Goal: Task Accomplishment & Management: Use online tool/utility

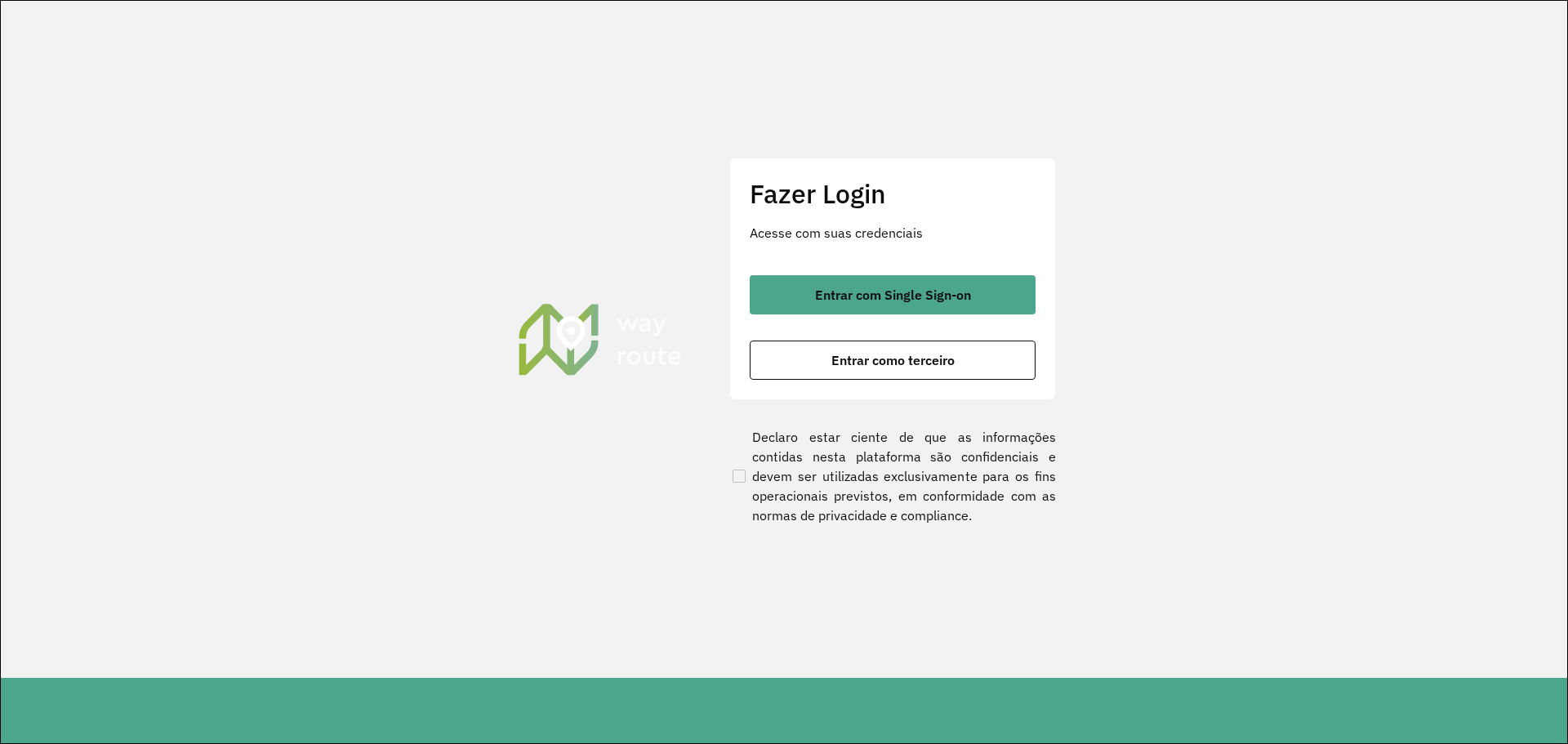
click at [311, 98] on section "Fazer Login Acesse com suas credenciais Entrar com Single Sign-on Entrar como t…" at bounding box center [784, 339] width 1566 height 677
click at [923, 370] on button "Entrar como terceiro" at bounding box center [892, 359] width 286 height 39
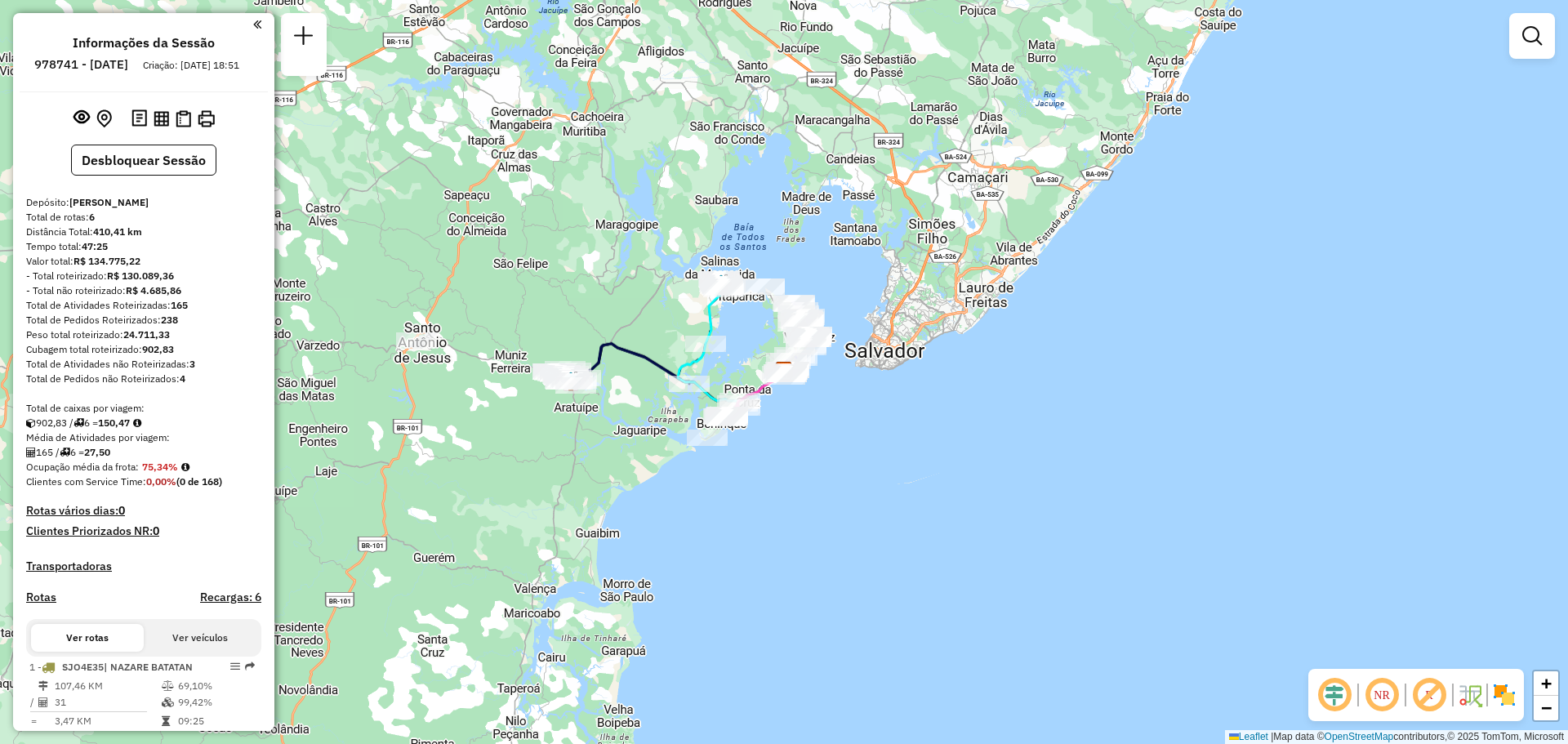
click at [605, 291] on div "Janela de atendimento Grade de atendimento Capacidade Transportadoras Veículos …" at bounding box center [784, 372] width 1568 height 744
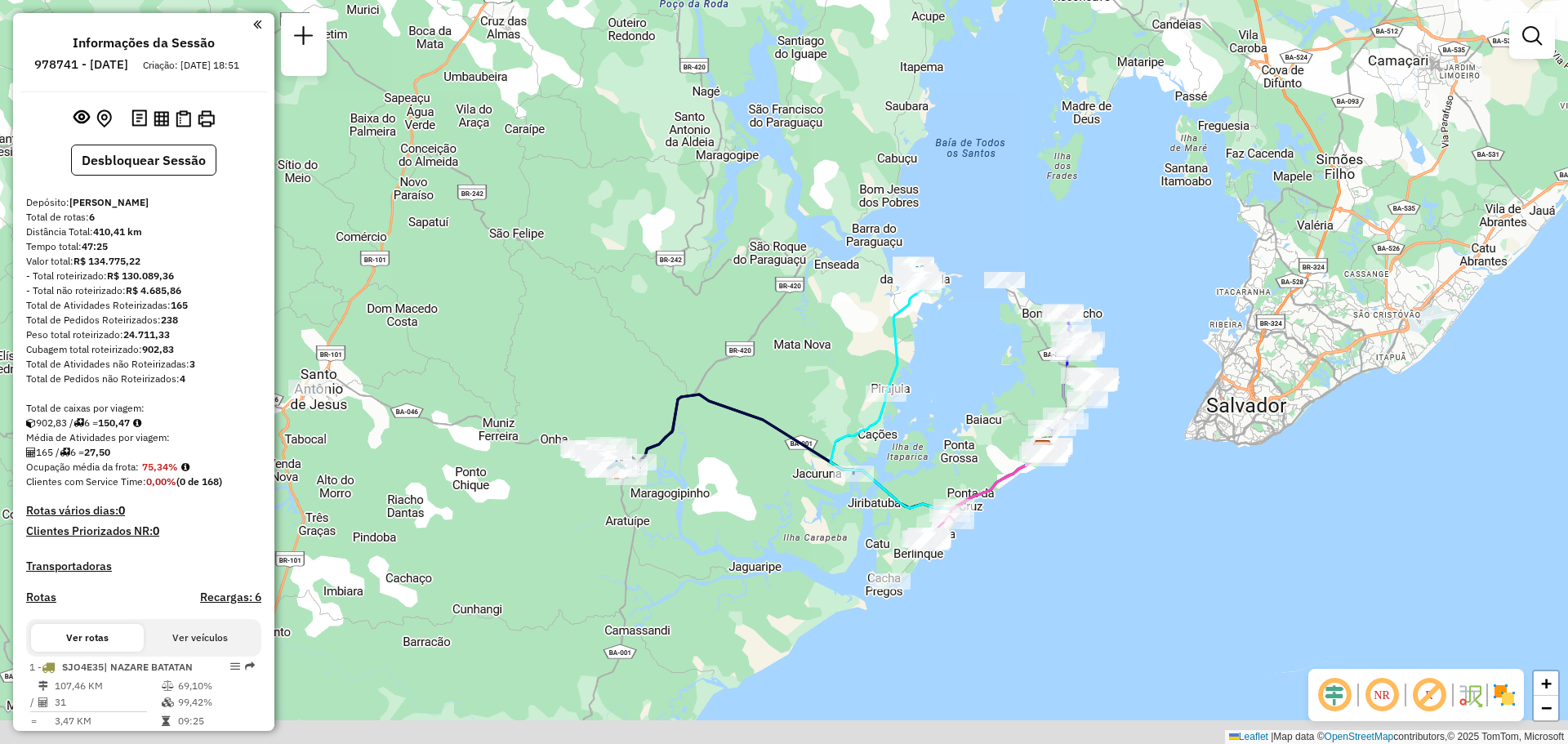
drag, startPoint x: 1083, startPoint y: 488, endPoint x: 1089, endPoint y: 407, distance: 81.2
click at [1089, 407] on div "Janela de atendimento Grade de atendimento Capacidade Transportadoras Veículos …" at bounding box center [784, 372] width 1568 height 744
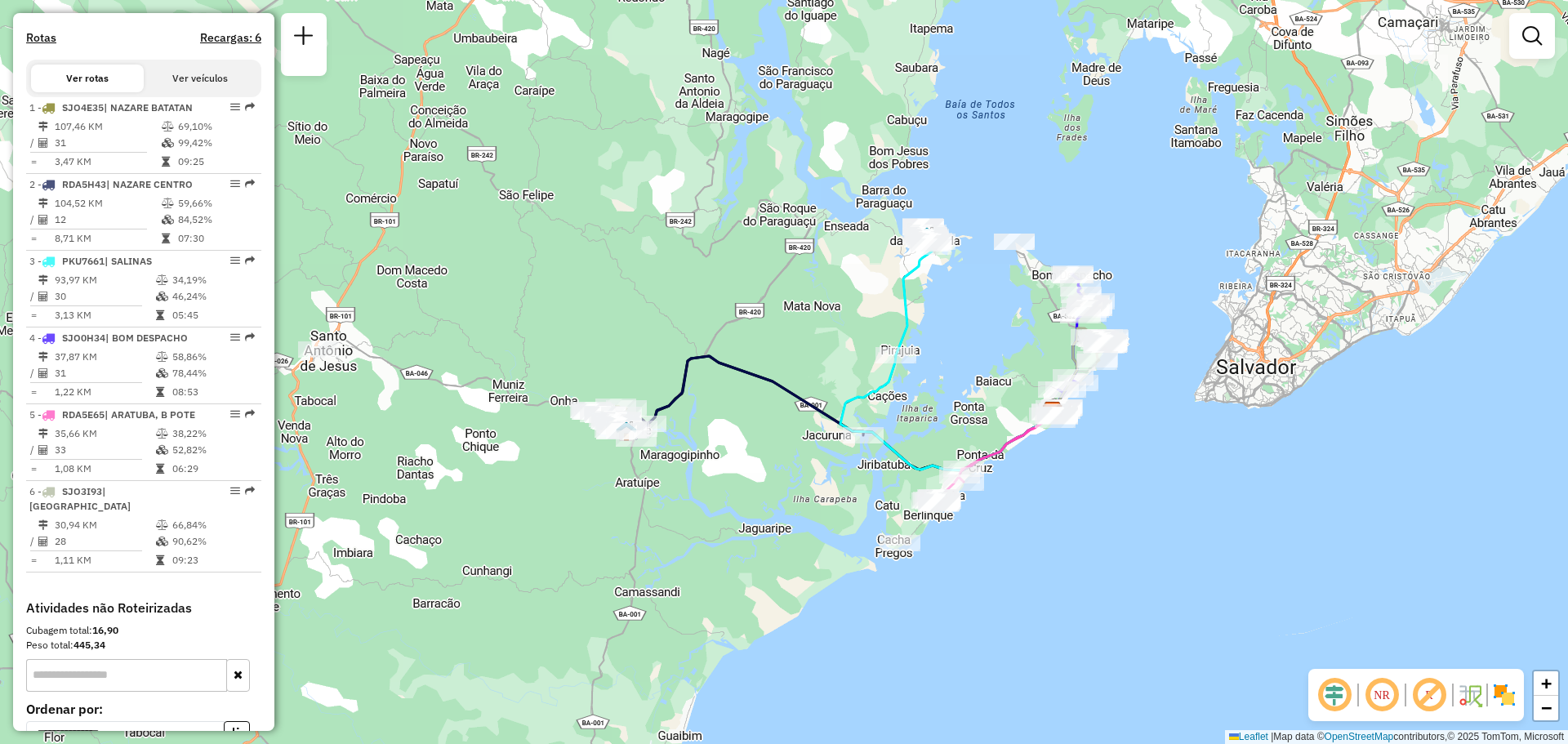
scroll to position [537, 0]
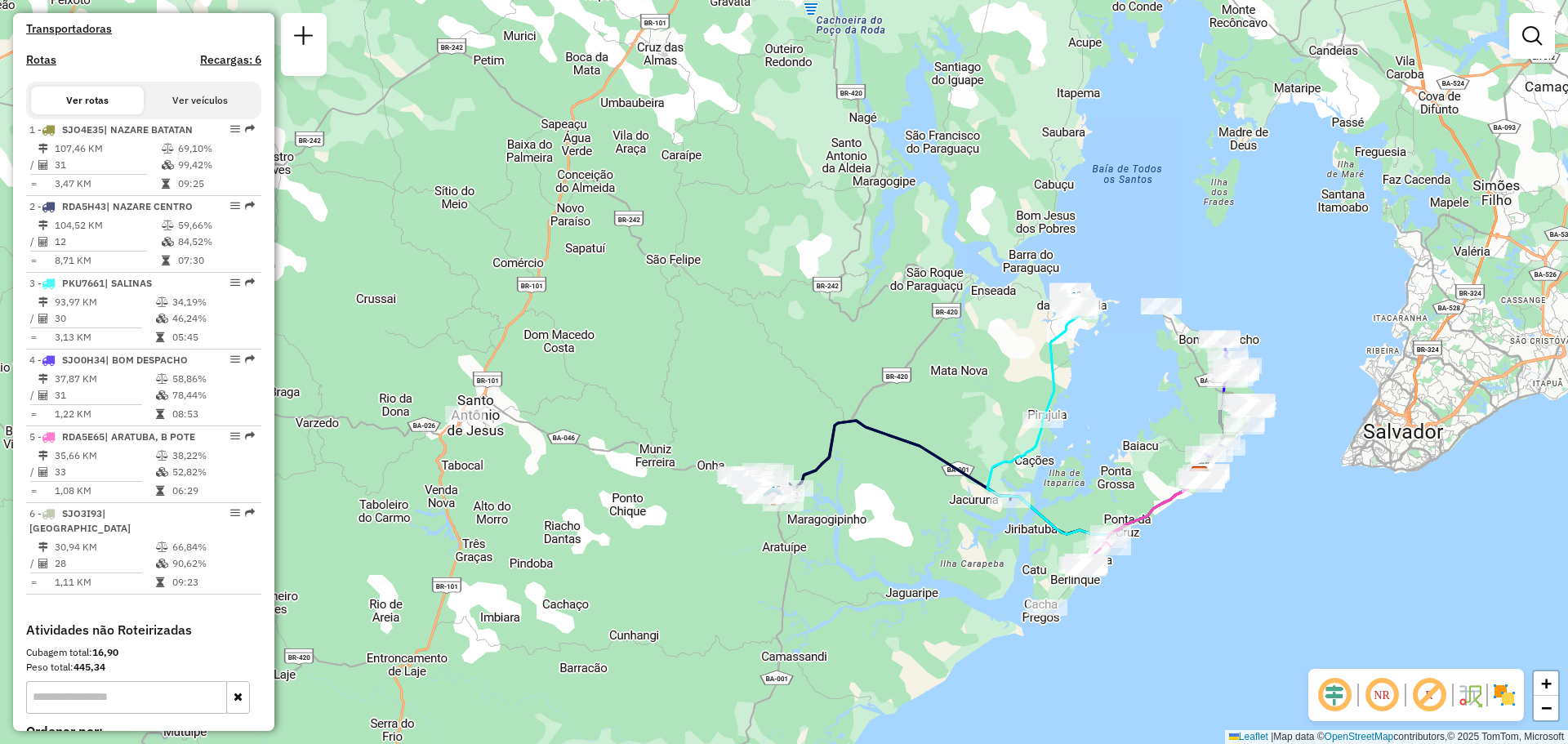
drag, startPoint x: 1036, startPoint y: 484, endPoint x: 1037, endPoint y: 435, distance: 49.0
click at [1036, 444] on div "Janela de atendimento Grade de atendimento Capacidade Transportadoras Veículos …" at bounding box center [784, 372] width 1568 height 744
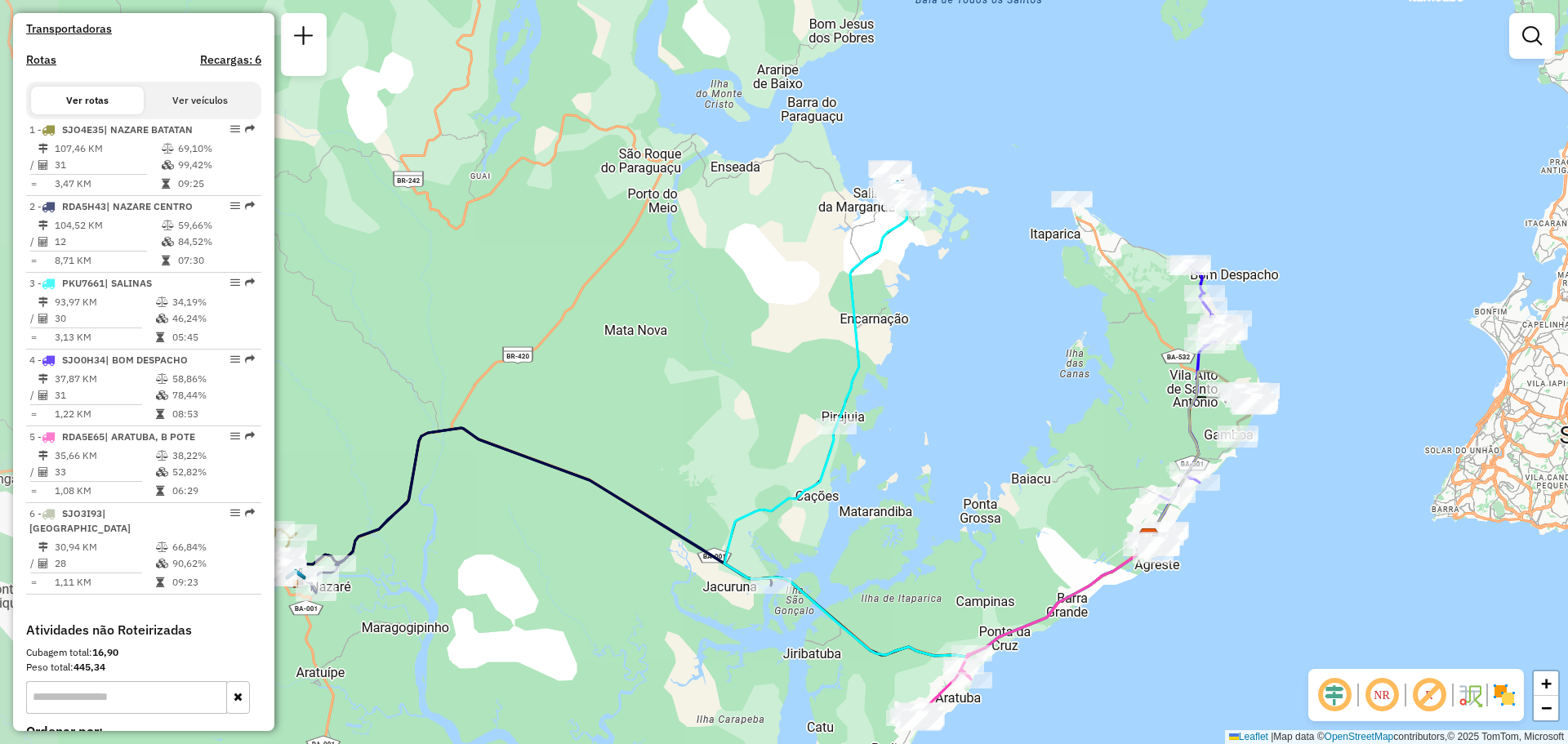
drag, startPoint x: 632, startPoint y: 470, endPoint x: 807, endPoint y: 402, distance: 187.7
click at [807, 402] on div "Janela de atendimento Grade de atendimento Capacidade Transportadoras Veículos …" at bounding box center [784, 372] width 1568 height 744
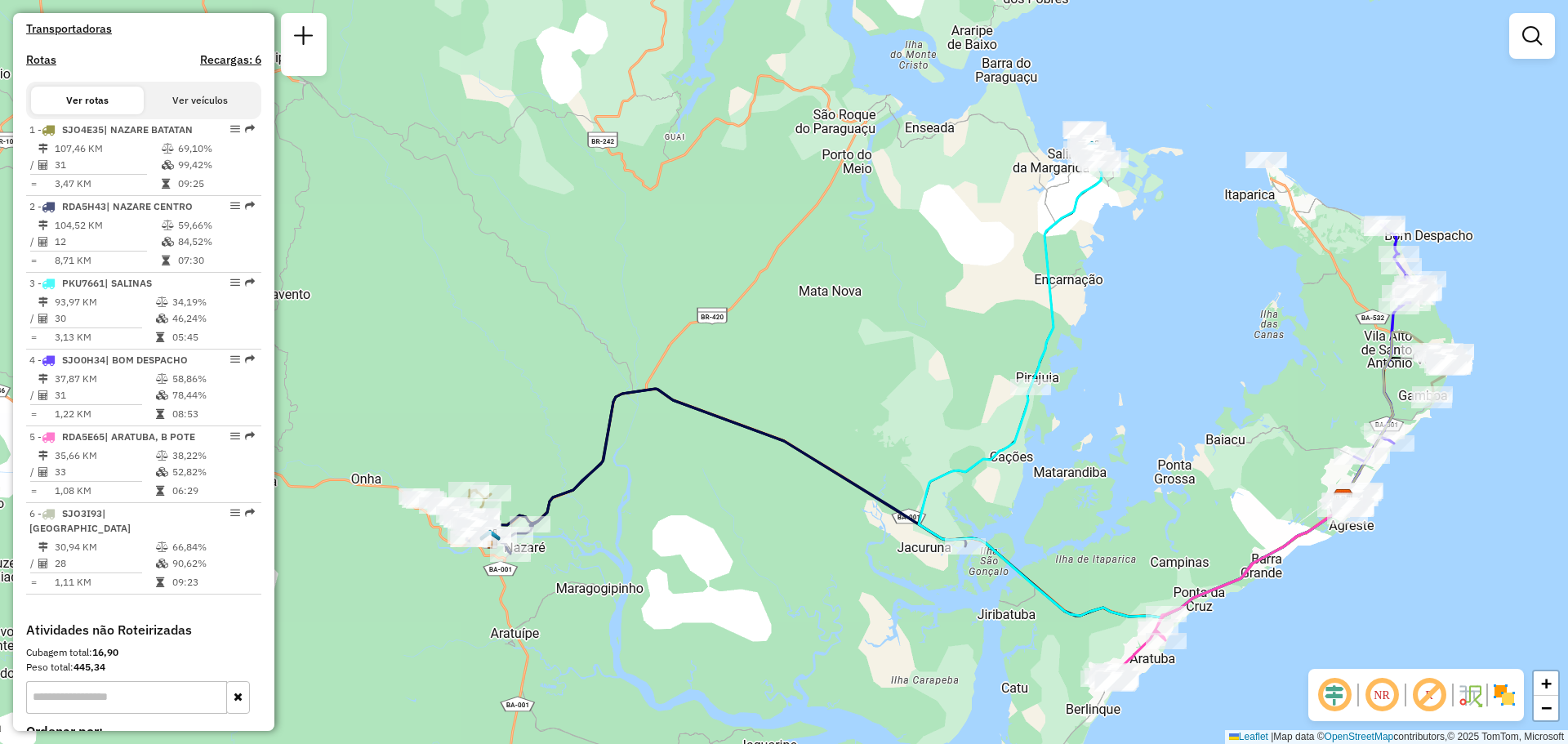
drag, startPoint x: 815, startPoint y: 383, endPoint x: 1008, endPoint y: 344, distance: 196.9
click at [1008, 344] on div "Janela de atendimento Grade de atendimento Capacidade Transportadoras Veículos …" at bounding box center [784, 372] width 1568 height 744
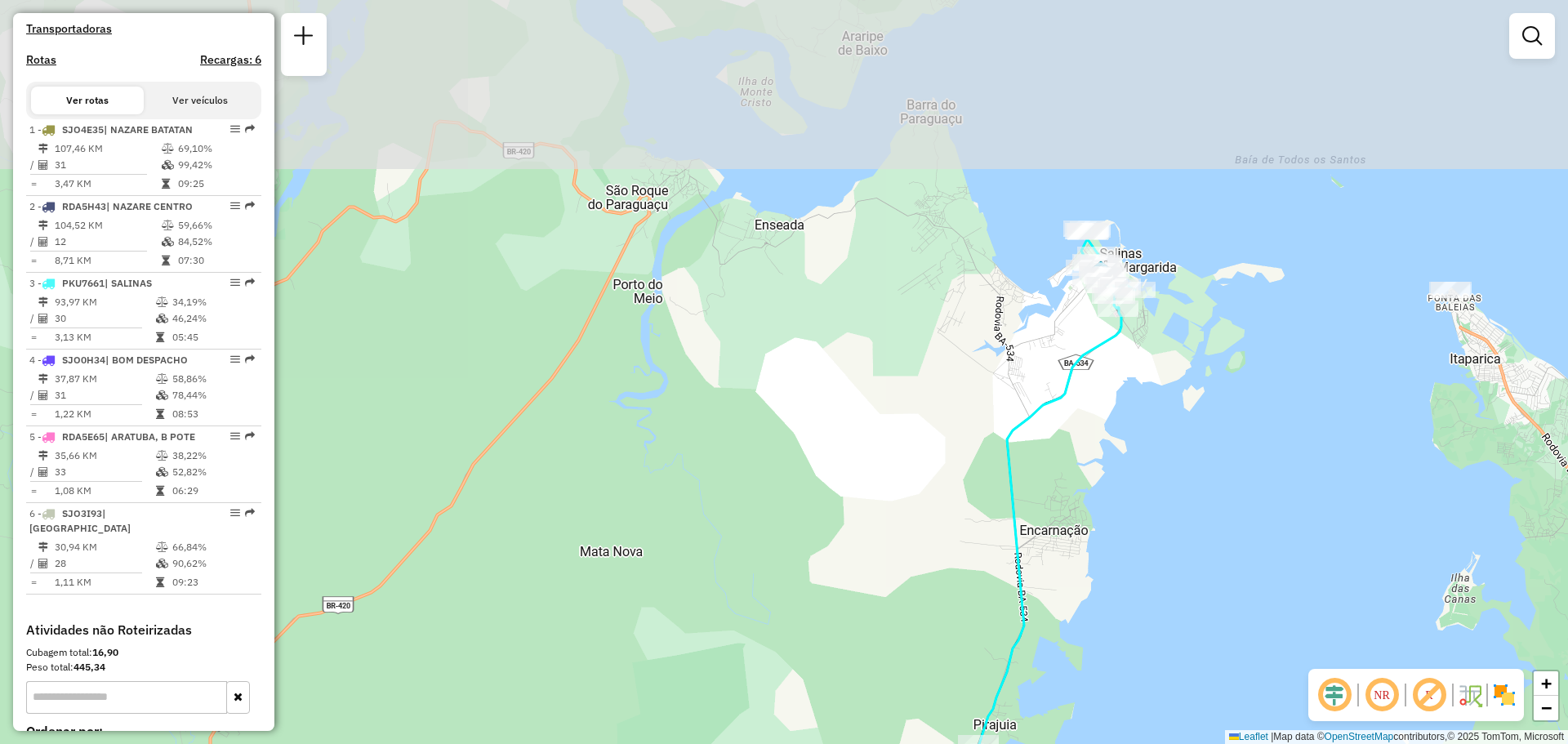
drag, startPoint x: 1059, startPoint y: 145, endPoint x: 1053, endPoint y: 389, distance: 244.1
click at [1053, 389] on div "Janela de atendimento Grade de atendimento Capacidade Transportadoras Veículos …" at bounding box center [784, 372] width 1568 height 744
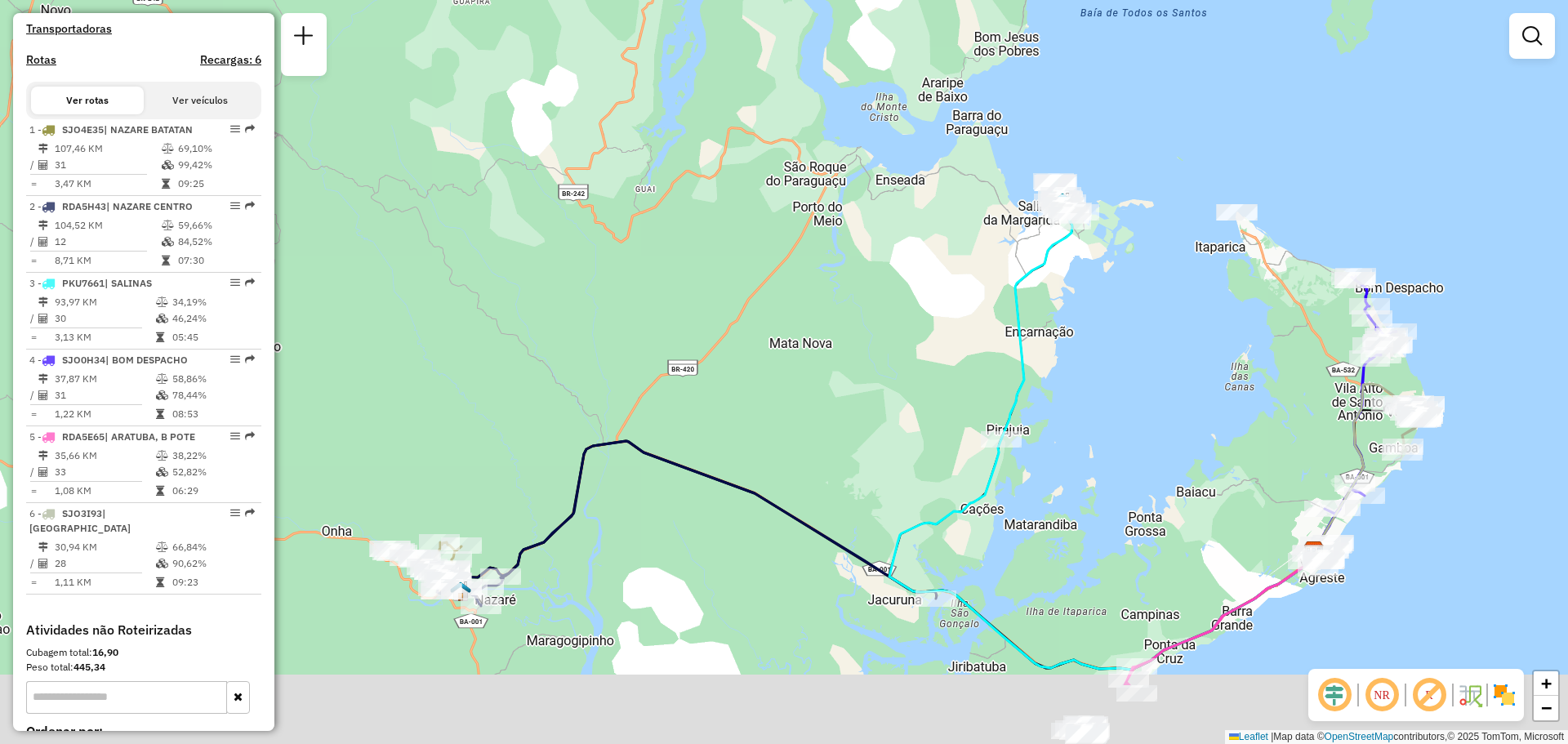
drag, startPoint x: 979, startPoint y: 514, endPoint x: 964, endPoint y: 380, distance: 134.8
click at [964, 380] on div "Janela de atendimento Grade de atendimento Capacidade Transportadoras Veículos …" at bounding box center [784, 372] width 1568 height 744
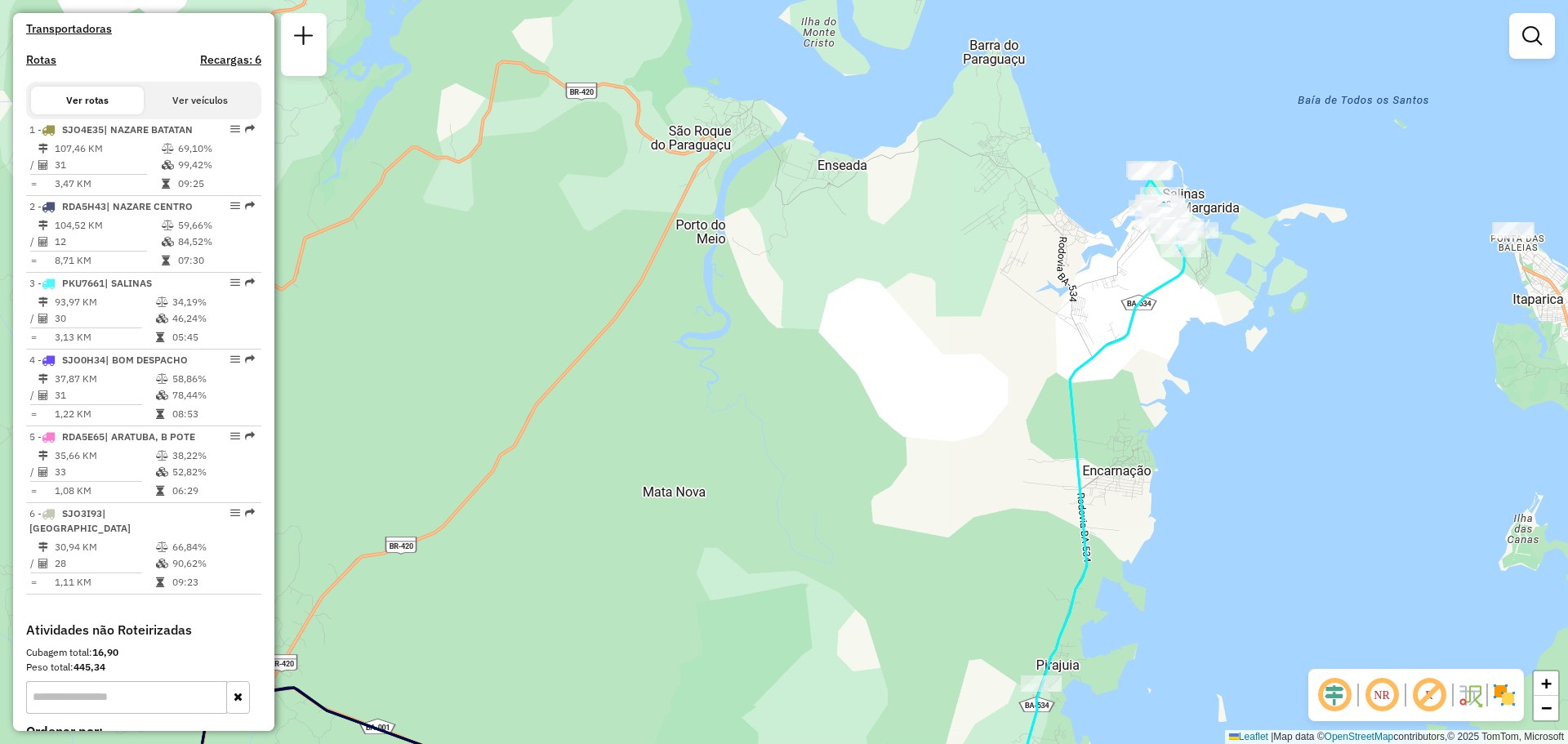
drag, startPoint x: 860, startPoint y: 301, endPoint x: 1135, endPoint y: 238, distance: 282.1
click at [1135, 238] on div "Janela de atendimento Grade de atendimento Capacidade Transportadoras Veículos …" at bounding box center [784, 372] width 1568 height 744
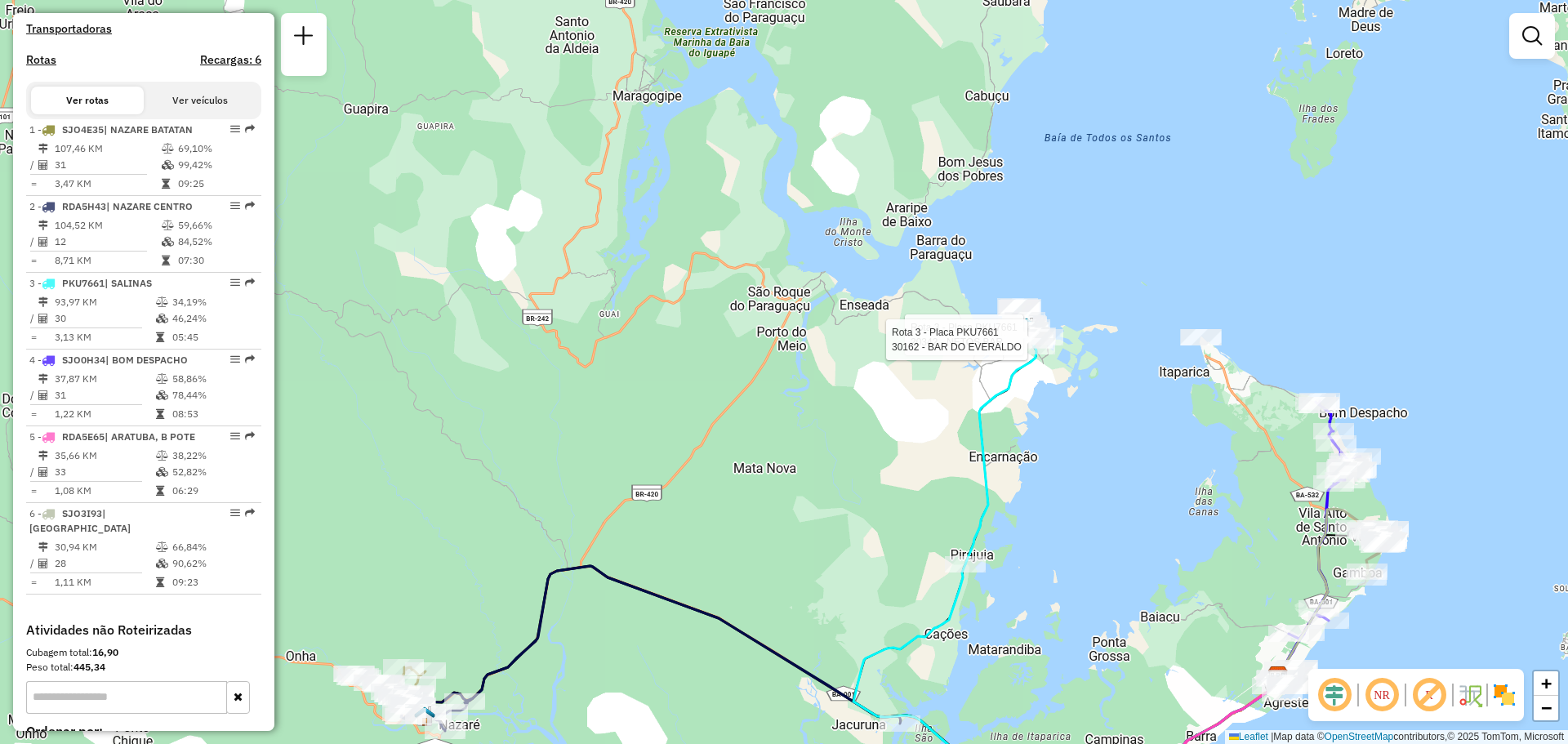
drag, startPoint x: 1010, startPoint y: 343, endPoint x: 914, endPoint y: 438, distance: 135.1
click at [914, 438] on div "Rota 3 - Placa PKU7661 20342 - NETOS BAR Rota 3 - Placa PKU7661 30162 - BAR DO …" at bounding box center [784, 372] width 1568 height 744
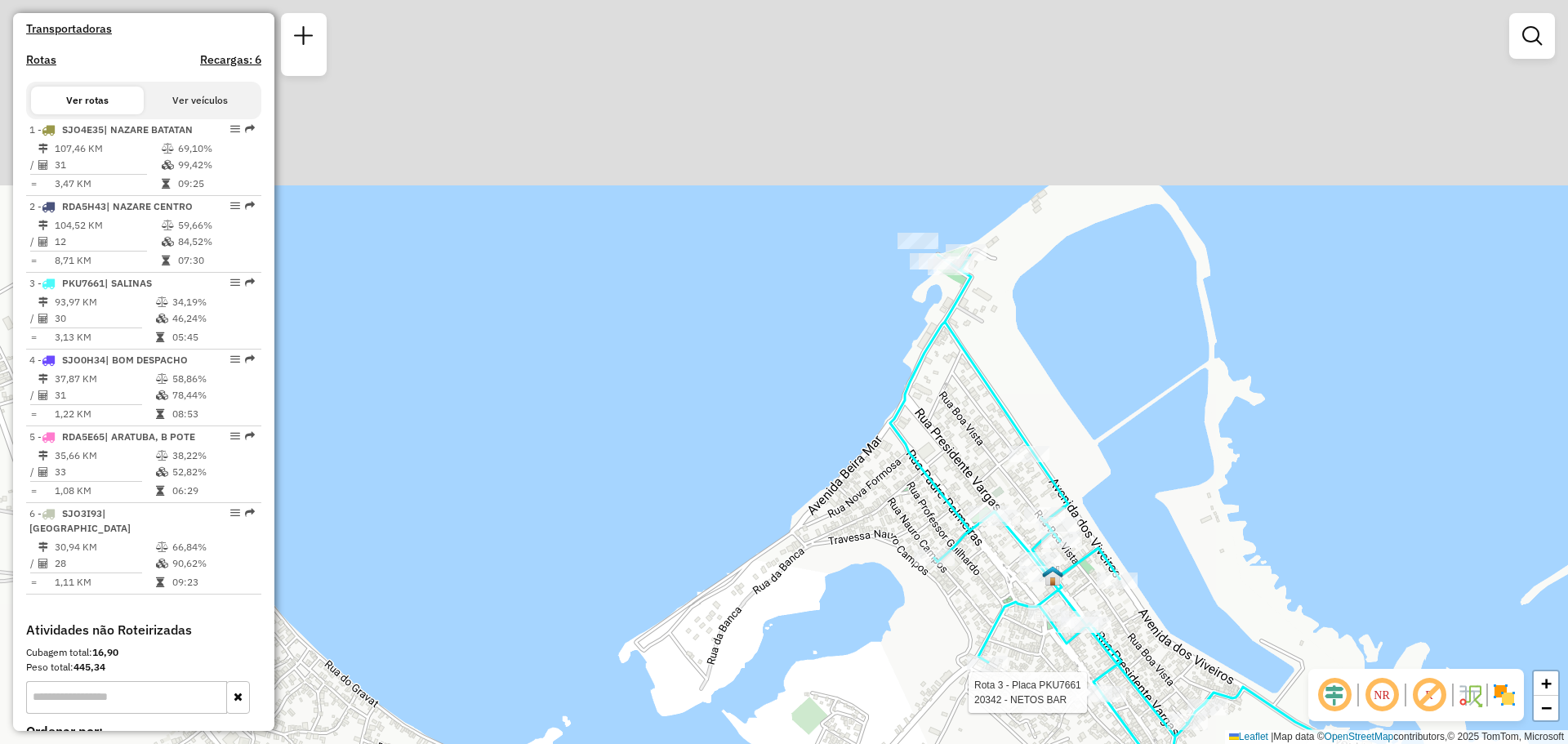
drag, startPoint x: 1012, startPoint y: 112, endPoint x: 995, endPoint y: 335, distance: 223.6
click at [995, 335] on div "Rota 3 - Placa PKU7661 20342 - NETOS BAR Rota 3 - Placa PKU7661 30162 - BAR DO …" at bounding box center [784, 372] width 1568 height 744
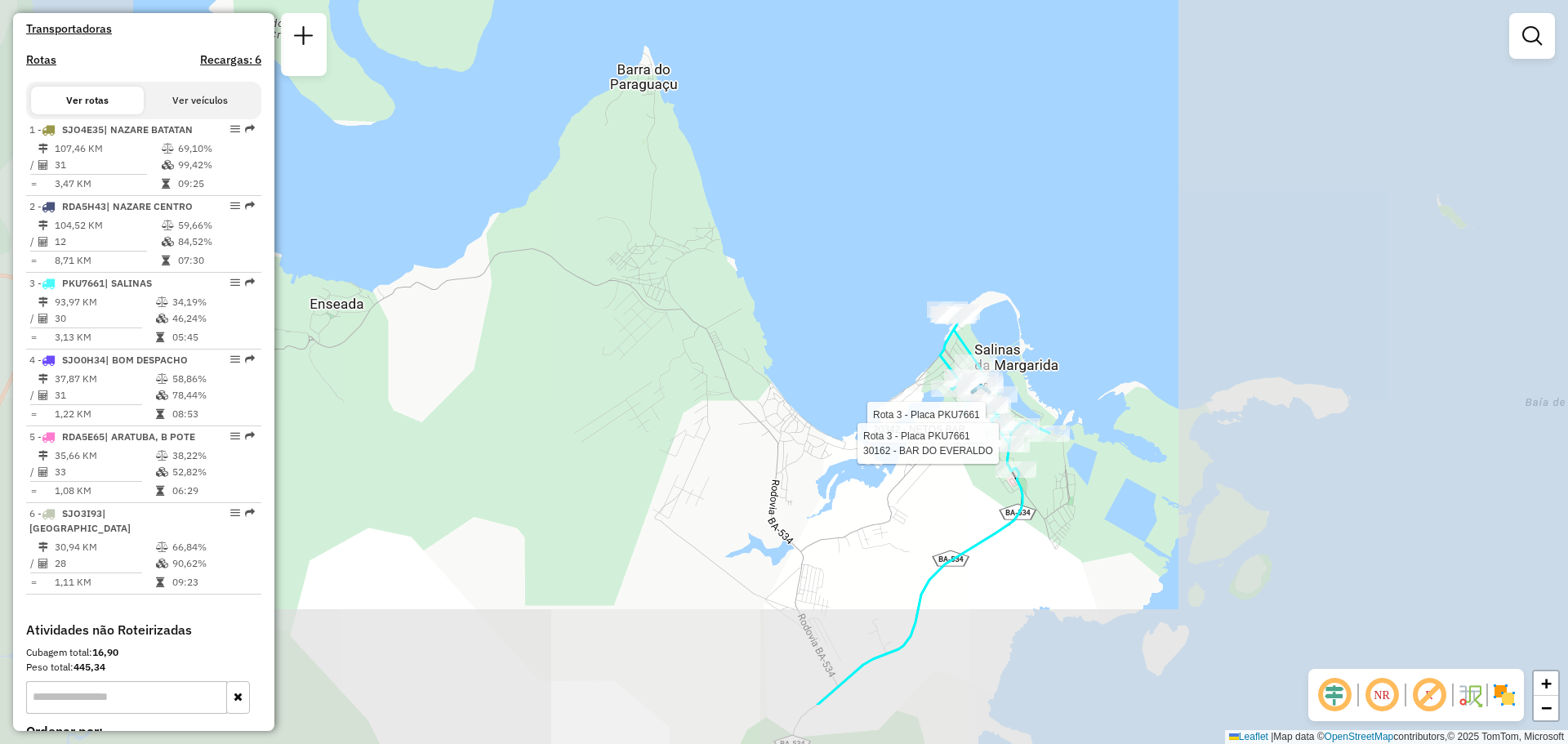
drag, startPoint x: 984, startPoint y: 552, endPoint x: 892, endPoint y: 348, distance: 223.8
click at [893, 349] on div "Rota 3 - Placa PKU7661 20342 - NETOS BAR Rota 3 - Placa PKU7661 30162 - BAR DO …" at bounding box center [784, 372] width 1568 height 744
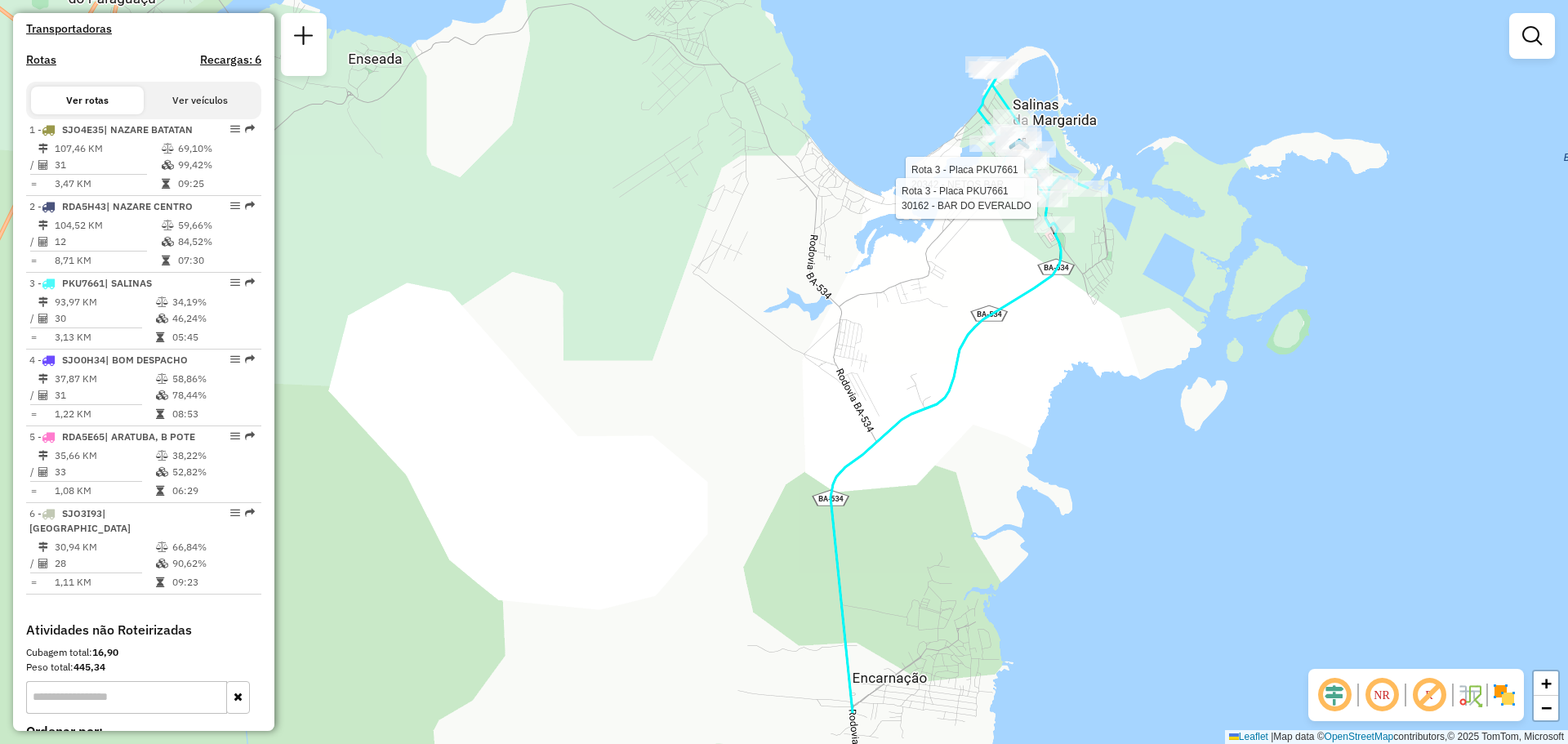
drag, startPoint x: 1059, startPoint y: 428, endPoint x: 1113, endPoint y: 358, distance: 88.4
click at [1132, 358] on div "Rota 3 - Placa PKU7661 20342 - NETOS BAR Rota 3 - Placa PKU7661 30162 - BAR DO …" at bounding box center [784, 372] width 1568 height 744
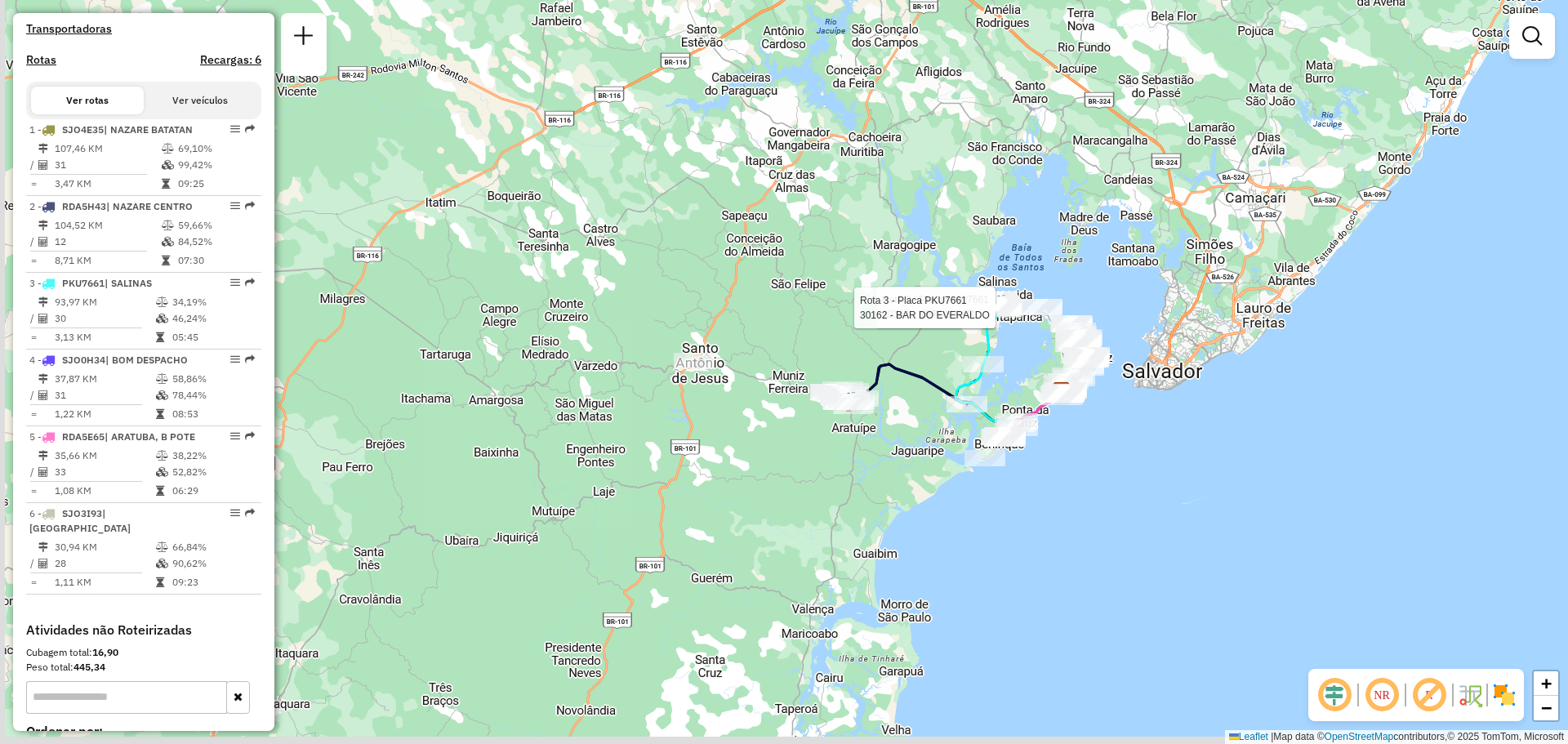
drag, startPoint x: 999, startPoint y: 467, endPoint x: 976, endPoint y: 322, distance: 146.8
click at [976, 323] on div "Rota 3 - Placa PKU7661 20342 - NETOS BAR Rota 3 - Placa PKU7661 30162 - BAR DO …" at bounding box center [784, 372] width 1568 height 744
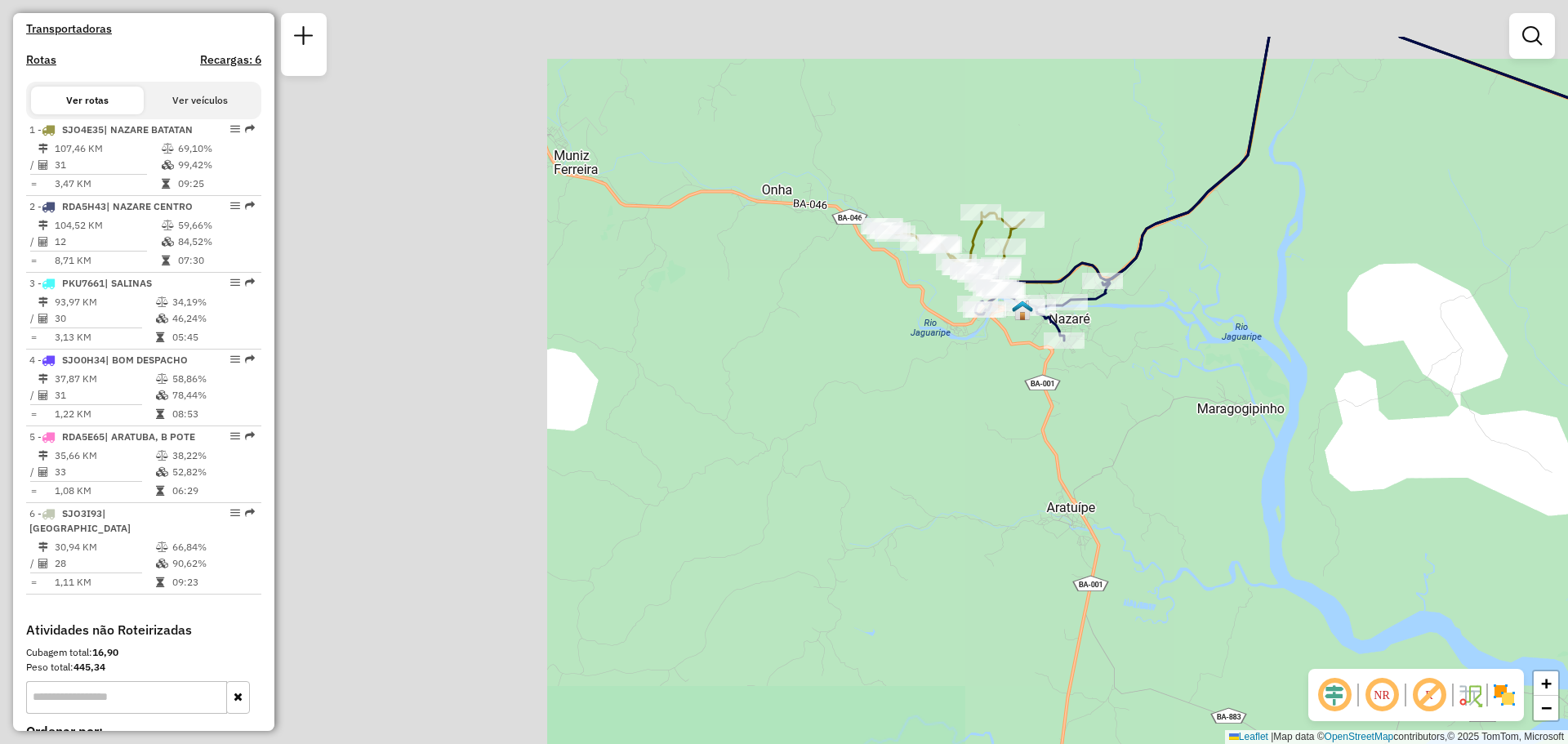
drag, startPoint x: 534, startPoint y: 254, endPoint x: 1218, endPoint y: 366, distance: 693.1
click at [1219, 366] on div "Rota 3 - Placa PKU7661 20342 - NETOS BAR Rota 3 - Placa PKU7661 30162 - BAR DO …" at bounding box center [784, 372] width 1568 height 744
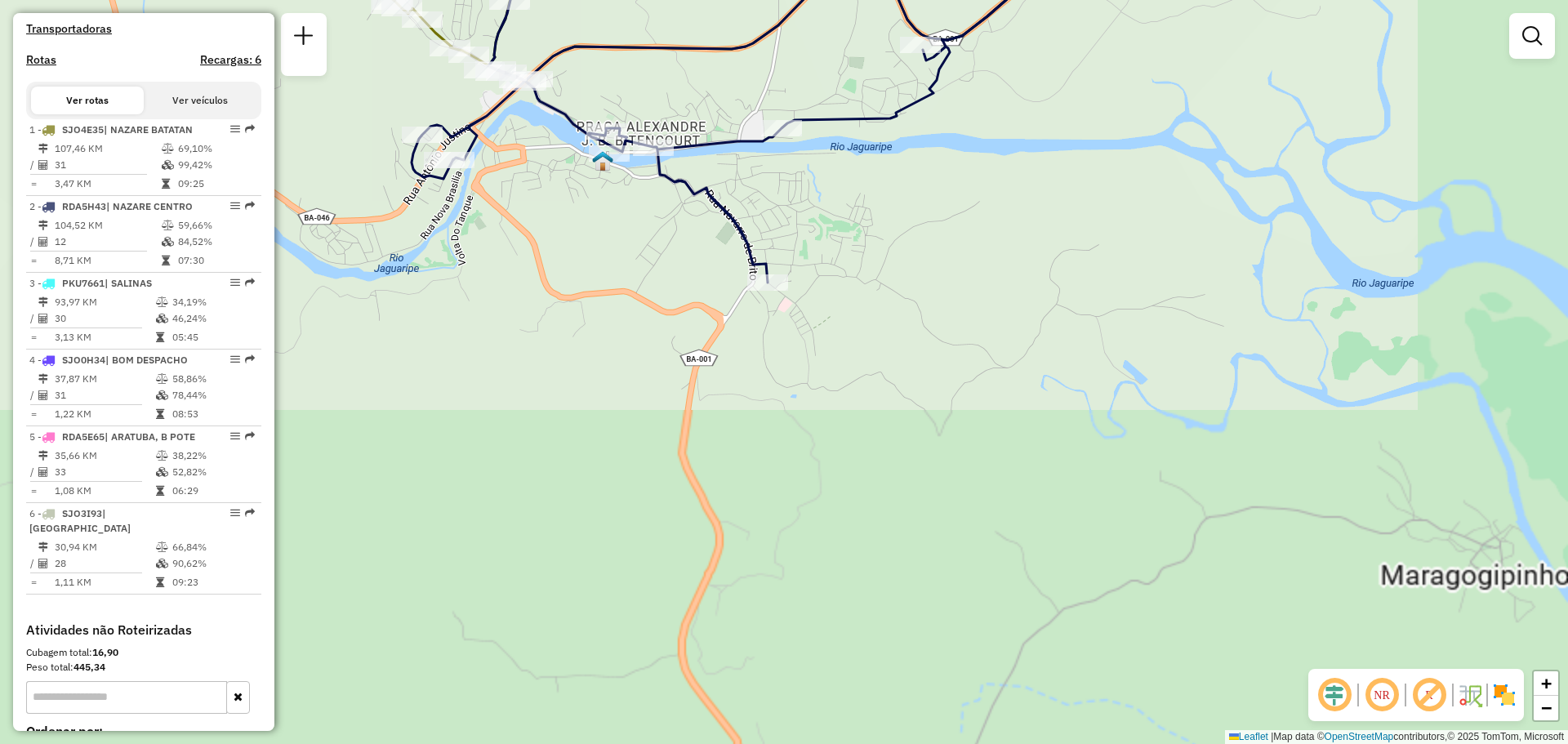
drag, startPoint x: 1013, startPoint y: 204, endPoint x: 998, endPoint y: 507, distance: 303.4
click at [998, 507] on div "Rota 3 - Placa PKU7661 20342 - NETOS BAR Rota 3 - Placa PKU7661 30162 - BAR DO …" at bounding box center [784, 372] width 1568 height 744
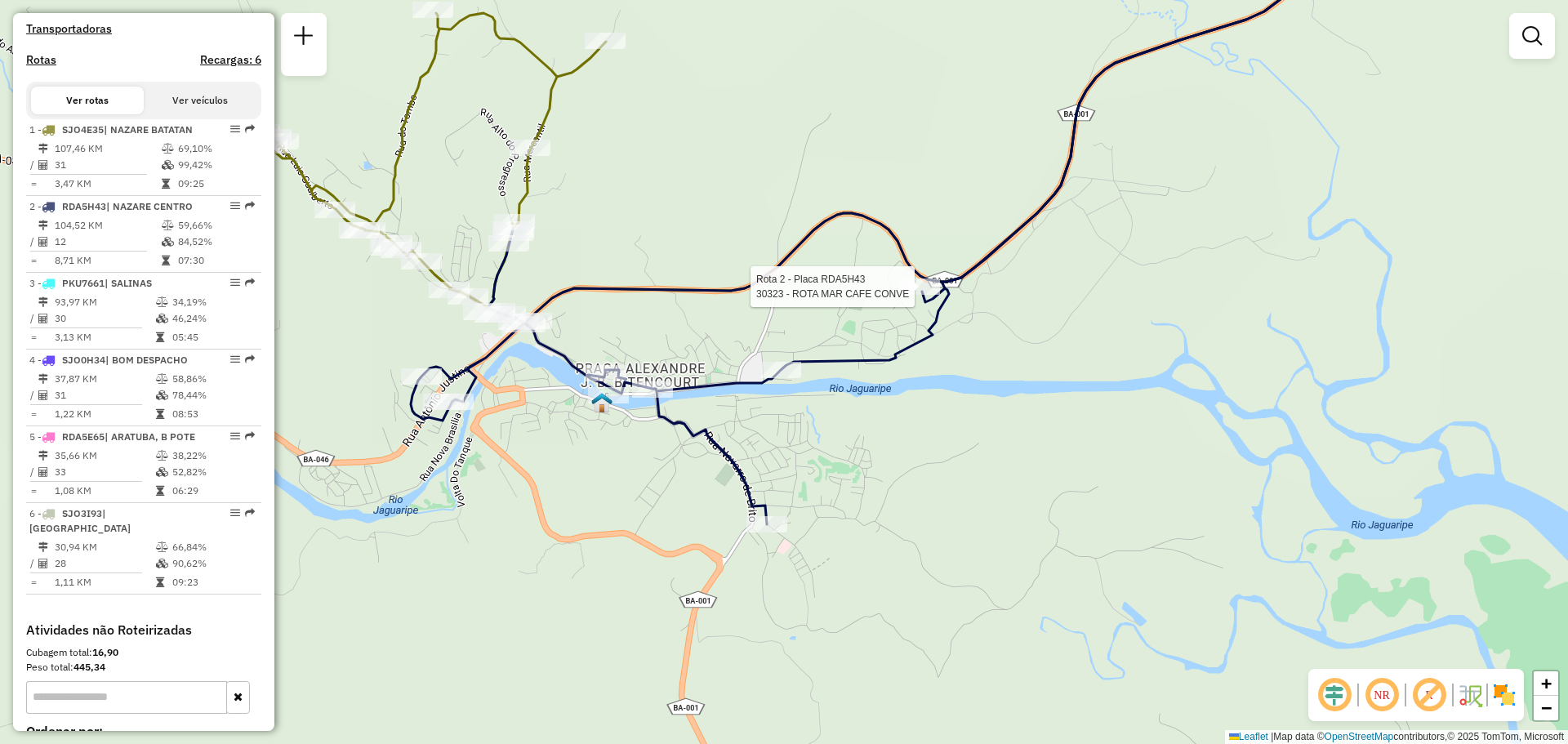
select select "**********"
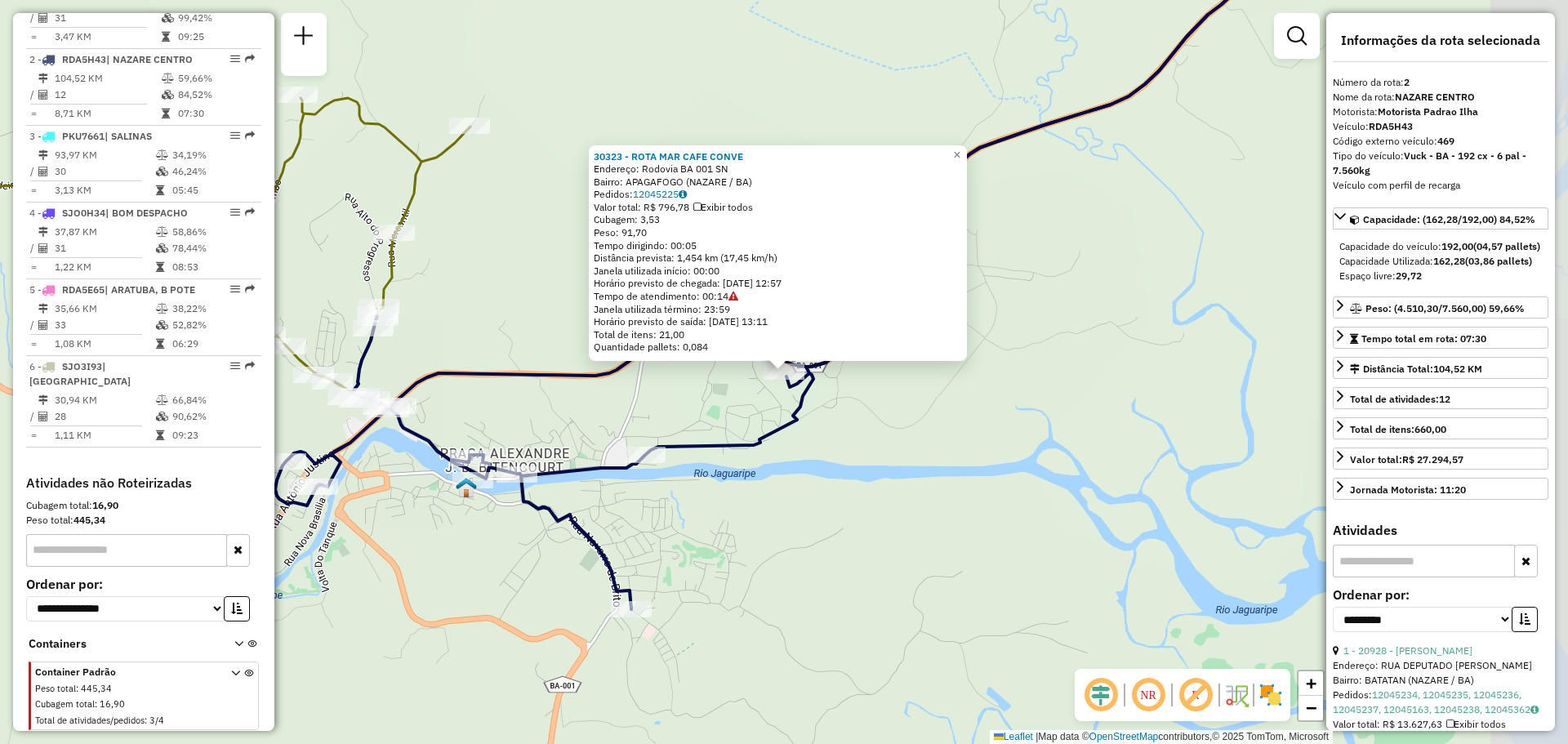
scroll to position [700, 0]
click at [1011, 248] on div "30323 - ROTA MAR CAFE CONVE Endereço: Rodovia BA 001 SN Bairro: APAGAFOGO (NAZA…" at bounding box center [784, 372] width 1568 height 744
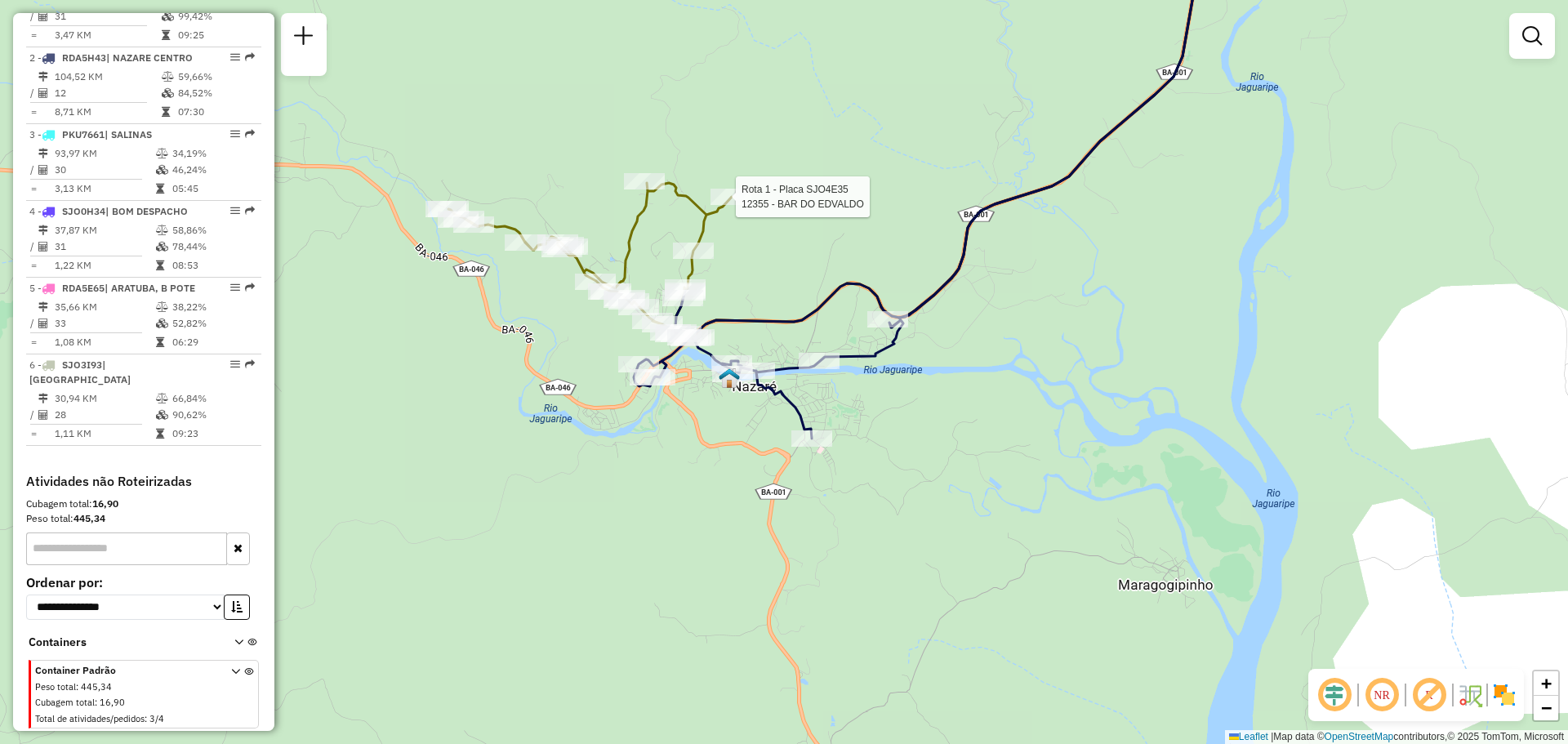
click at [731, 205] on div at bounding box center [730, 196] width 41 height 16
select select "**********"
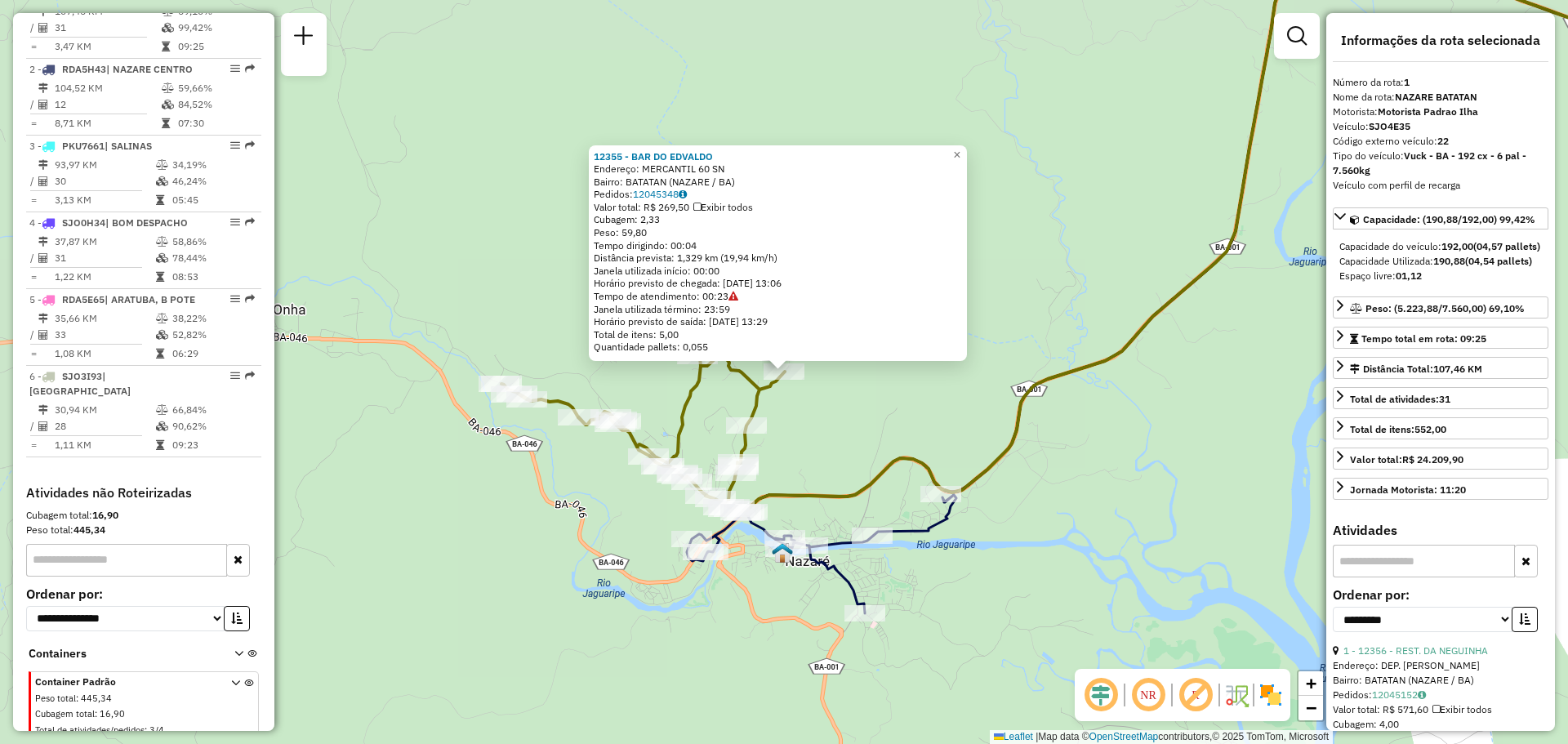
scroll to position [658, 0]
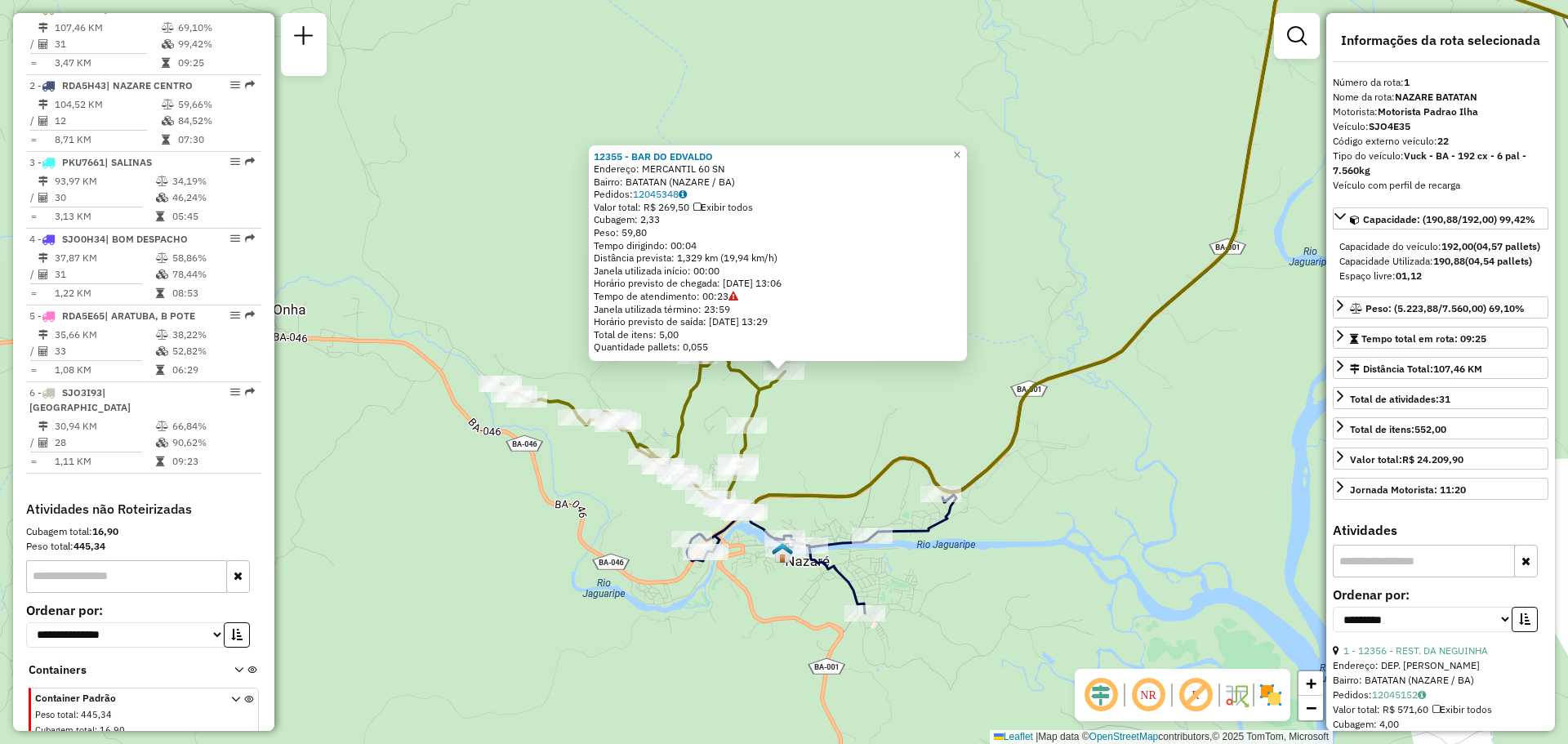
click at [1129, 419] on div "12355 - BAR DO EDVALDO Endereço: MERCANTIL 60 SN Bairro: BATATAN (NAZARE / BA) …" at bounding box center [784, 372] width 1568 height 744
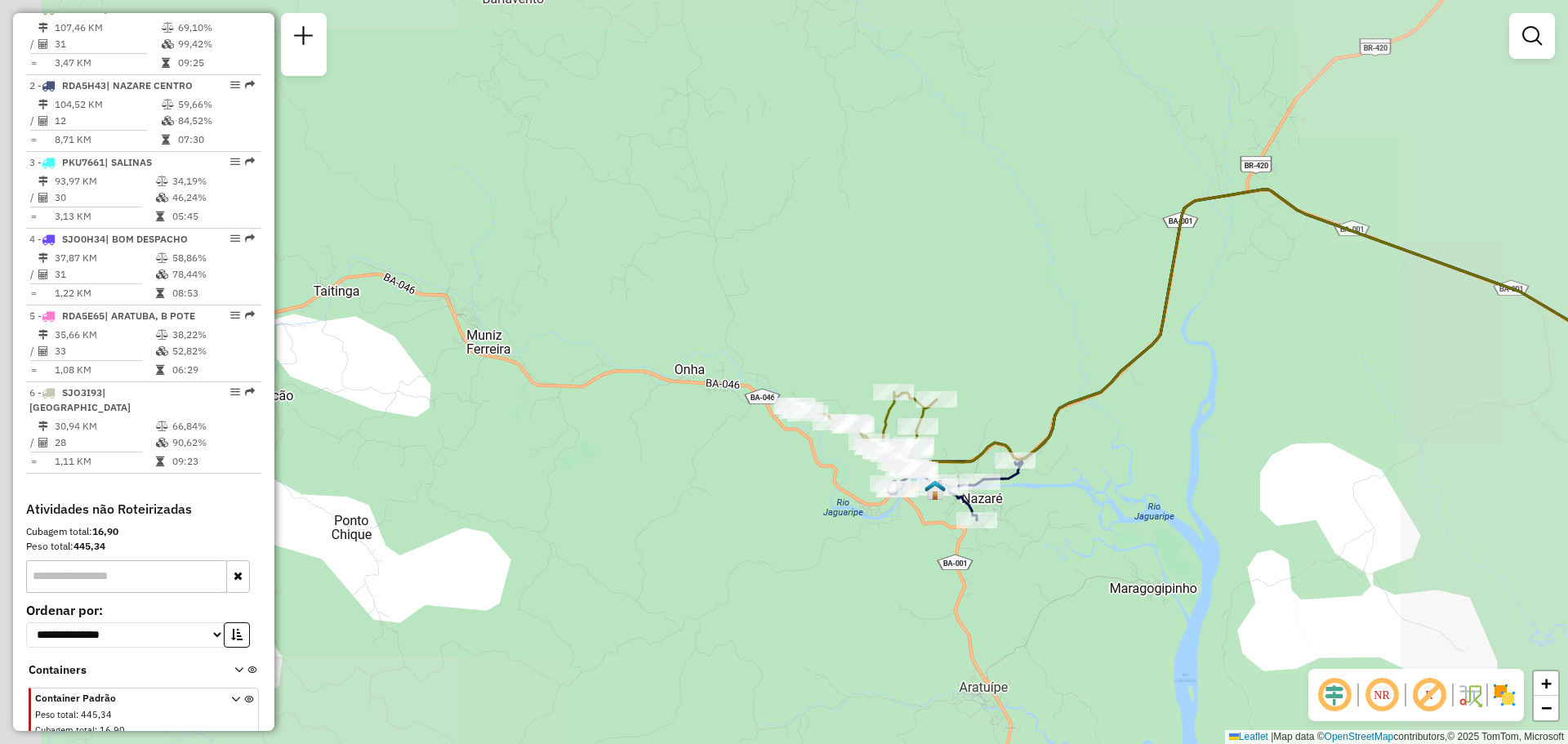
drag, startPoint x: 1183, startPoint y: 399, endPoint x: 700, endPoint y: 322, distance: 489.1
click at [701, 323] on div "Janela de atendimento Grade de atendimento Capacidade Transportadoras Veículos …" at bounding box center [784, 372] width 1568 height 744
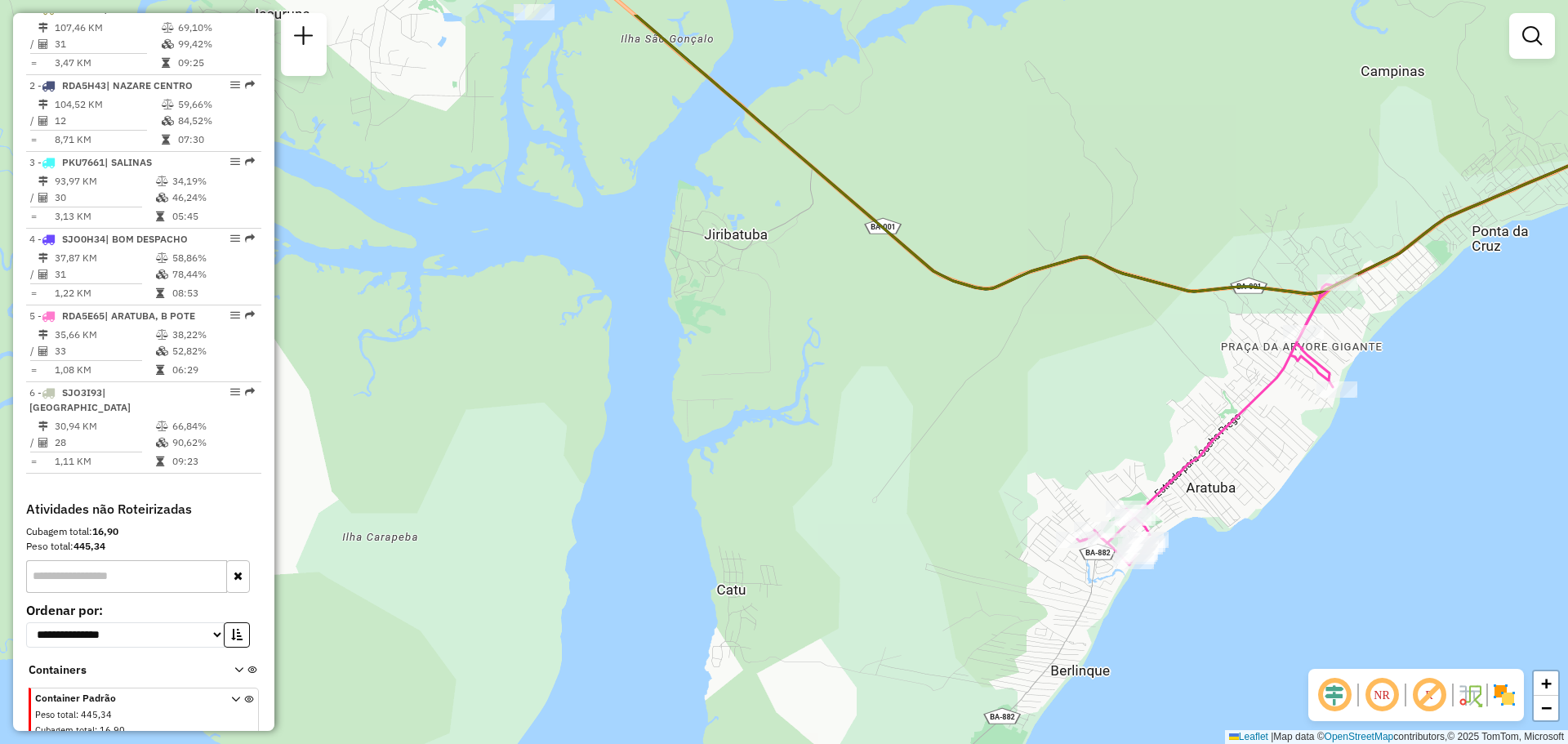
drag, startPoint x: 864, startPoint y: 381, endPoint x: 914, endPoint y: 583, distance: 208.1
click at [911, 574] on div "Janela de atendimento Grade de atendimento Capacidade Transportadoras Veículos …" at bounding box center [784, 372] width 1568 height 744
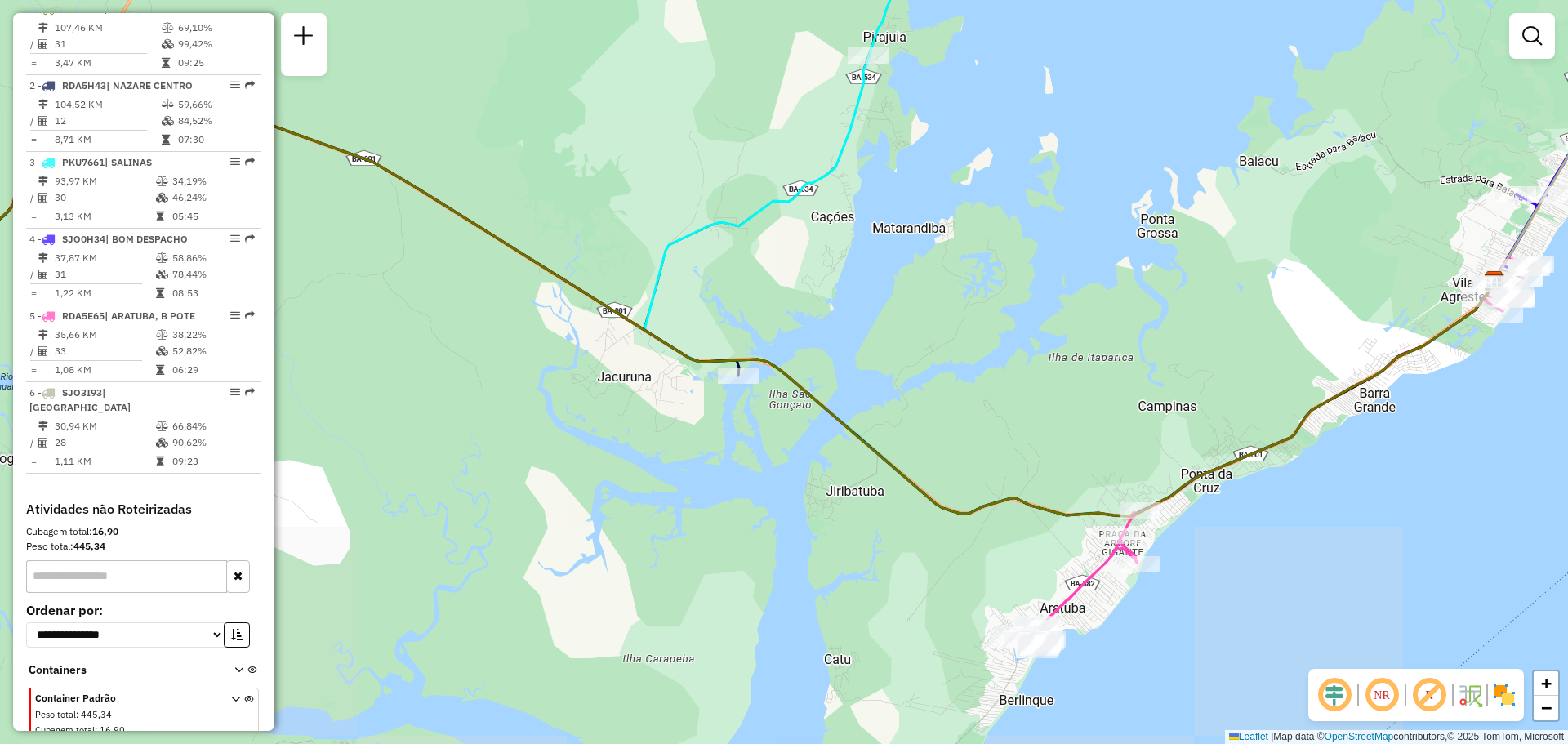
click at [722, 233] on div "Janela de atendimento Grade de atendimento Capacidade Transportadoras Veículos …" at bounding box center [784, 372] width 1568 height 744
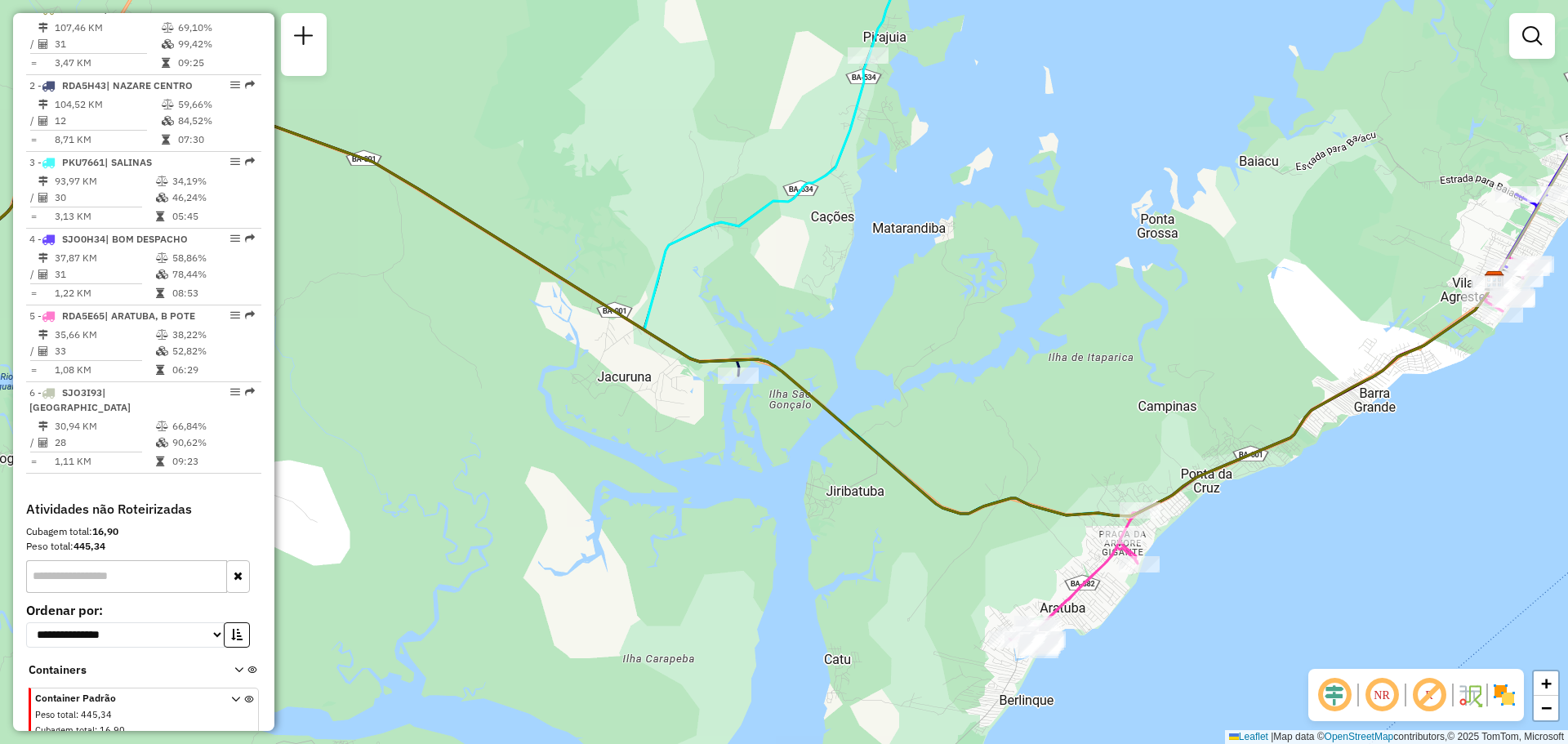
click at [725, 229] on icon at bounding box center [1069, 286] width 850 height 459
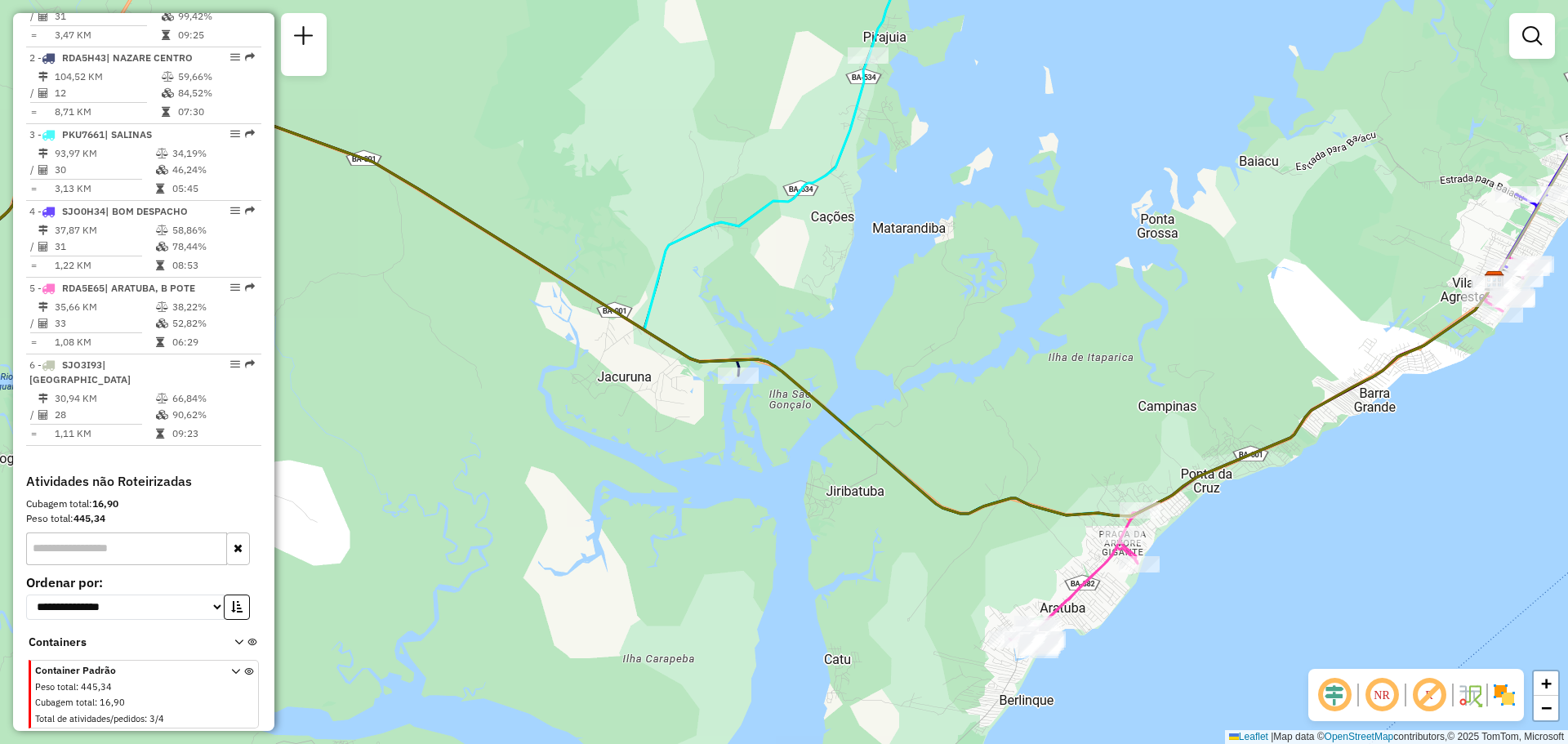
select select "**********"
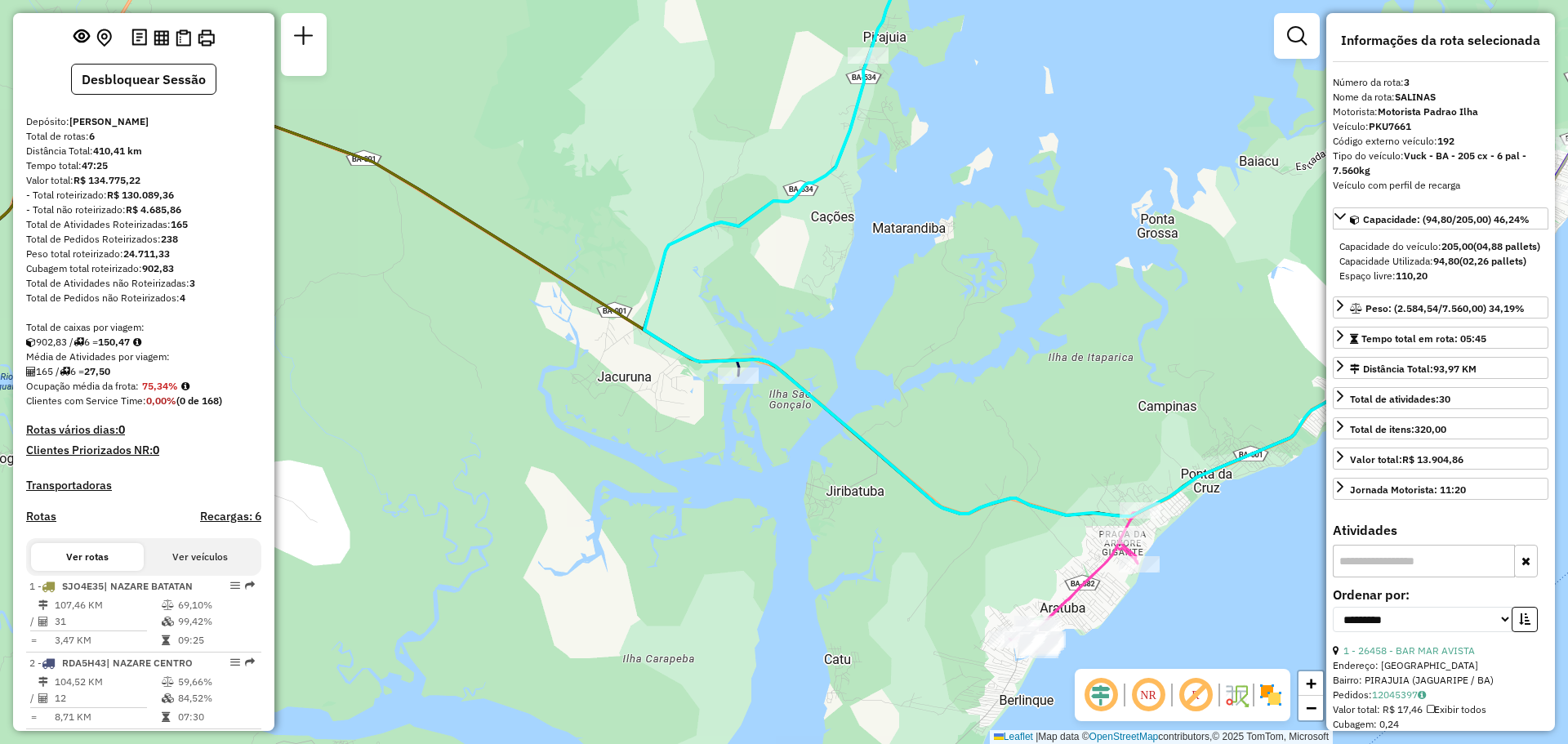
scroll to position [0, 0]
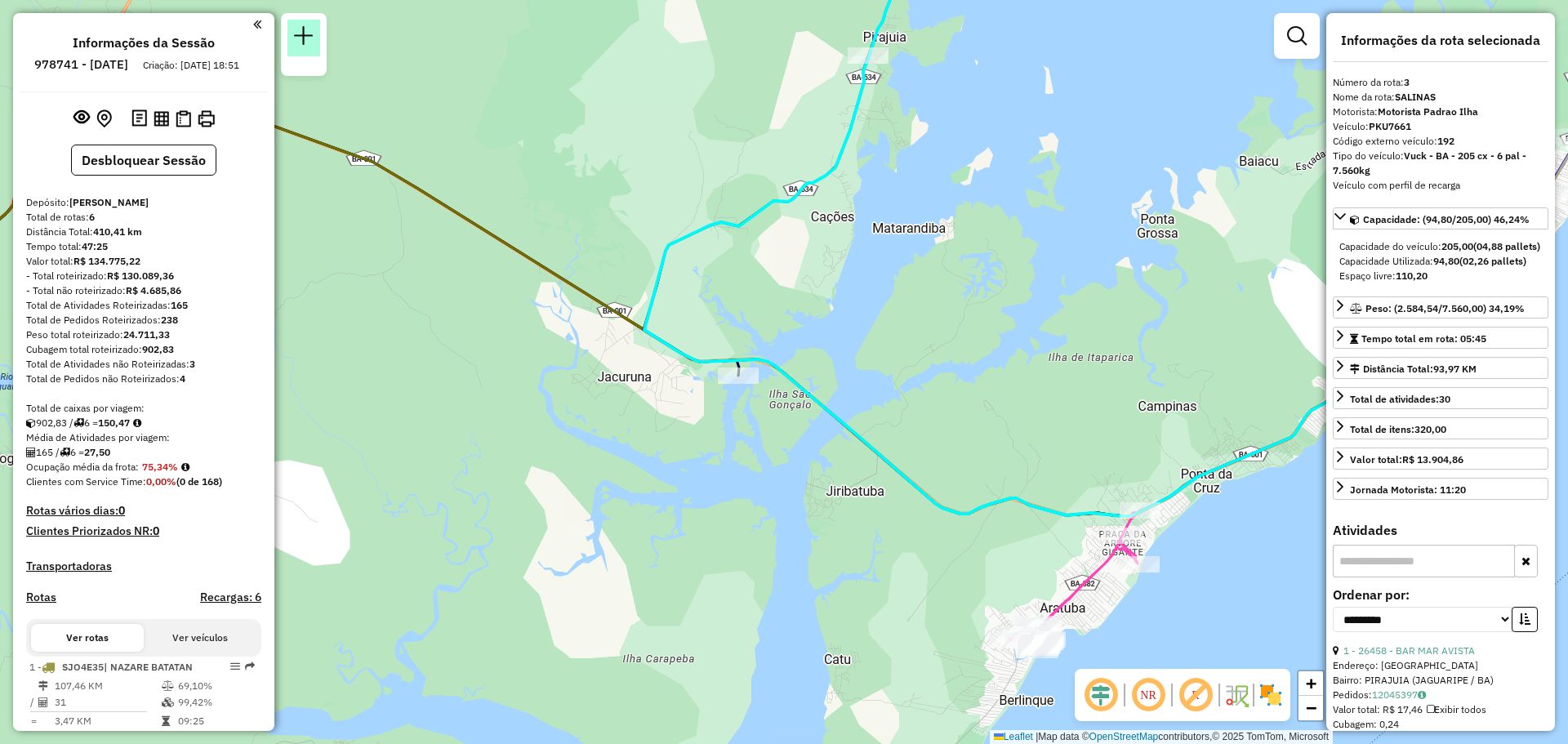
click at [300, 39] on em at bounding box center [303, 35] width 20 height 20
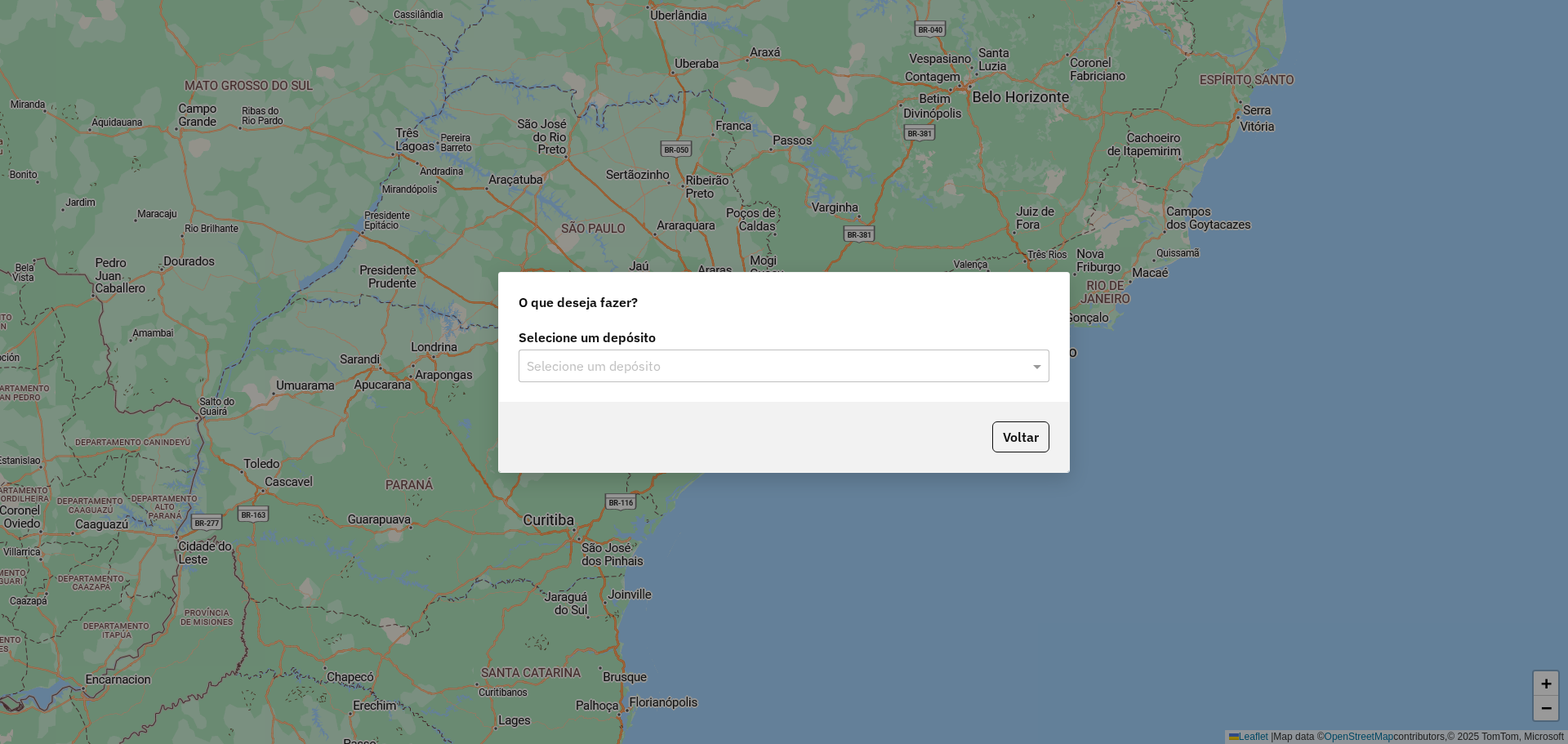
click at [751, 372] on input "text" at bounding box center [768, 366] width 482 height 20
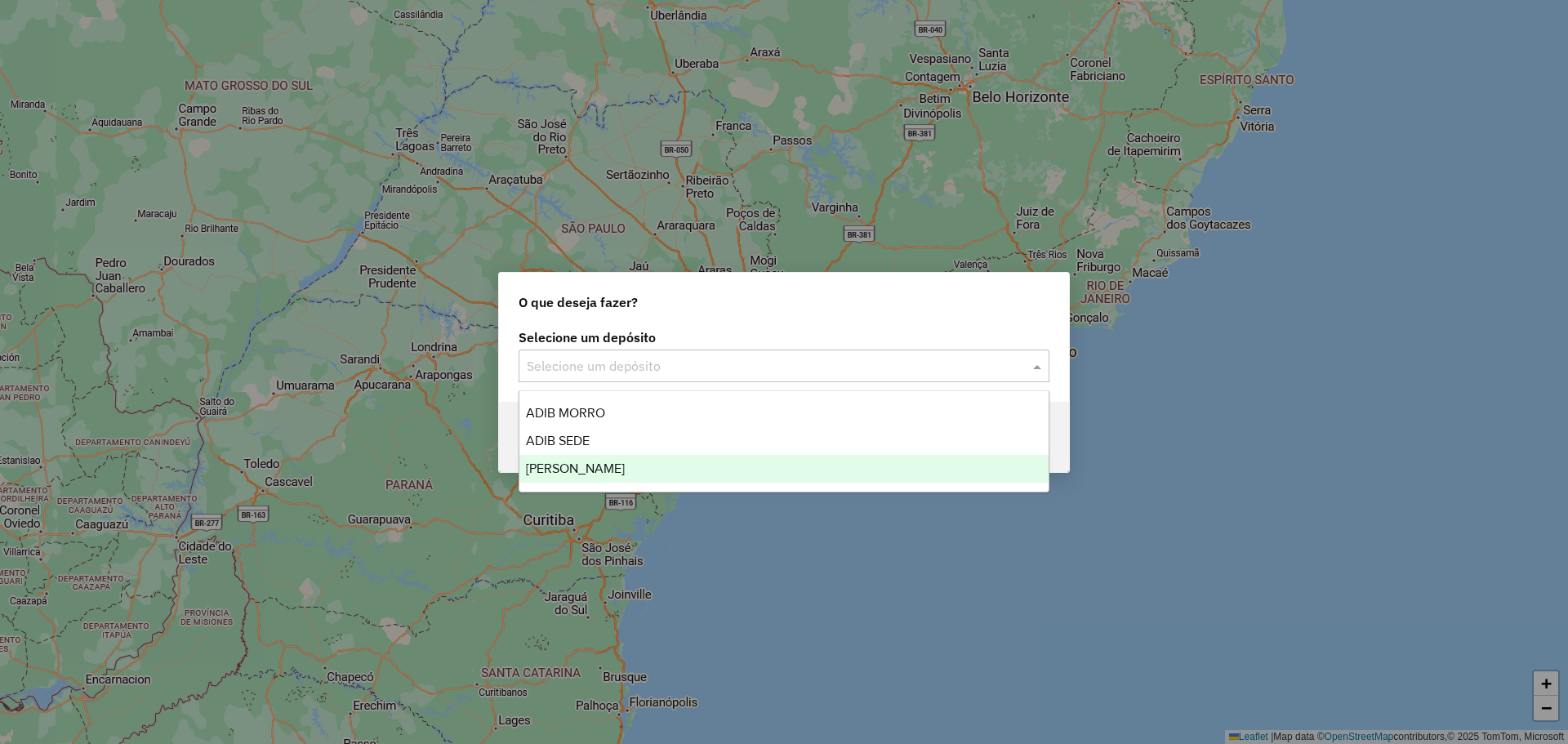
click at [637, 458] on div "[PERSON_NAME]" at bounding box center [783, 469] width 529 height 28
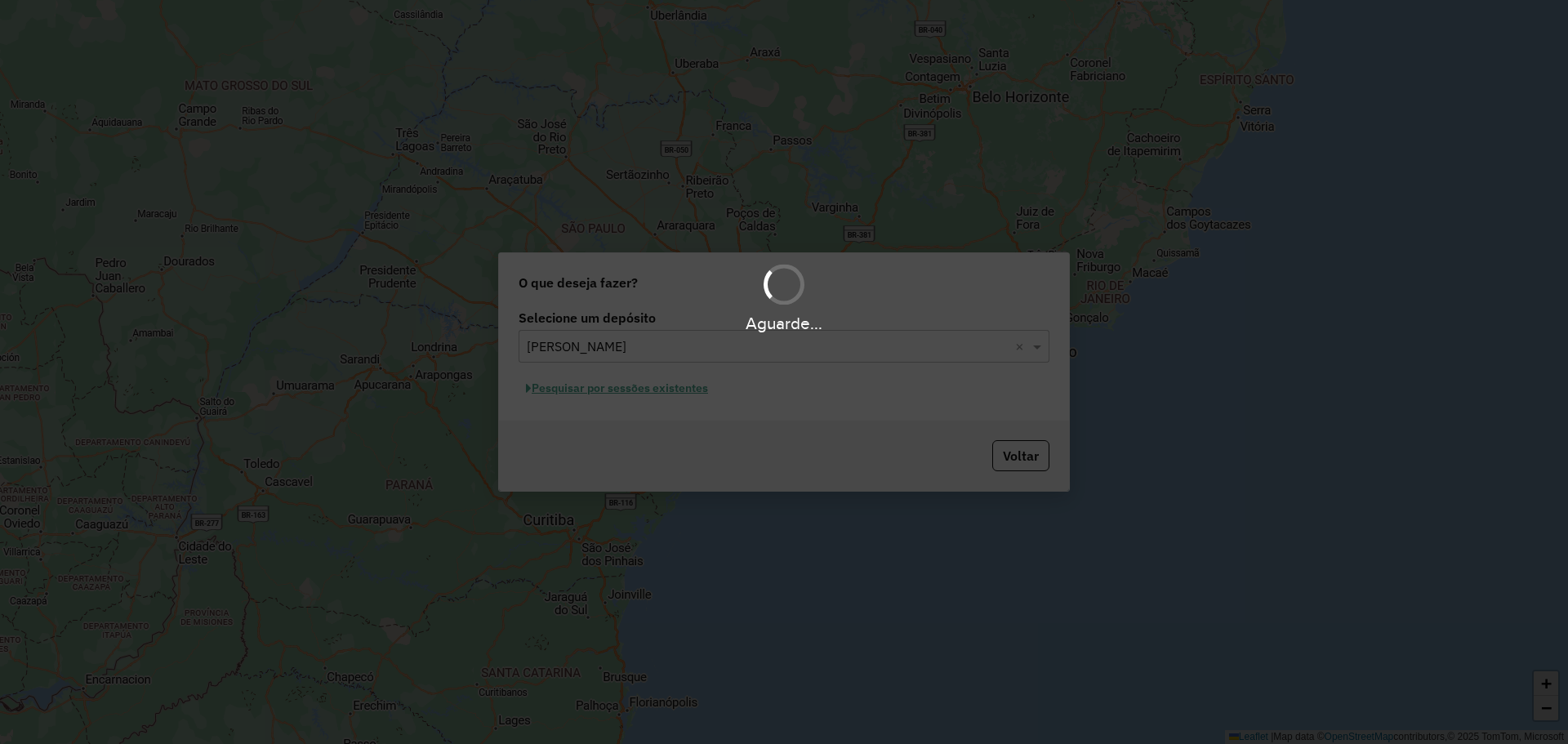
click at [666, 398] on div "Aguarde..." at bounding box center [784, 372] width 1568 height 744
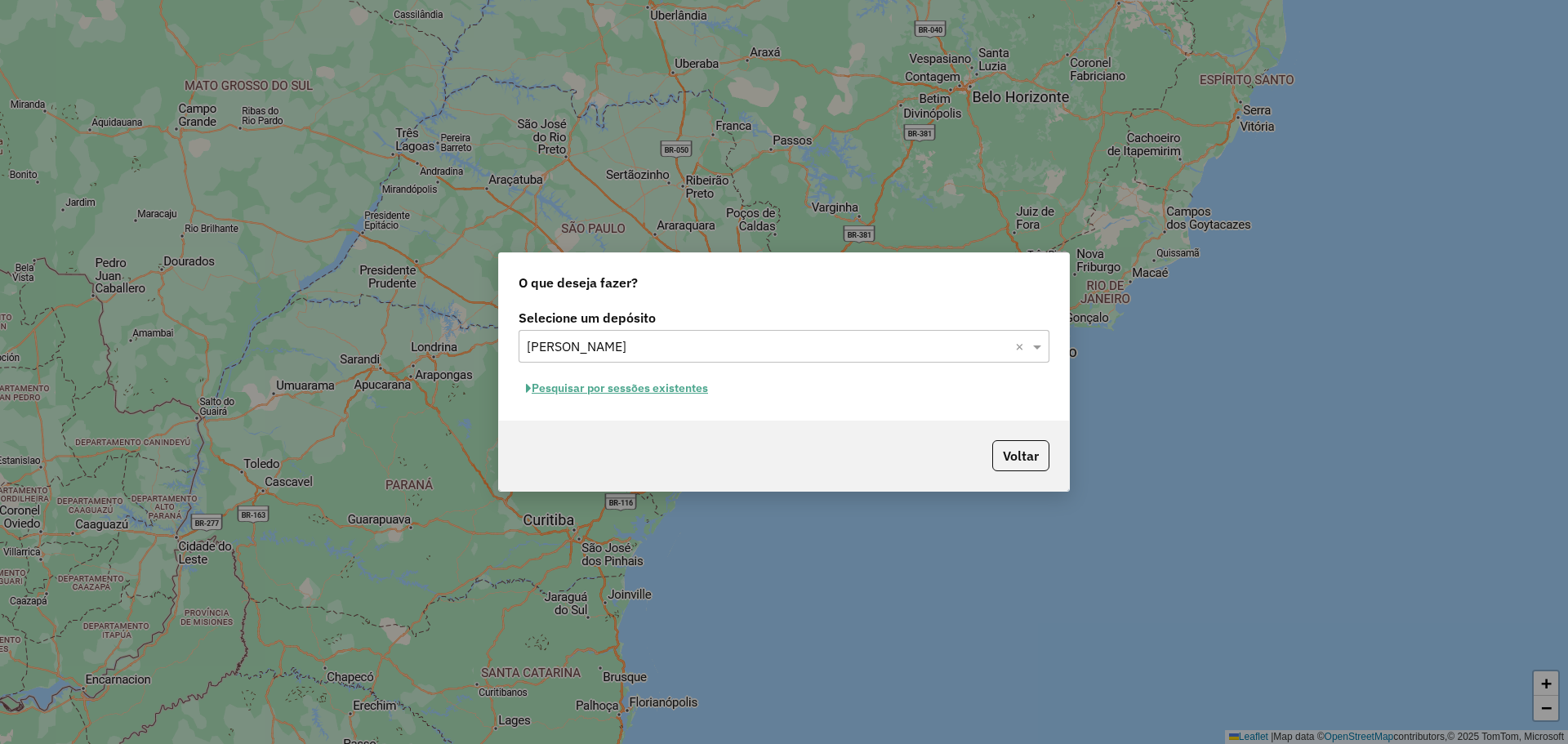
click at [666, 392] on button "Pesquisar por sessões existentes" at bounding box center [617, 388] width 197 height 25
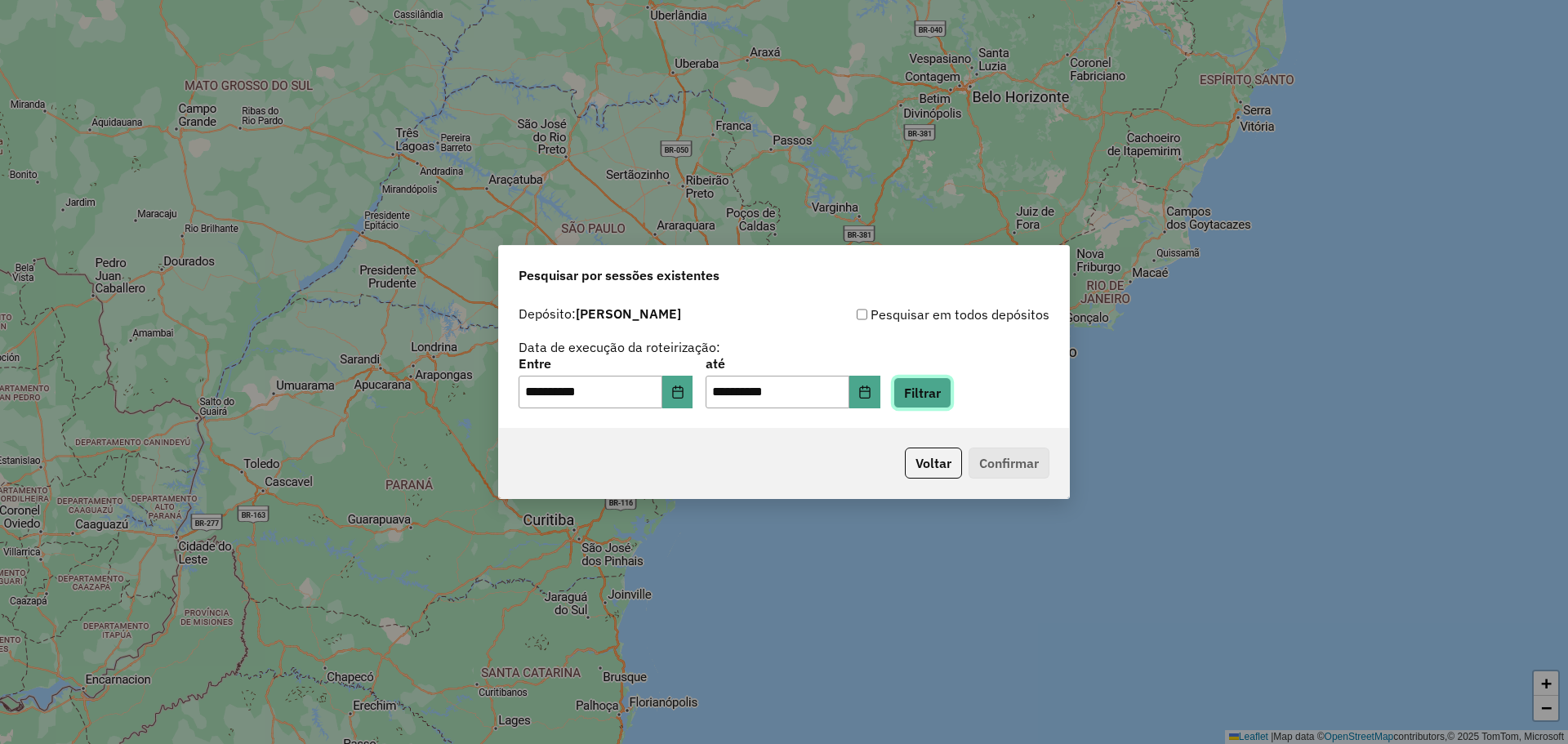
click at [930, 394] on button "Filtrar" at bounding box center [922, 393] width 58 height 31
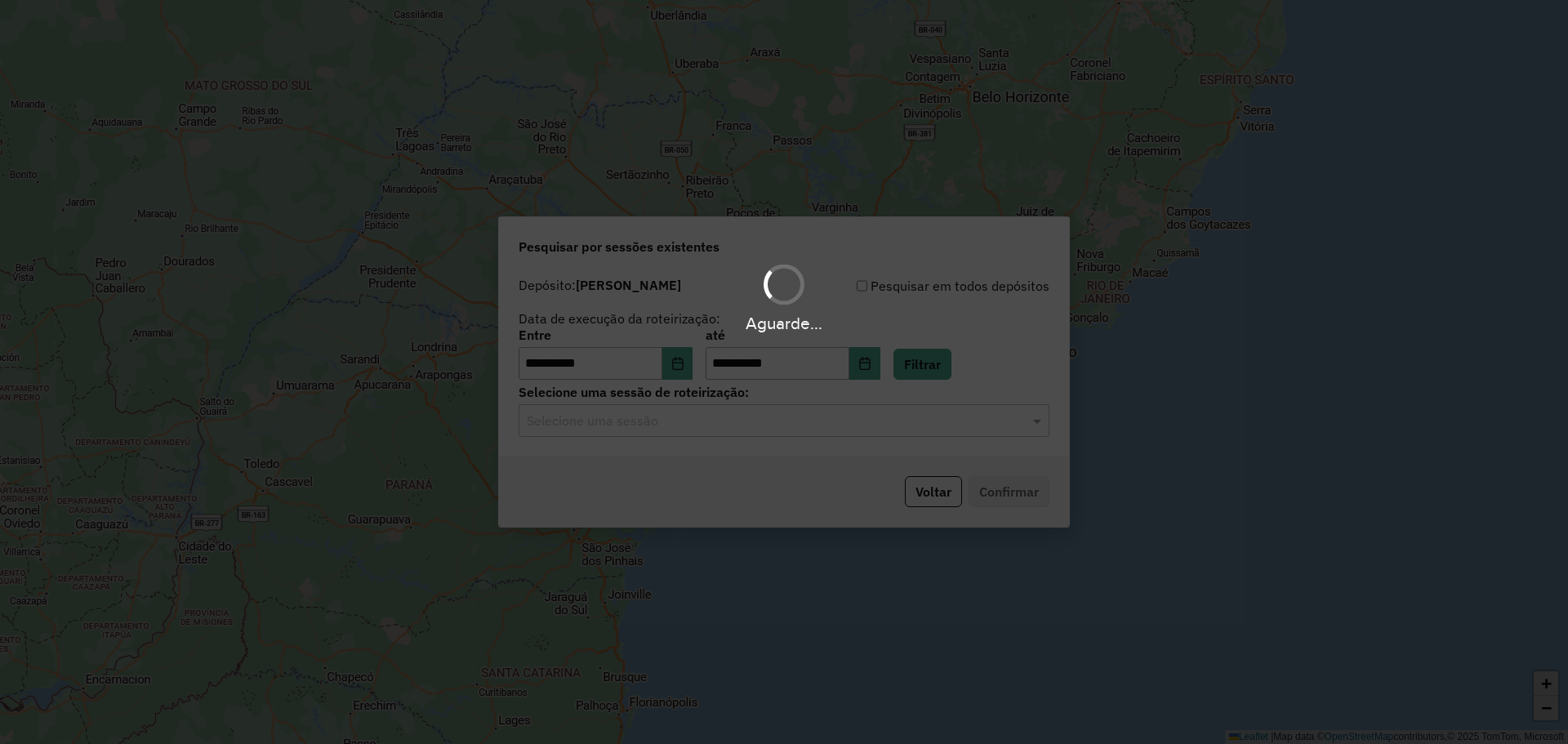
click at [639, 424] on div "Aguarde..." at bounding box center [784, 372] width 1568 height 744
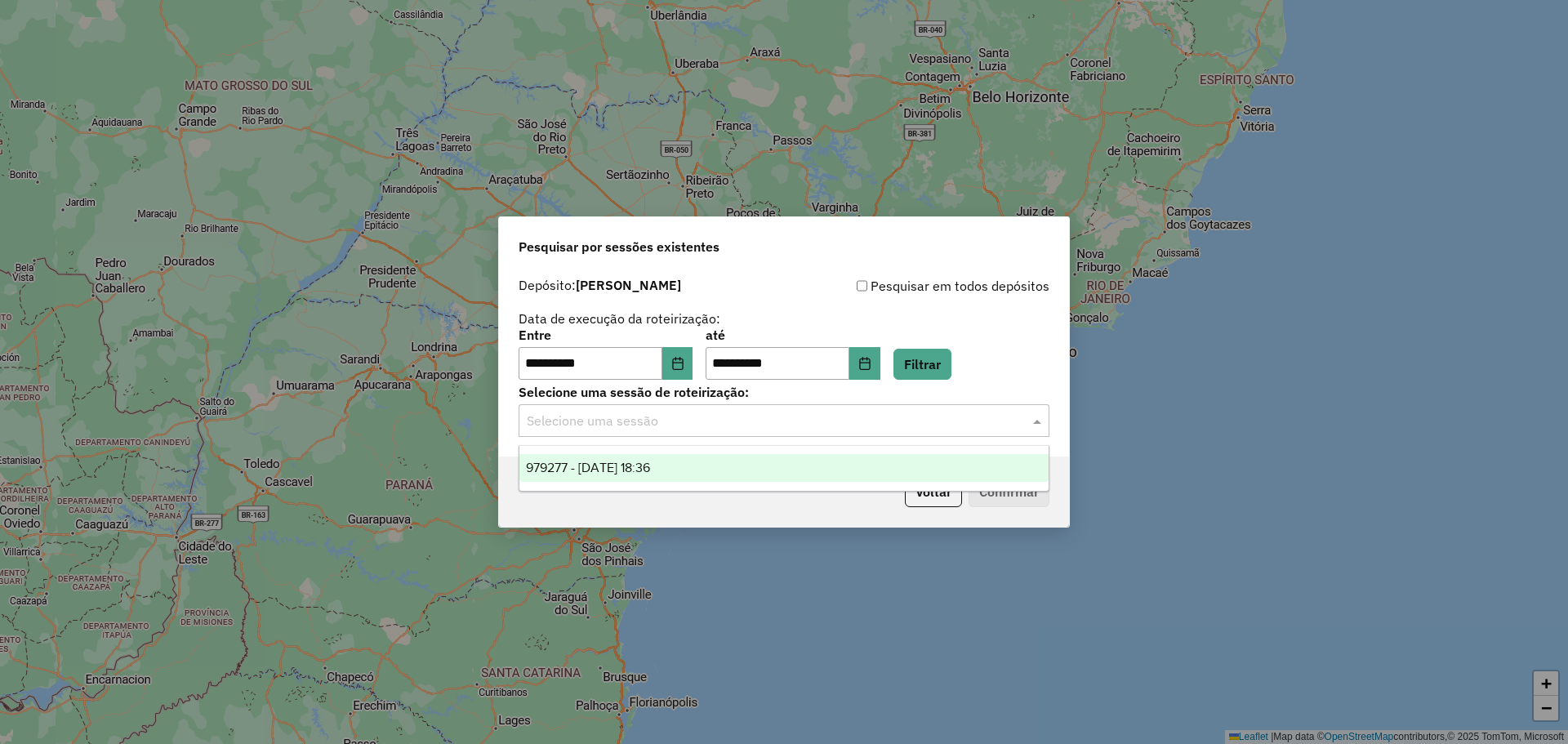
click at [635, 433] on div "Selecione uma sessão" at bounding box center [784, 420] width 531 height 33
drag, startPoint x: 618, startPoint y: 491, endPoint x: 620, endPoint y: 468, distance: 23.1
click at [616, 488] on body "**********" at bounding box center [784, 372] width 1568 height 744
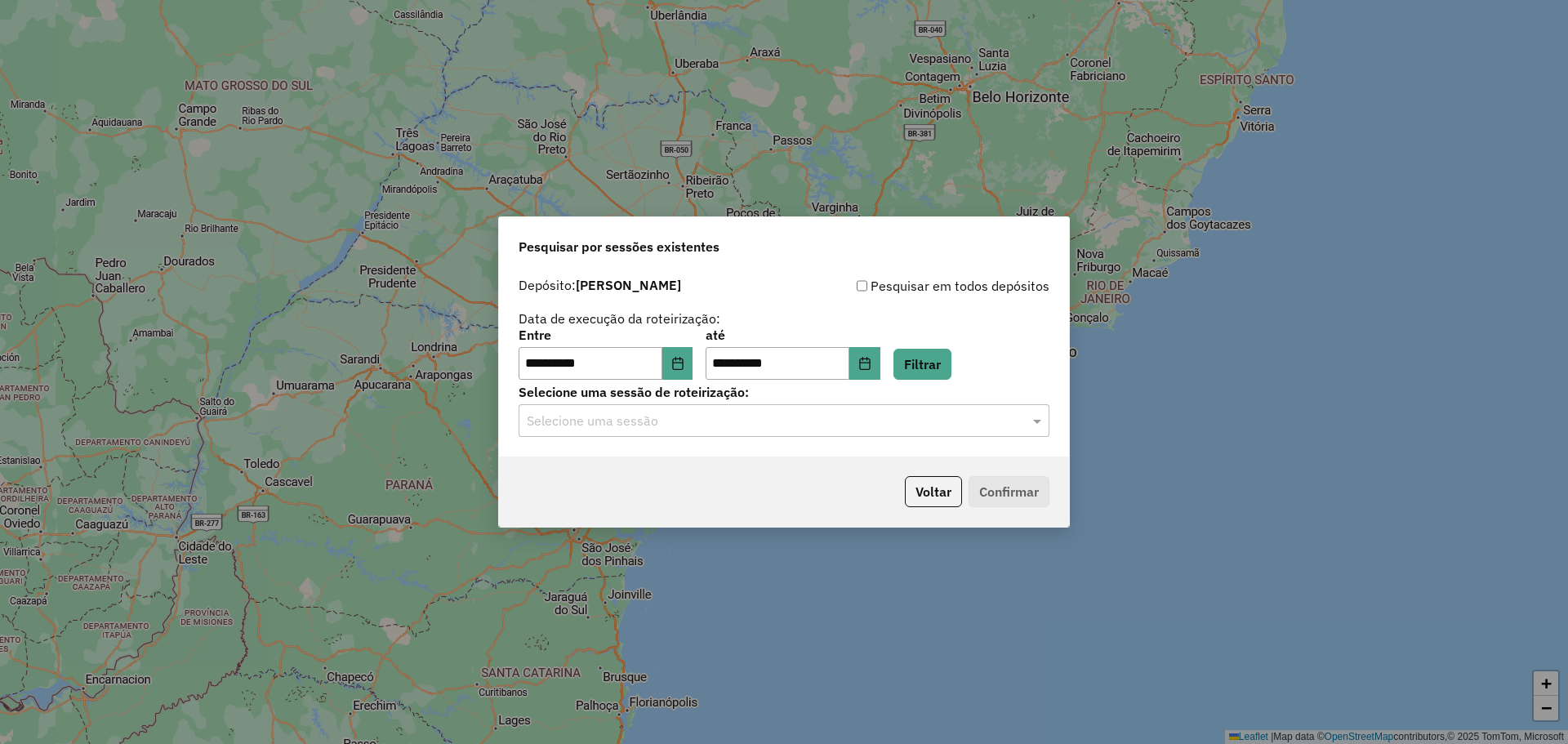
click at [620, 467] on div "Voltar Confirmar" at bounding box center [784, 491] width 570 height 70
click at [630, 439] on div "**********" at bounding box center [784, 363] width 570 height 187
click at [633, 432] on div "Selecione uma sessão" at bounding box center [784, 420] width 531 height 33
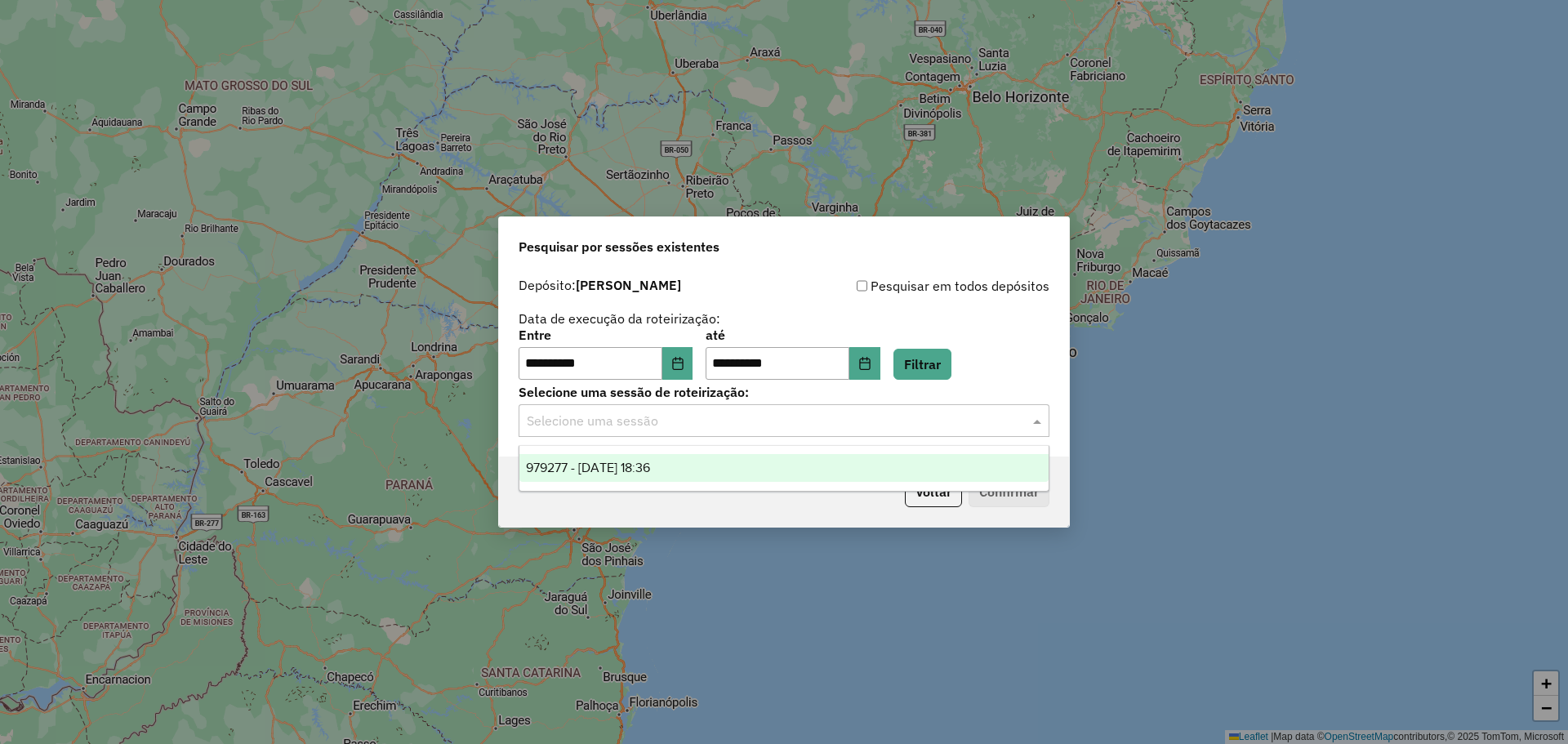
click at [624, 468] on span "979277 - 14/08/2025 18:36" at bounding box center [588, 467] width 124 height 14
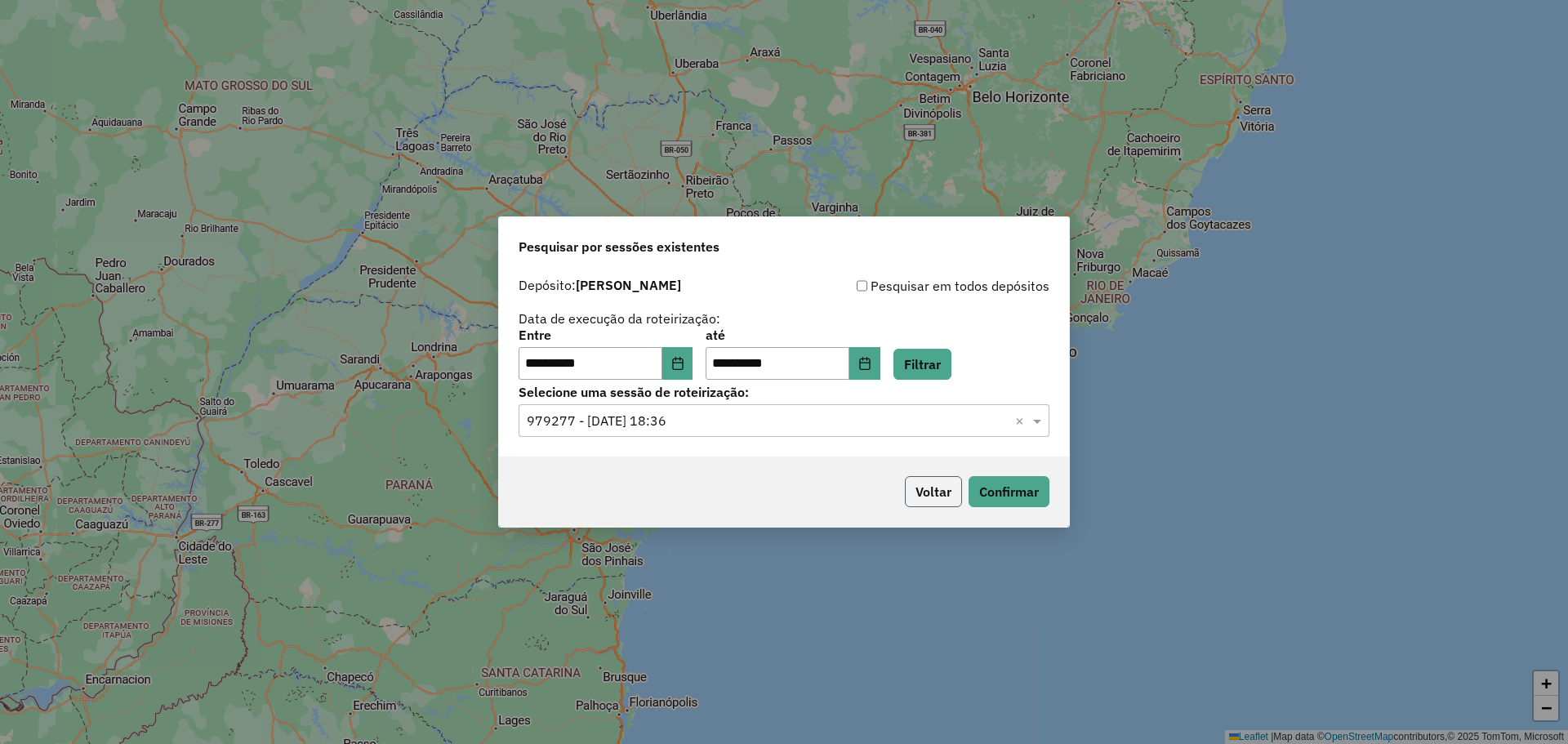
click at [941, 498] on button "Voltar" at bounding box center [933, 491] width 57 height 31
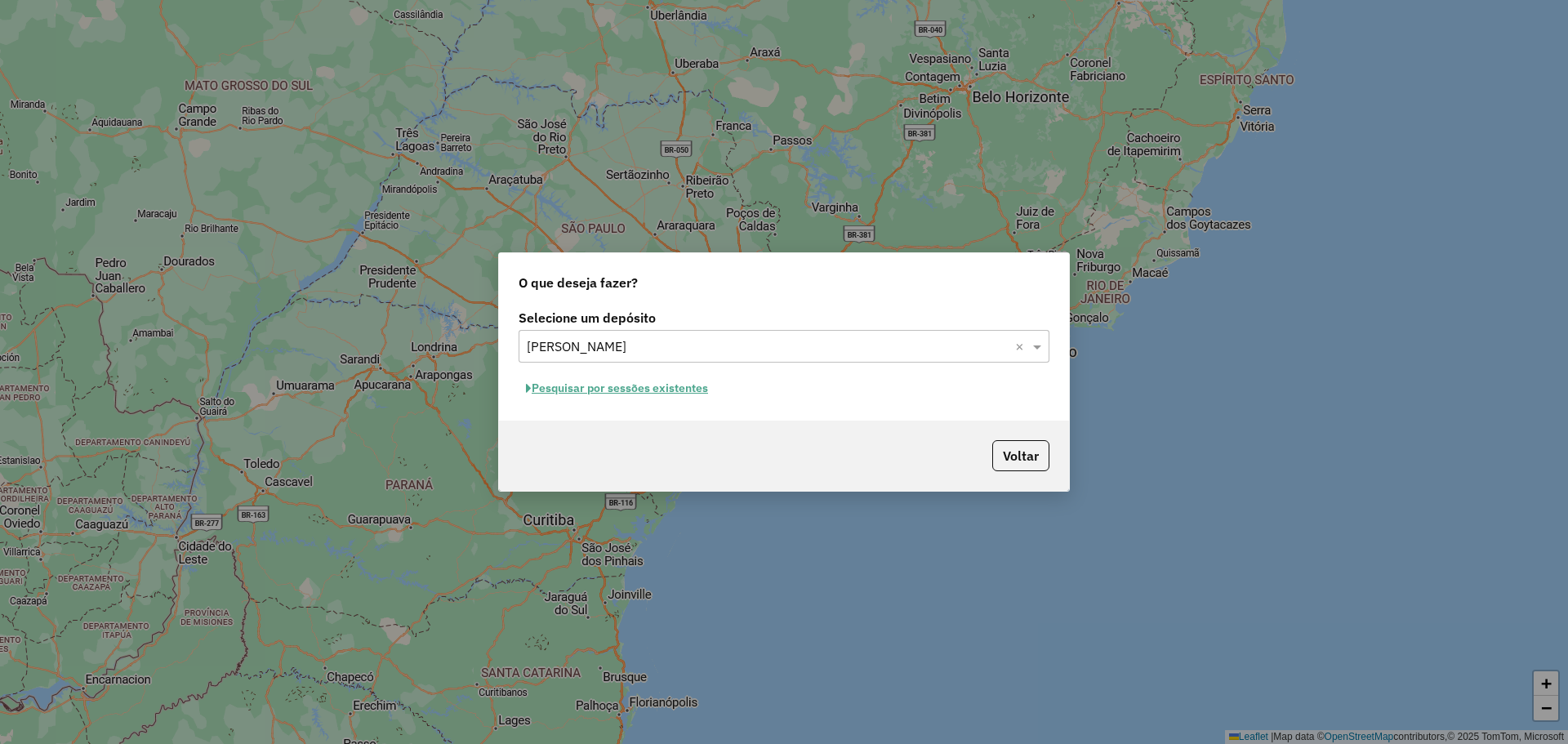
click at [753, 379] on div "Pesquisar por sessões existentes" at bounding box center [784, 388] width 531 height 25
click at [603, 399] on button "Pesquisar por sessões existentes" at bounding box center [617, 388] width 197 height 25
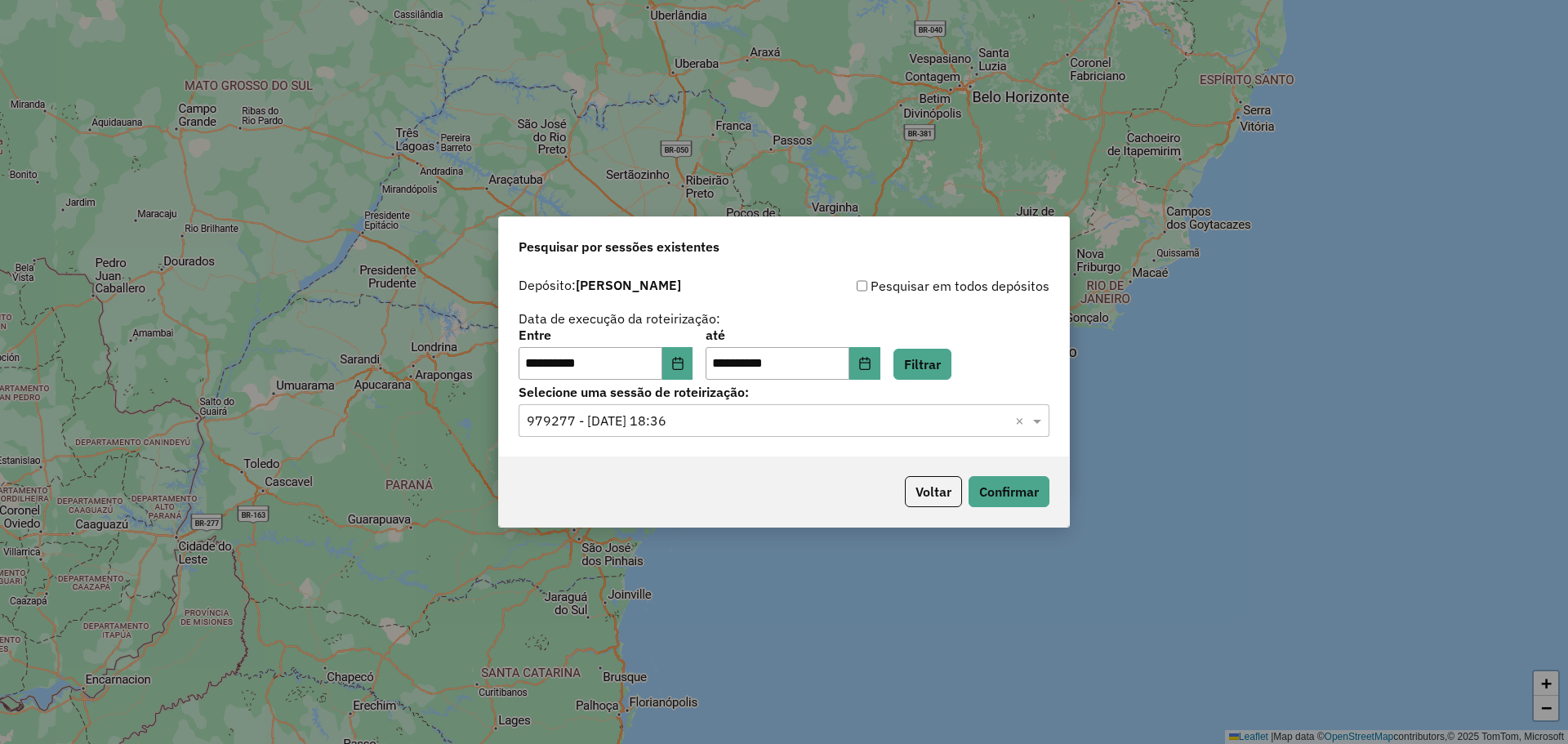
click at [606, 383] on label "Selecione uma sessão de roteirização:" at bounding box center [784, 392] width 531 height 20
click at [577, 413] on input "text" at bounding box center [768, 421] width 482 height 20
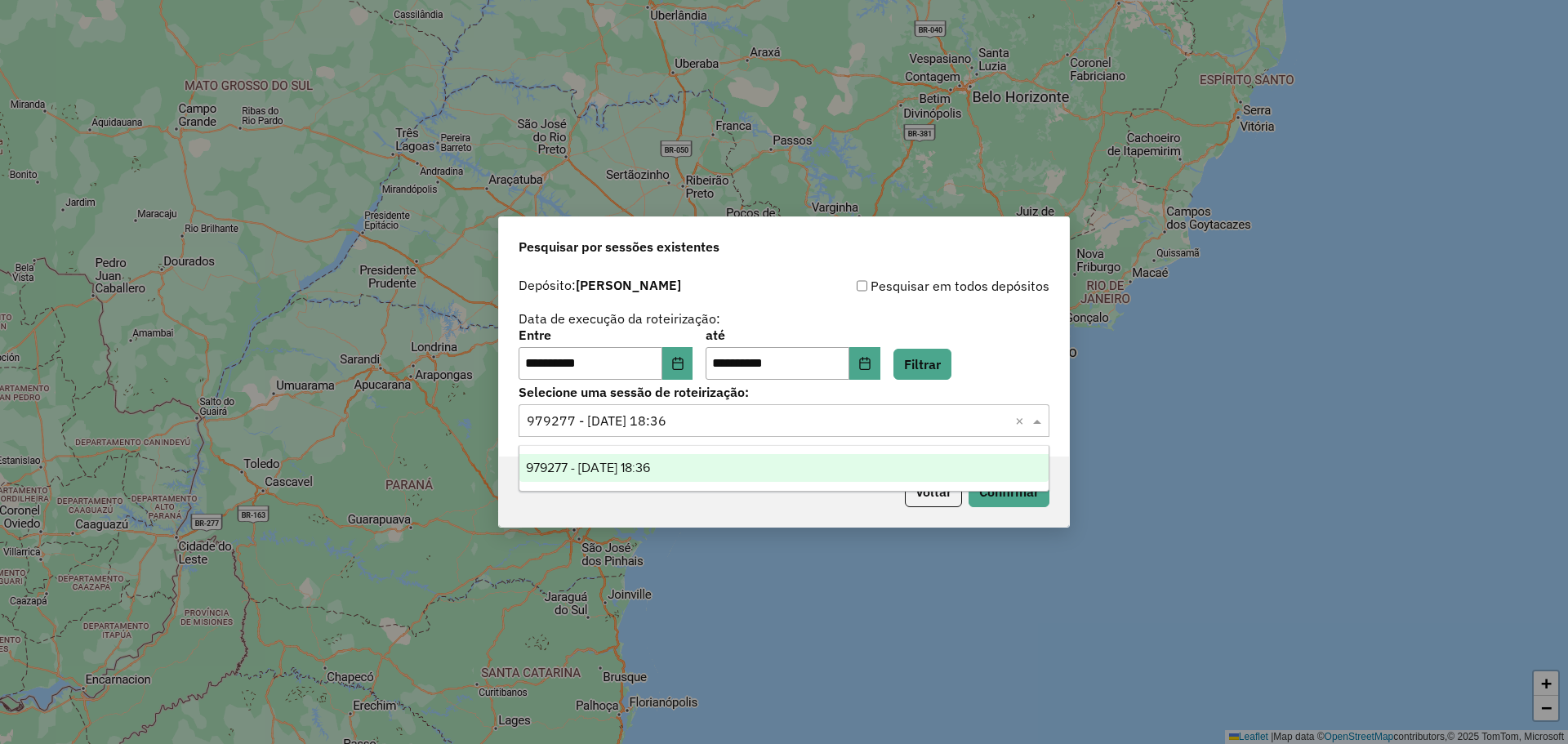
click at [597, 466] on span "979277 - 14/08/2025 18:36" at bounding box center [588, 467] width 124 height 14
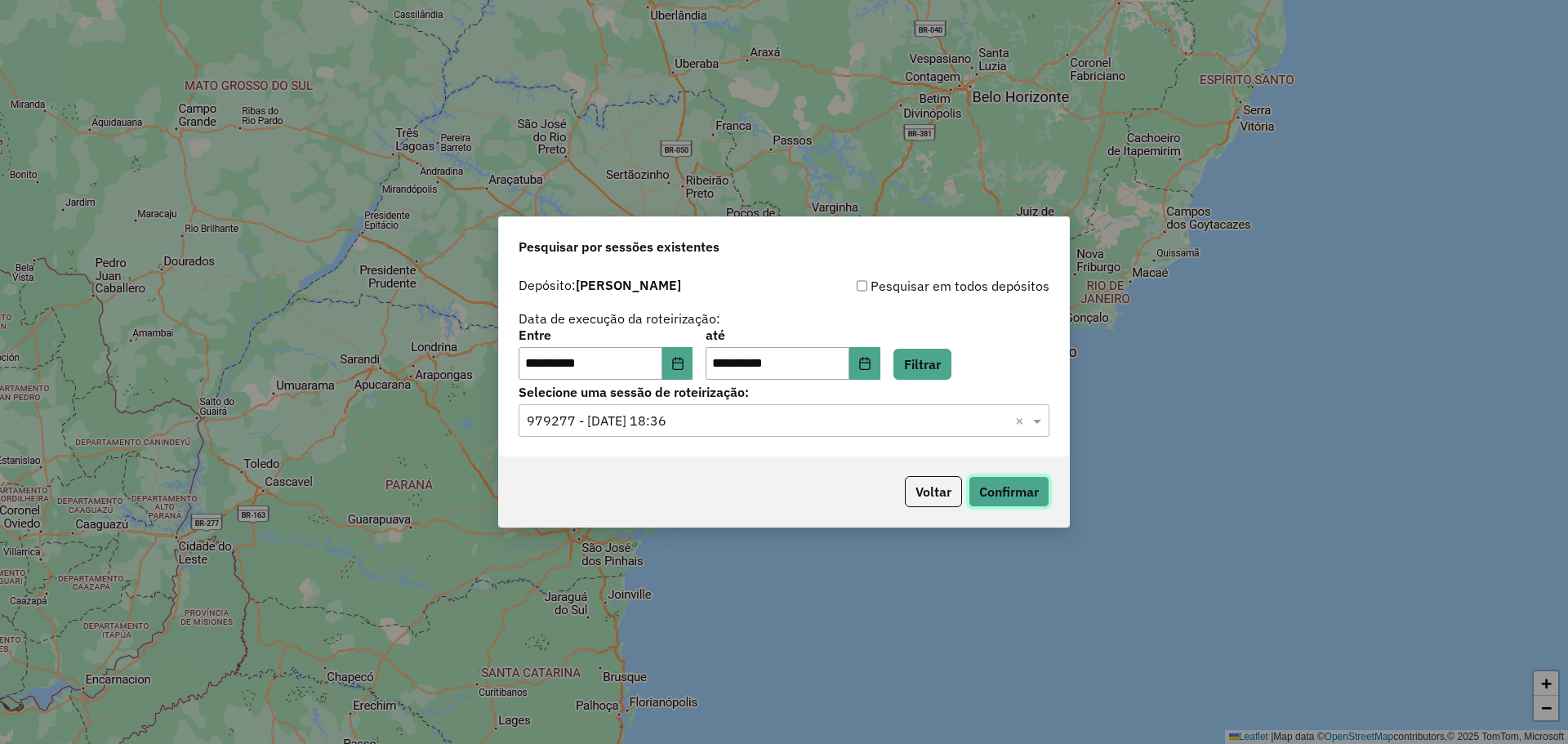
click at [997, 496] on button "Confirmar" at bounding box center [1009, 491] width 81 height 31
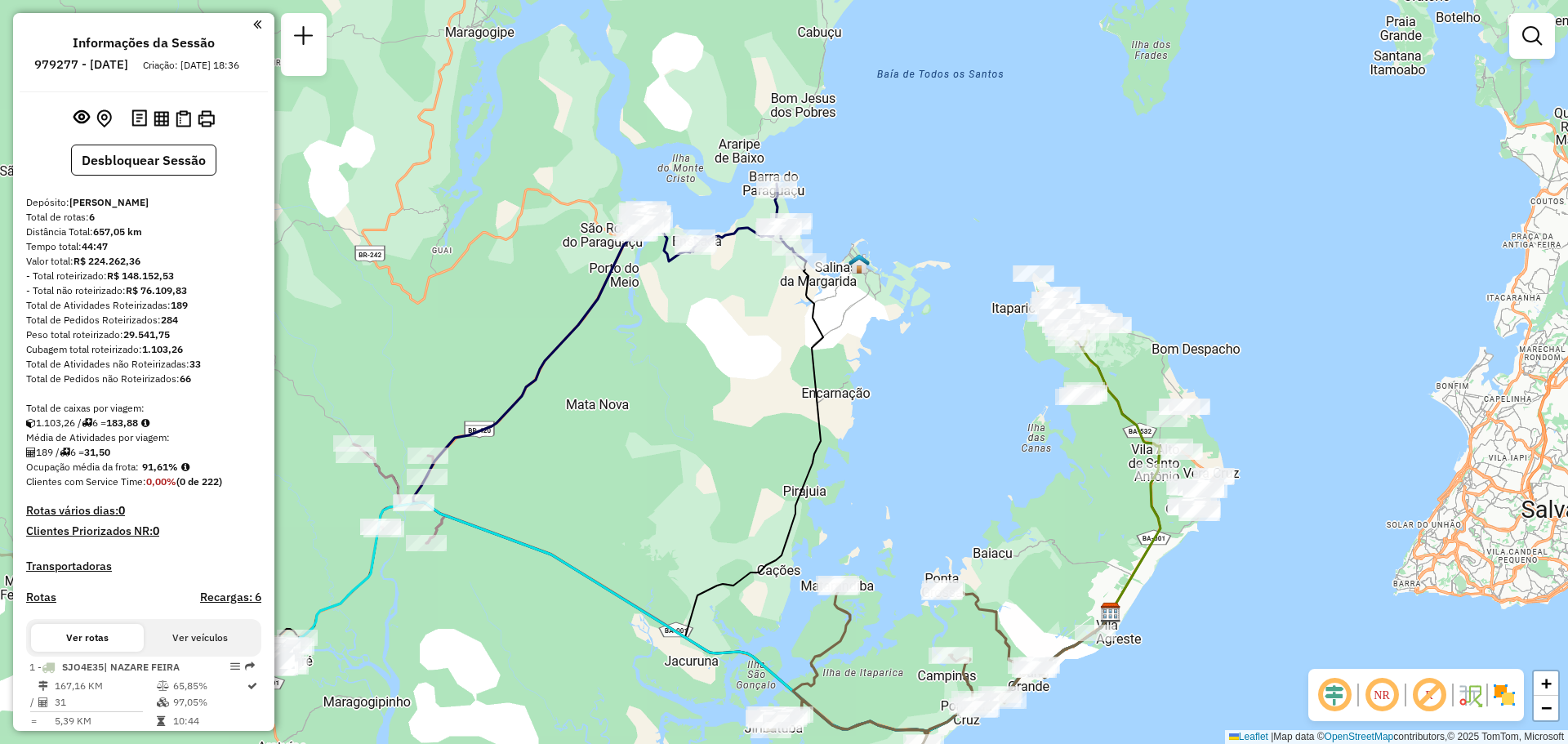
drag, startPoint x: 787, startPoint y: 211, endPoint x: 768, endPoint y: 285, distance: 76.4
click at [768, 285] on div "Janela de atendimento Grade de atendimento Capacidade Transportadoras Veículos …" at bounding box center [784, 372] width 1568 height 744
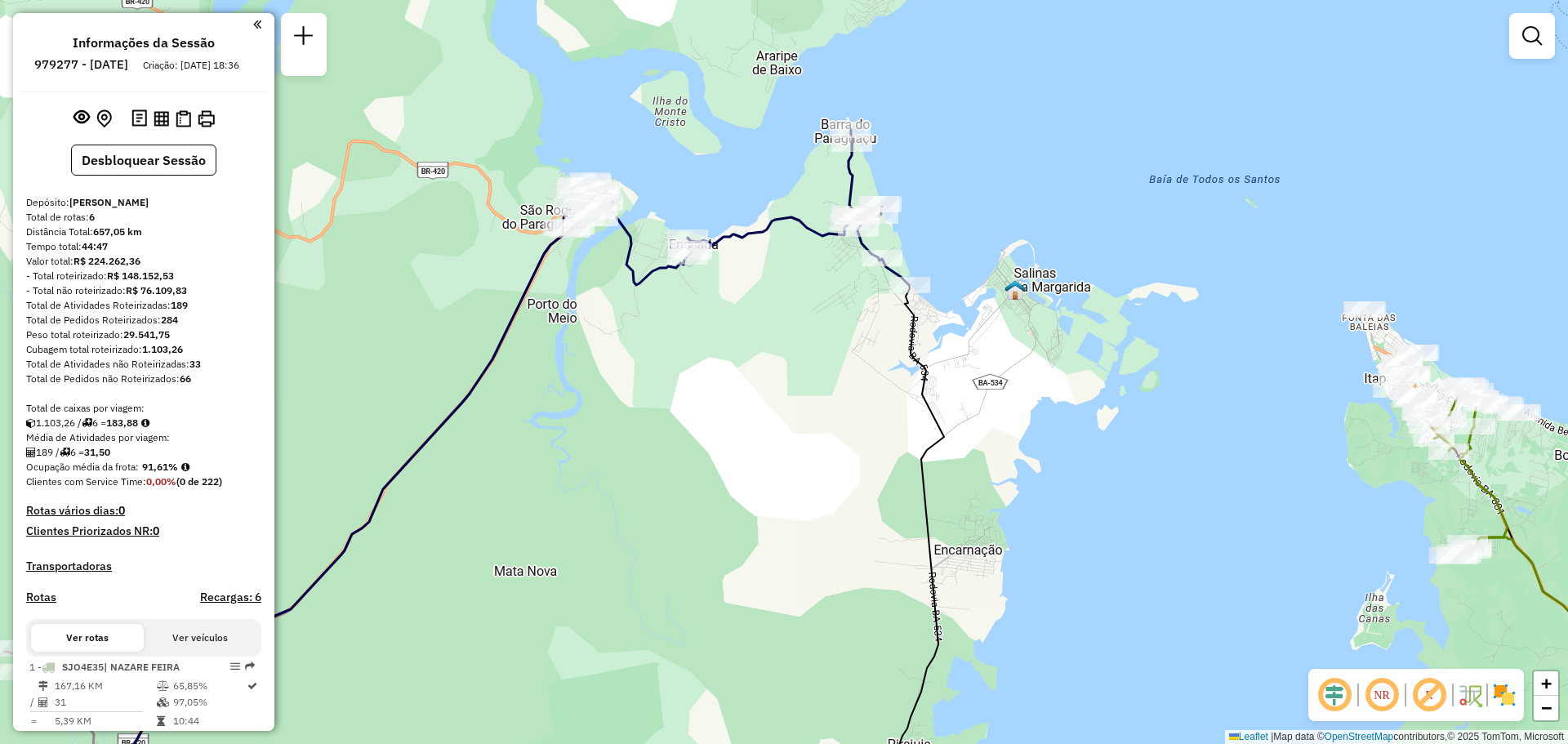
drag, startPoint x: 786, startPoint y: 276, endPoint x: 885, endPoint y: 301, distance: 102.1
click at [885, 301] on div "Janela de atendimento Grade de atendimento Capacidade Transportadoras Veículos …" at bounding box center [784, 372] width 1568 height 744
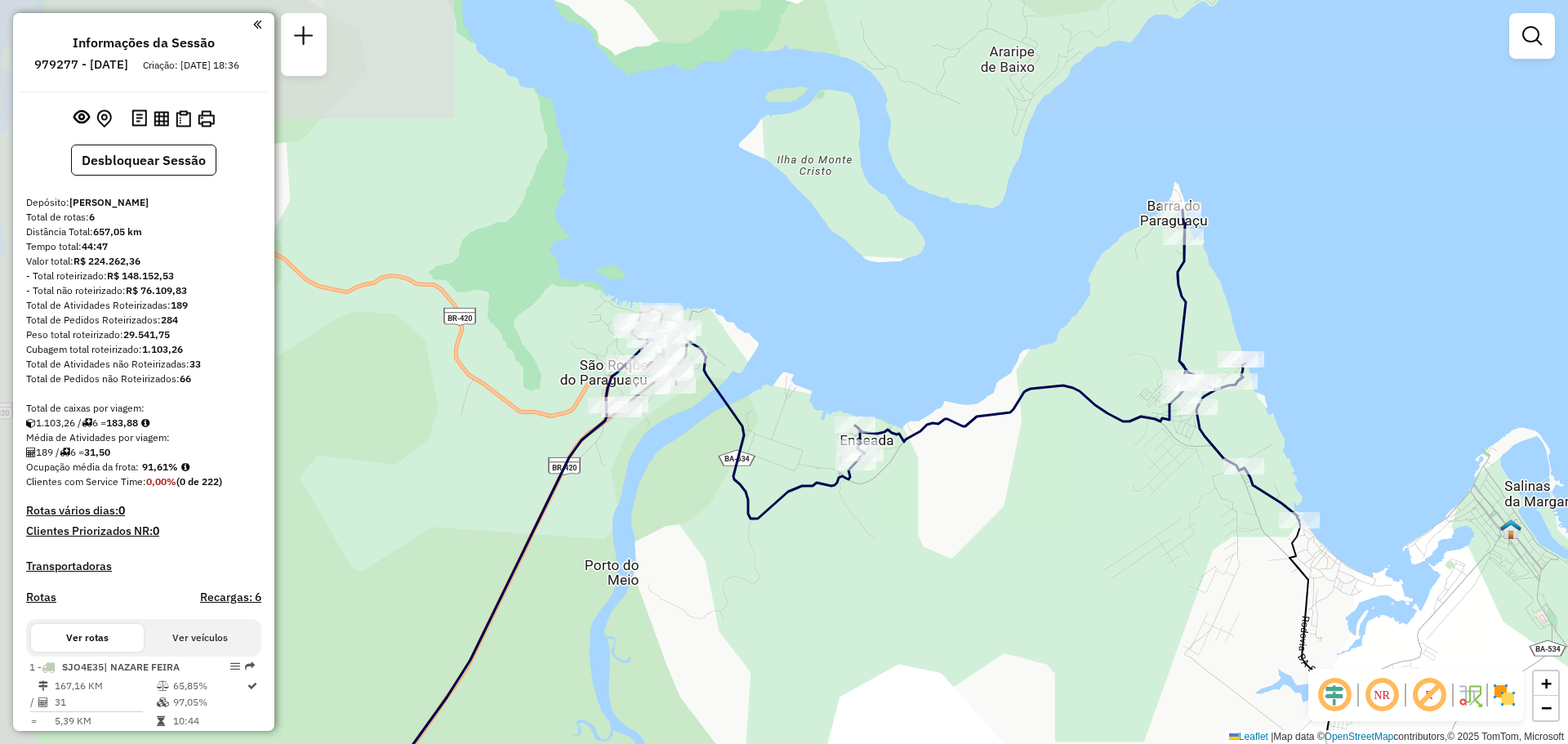
drag, startPoint x: 752, startPoint y: 305, endPoint x: 955, endPoint y: 577, distance: 339.4
click at [955, 577] on div "Janela de atendimento Grade de atendimento Capacidade Transportadoras Veículos …" at bounding box center [784, 372] width 1568 height 744
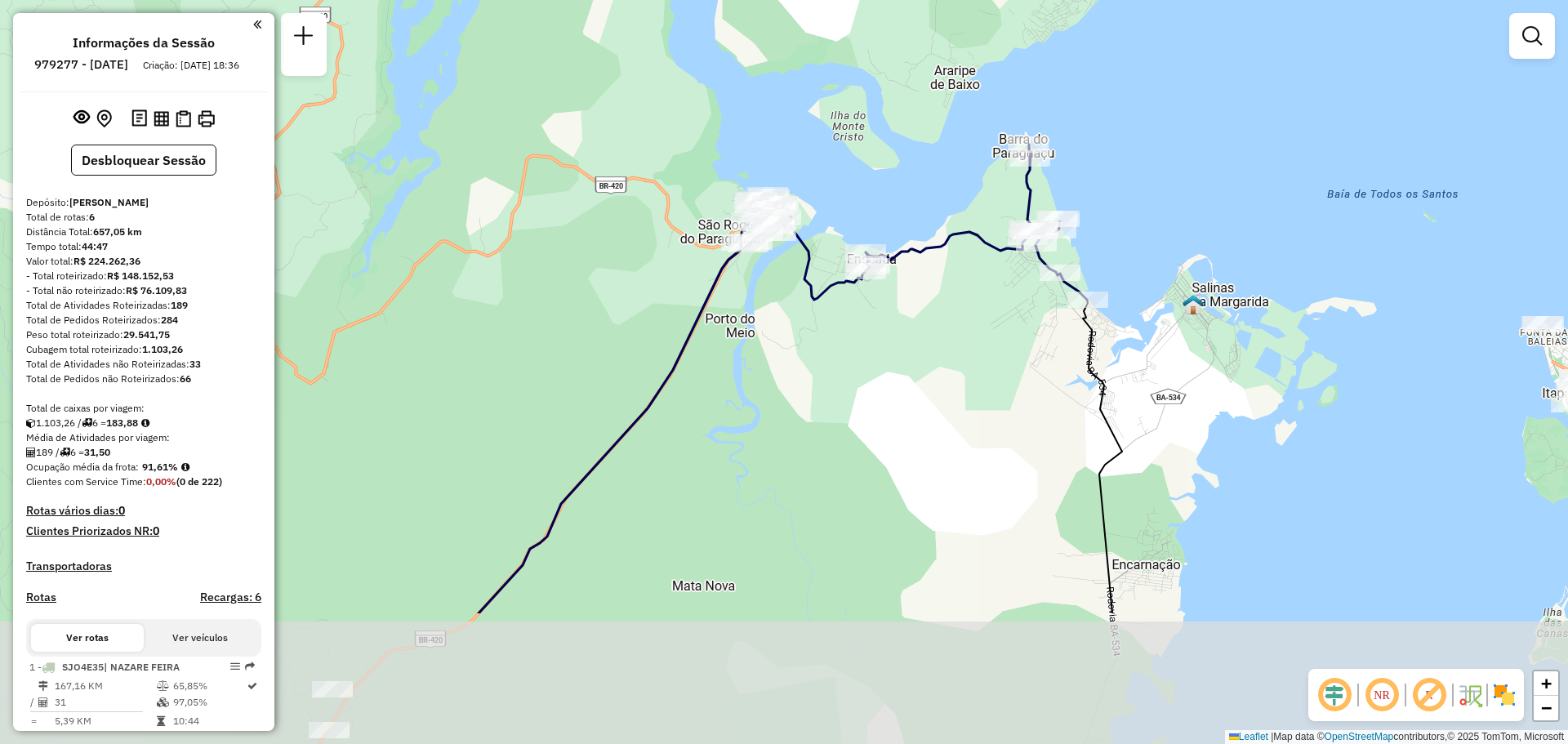
drag, startPoint x: 914, startPoint y: 549, endPoint x: 889, endPoint y: 353, distance: 197.6
click at [889, 353] on div "Janela de atendimento Grade de atendimento Capacidade Transportadoras Veículos …" at bounding box center [784, 372] width 1568 height 744
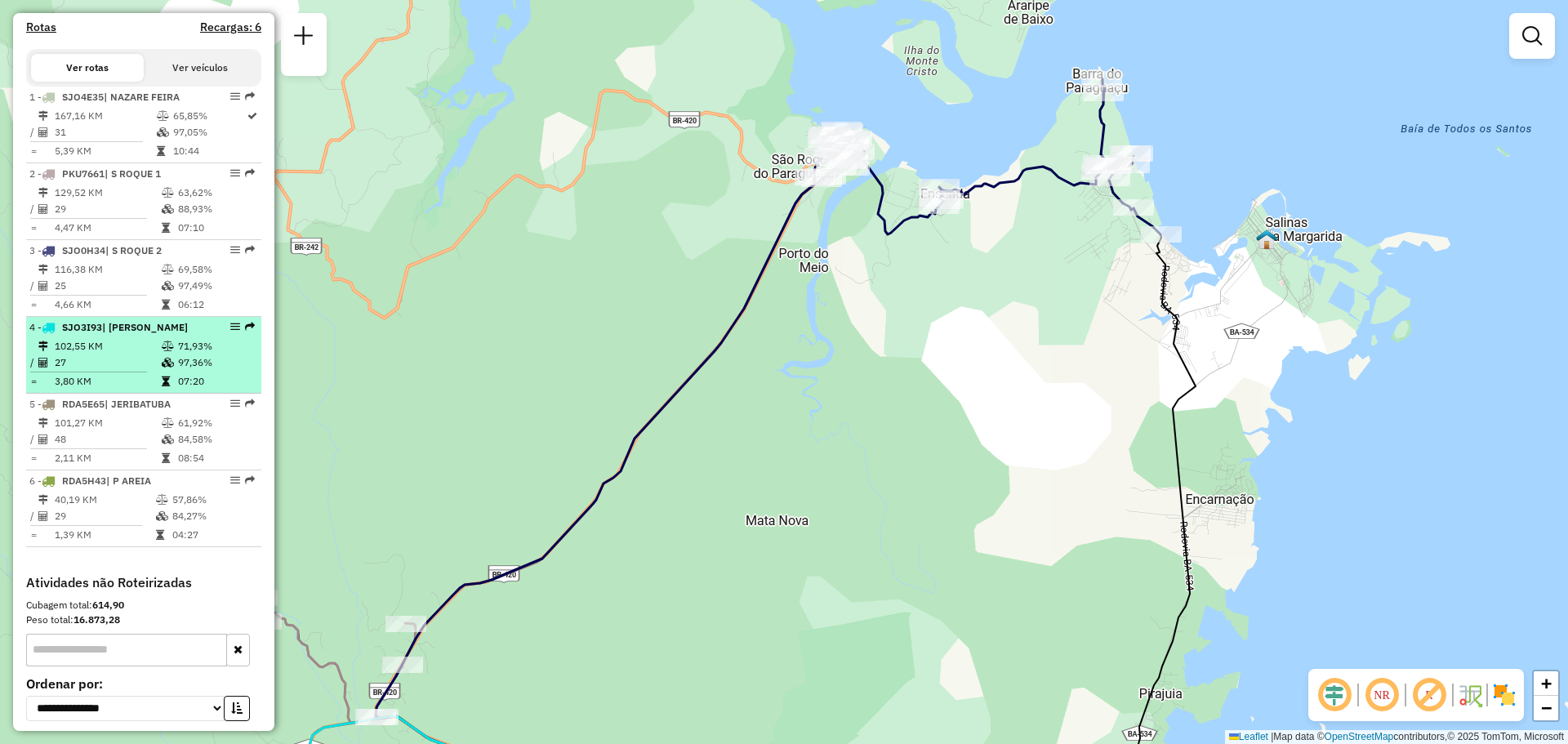
scroll to position [571, 0]
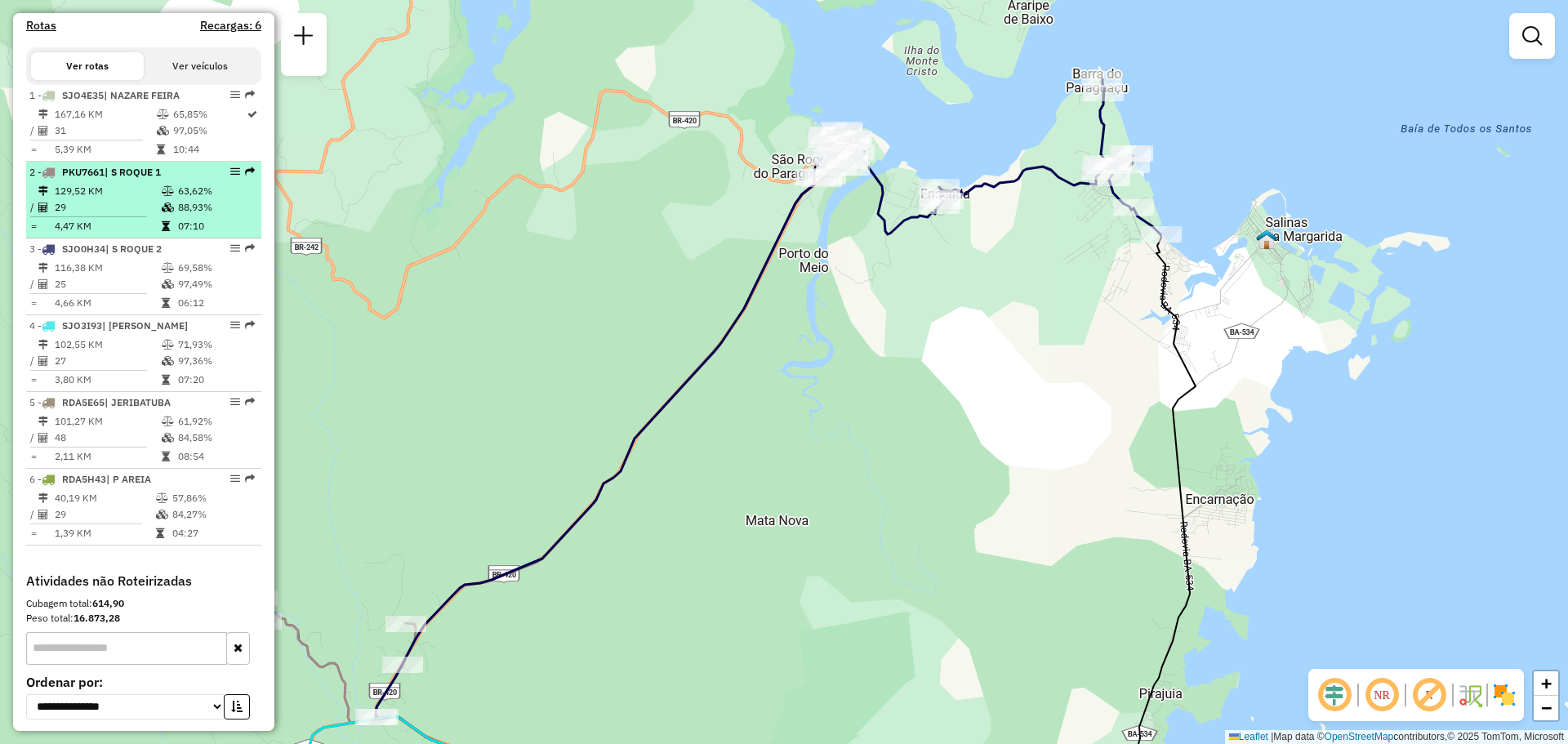
click at [115, 195] on li "2 - PKU7661 | S ROQUE 1 129,52 KM 63,62% / 29 88,93% = 4,47 KM 07:10" at bounding box center [143, 199] width 235 height 77
select select "**********"
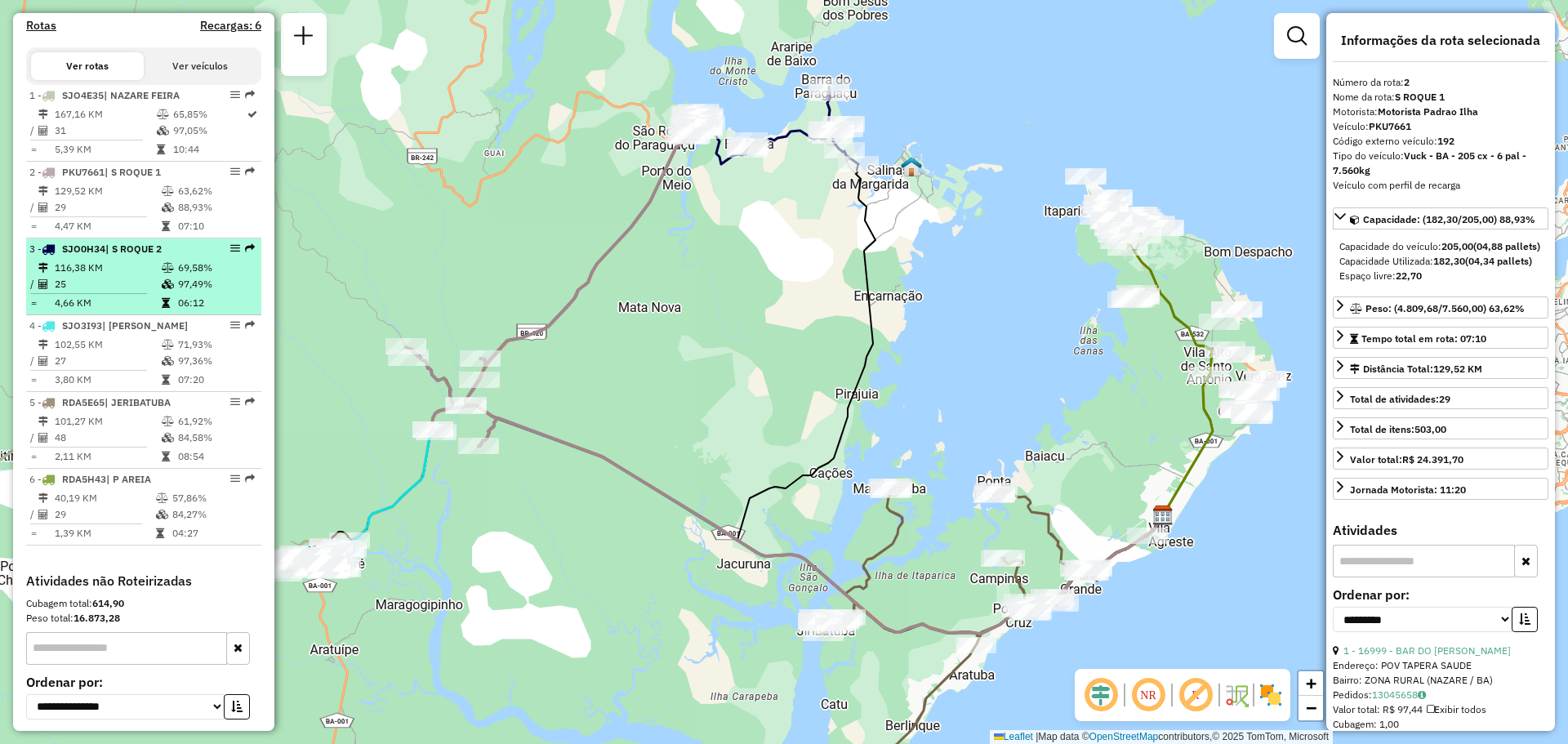
click at [95, 293] on td "25" at bounding box center [107, 284] width 107 height 16
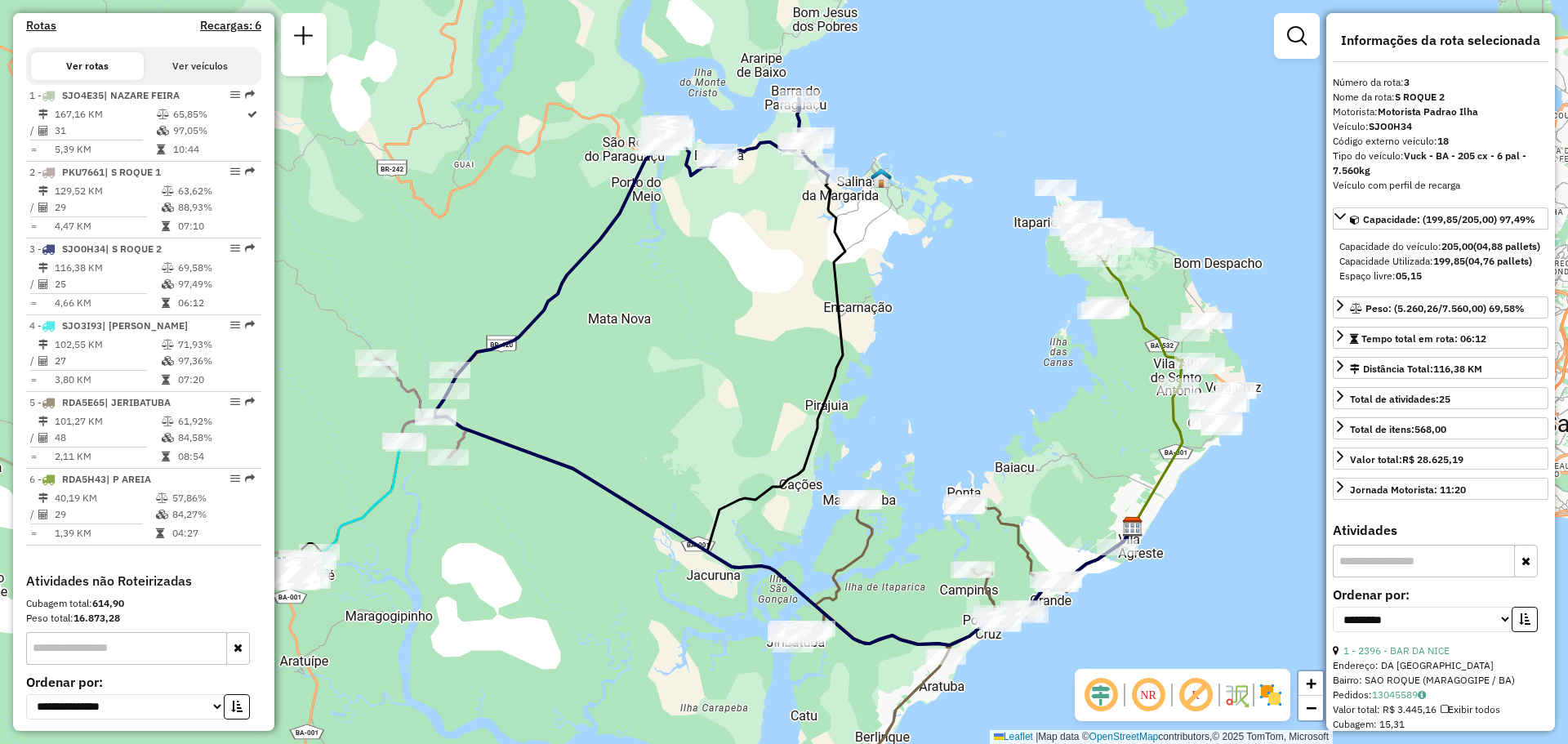
click at [1014, 526] on icon at bounding box center [952, 645] width 329 height 293
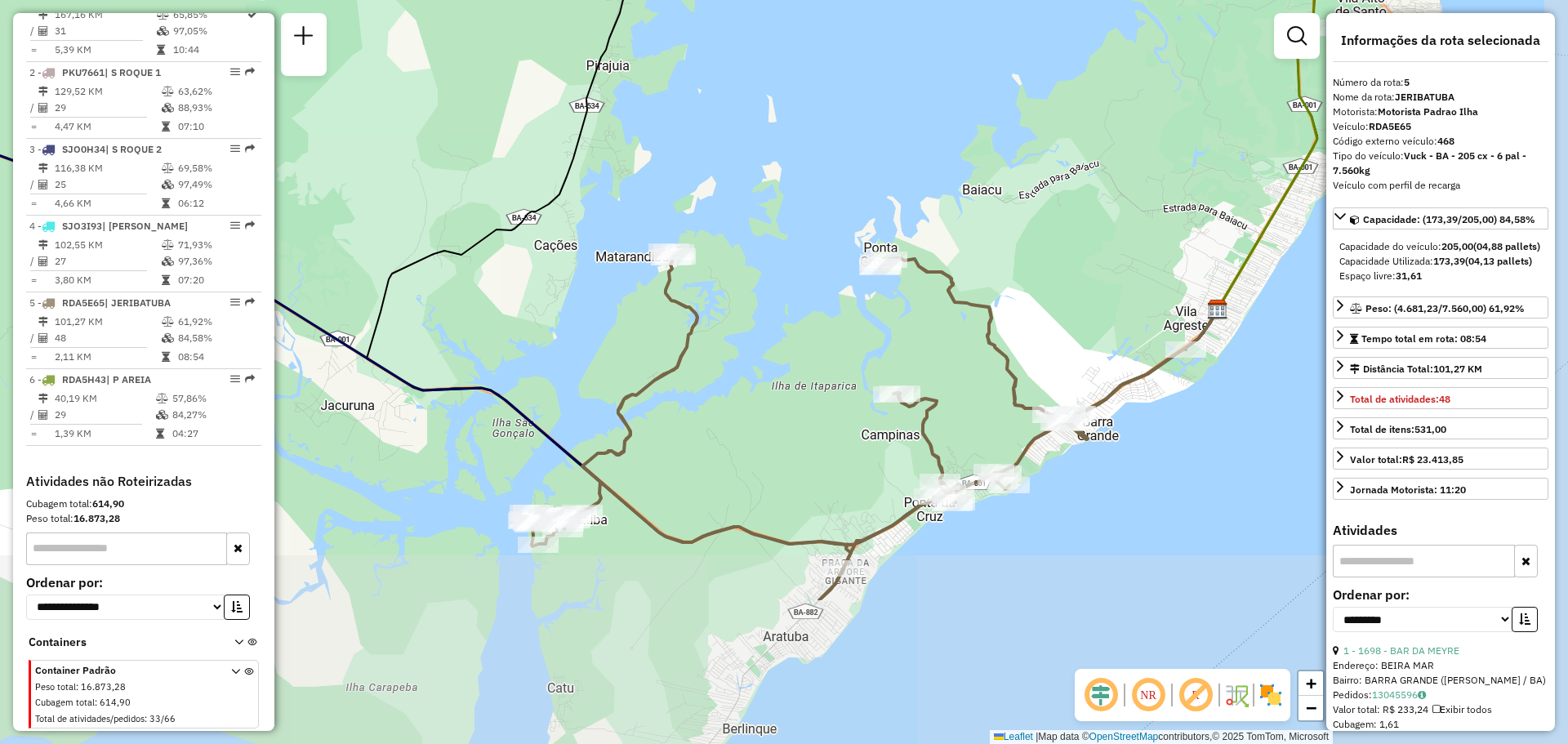
drag, startPoint x: 1019, startPoint y: 450, endPoint x: 984, endPoint y: 288, distance: 165.7
click at [984, 288] on div "Janela de atendimento Grade de atendimento Capacidade Transportadoras Veículos …" at bounding box center [784, 372] width 1568 height 744
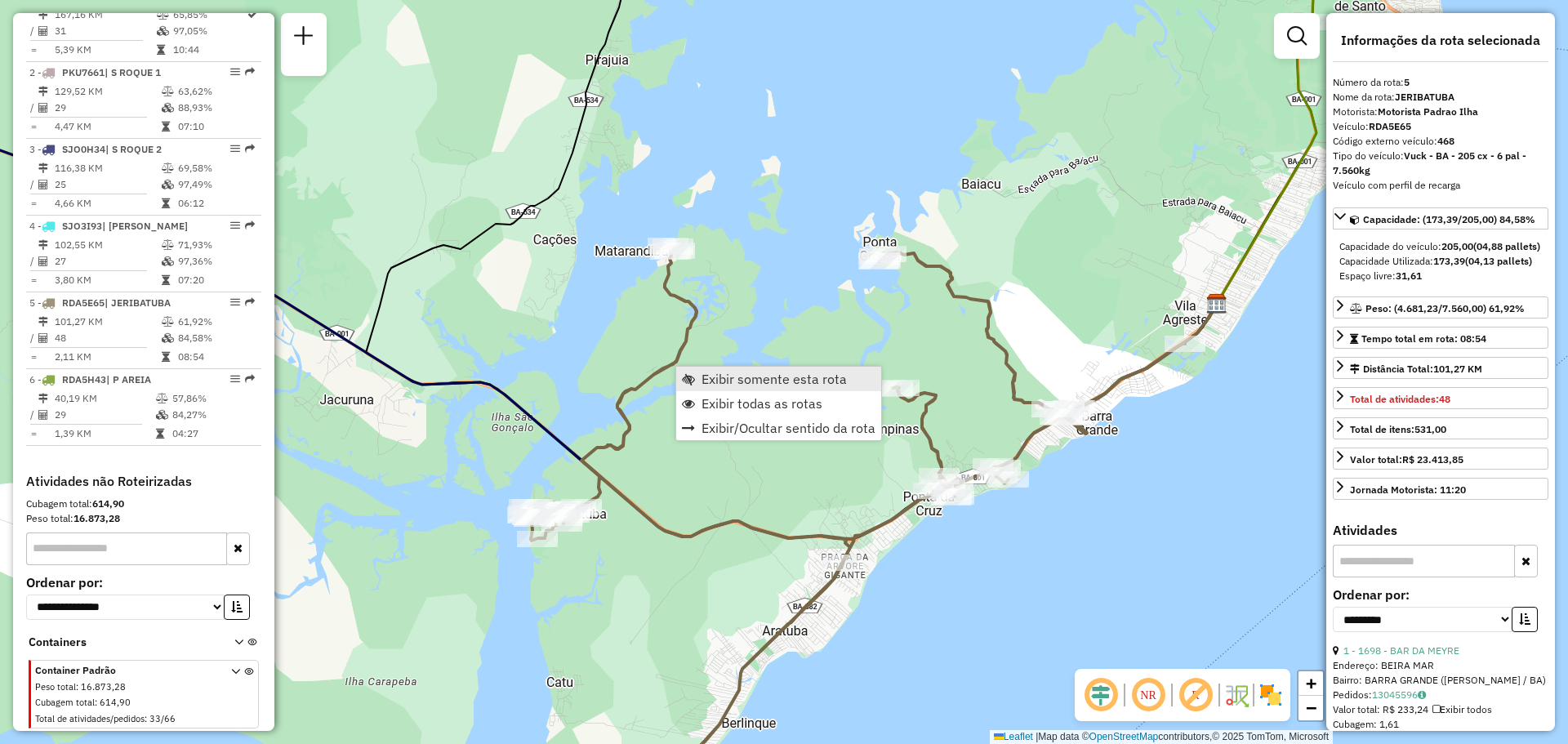
click at [692, 376] on span "Exibir somente esta rota" at bounding box center [688, 378] width 13 height 13
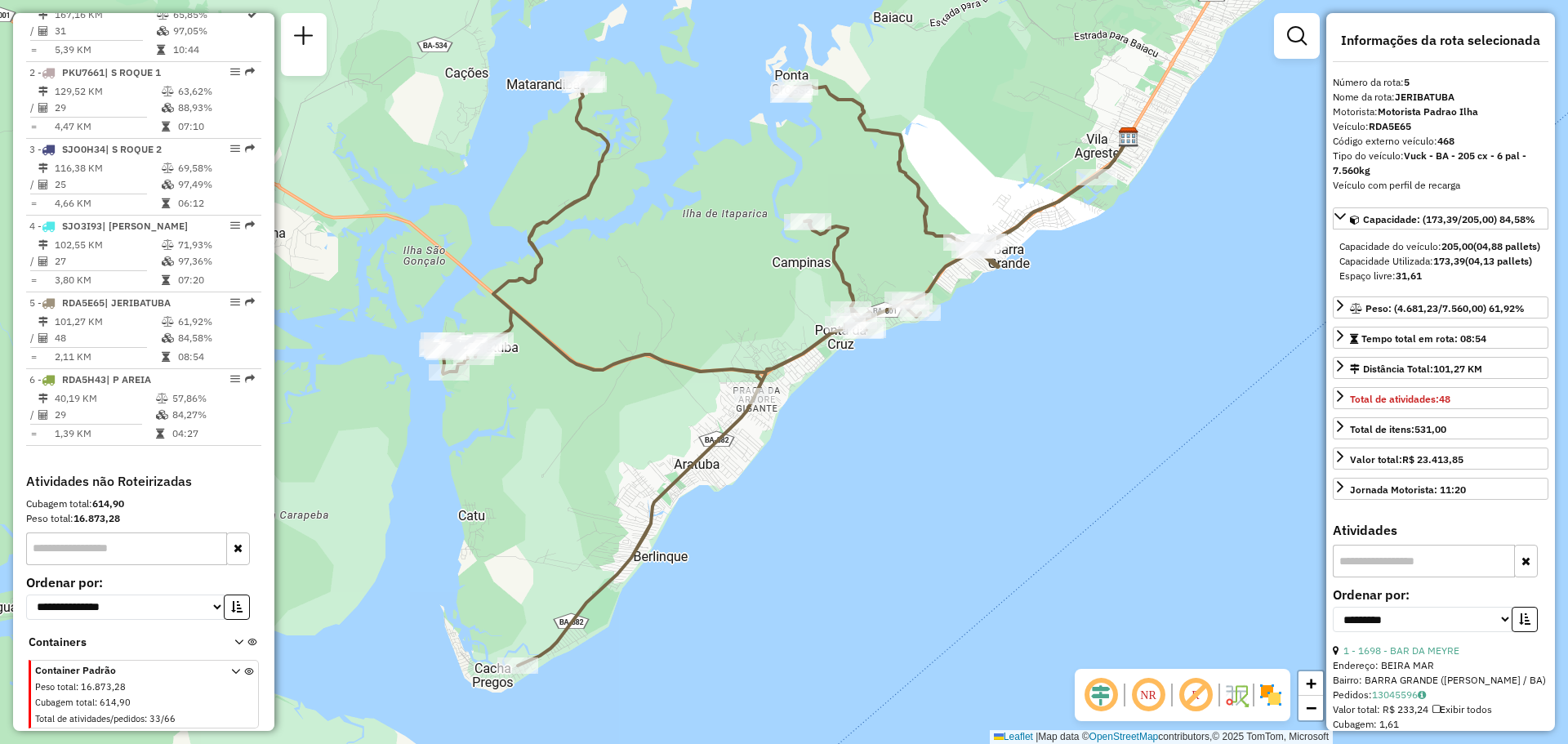
click at [699, 461] on icon at bounding box center [768, 372] width 657 height 586
click at [594, 184] on icon at bounding box center [768, 372] width 657 height 586
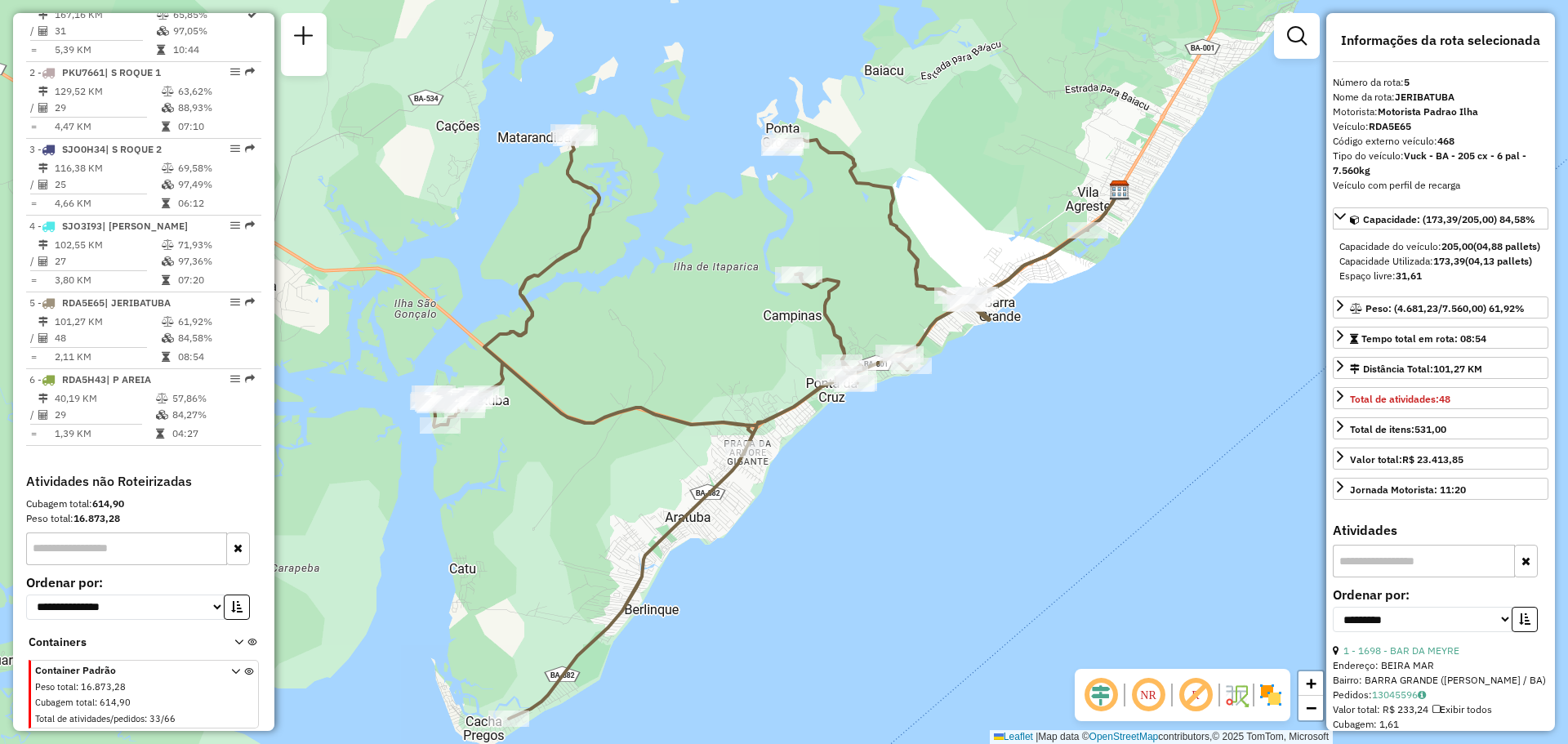
drag, startPoint x: 1039, startPoint y: 296, endPoint x: 1030, endPoint y: 350, distance: 54.7
click at [1030, 350] on div "Janela de atendimento Grade de atendimento Capacidade Transportadoras Veículos …" at bounding box center [784, 372] width 1568 height 744
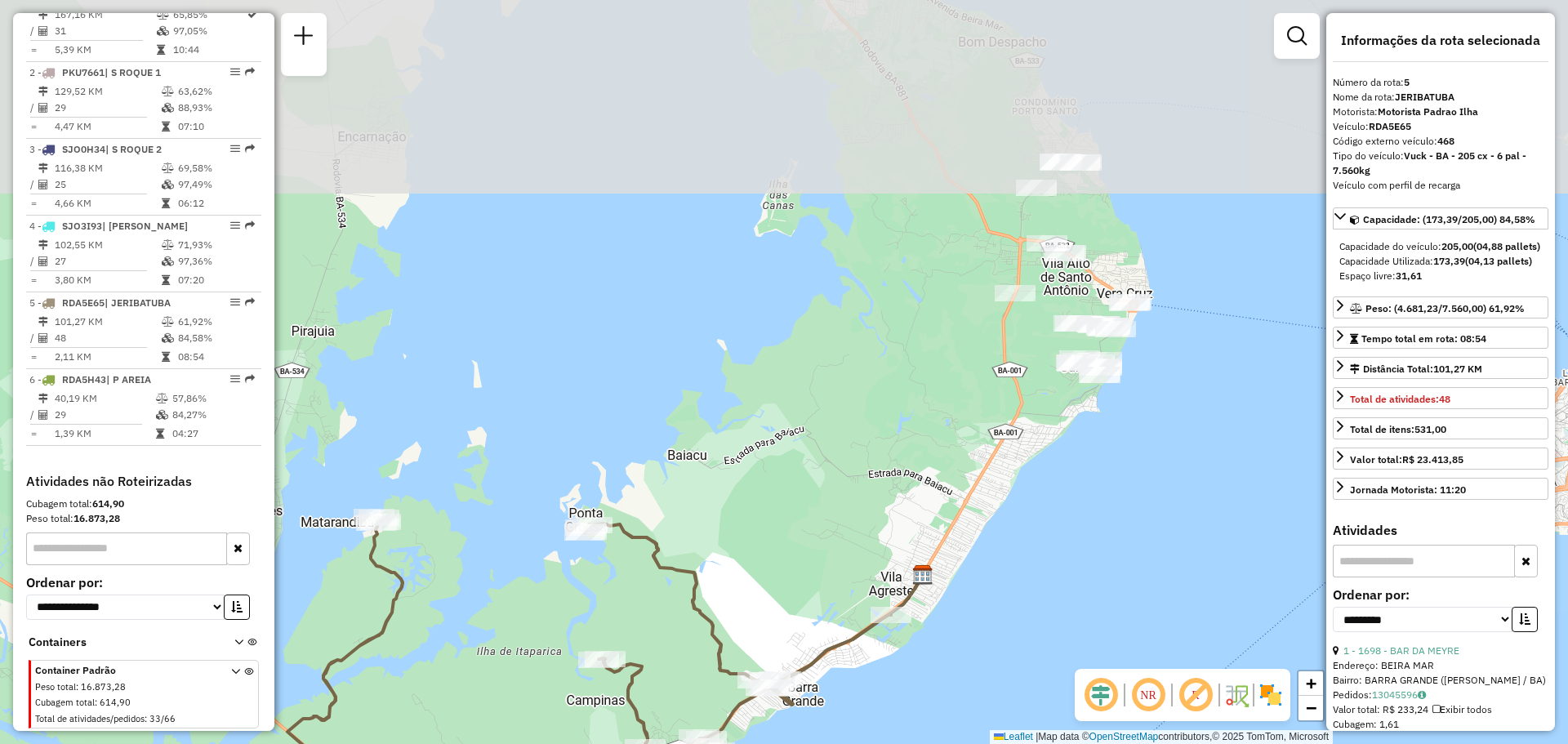
drag, startPoint x: 1216, startPoint y: 258, endPoint x: 1088, endPoint y: 598, distance: 363.3
click at [1088, 598] on div "Janela de atendimento Grade de atendimento Capacidade Transportadoras Veículos …" at bounding box center [784, 372] width 1568 height 744
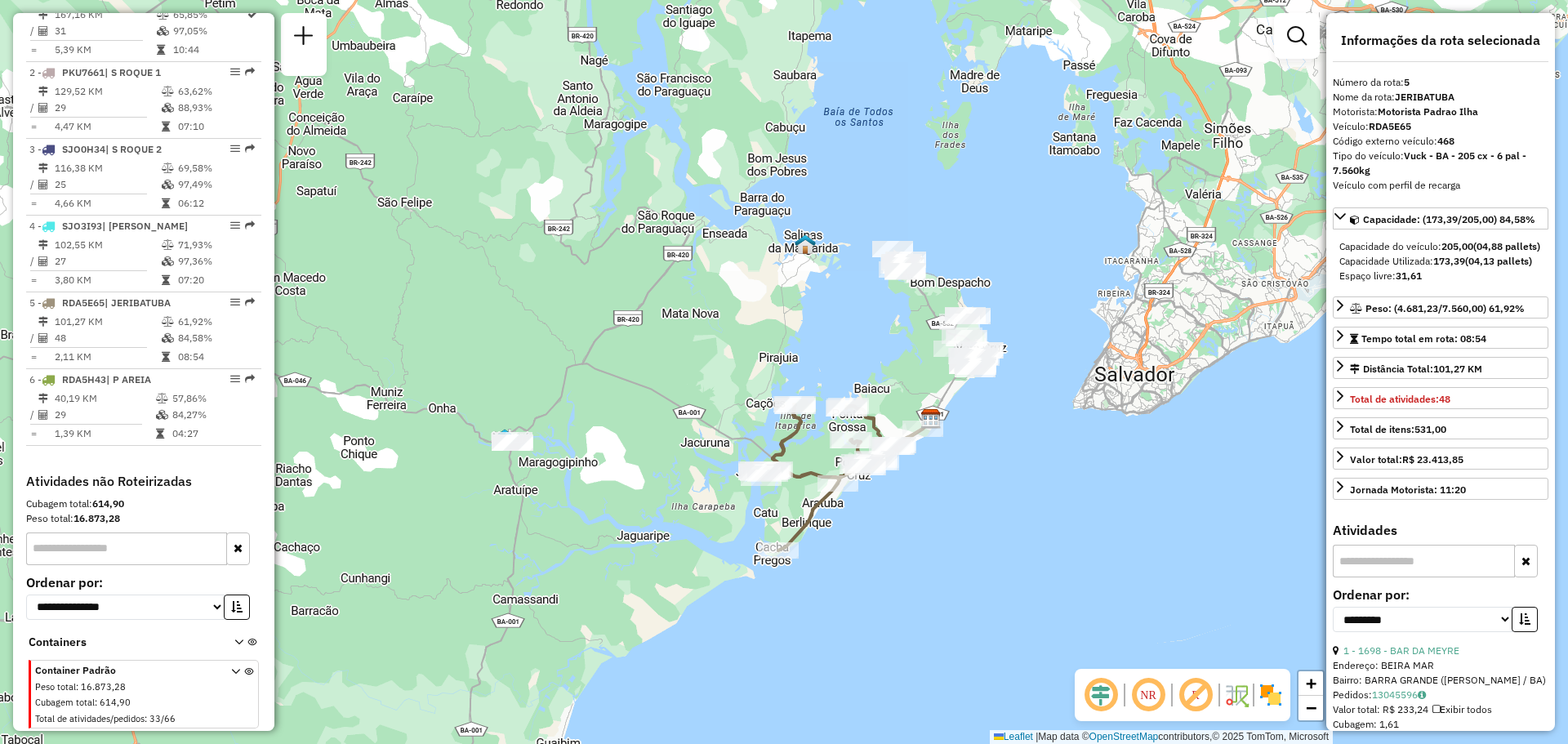
drag, startPoint x: 897, startPoint y: 429, endPoint x: 912, endPoint y: 306, distance: 123.9
click at [902, 318] on div "Janela de atendimento Grade de atendimento Capacidade Transportadoras Veículos …" at bounding box center [784, 372] width 1568 height 744
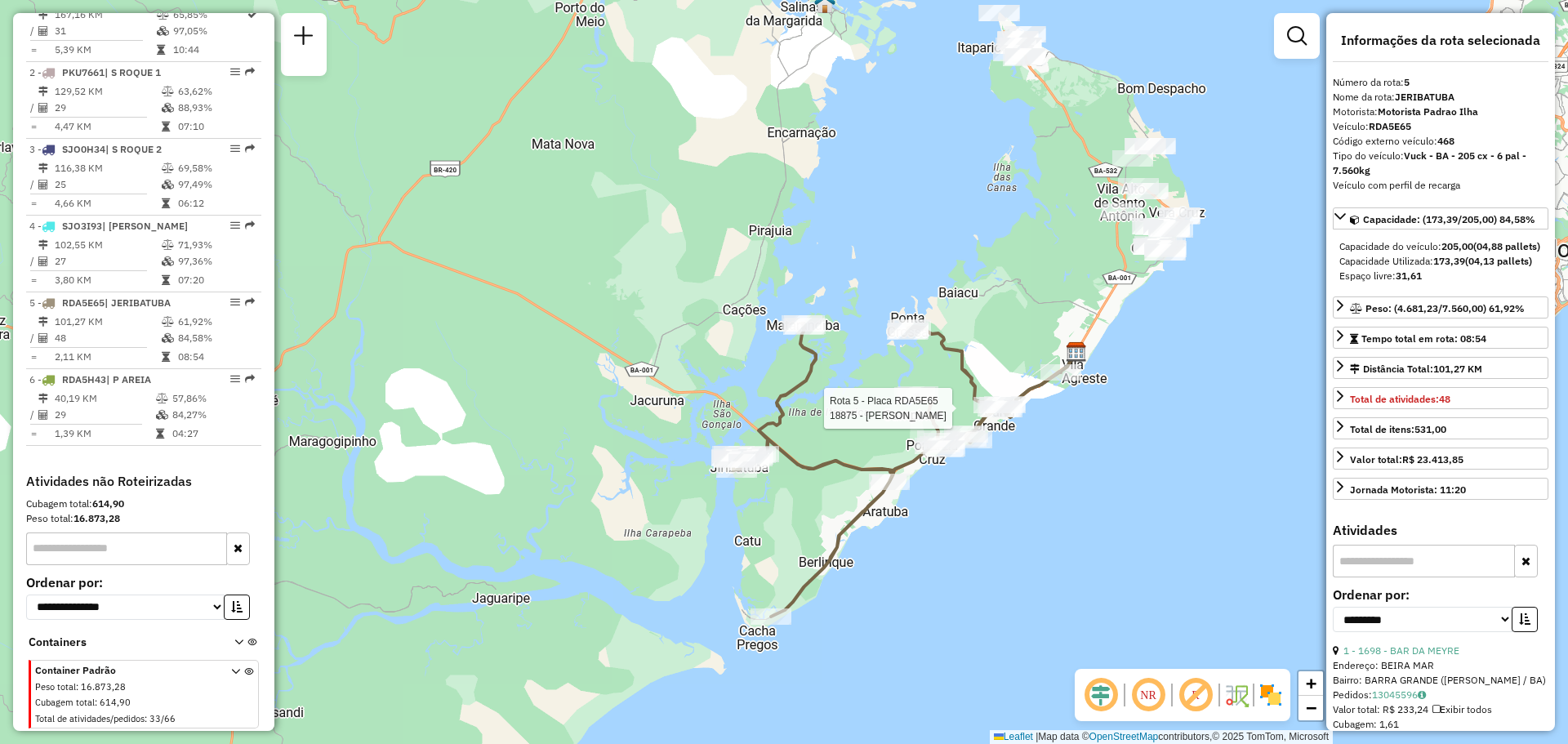
drag, startPoint x: 896, startPoint y: 545, endPoint x: 879, endPoint y: 483, distance: 64.3
click at [879, 483] on div "Rota 5 - Placa RDA5E65 18875 - MERCADINHO NOGUEIRA Janela de atendimento Grade …" at bounding box center [784, 372] width 1568 height 744
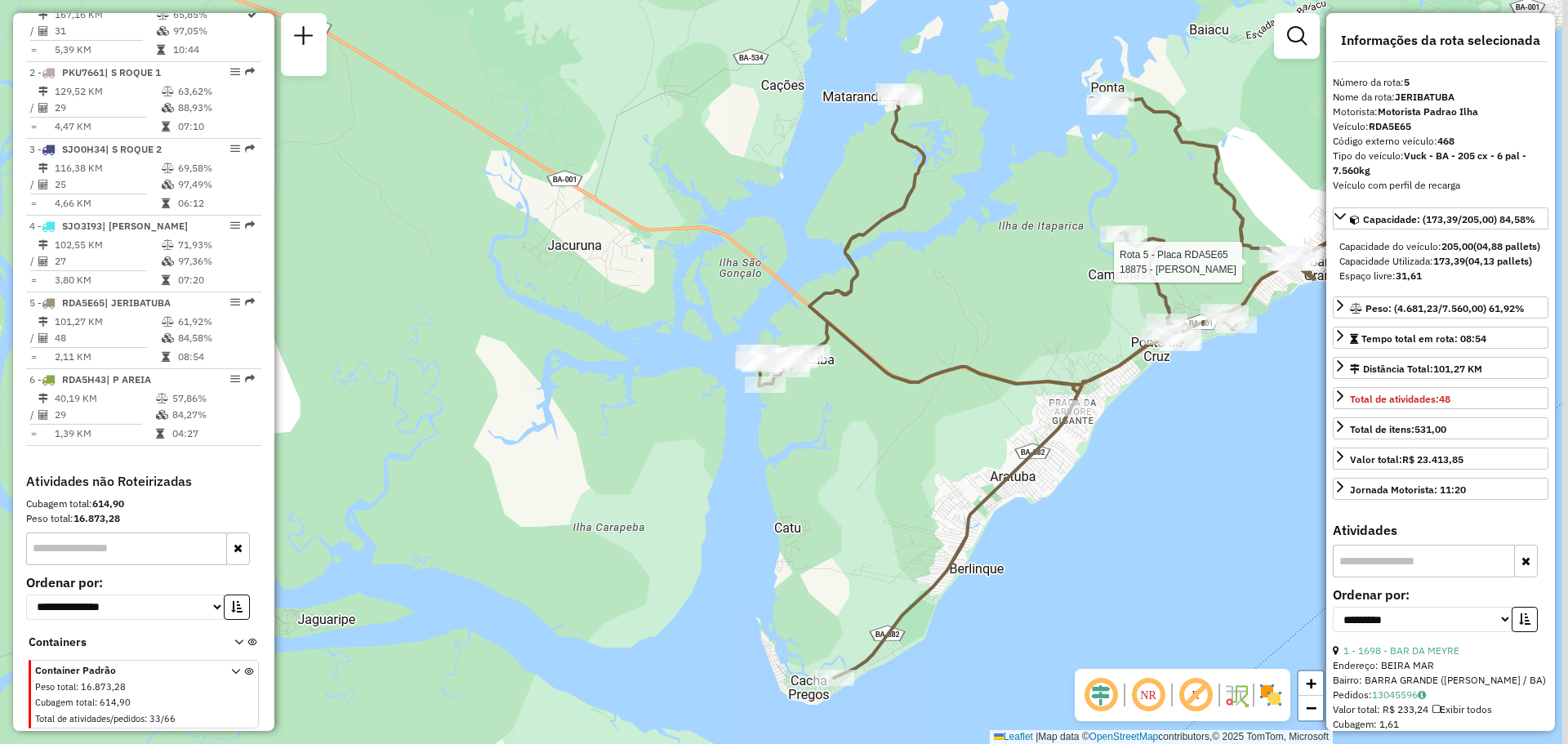
drag, startPoint x: 812, startPoint y: 401, endPoint x: 579, endPoint y: 487, distance: 248.4
click at [580, 488] on div "Rota 5 - Placa RDA5E65 18875 - MERCADINHO NOGUEIRA Janela de atendimento Grade …" at bounding box center [784, 372] width 1568 height 744
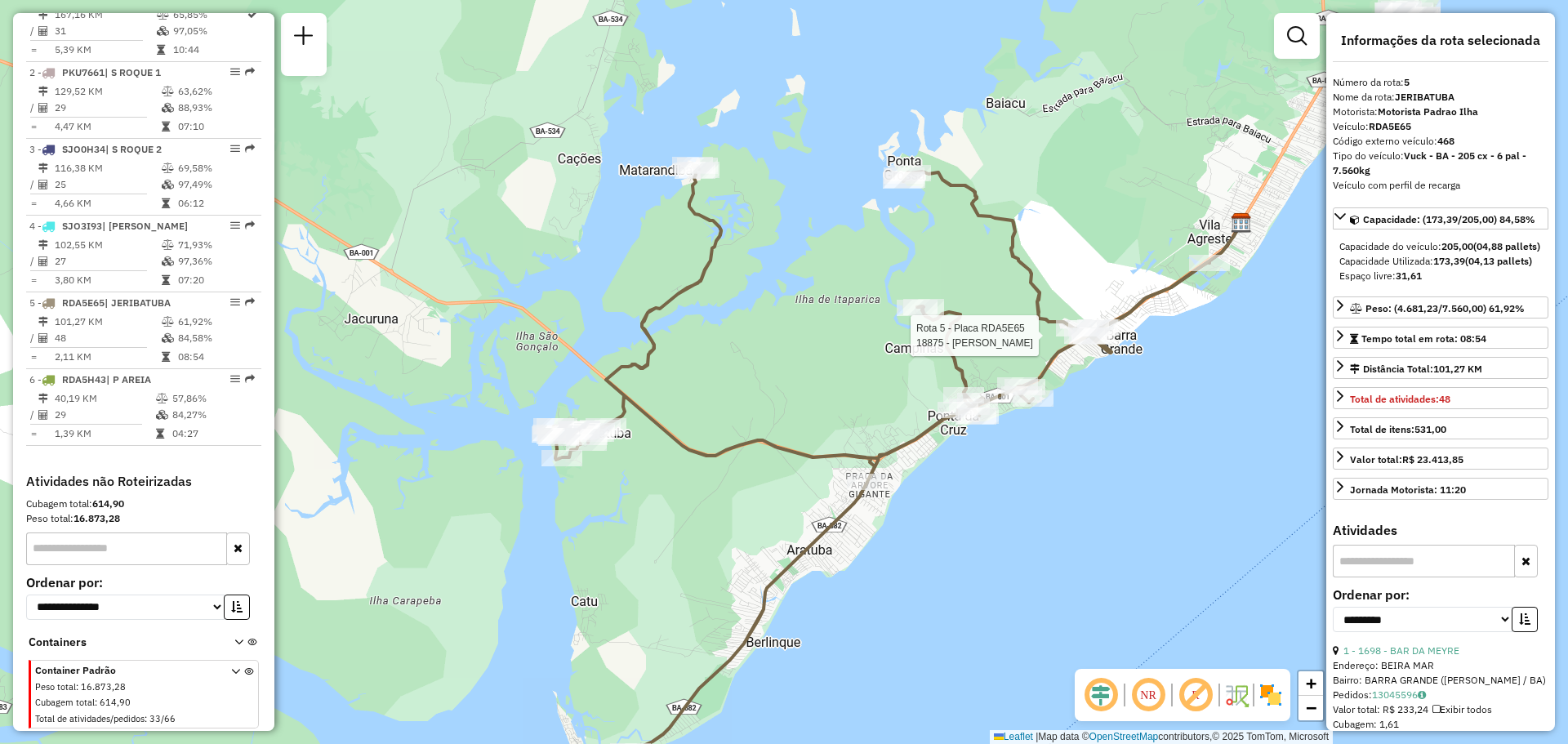
click at [812, 282] on div "Rota 5 - Placa RDA5E65 18875 - MERCADINHO NOGUEIRA Rota 5 - Placa RDA5E65 5437 …" at bounding box center [784, 372] width 1568 height 744
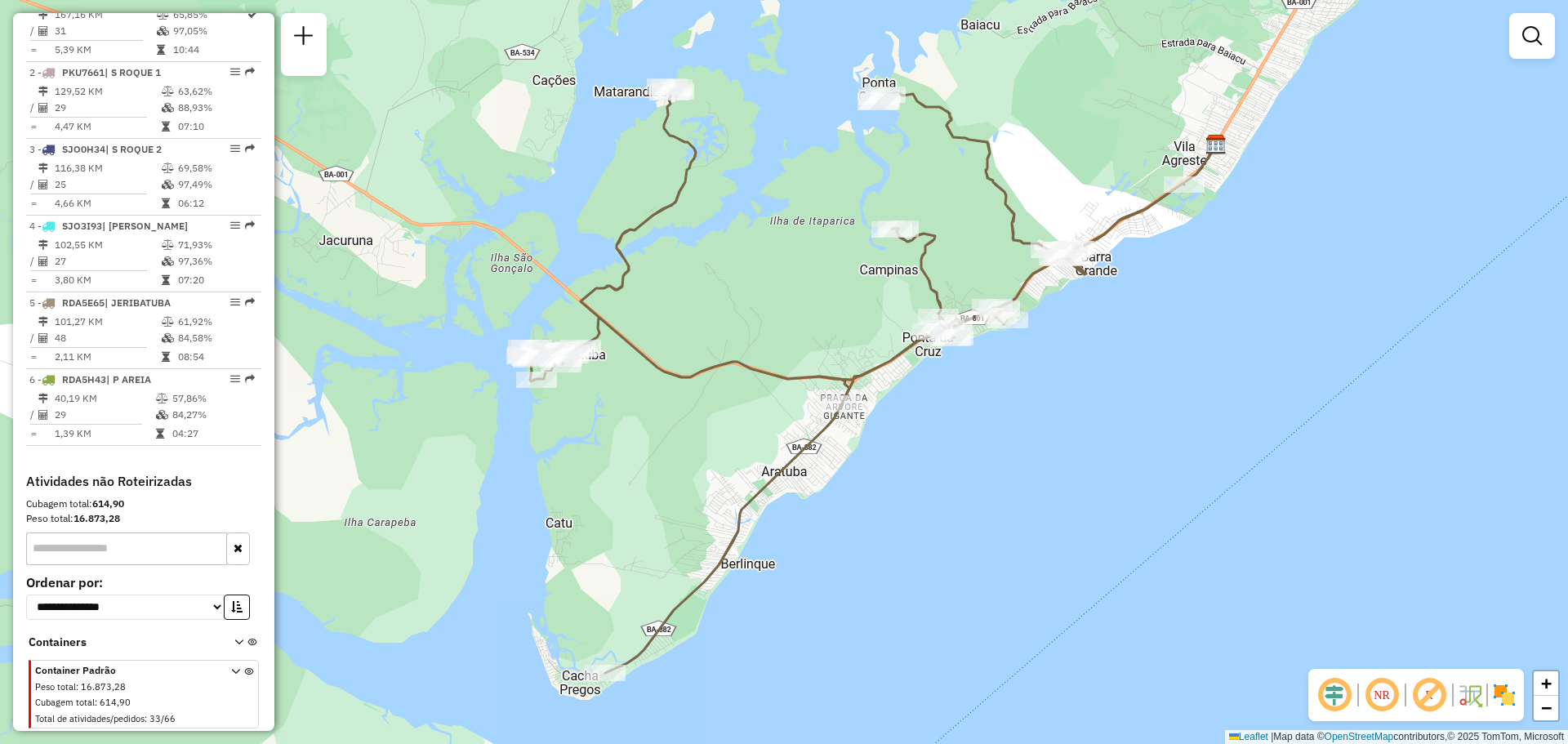
drag, startPoint x: 1015, startPoint y: 578, endPoint x: 990, endPoint y: 500, distance: 81.9
click at [990, 500] on div "Janela de atendimento Grade de atendimento Capacidade Transportadoras Veículos …" at bounding box center [784, 372] width 1568 height 744
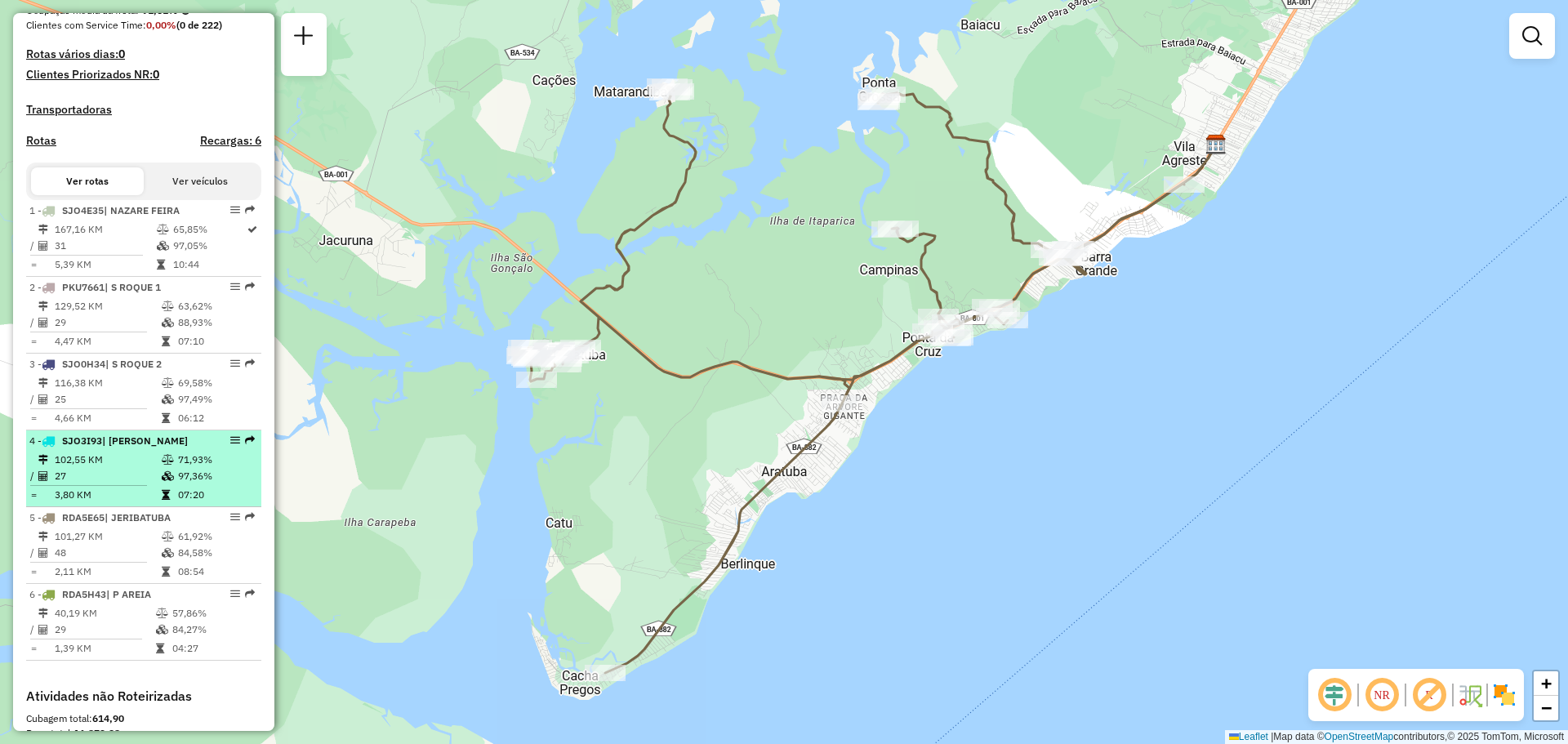
scroll to position [456, 0]
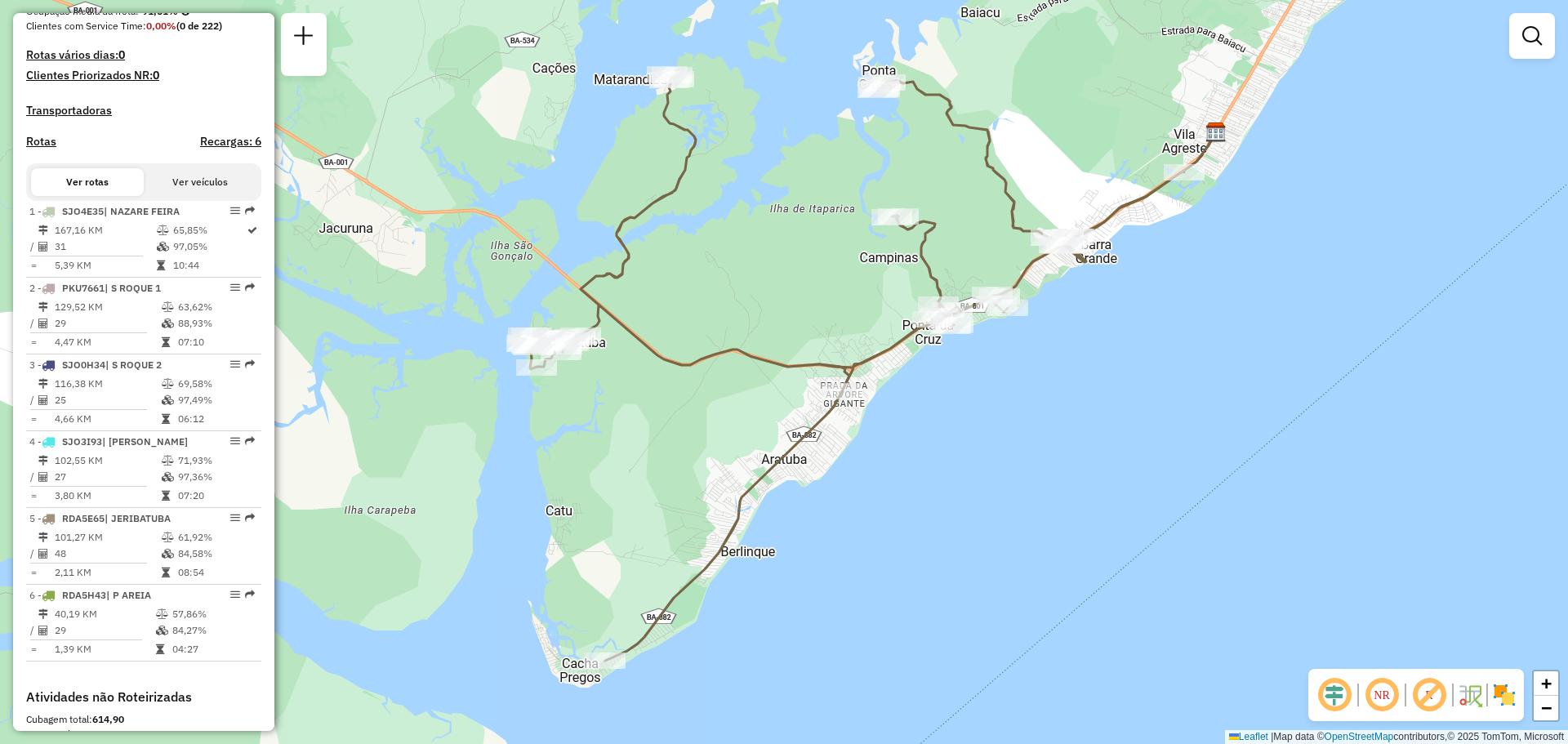
drag, startPoint x: 275, startPoint y: 323, endPoint x: 275, endPoint y: 311, distance: 12.0
click at [275, 311] on div "Janela de atendimento Grade de atendimento Capacidade Transportadoras Veículos …" at bounding box center [784, 372] width 1568 height 744
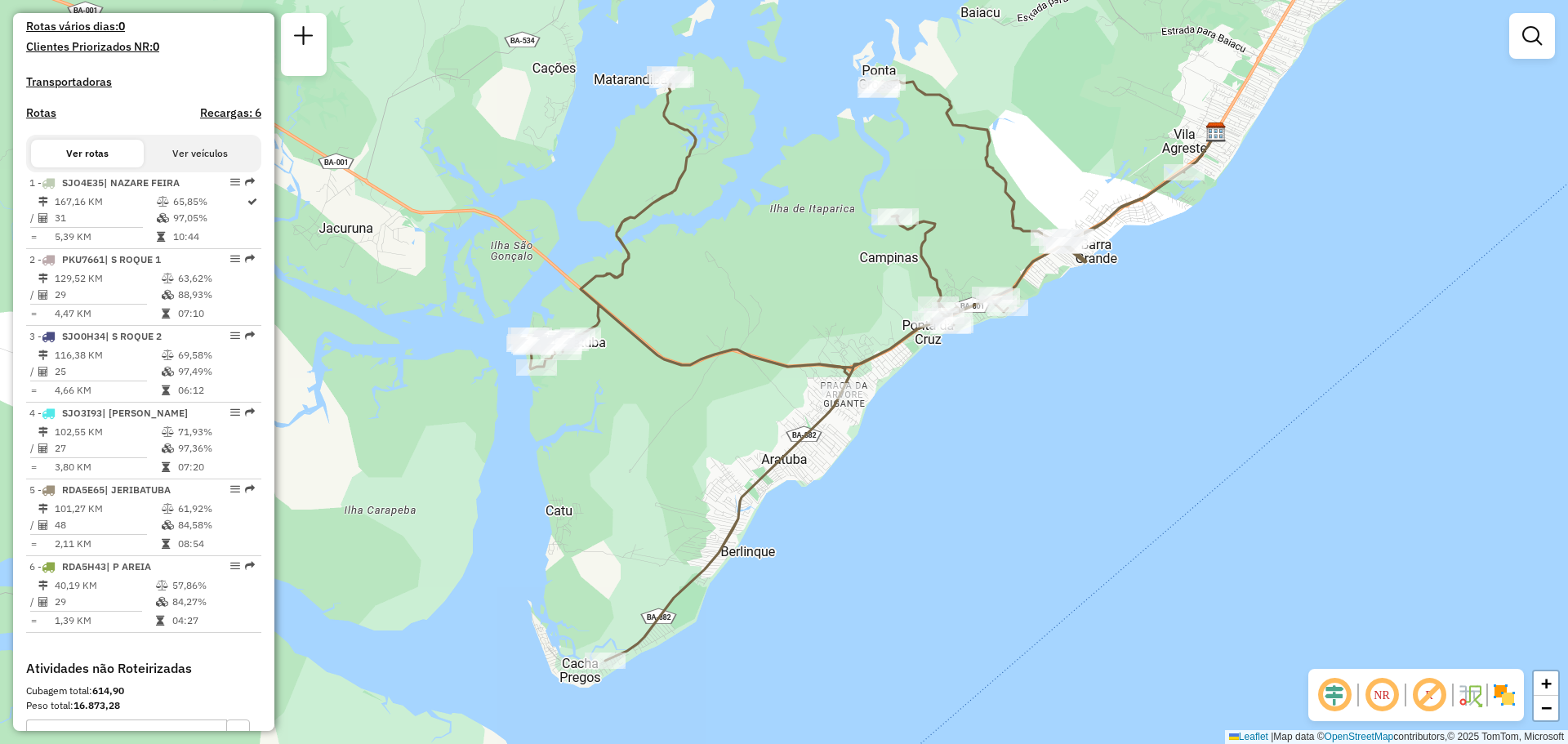
scroll to position [490, 0]
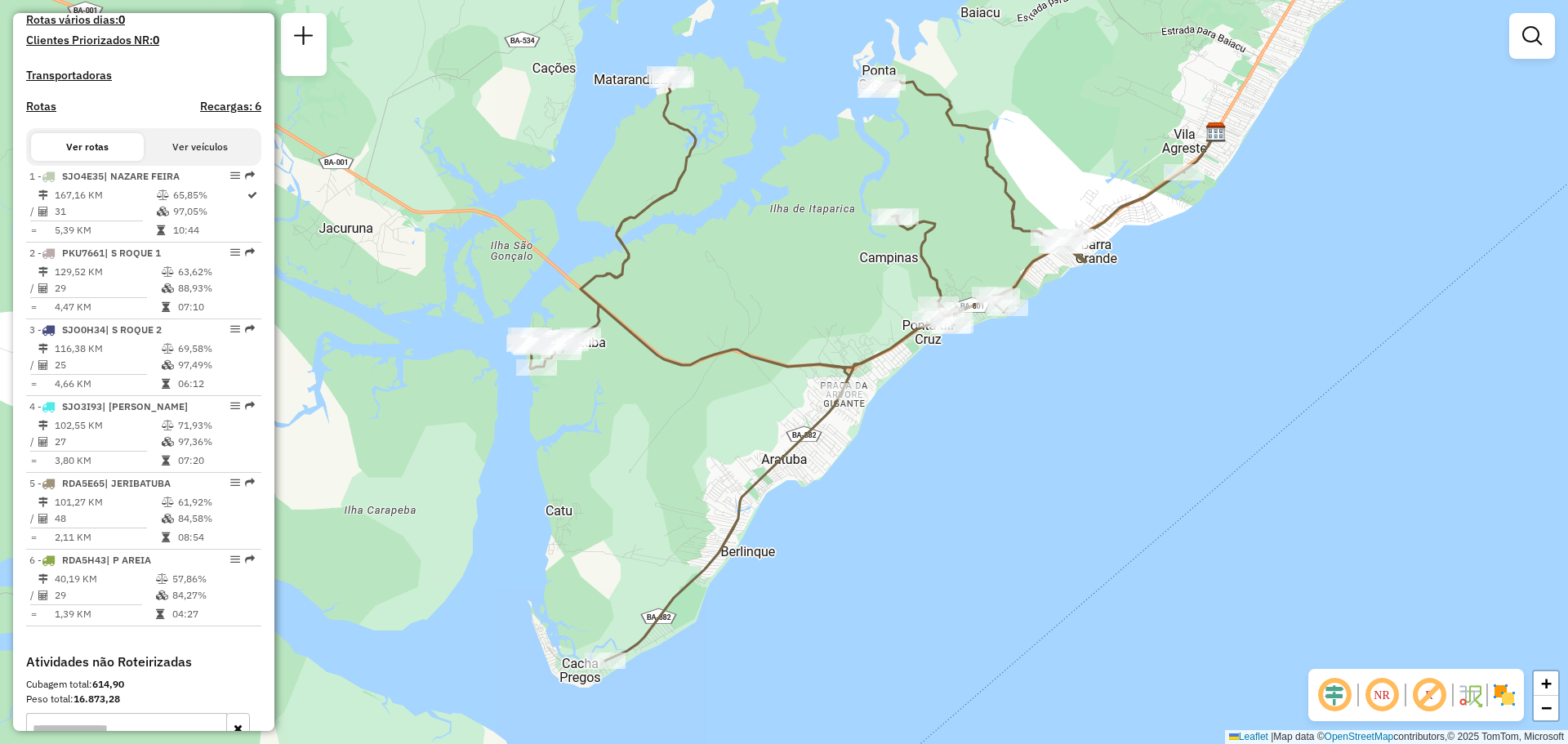
select select "**********"
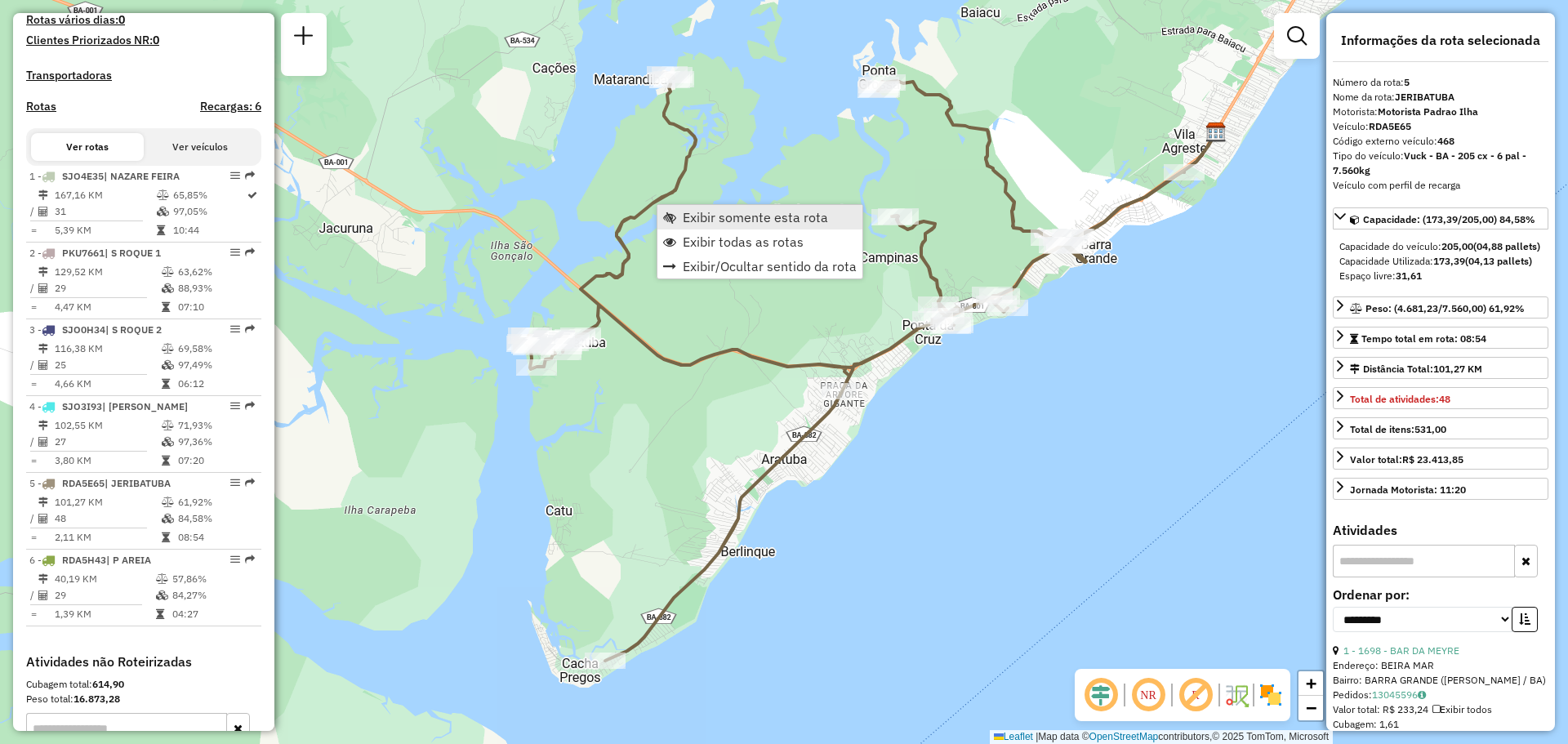
scroll to position [700, 0]
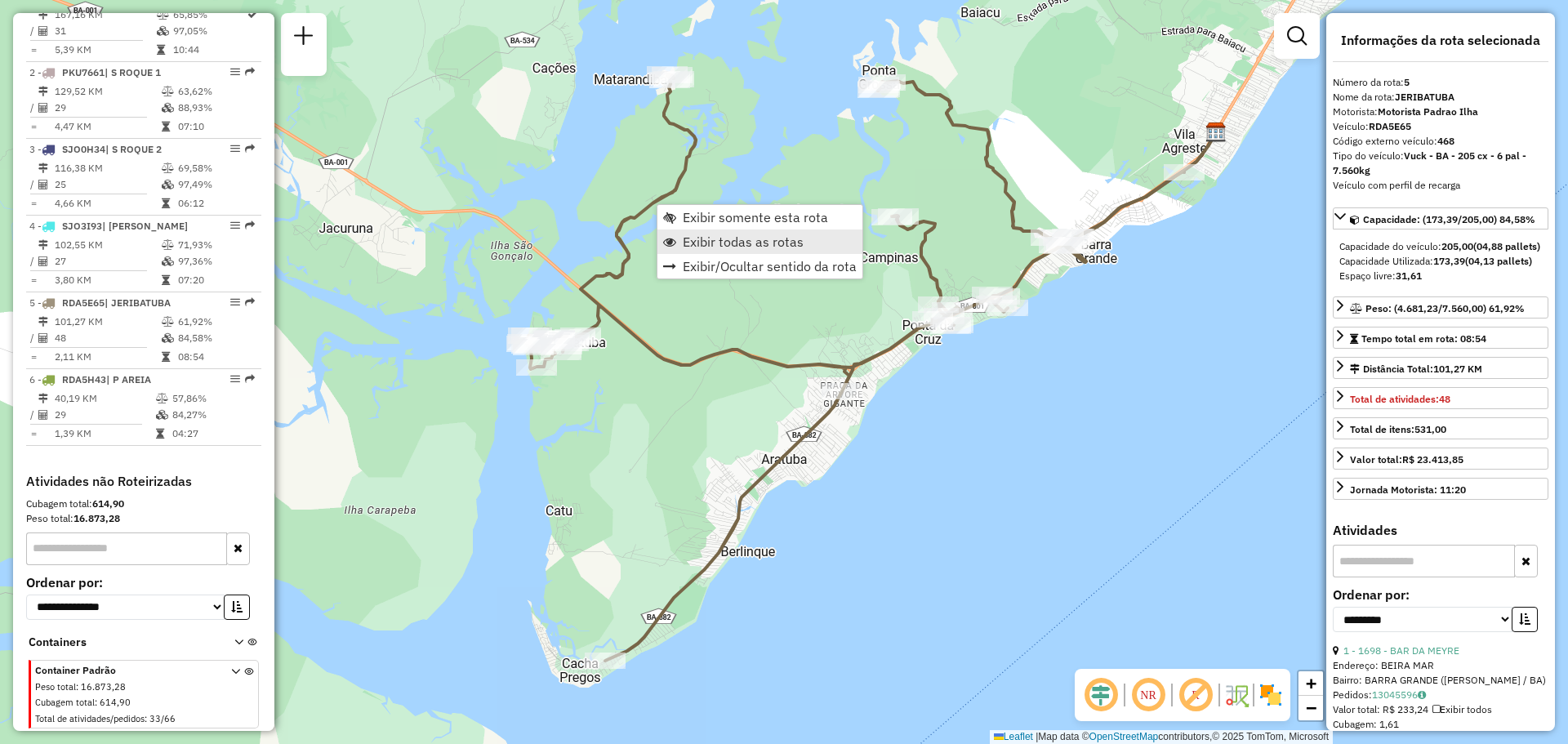
click at [706, 244] on span "Exibir todas as rotas" at bounding box center [743, 241] width 121 height 13
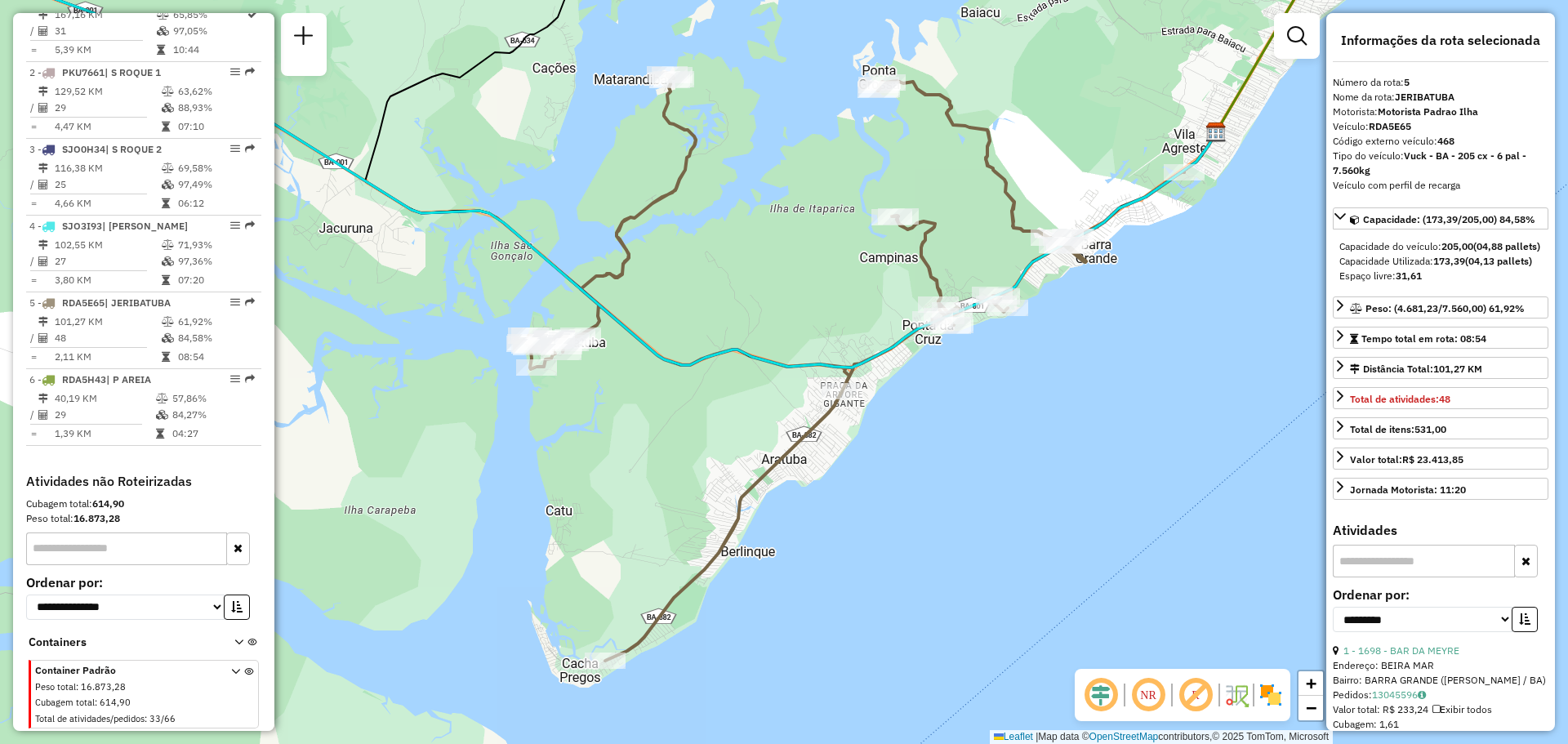
click at [710, 257] on div "Janela de atendimento Grade de atendimento Capacidade Transportadoras Veículos …" at bounding box center [784, 372] width 1568 height 744
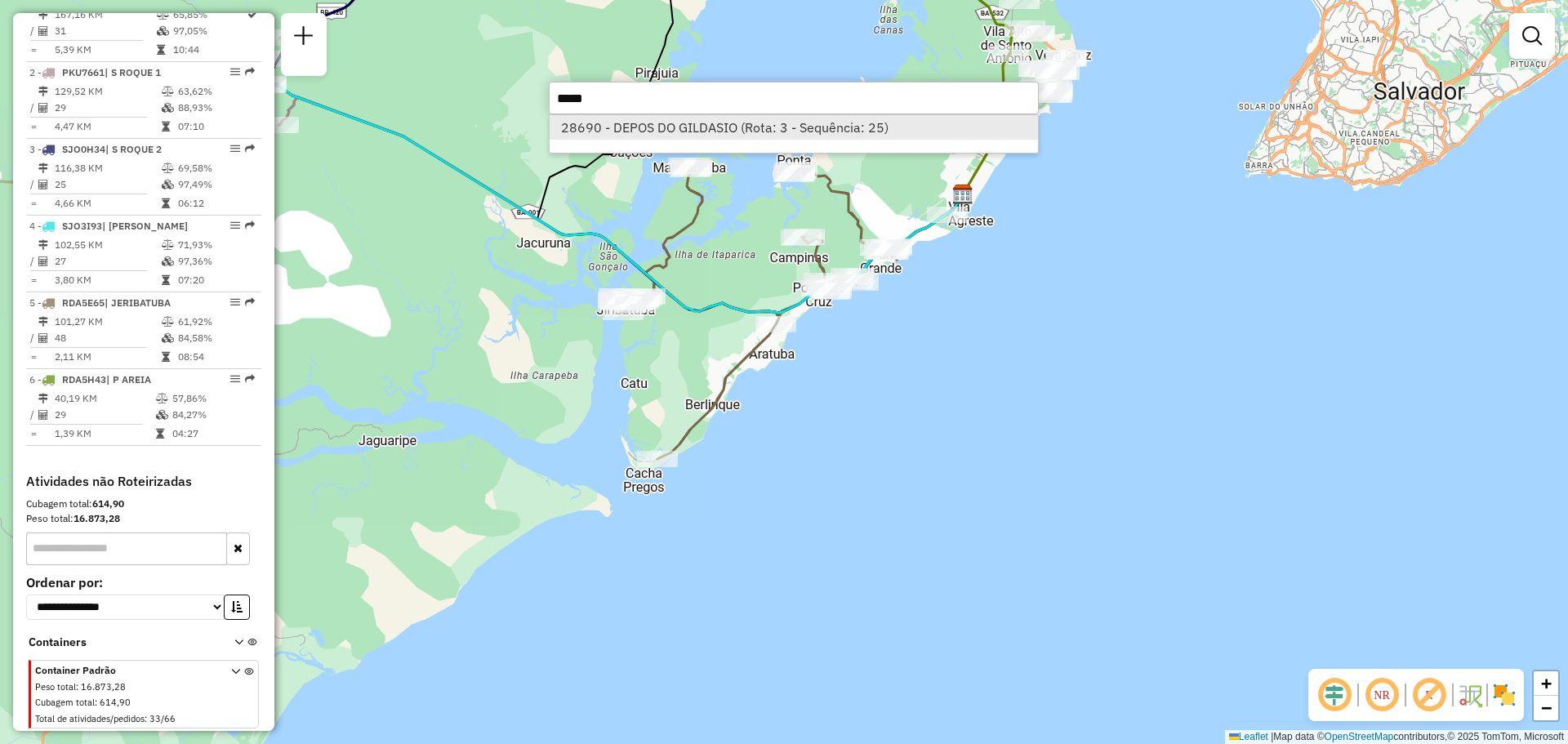
type input "*****"
click at [825, 123] on li "28690 - DEPOS DO GILDASIO (Rota: 3 - Sequência: 25)" at bounding box center [793, 127] width 489 height 24
select select "**********"
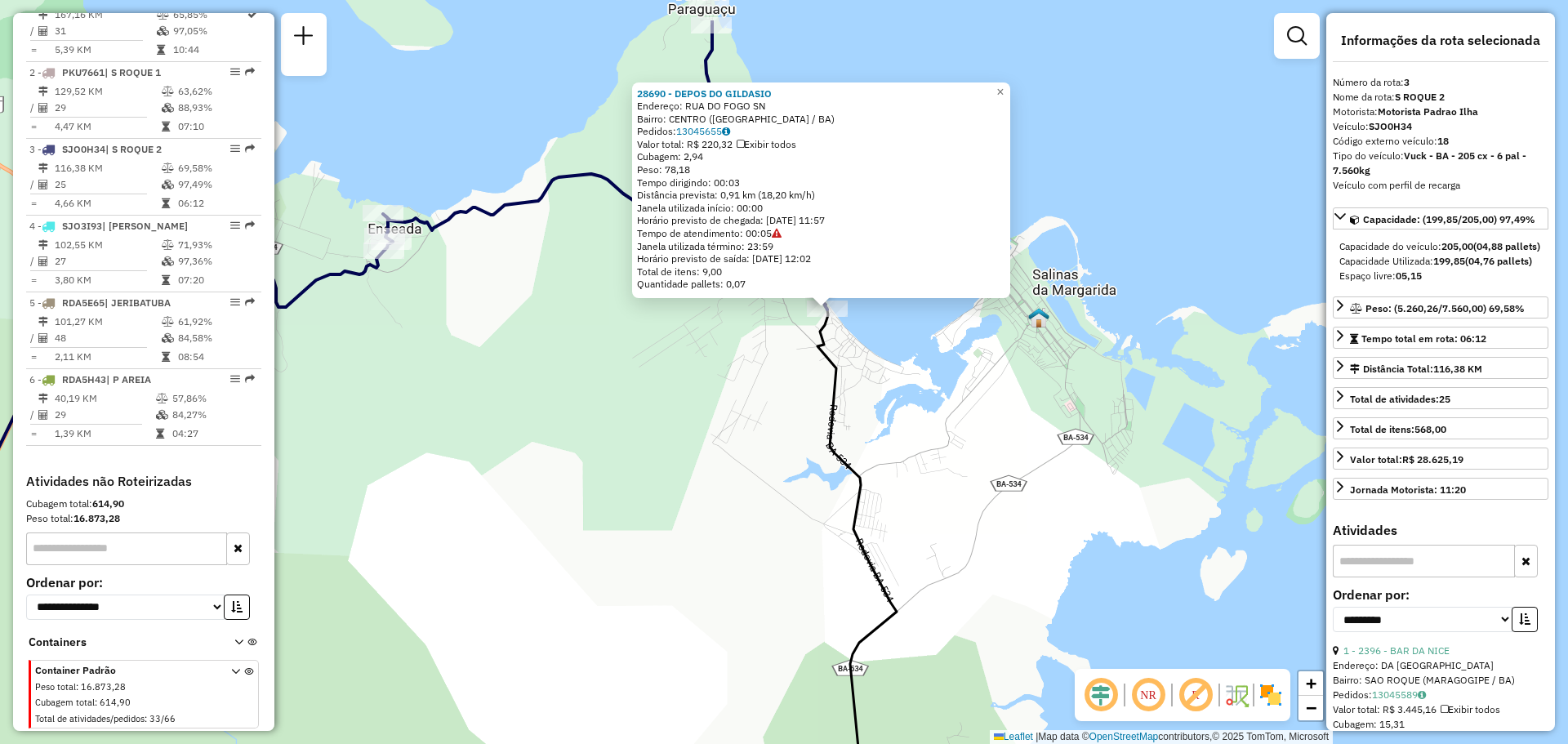
drag, startPoint x: 865, startPoint y: 261, endPoint x: 805, endPoint y: 391, distance: 143.2
click at [818, 391] on icon at bounding box center [857, 610] width 79 height 603
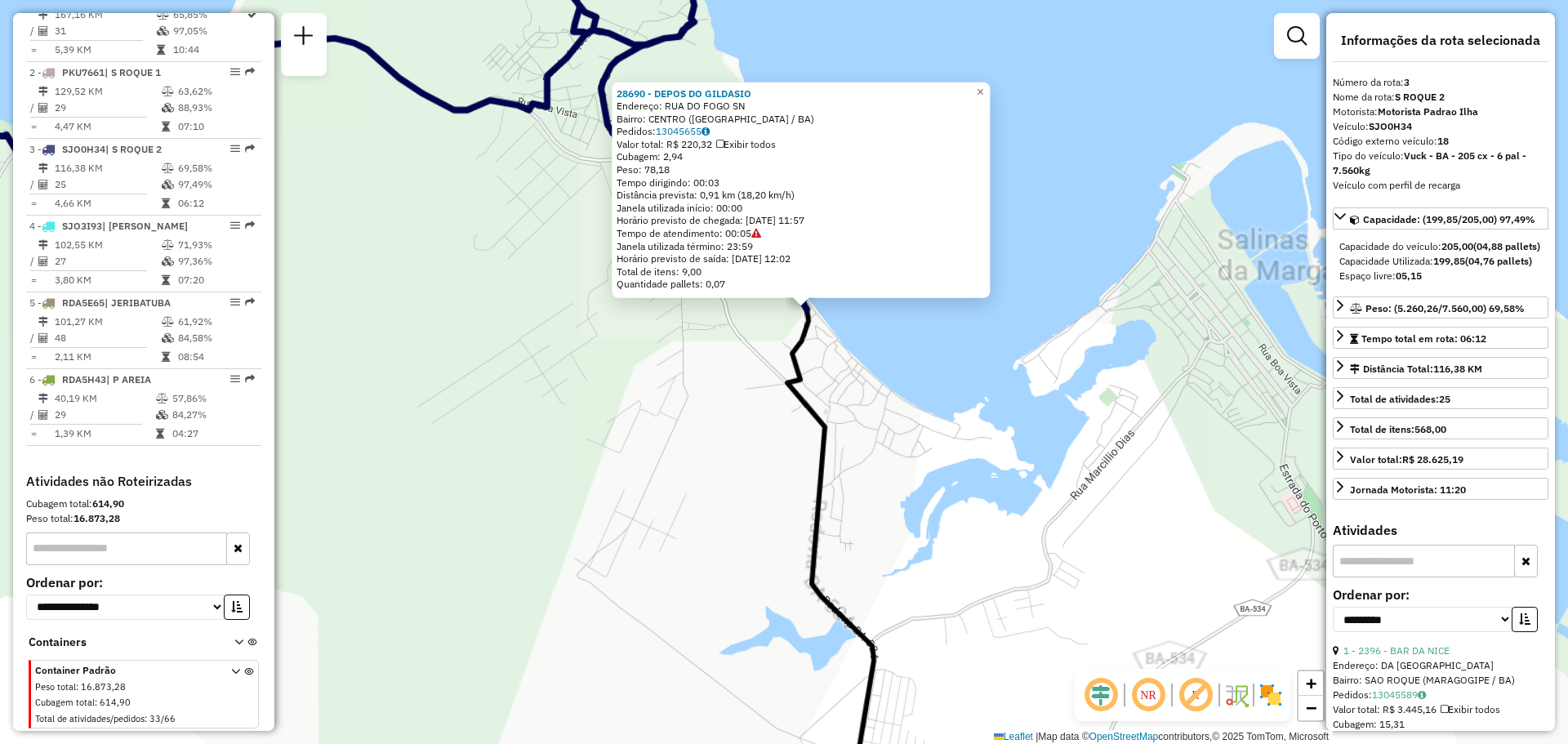
click at [881, 331] on div "28690 - DEPOS DO [PERSON_NAME]: [GEOGRAPHIC_DATA] SN Bairro: CENTRO ([GEOGRAPHI…" at bounding box center [784, 372] width 1568 height 744
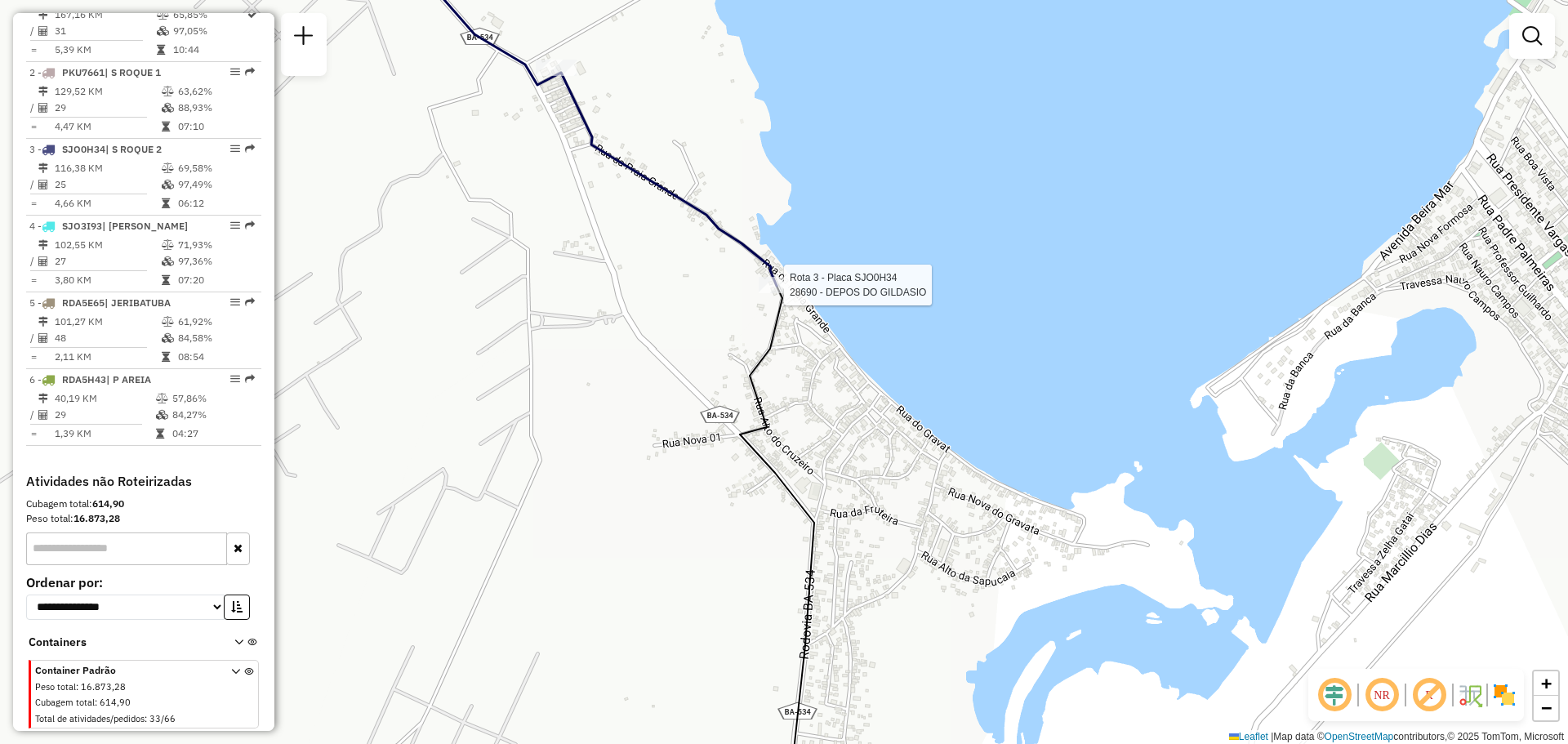
select select "**********"
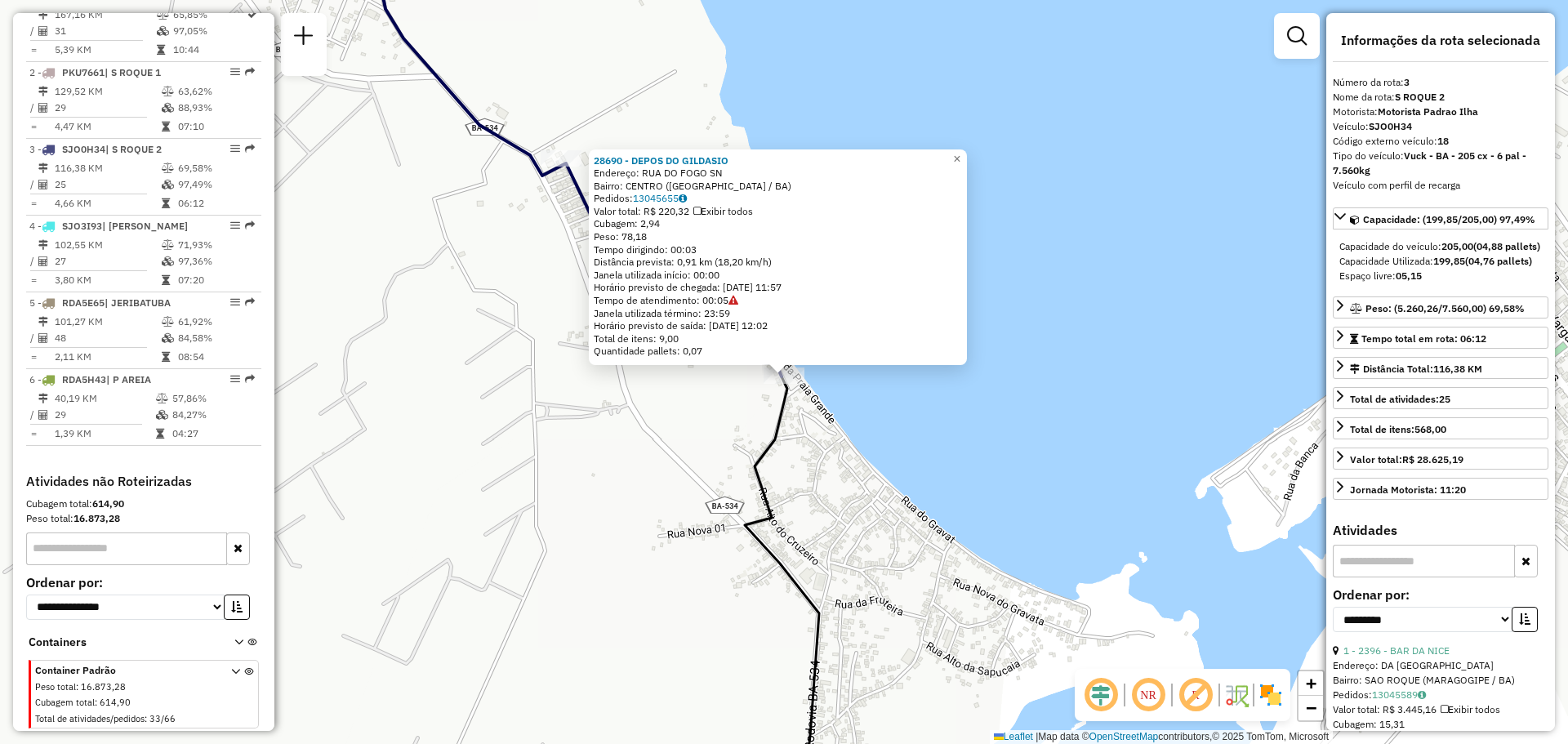
drag, startPoint x: 553, startPoint y: 224, endPoint x: 550, endPoint y: 199, distance: 25.2
click at [553, 224] on div "Rota 3 - Placa SJO0H34 9703 - BAR DA BAIUCA 28690 - DEPOS DO GILDASIO Endereço:…" at bounding box center [784, 372] width 1568 height 744
click at [555, 216] on div "28690 - DEPOS DO [PERSON_NAME]: [GEOGRAPHIC_DATA] SN Bairro: CENTRO ([GEOGRAPHI…" at bounding box center [784, 372] width 1568 height 744
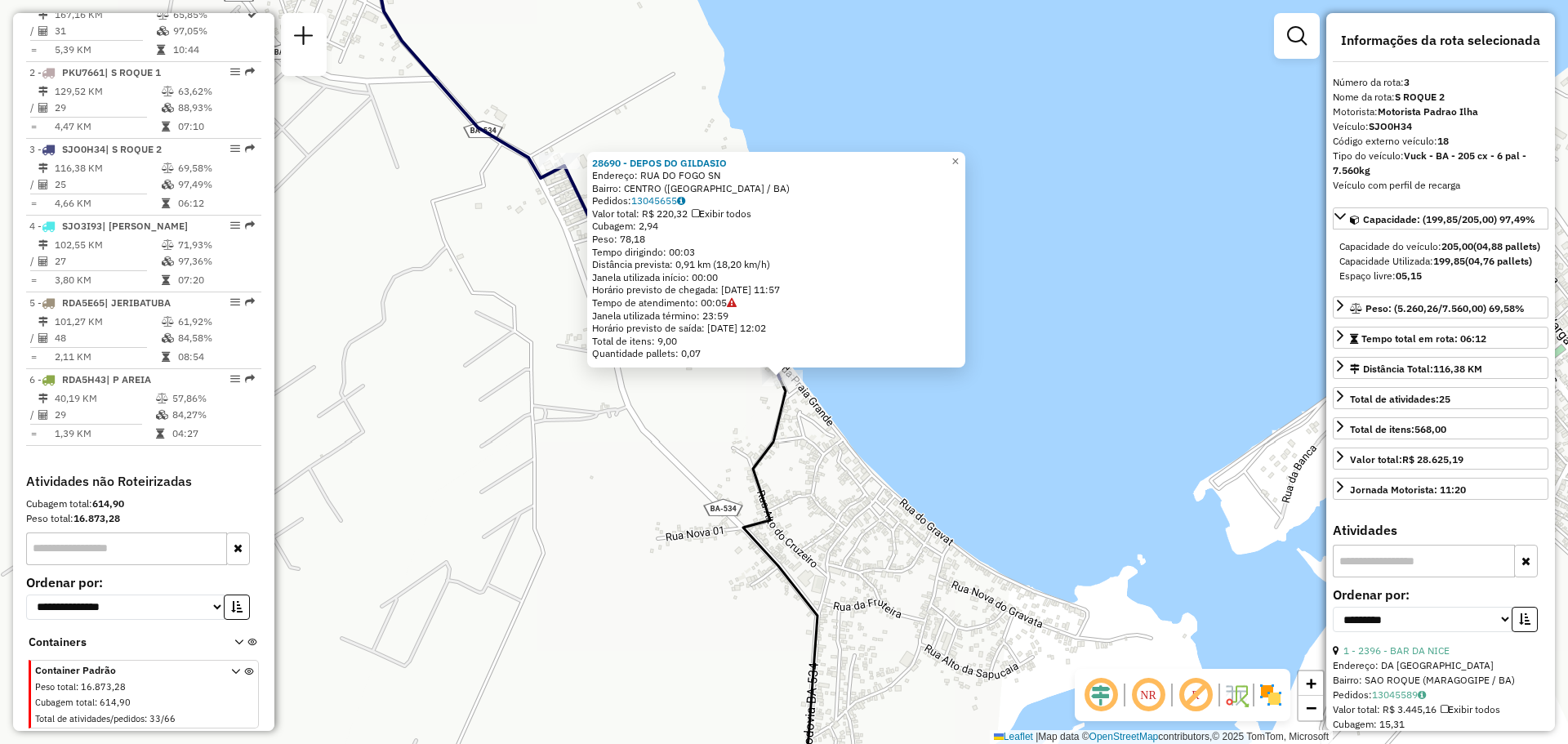
drag, startPoint x: 529, startPoint y: 293, endPoint x: 528, endPoint y: 264, distance: 29.0
click at [528, 293] on div "28690 - DEPOS DO [PERSON_NAME]: [GEOGRAPHIC_DATA] SN Bairro: CENTRO ([GEOGRAPHI…" at bounding box center [784, 372] width 1568 height 744
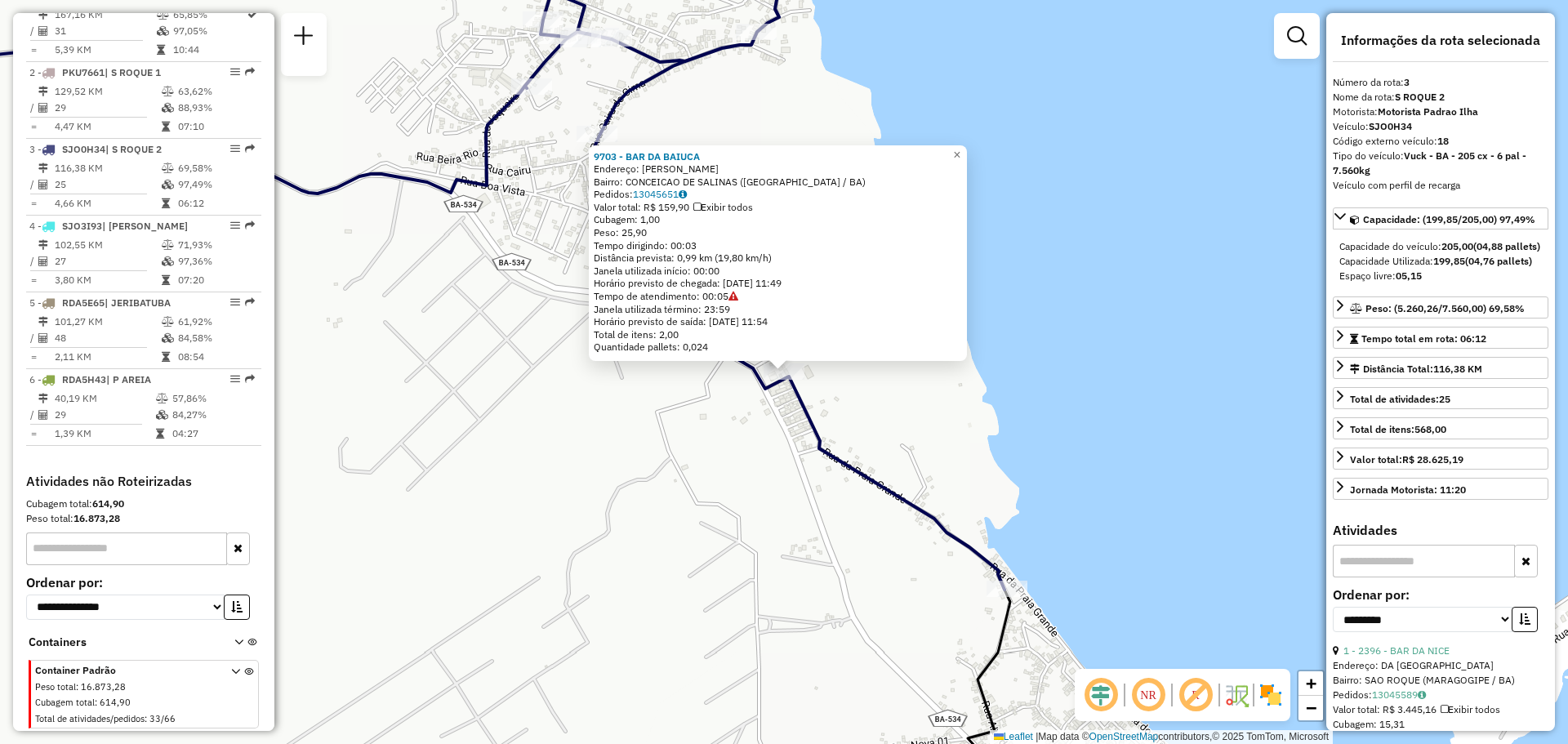
click at [996, 402] on div "9703 - BAR DA BAIUCA Endereço: SAO [PERSON_NAME]: CONCEICAO DE SALINAS ([GEOGRA…" at bounding box center [784, 372] width 1568 height 744
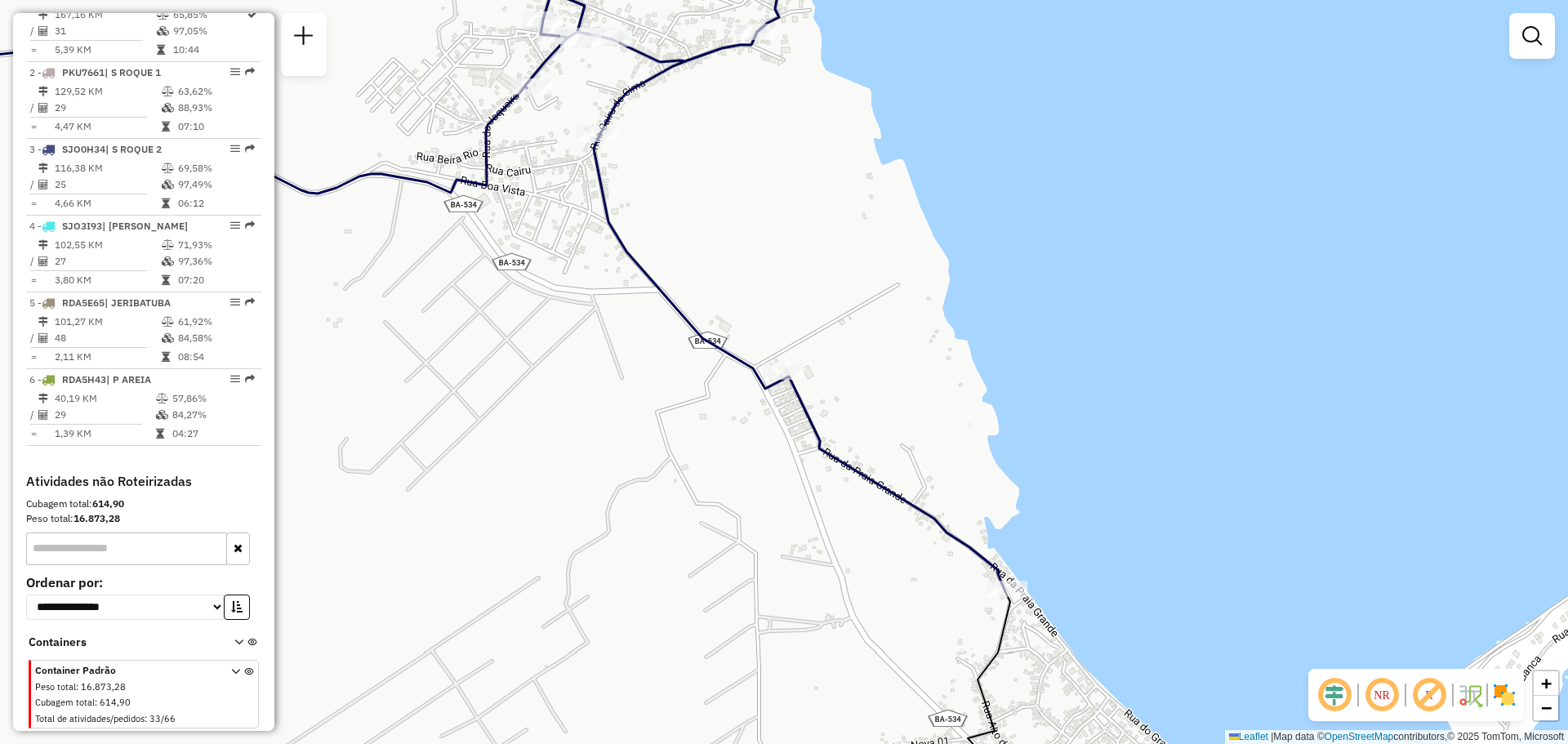
drag, startPoint x: 1000, startPoint y: 489, endPoint x: 923, endPoint y: 335, distance: 172.2
click at [923, 336] on div "Janela de atendimento Grade de atendimento Capacidade Transportadoras Veículos …" at bounding box center [784, 372] width 1568 height 744
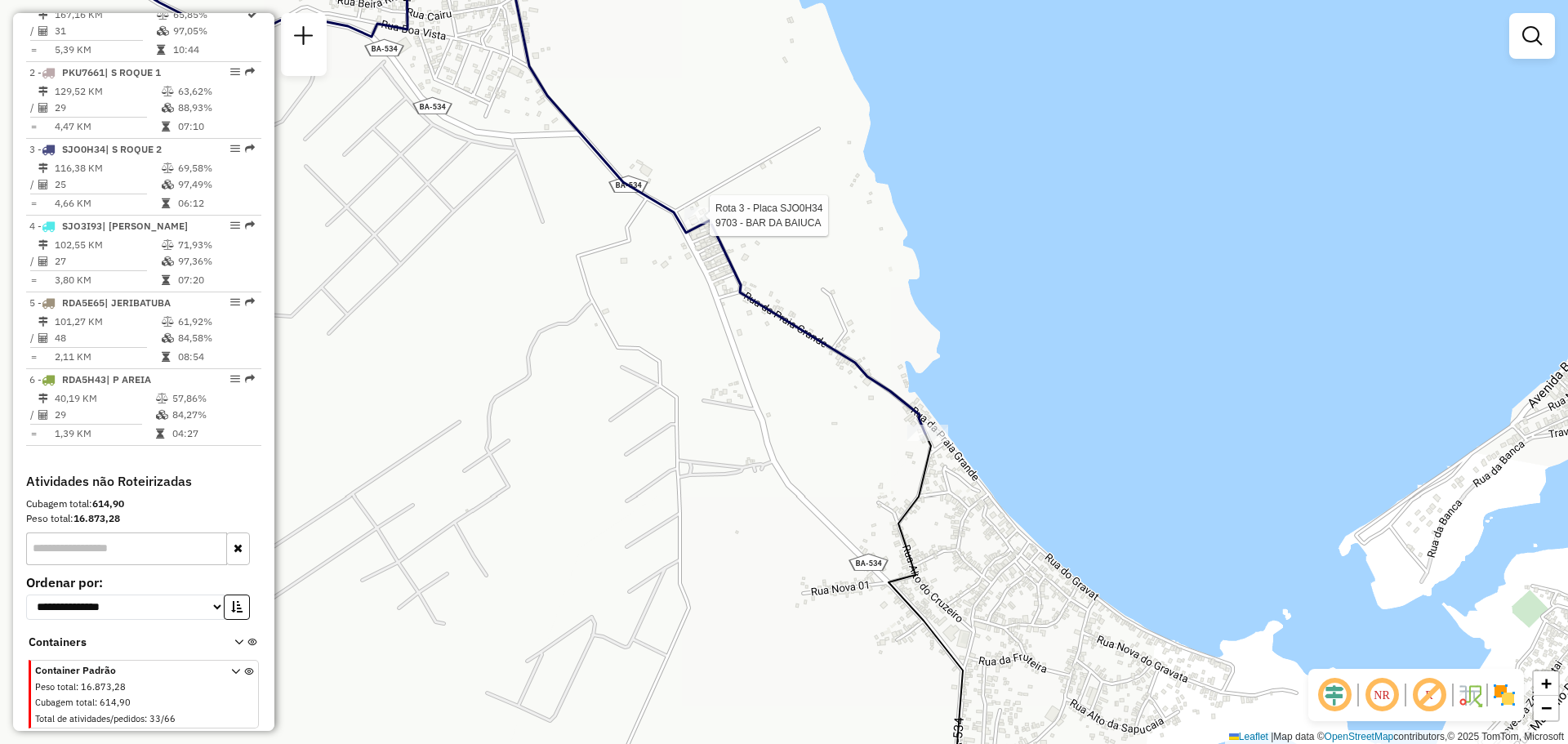
select select "**********"
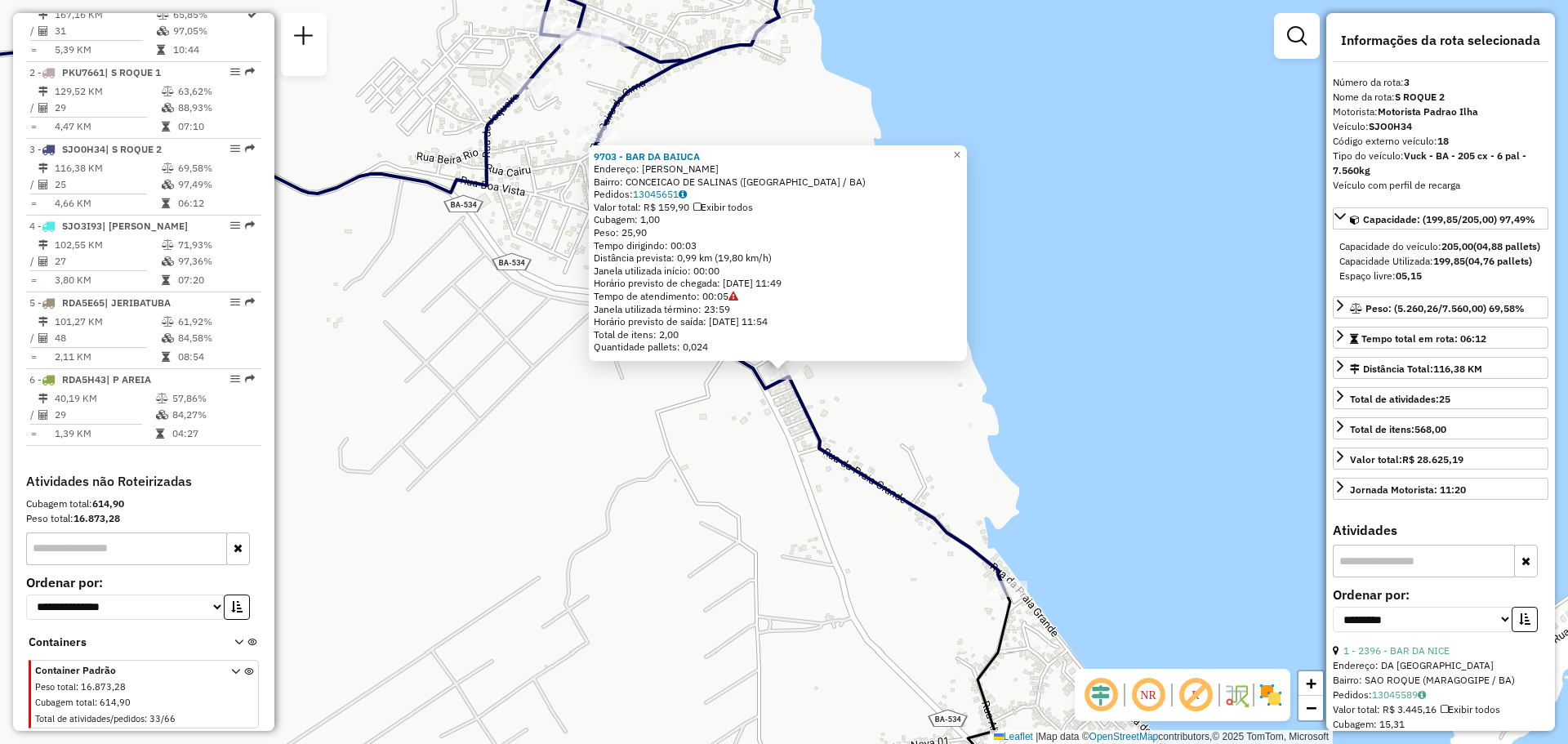
click at [1027, 505] on div "9703 - BAR DA BAIUCA Endereço: SAO [PERSON_NAME]: CONCEICAO DE SALINAS ([GEOGRA…" at bounding box center [784, 372] width 1568 height 744
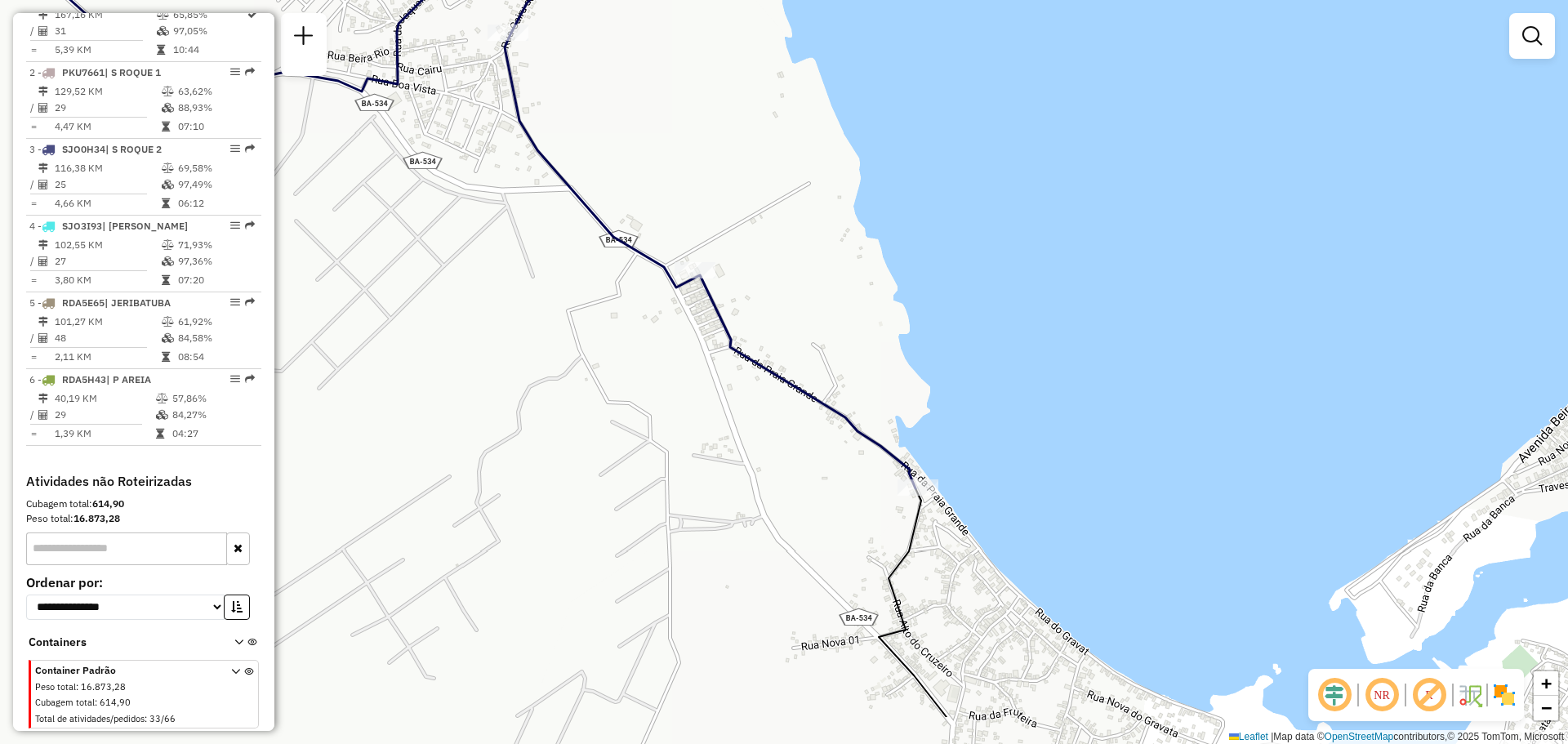
drag, startPoint x: 986, startPoint y: 495, endPoint x: 882, endPoint y: 364, distance: 167.3
click at [883, 366] on div "Janela de atendimento Grade de atendimento Capacidade Transportadoras Veículos …" at bounding box center [784, 372] width 1568 height 744
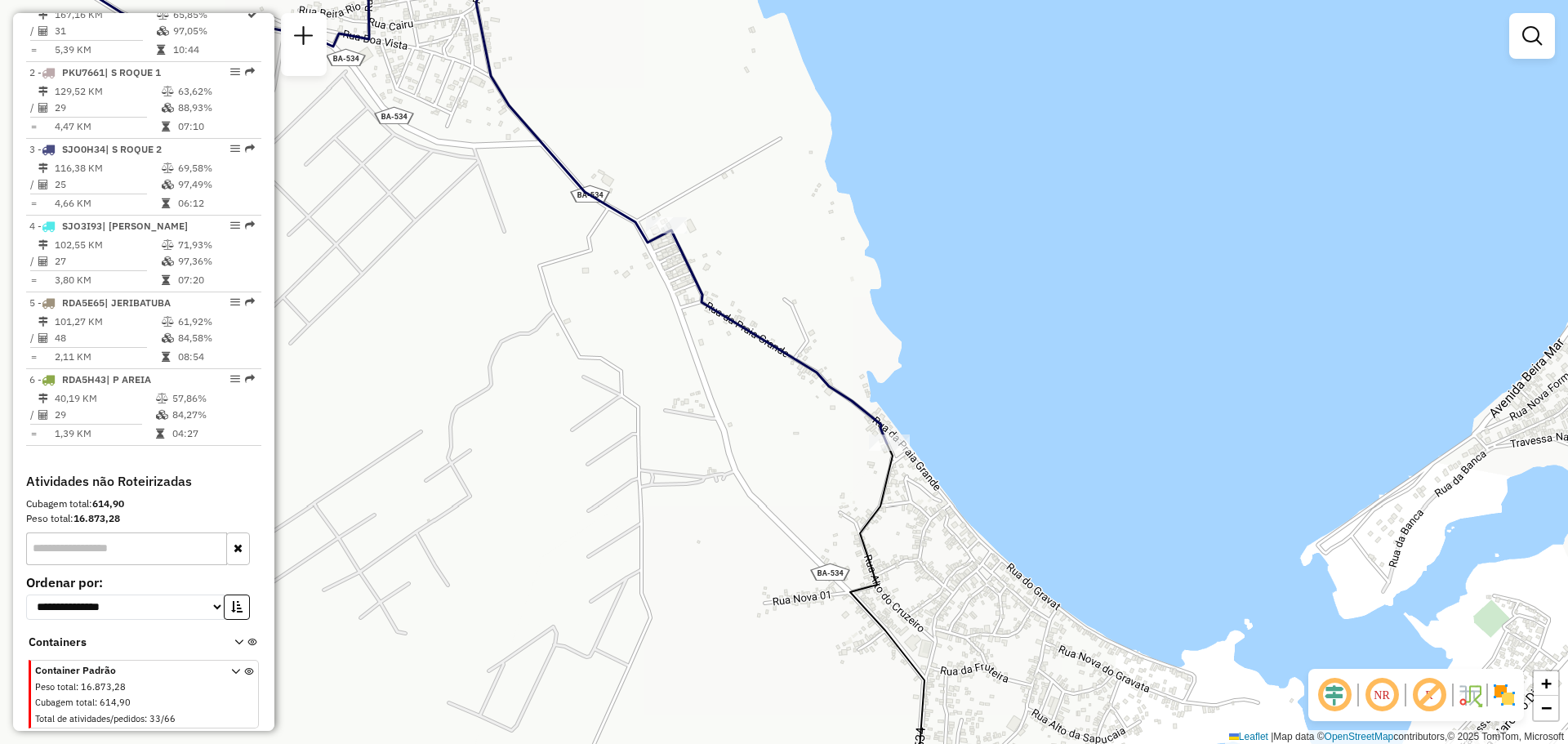
drag, startPoint x: 881, startPoint y: 372, endPoint x: 826, endPoint y: 312, distance: 81.4
click at [828, 315] on div "Janela de atendimento Grade de atendimento Capacidade Transportadoras Veículos …" at bounding box center [784, 372] width 1568 height 744
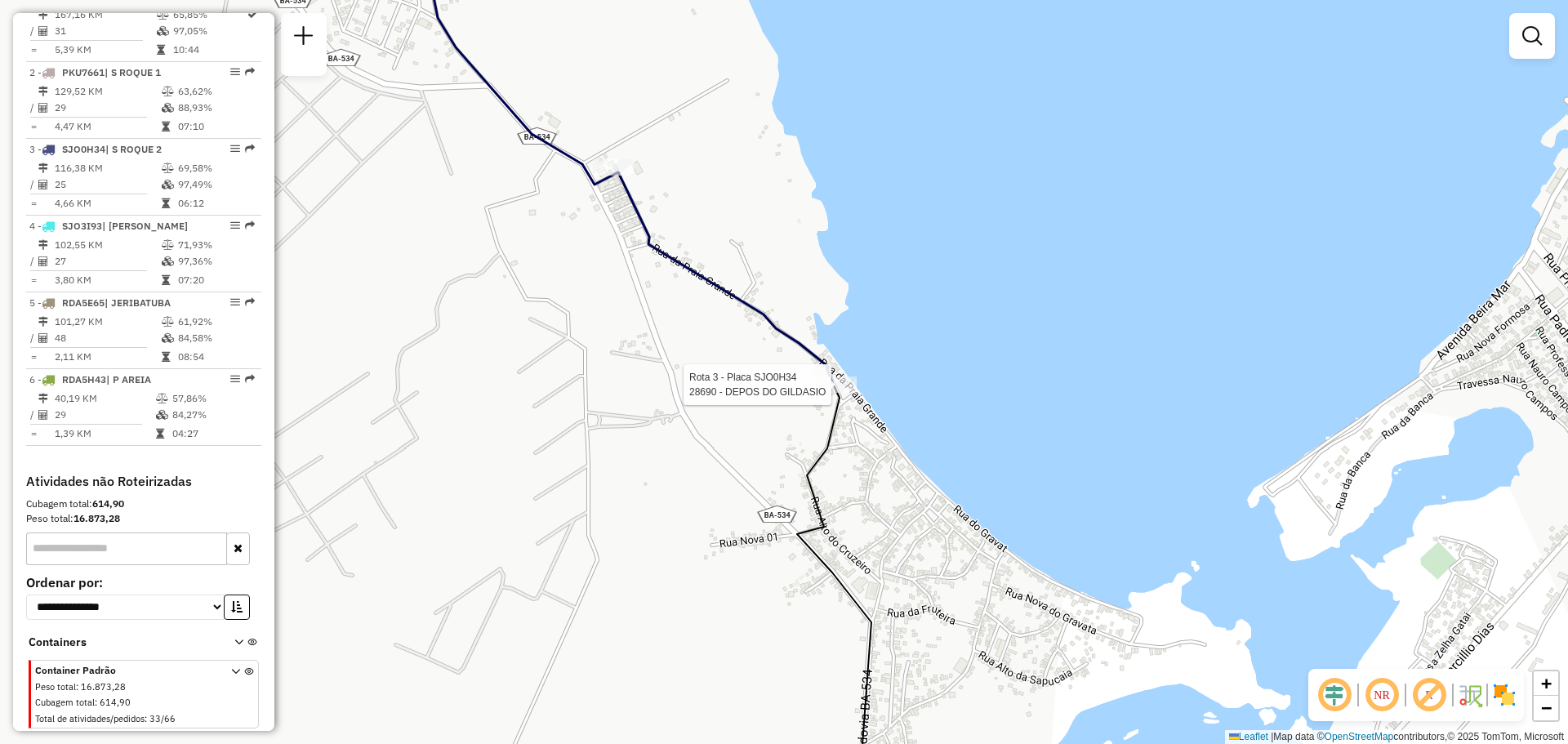
select select "**********"
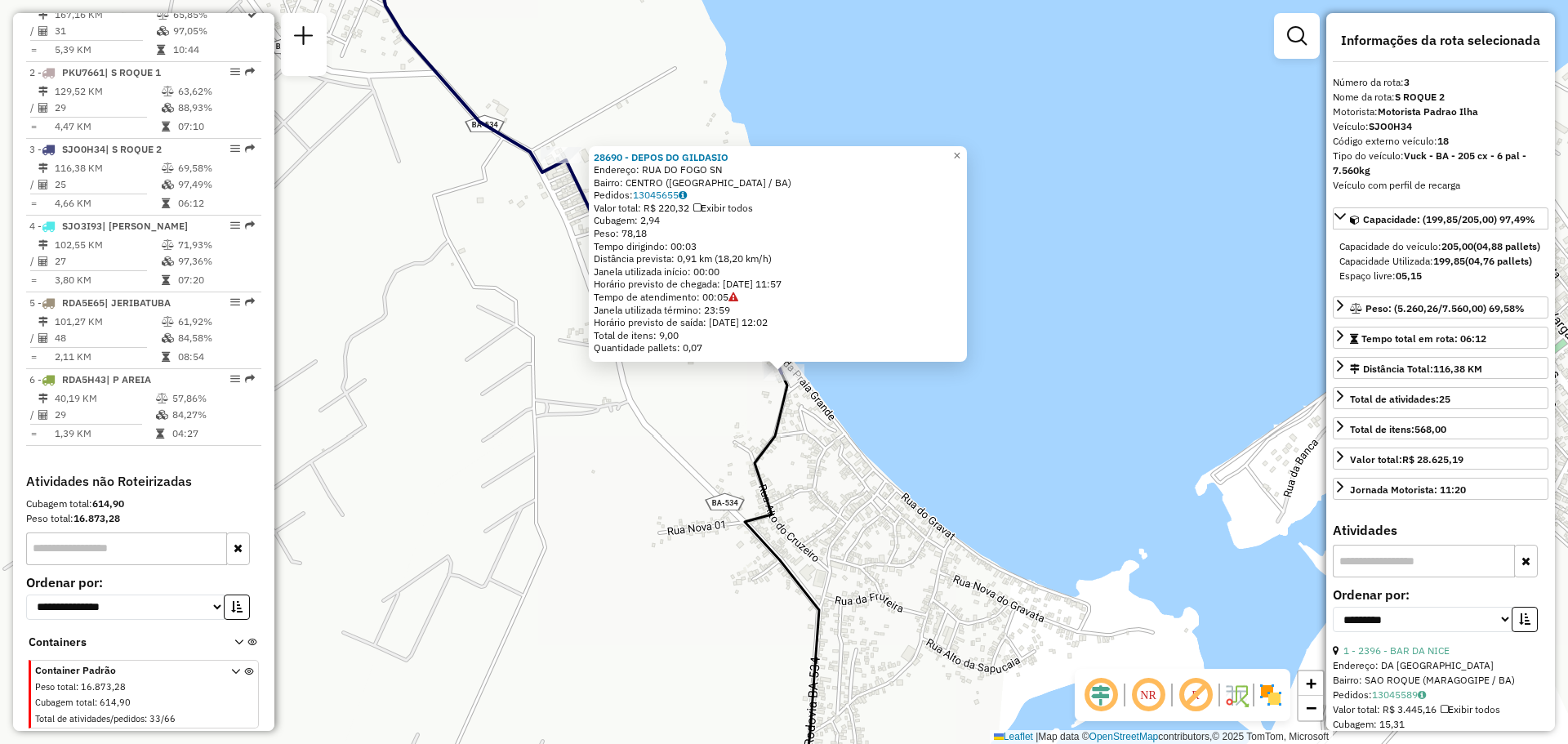
click at [812, 443] on div "28690 - DEPOS DO [PERSON_NAME]: [GEOGRAPHIC_DATA] SN Bairro: CENTRO ([GEOGRAPHI…" at bounding box center [784, 372] width 1568 height 744
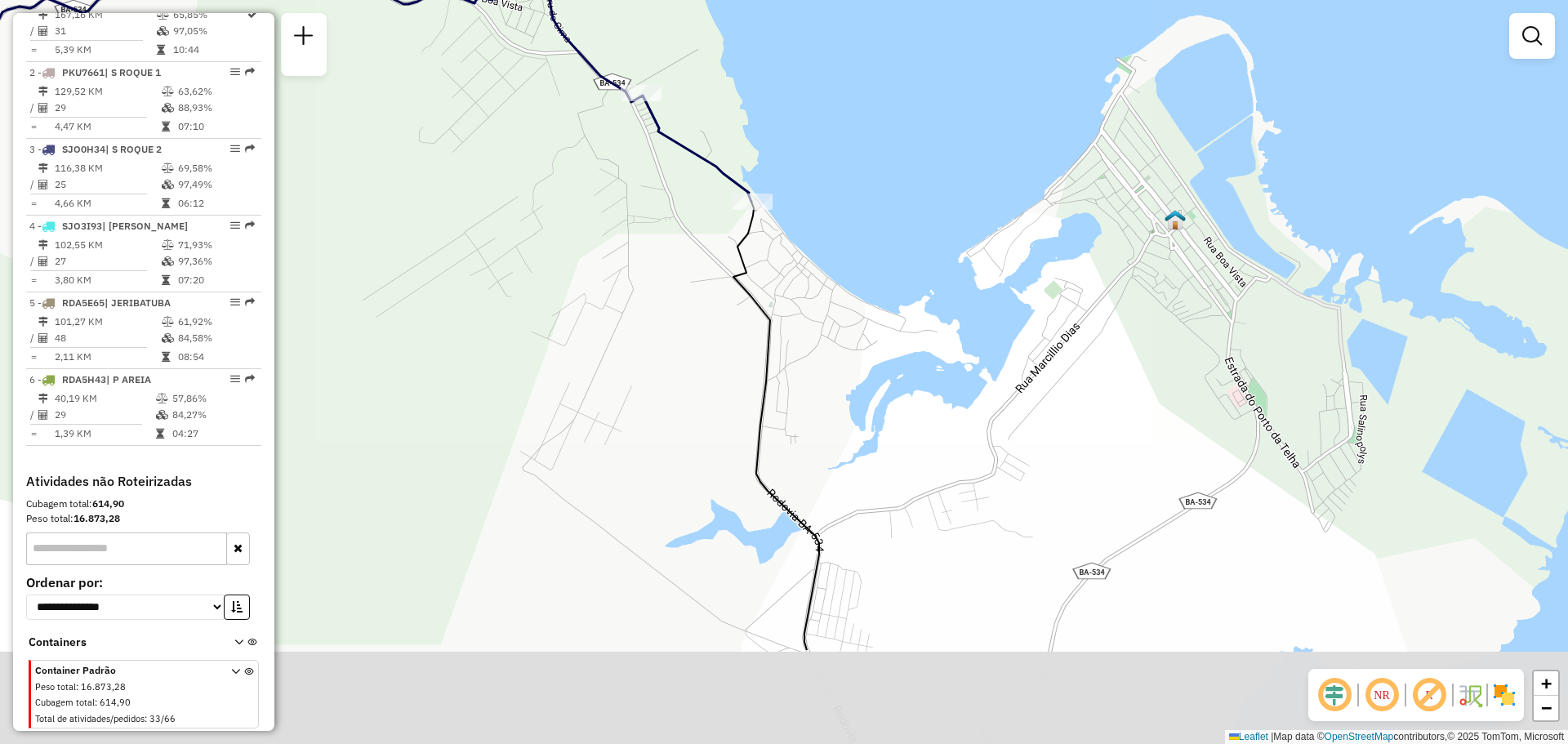
drag, startPoint x: 880, startPoint y: 460, endPoint x: 845, endPoint y: 293, distance: 170.6
click at [845, 293] on div "Janela de atendimento Grade de atendimento Capacidade Transportadoras Veículos …" at bounding box center [784, 372] width 1568 height 744
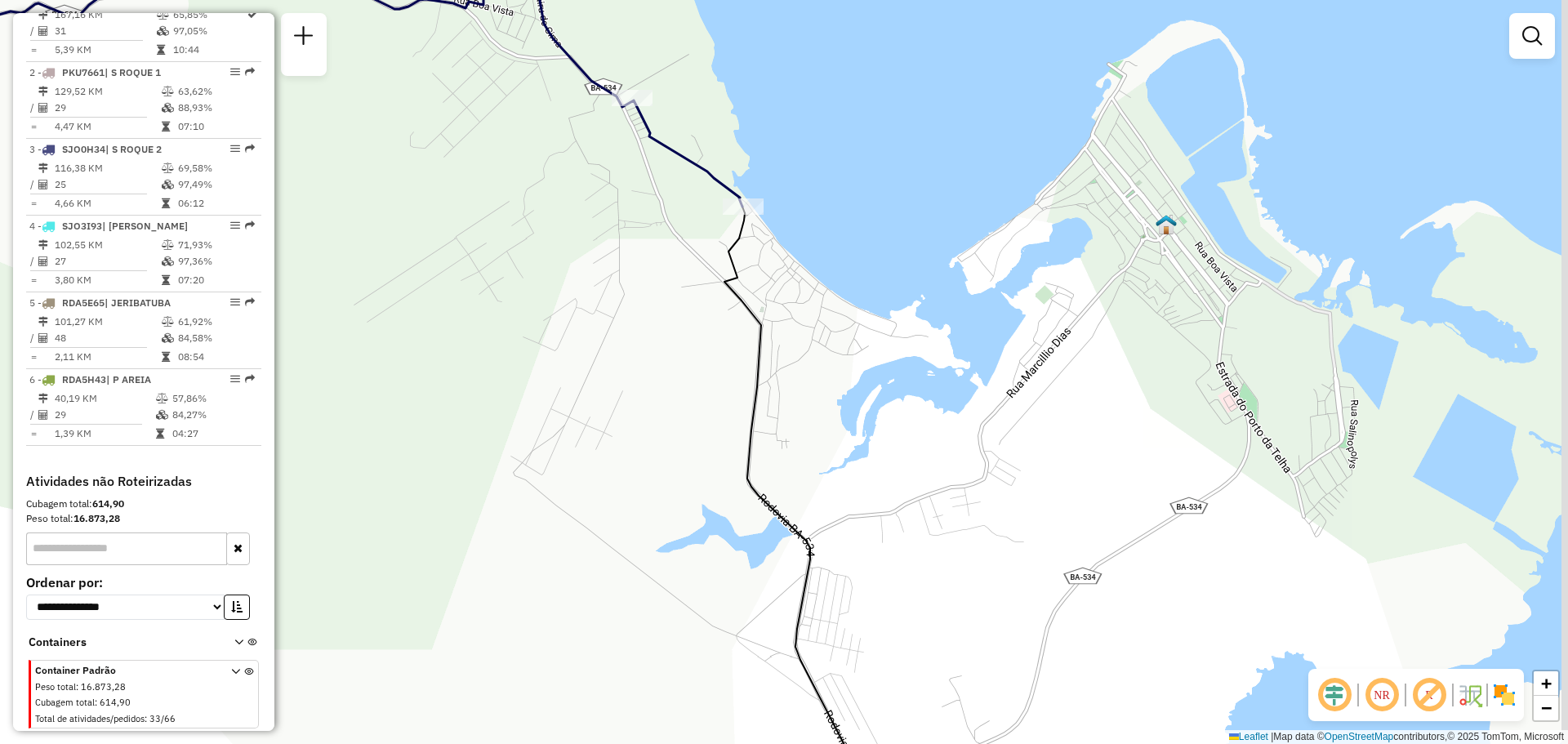
drag, startPoint x: 869, startPoint y: 263, endPoint x: 772, endPoint y: 367, distance: 142.2
click at [779, 356] on div "Janela de atendimento Grade de atendimento Capacidade Transportadoras Veículos …" at bounding box center [784, 372] width 1568 height 744
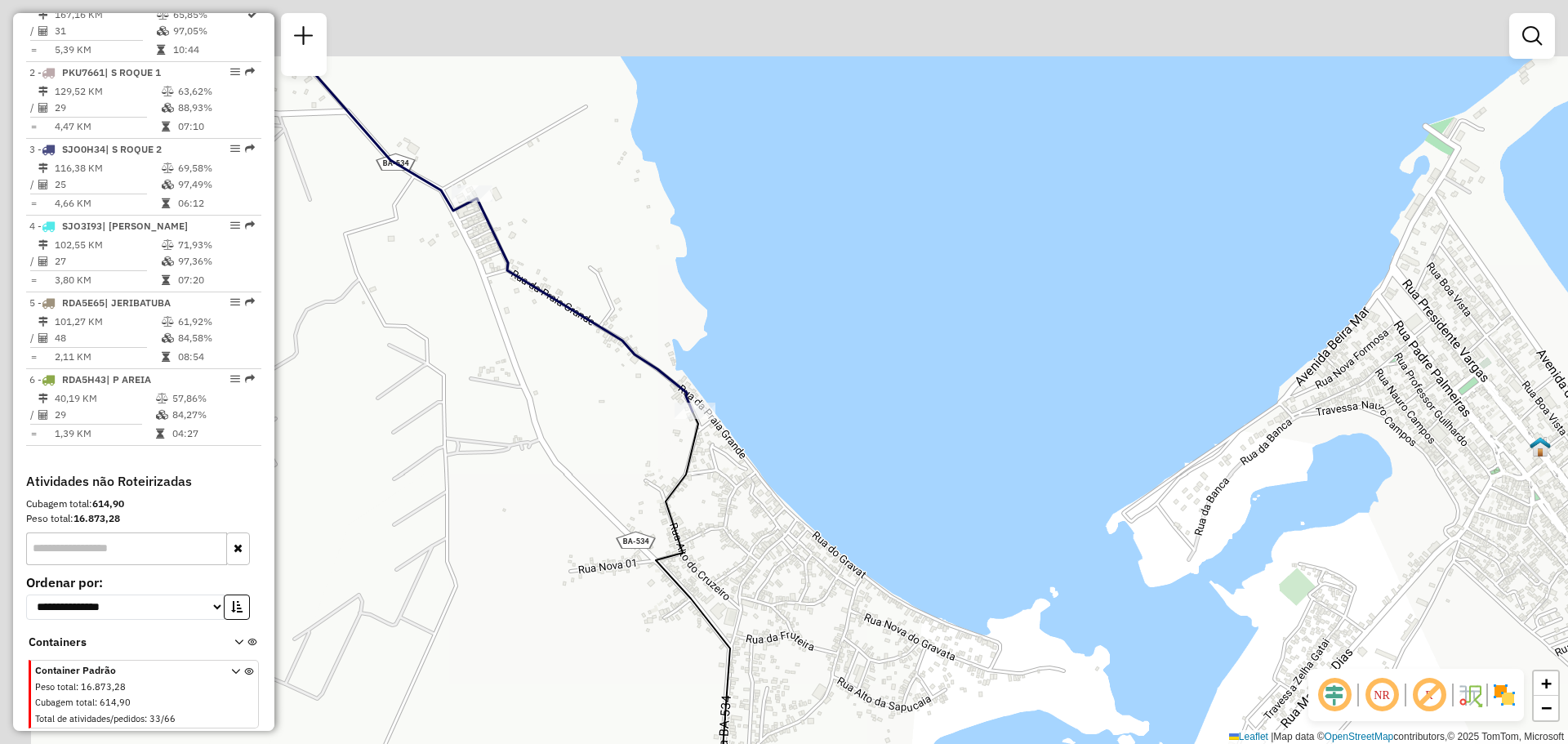
drag, startPoint x: 743, startPoint y: 377, endPoint x: 774, endPoint y: 383, distance: 31.6
click at [760, 402] on div "Janela de atendimento Grade de atendimento Capacidade Transportadoras Veículos …" at bounding box center [784, 372] width 1568 height 744
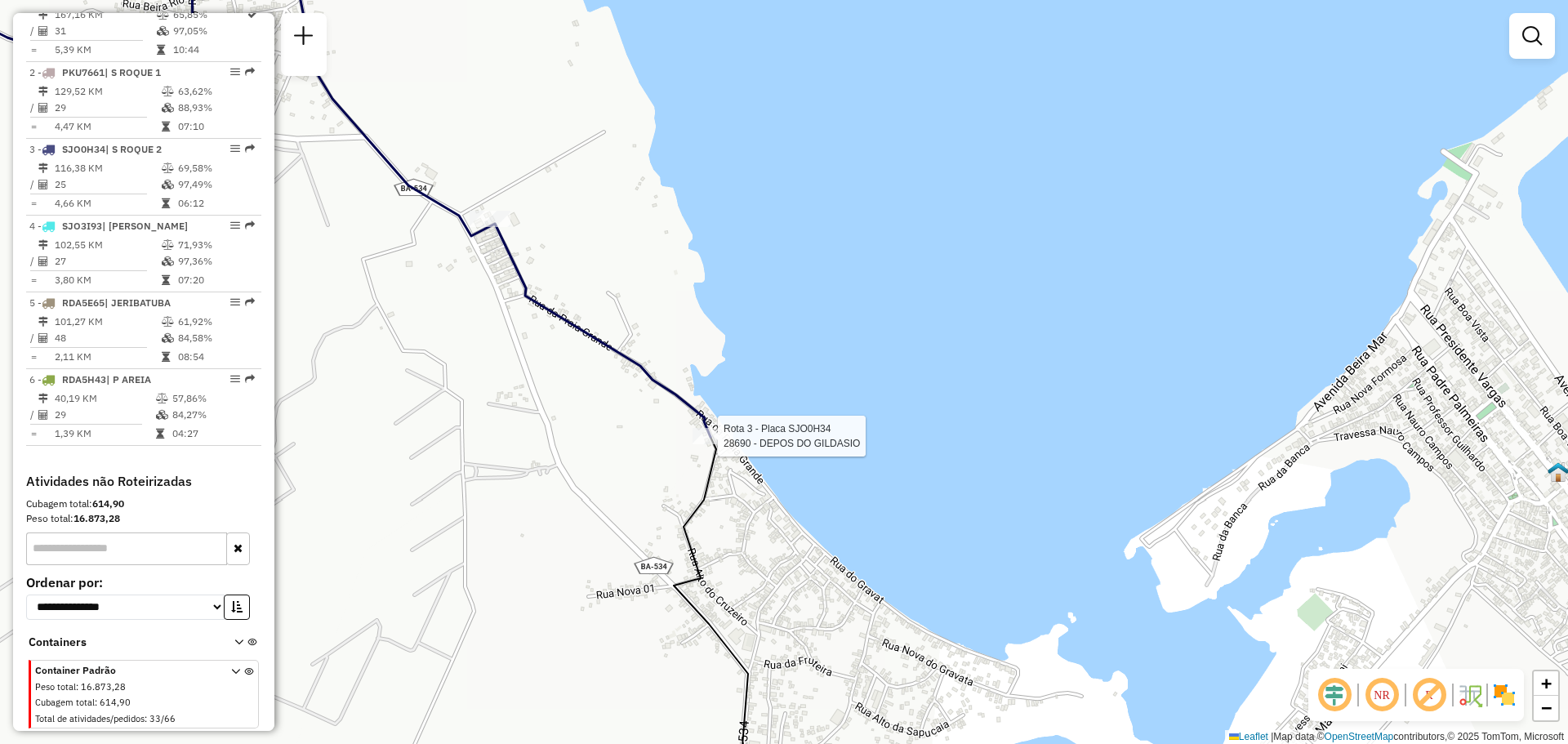
select select "**********"
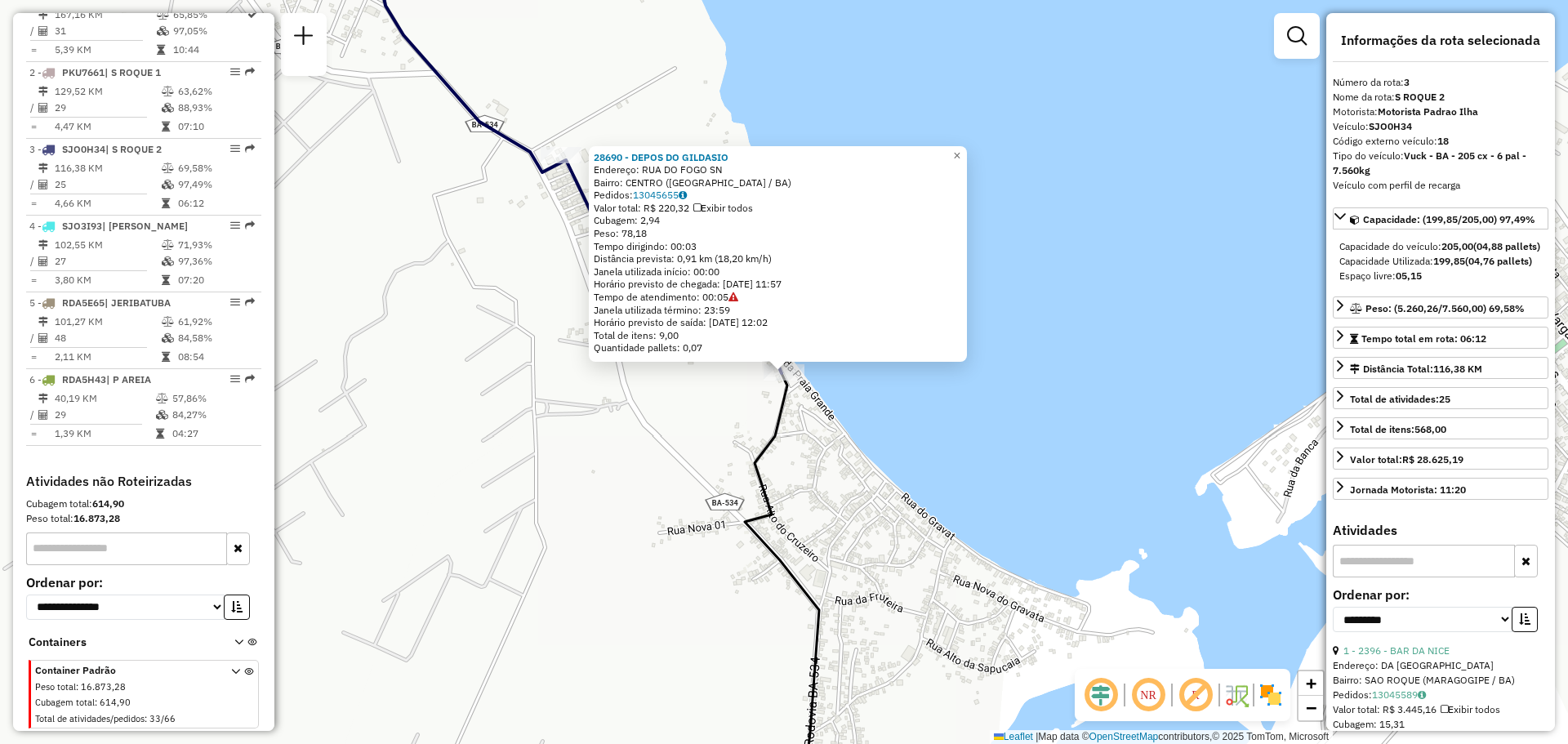
click at [1103, 472] on div "Rota 3 - Placa SJO0H34 28690 - DEPOS DO GILDASIO 28690 - DEPOS DO GILDASIO Ende…" at bounding box center [784, 372] width 1568 height 744
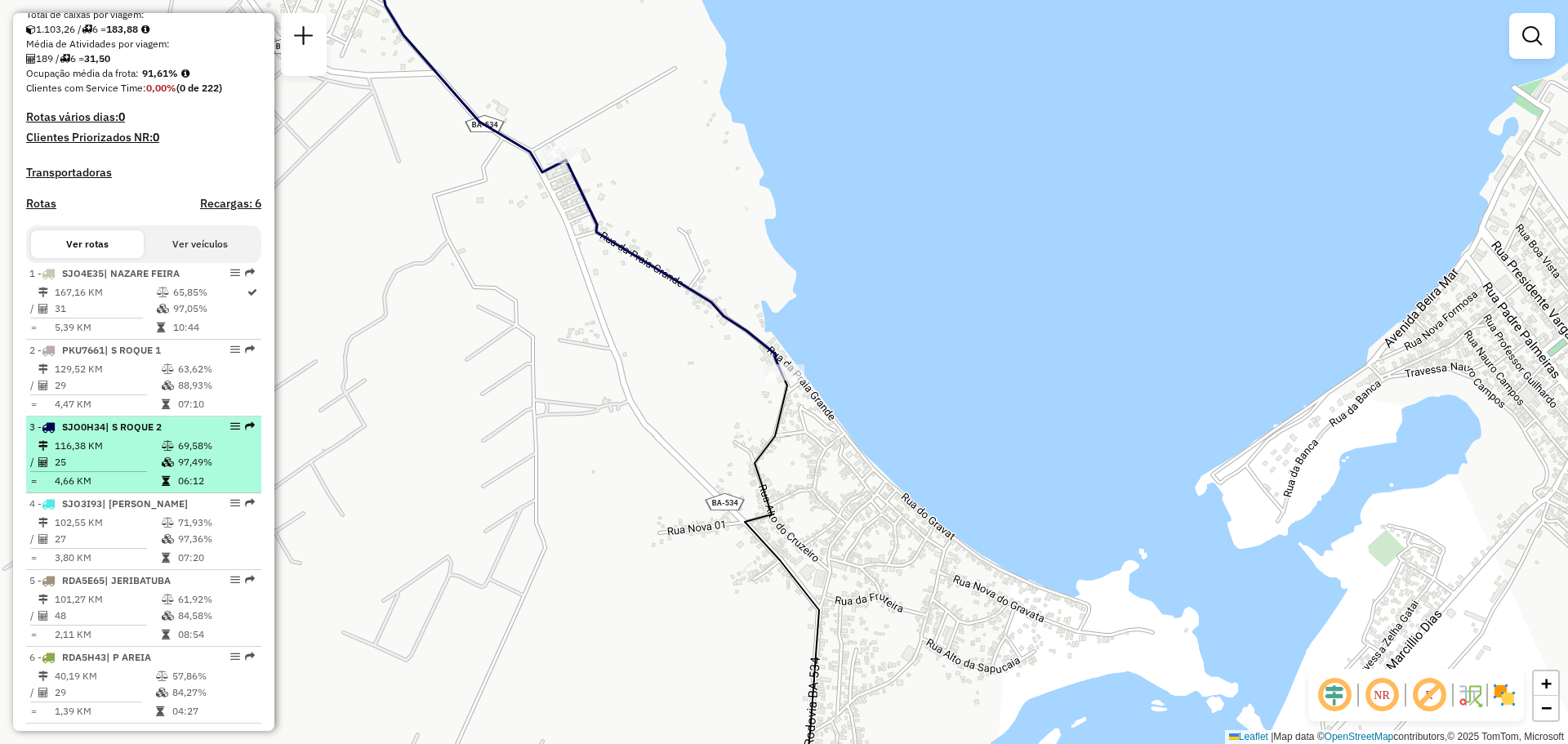
scroll to position [456, 0]
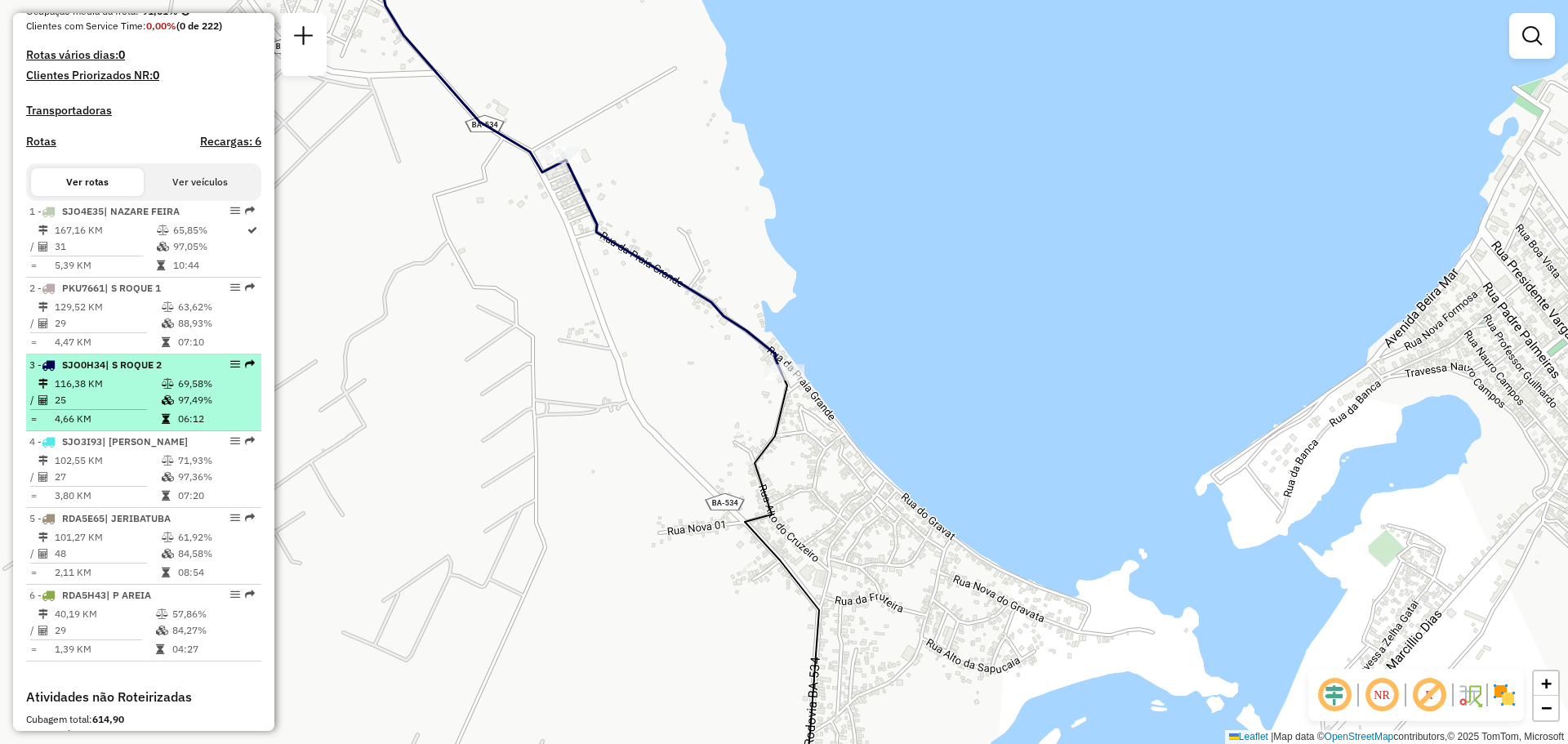
click at [149, 407] on td "25" at bounding box center [107, 400] width 107 height 16
select select "**********"
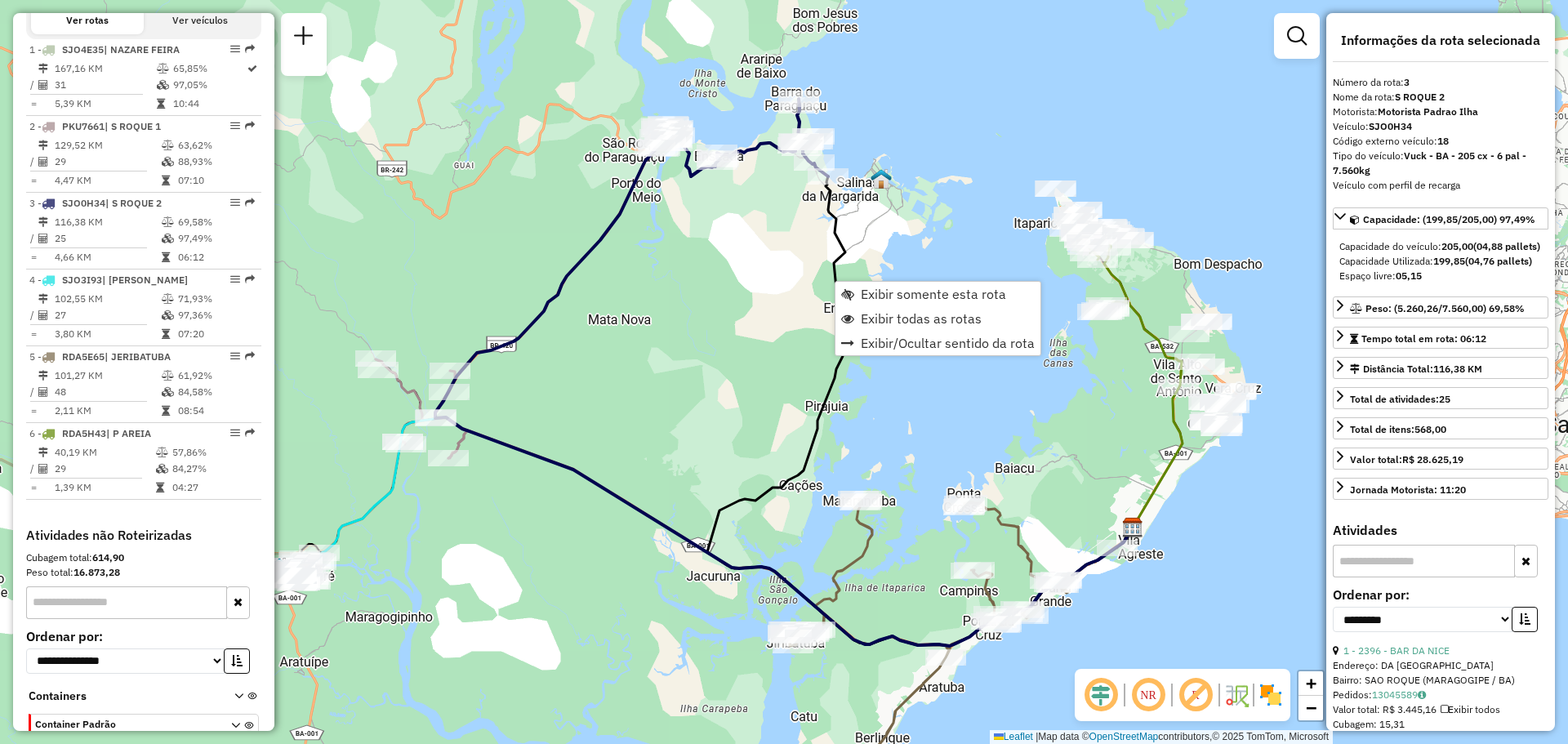
scroll to position [700, 0]
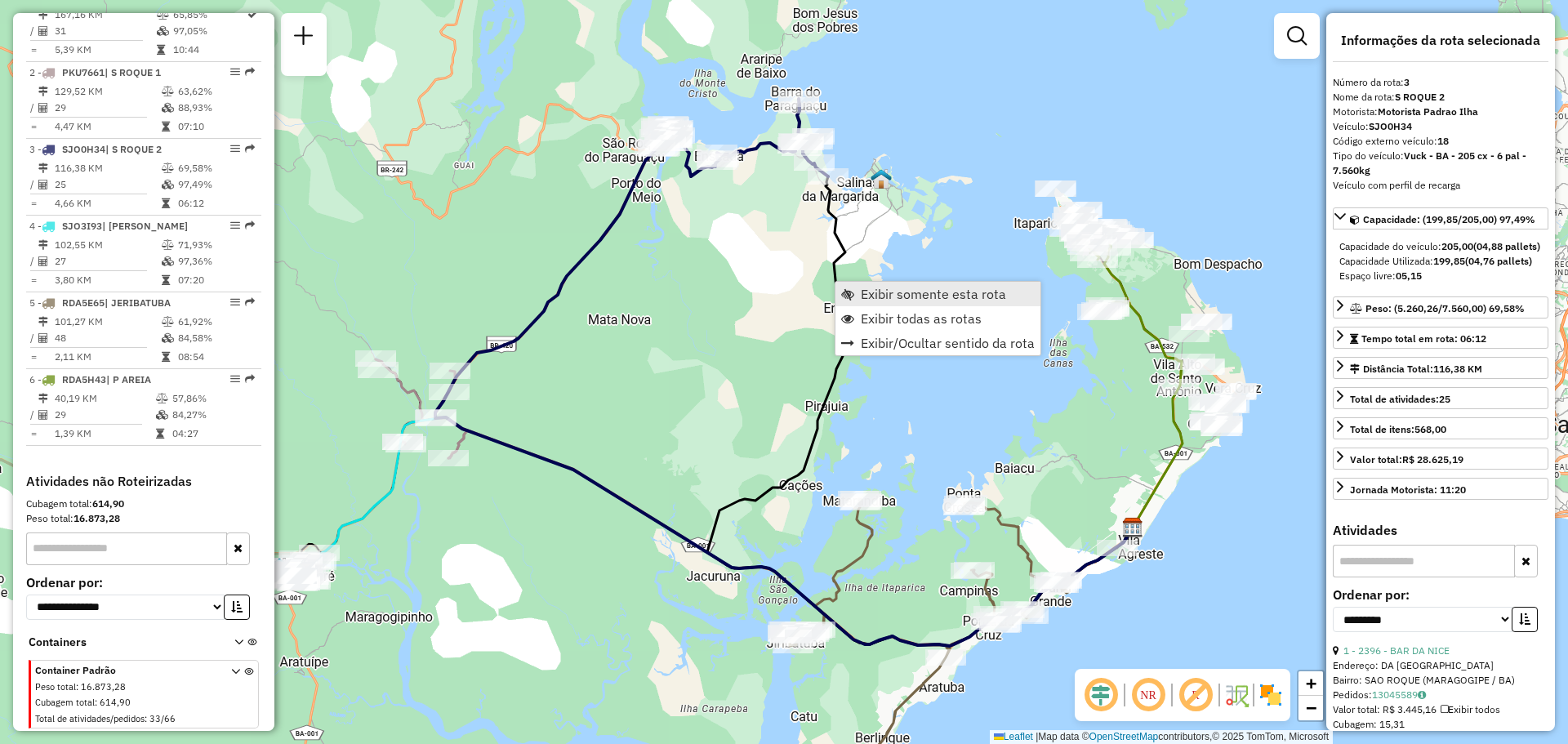
click at [892, 287] on span "Exibir somente esta rota" at bounding box center [933, 293] width 145 height 13
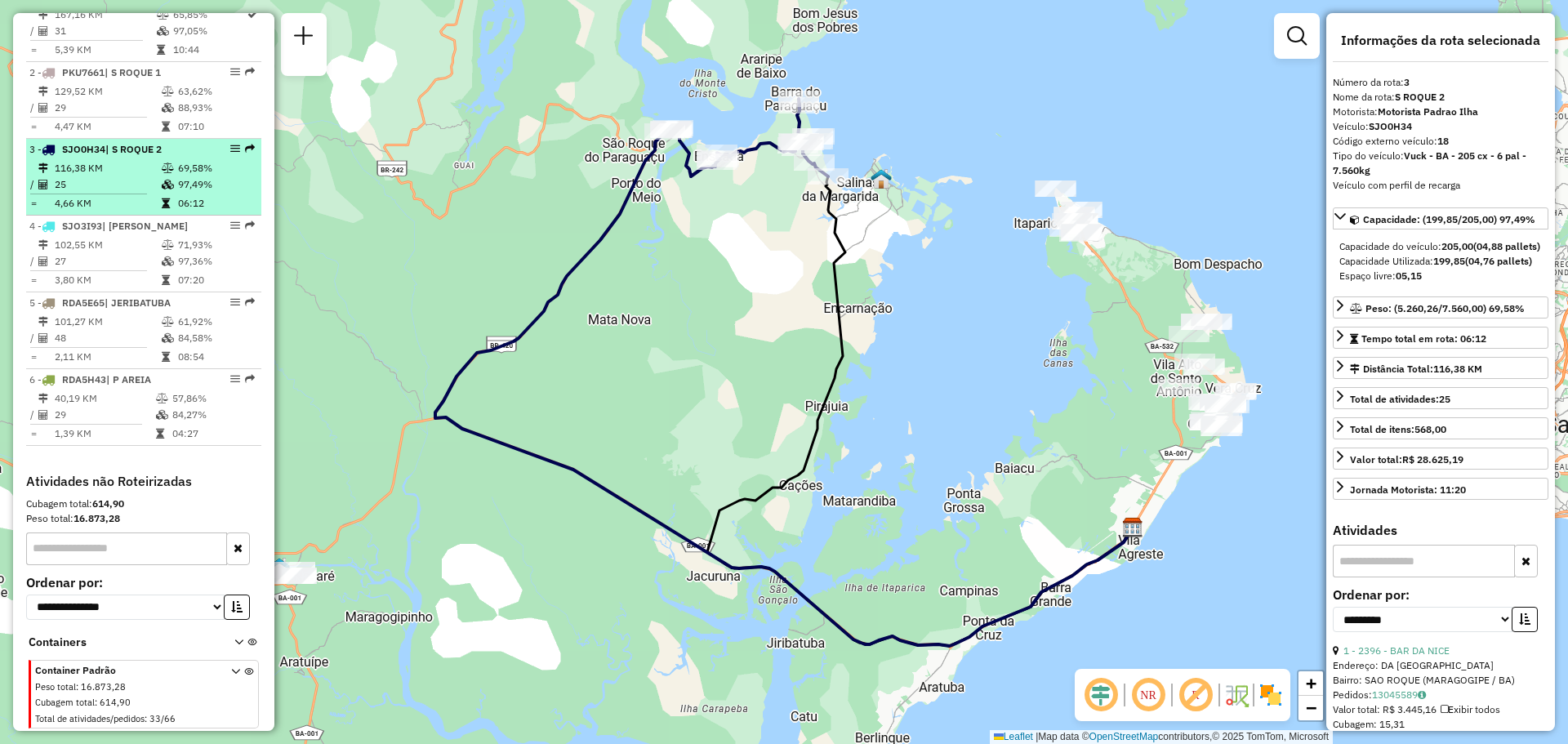
click at [161, 163] on icon at bounding box center [168, 167] width 12 height 9
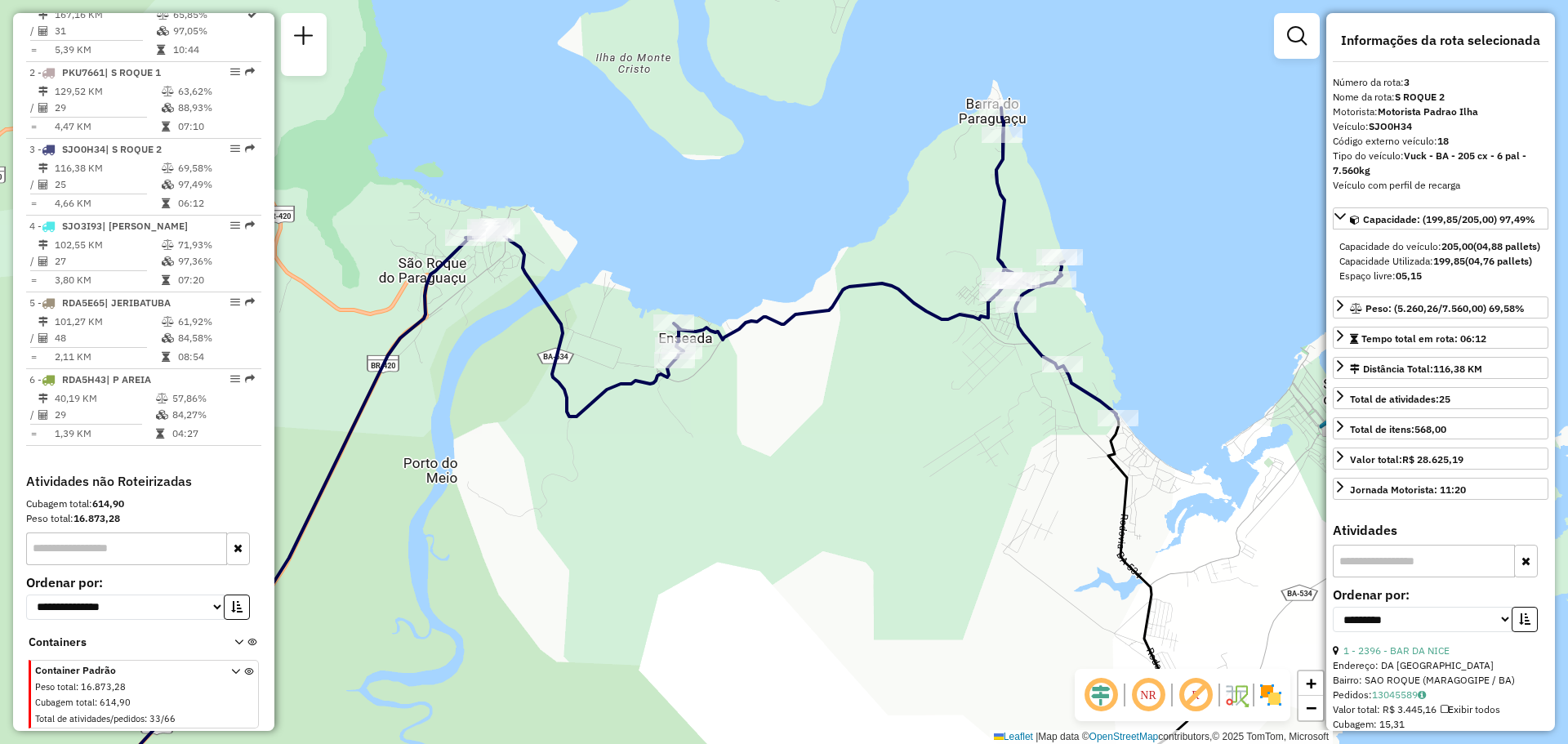
drag, startPoint x: 778, startPoint y: 222, endPoint x: 924, endPoint y: 217, distance: 146.1
click at [924, 217] on div "Janela de atendimento Grade de atendimento Capacidade Transportadoras Veículos …" at bounding box center [784, 372] width 1568 height 744
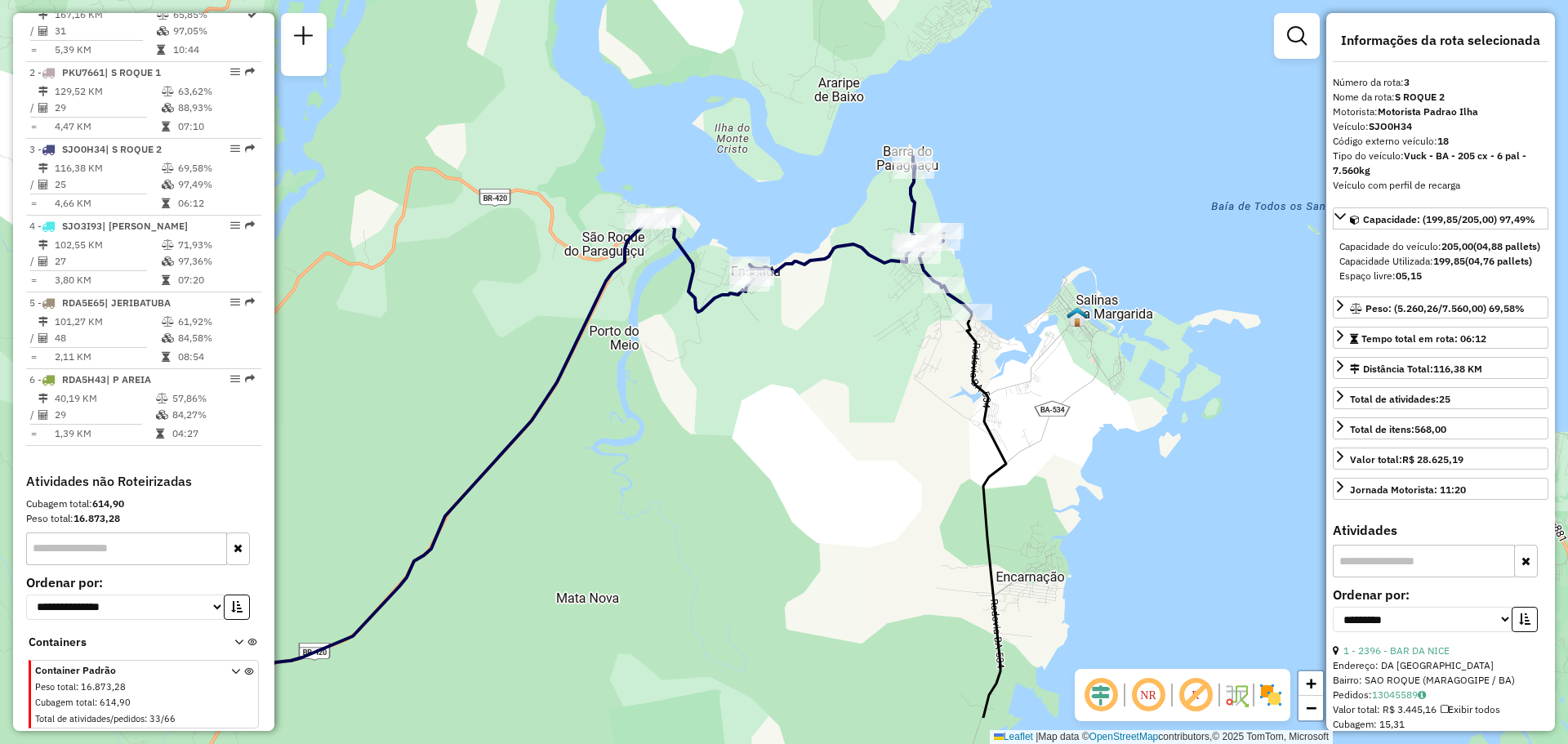
drag, startPoint x: 975, startPoint y: 474, endPoint x: 905, endPoint y: 390, distance: 109.3
click at [905, 390] on div "Janela de atendimento Grade de atendimento Capacidade Transportadoras Veículos …" at bounding box center [784, 372] width 1568 height 744
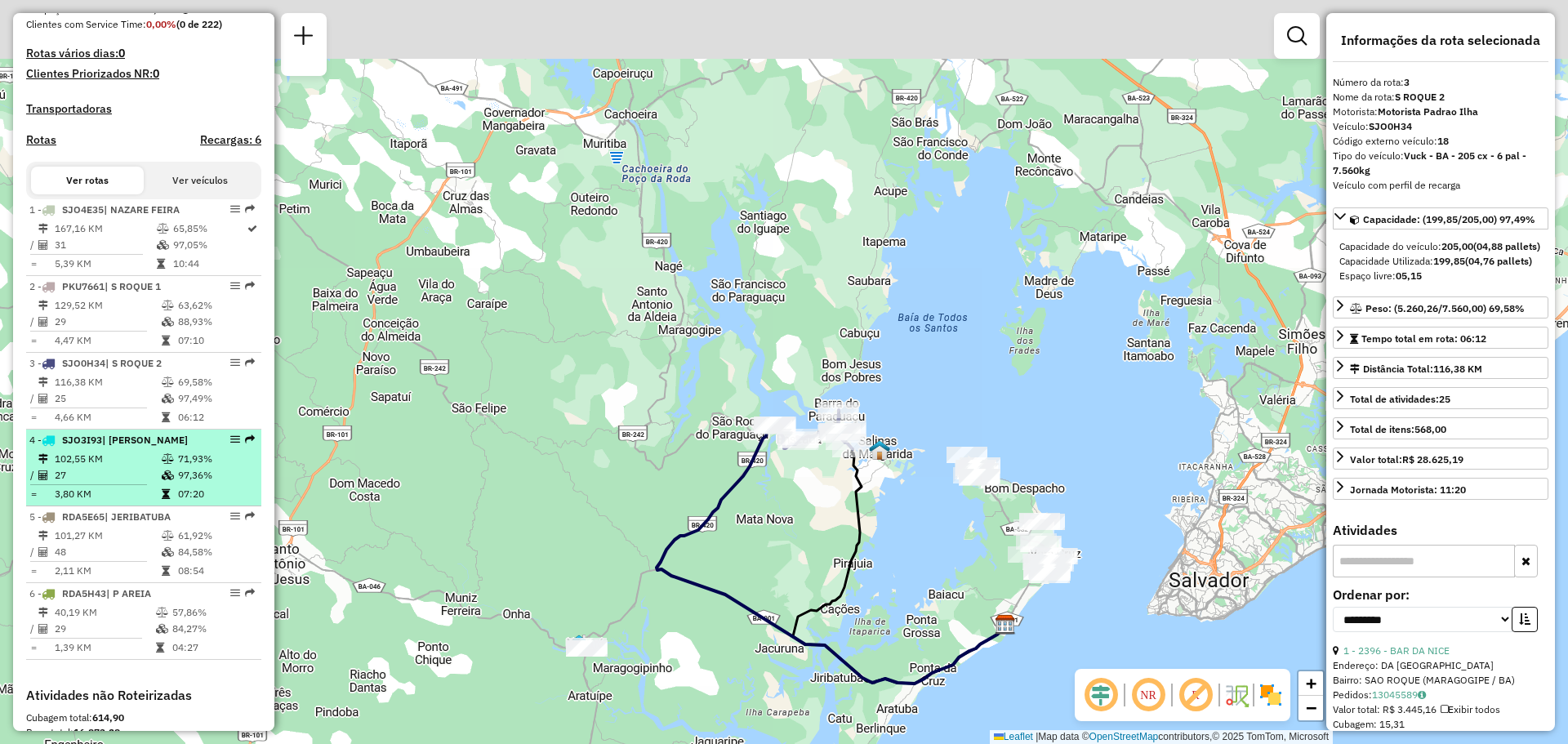
scroll to position [456, 0]
click at [181, 508] on li "4 - SJO3I93 | NAZARE MURITIBA 102,55 KM 71,93% / 27 97,36% = 3,80 KM 07:20" at bounding box center [143, 469] width 235 height 77
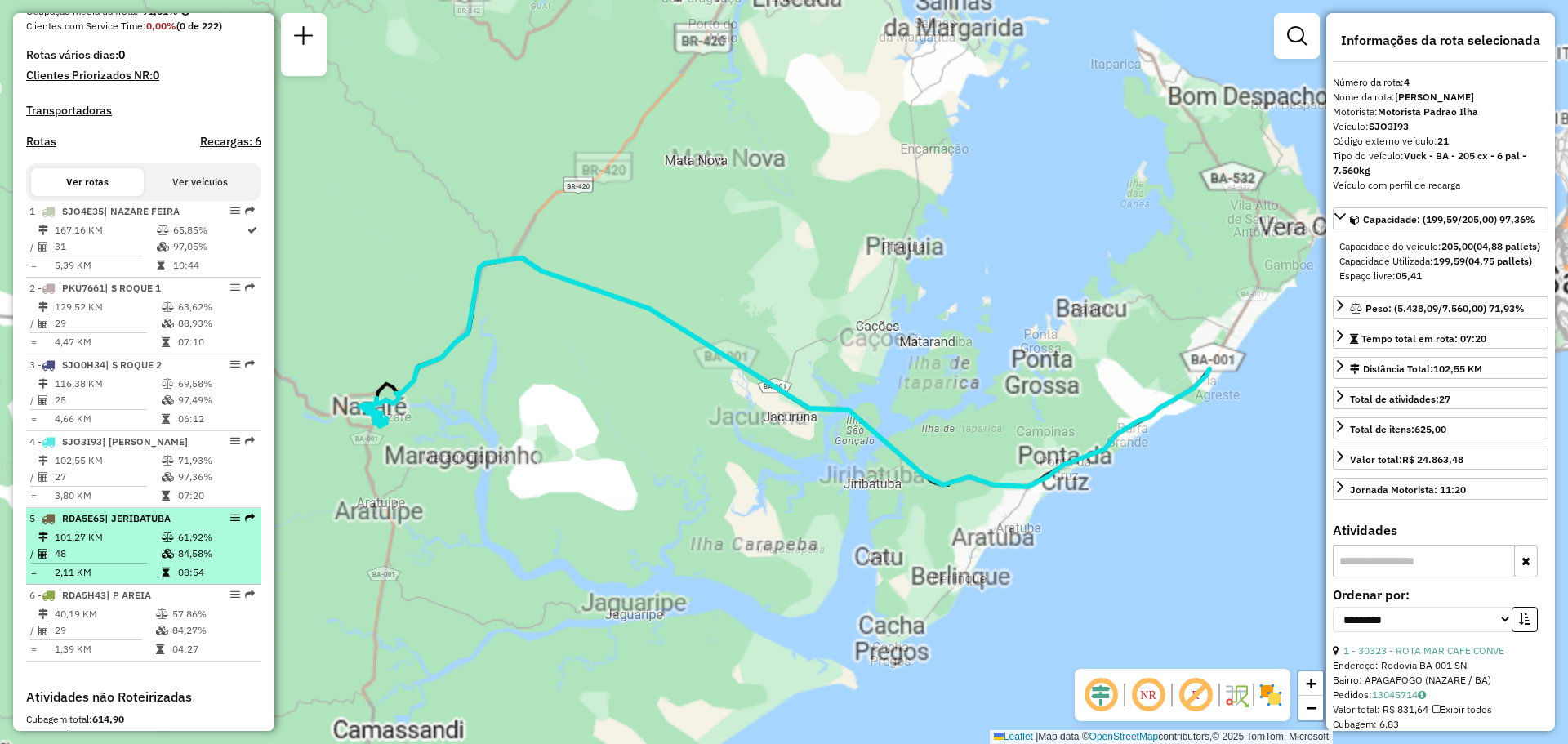
click at [165, 557] on li "5 - RDA5E65 | JERIBATUBA 101,27 KM 61,92% / 48 84,58% = 2,11 KM 08:54" at bounding box center [143, 545] width 235 height 77
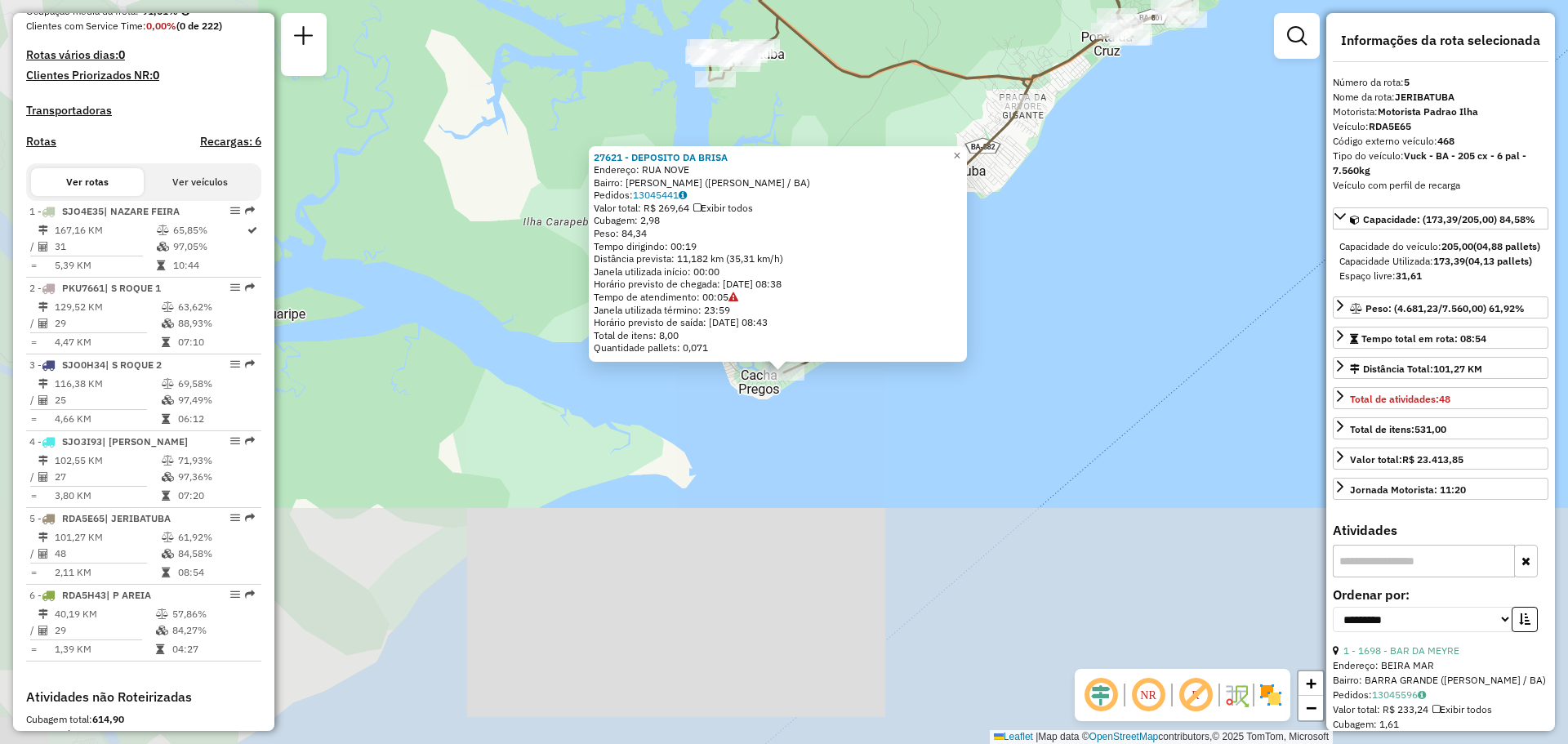
scroll to position [700, 0]
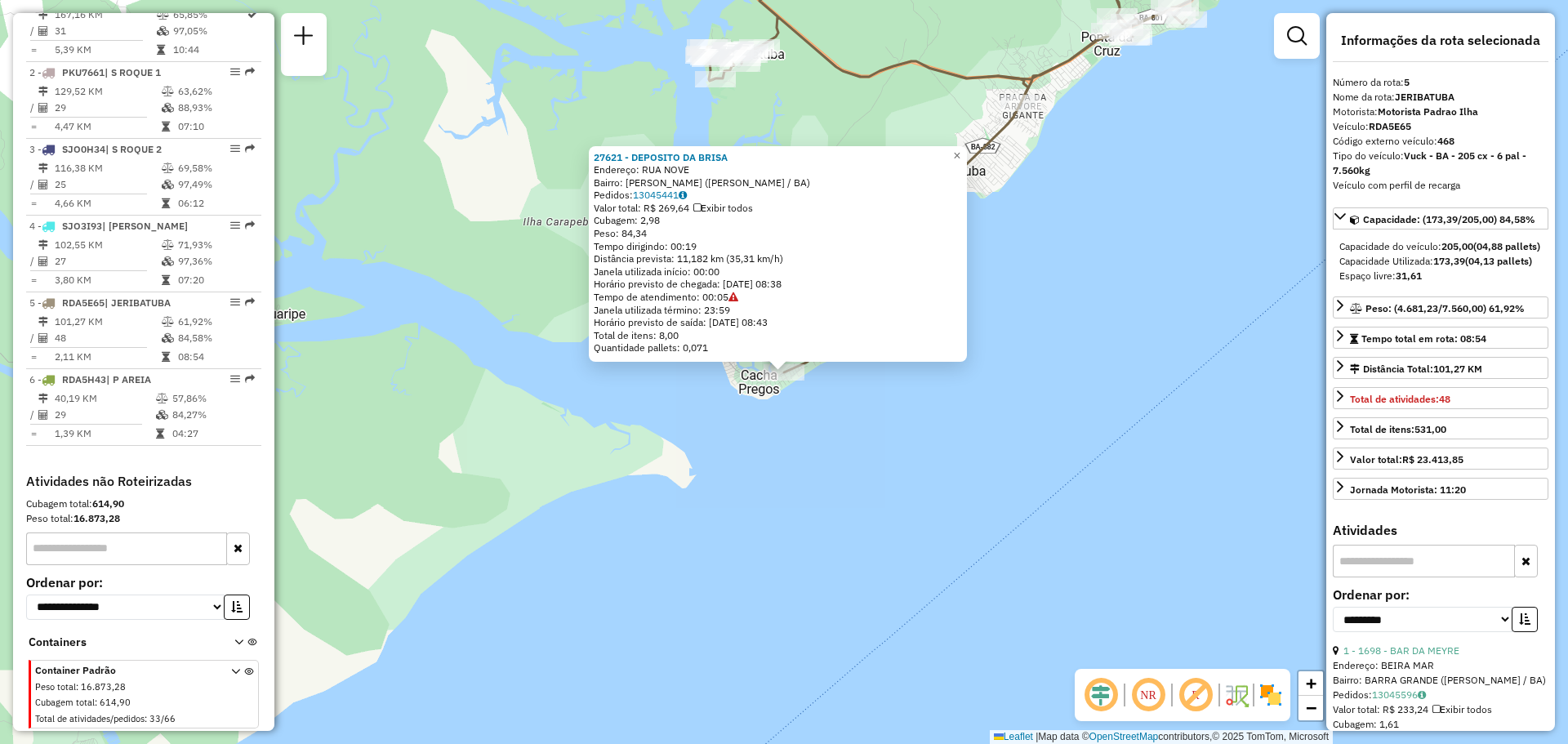
click at [1097, 157] on div "27621 - DEPOSITO DA [PERSON_NAME]: [GEOGRAPHIC_DATA]: CACHA PREGOS ([PERSON_NAM…" at bounding box center [784, 372] width 1568 height 744
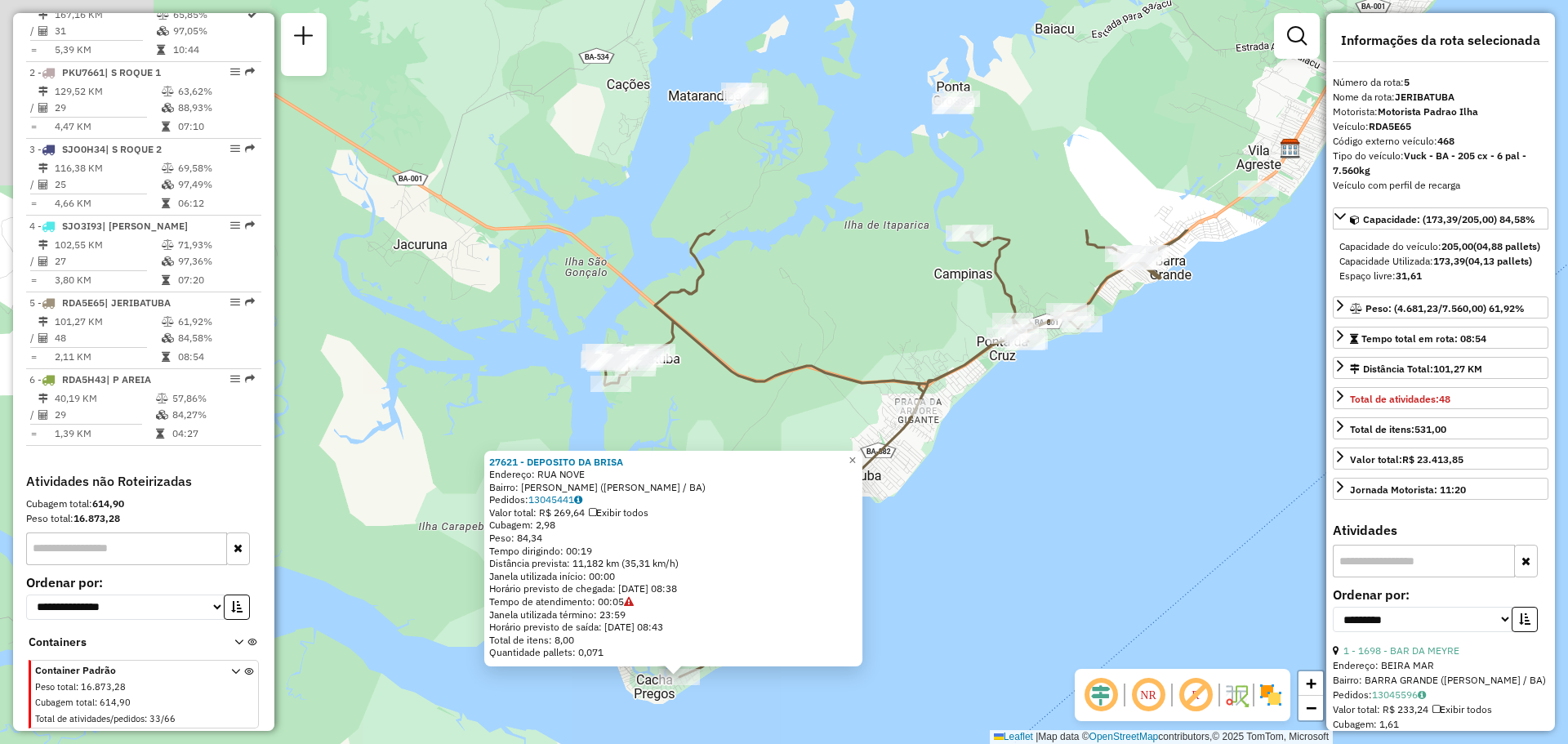
drag, startPoint x: 1132, startPoint y: 159, endPoint x: 995, endPoint y: 457, distance: 328.0
click at [1012, 460] on div "27621 - DEPOSITO DA [PERSON_NAME]: [GEOGRAPHIC_DATA]: CACHA PREGOS ([PERSON_NAM…" at bounding box center [784, 372] width 1568 height 744
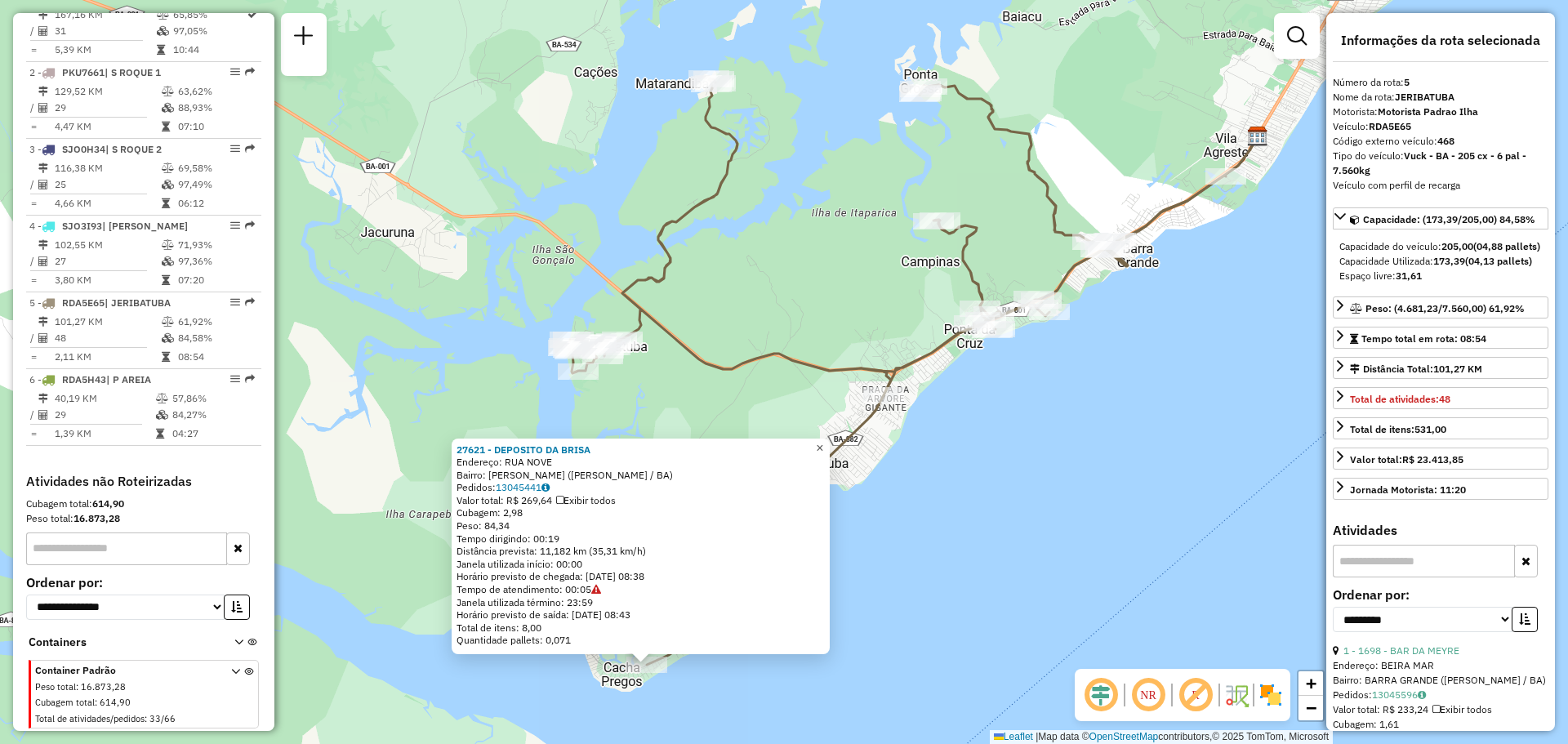
click at [823, 445] on span "×" at bounding box center [819, 448] width 8 height 14
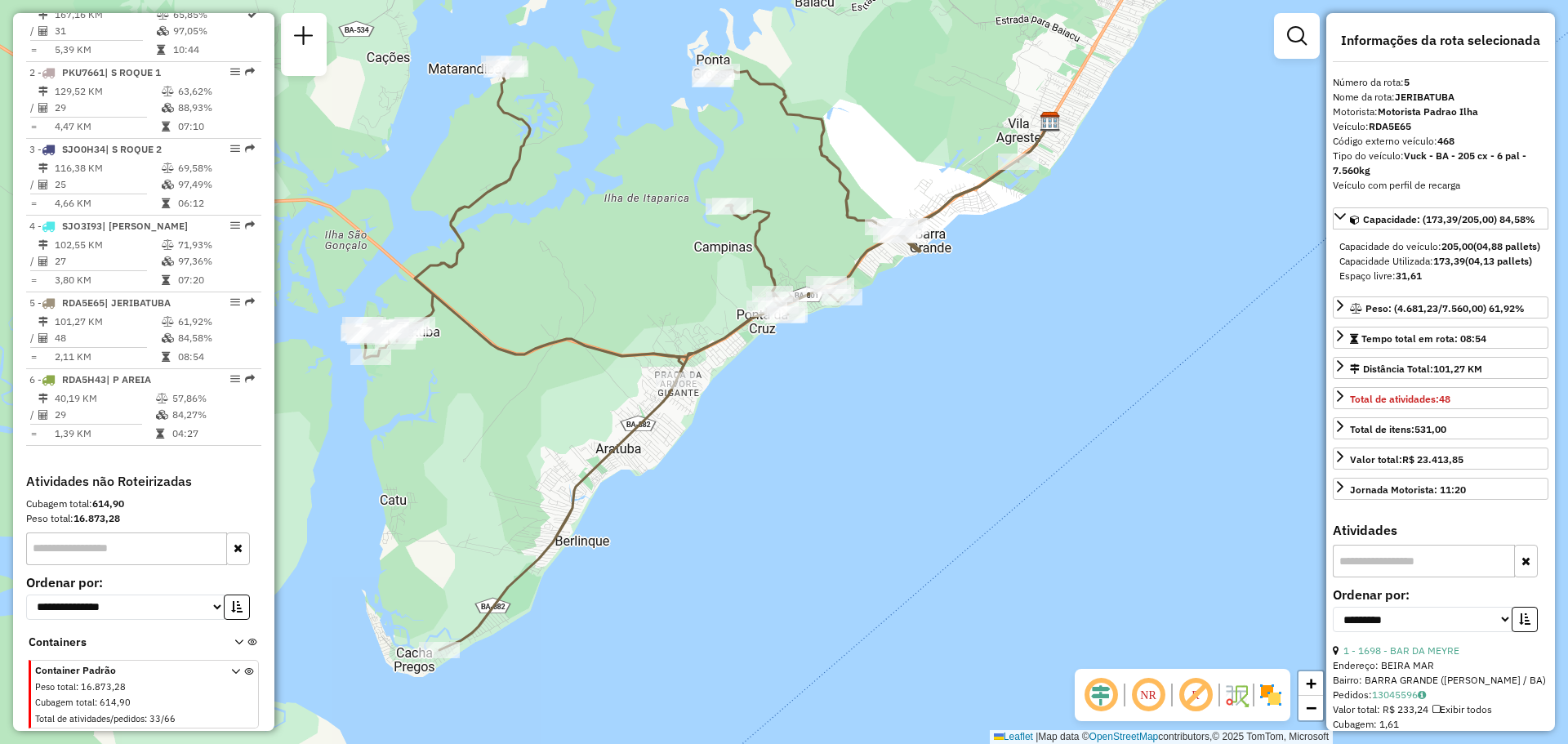
drag, startPoint x: 1097, startPoint y: 491, endPoint x: 888, endPoint y: 474, distance: 209.7
click at [888, 474] on div "Janela de atendimento Grade de atendimento Capacidade Transportadoras Veículos …" at bounding box center [784, 372] width 1568 height 744
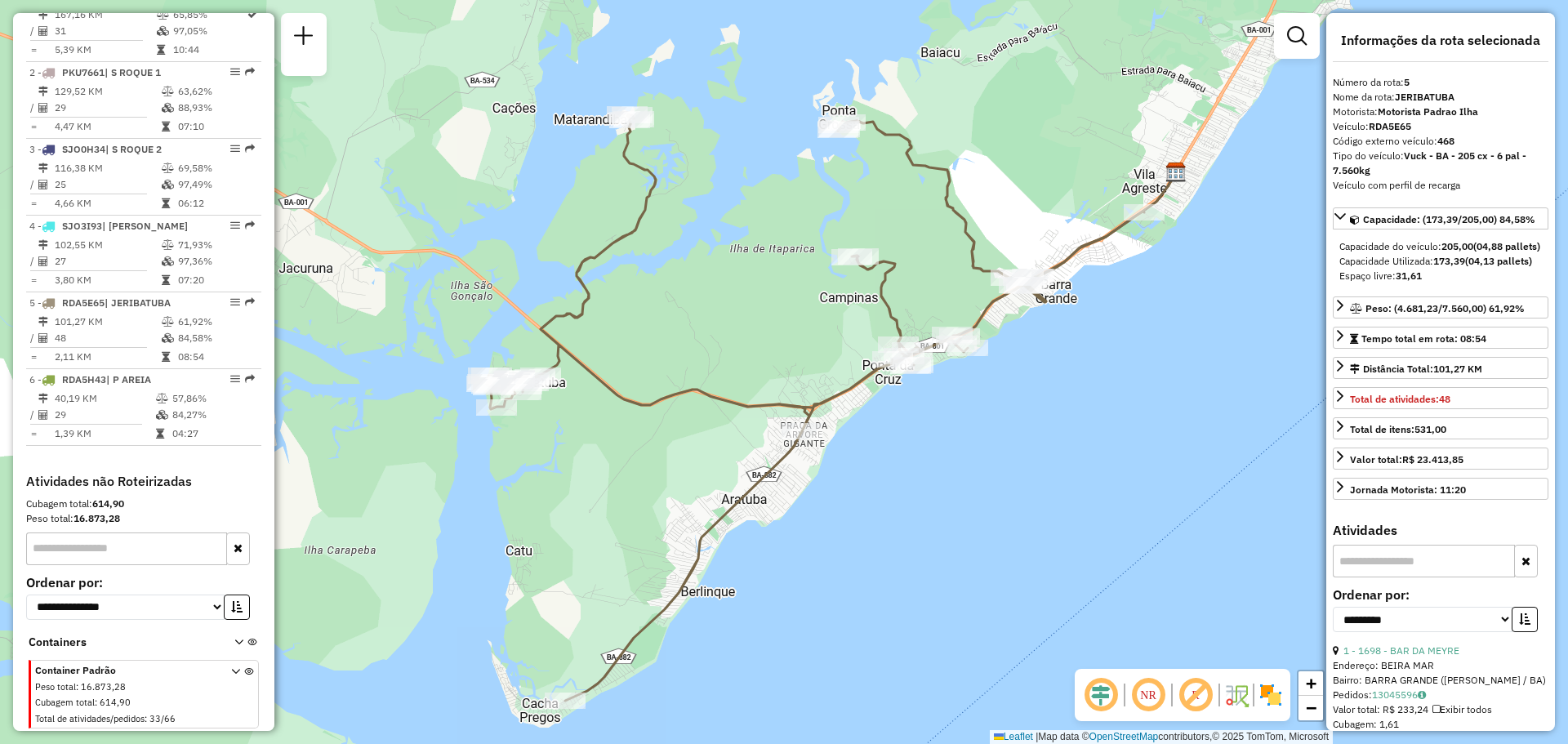
drag, startPoint x: 901, startPoint y: 374, endPoint x: 1027, endPoint y: 428, distance: 137.1
click at [1027, 428] on div "Janela de atendimento Grade de atendimento Capacidade Transportadoras Veículos …" at bounding box center [784, 372] width 1568 height 744
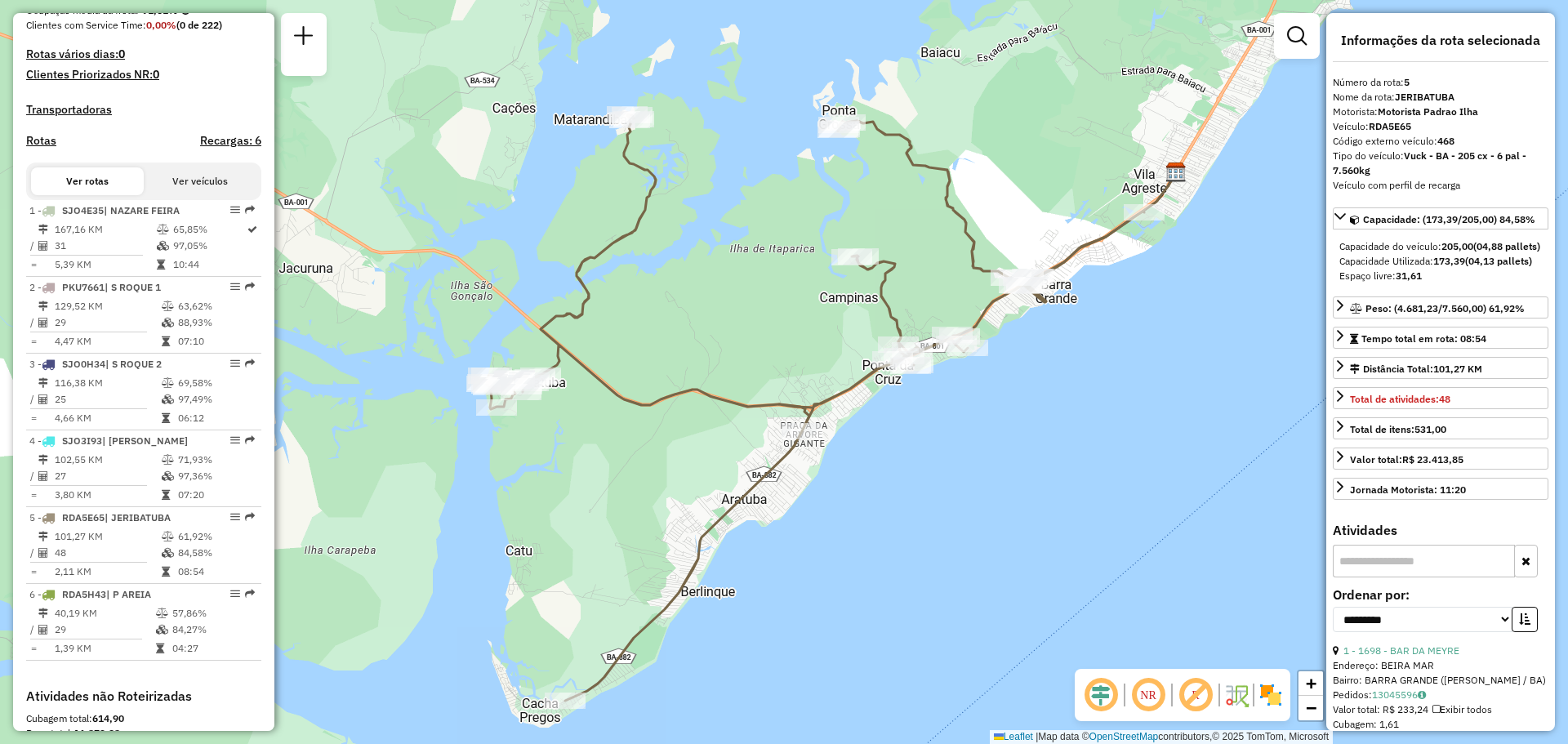
scroll to position [456, 0]
click at [686, 266] on div "Janela de atendimento Grade de atendimento Capacidade Transportadoras Veículos …" at bounding box center [784, 372] width 1568 height 744
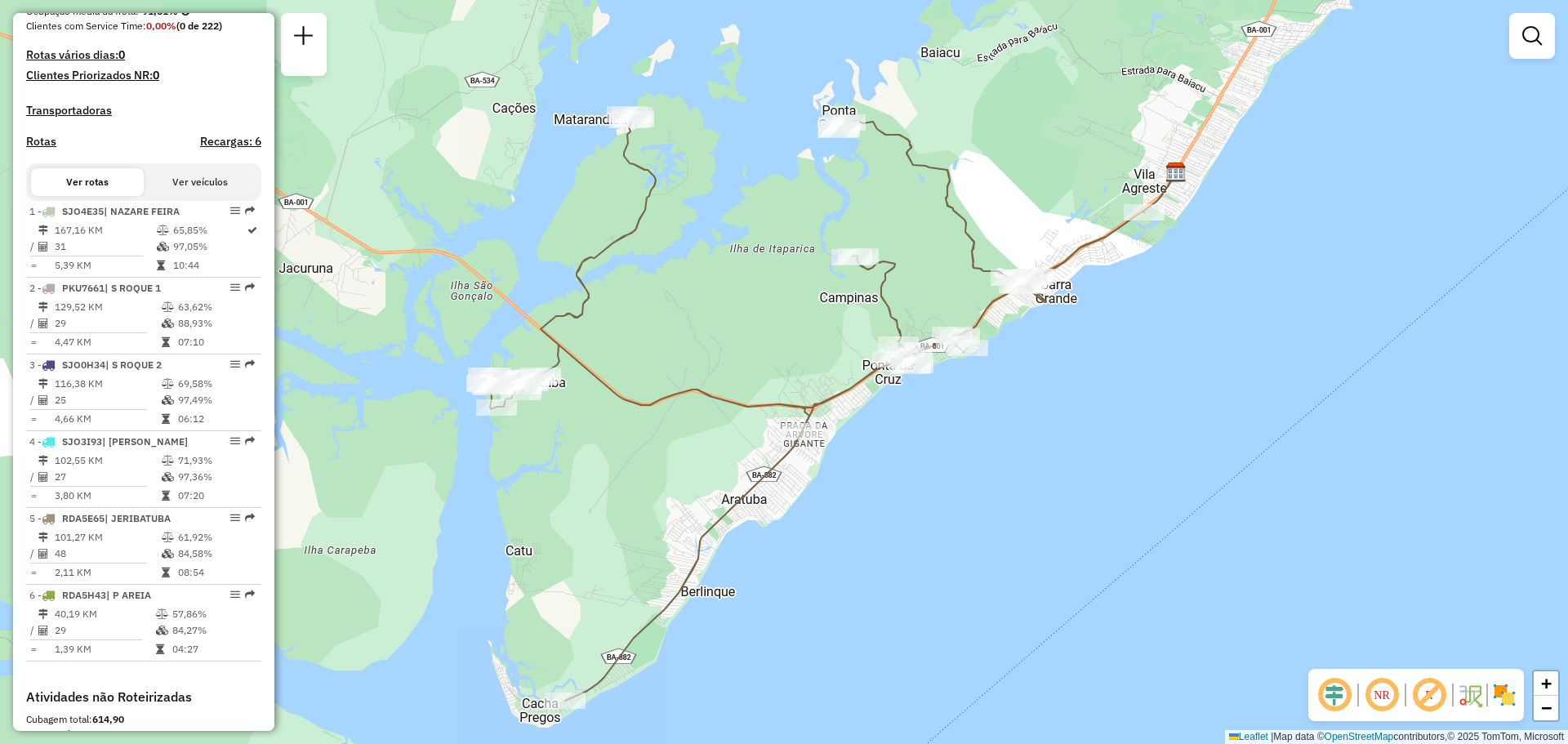
click at [1270, 616] on div "Janela de atendimento Grade de atendimento Capacidade Transportadoras Veículos …" at bounding box center [784, 372] width 1568 height 744
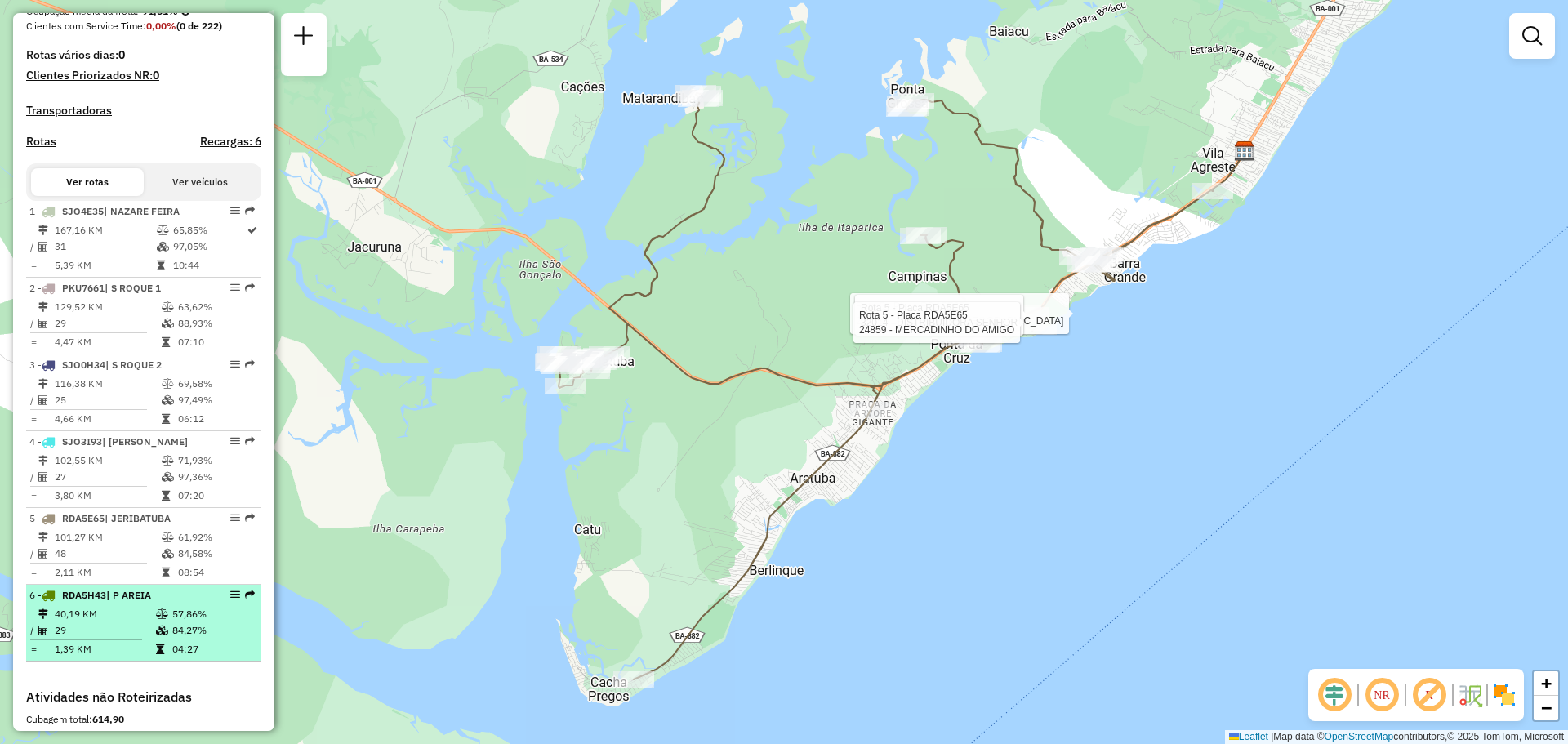
click at [166, 639] on td at bounding box center [163, 630] width 16 height 16
select select "**********"
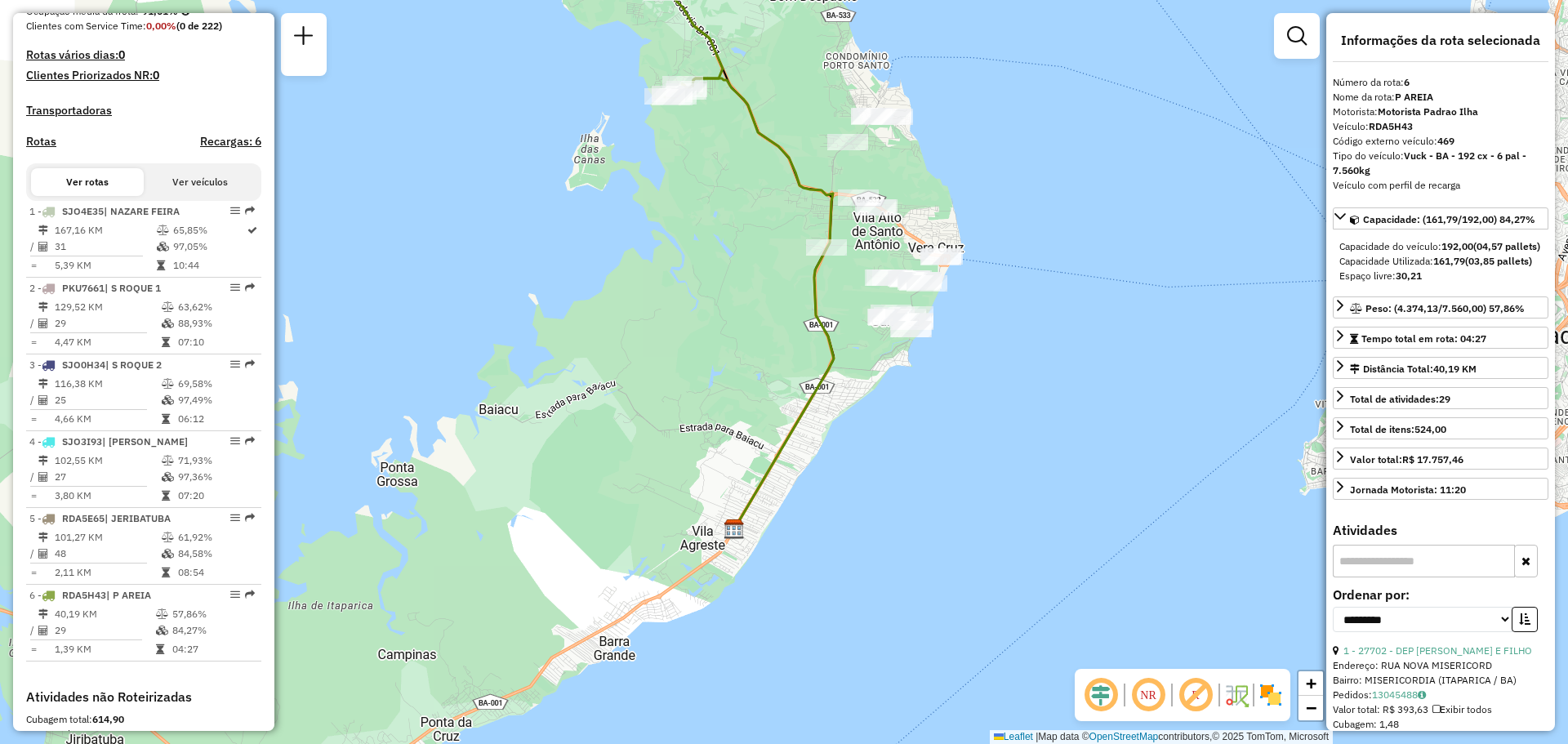
drag, startPoint x: 902, startPoint y: 413, endPoint x: 1106, endPoint y: 463, distance: 210.0
click at [1106, 463] on div "Janela de atendimento Grade de atendimento Capacidade Transportadoras Veículos …" at bounding box center [784, 372] width 1568 height 744
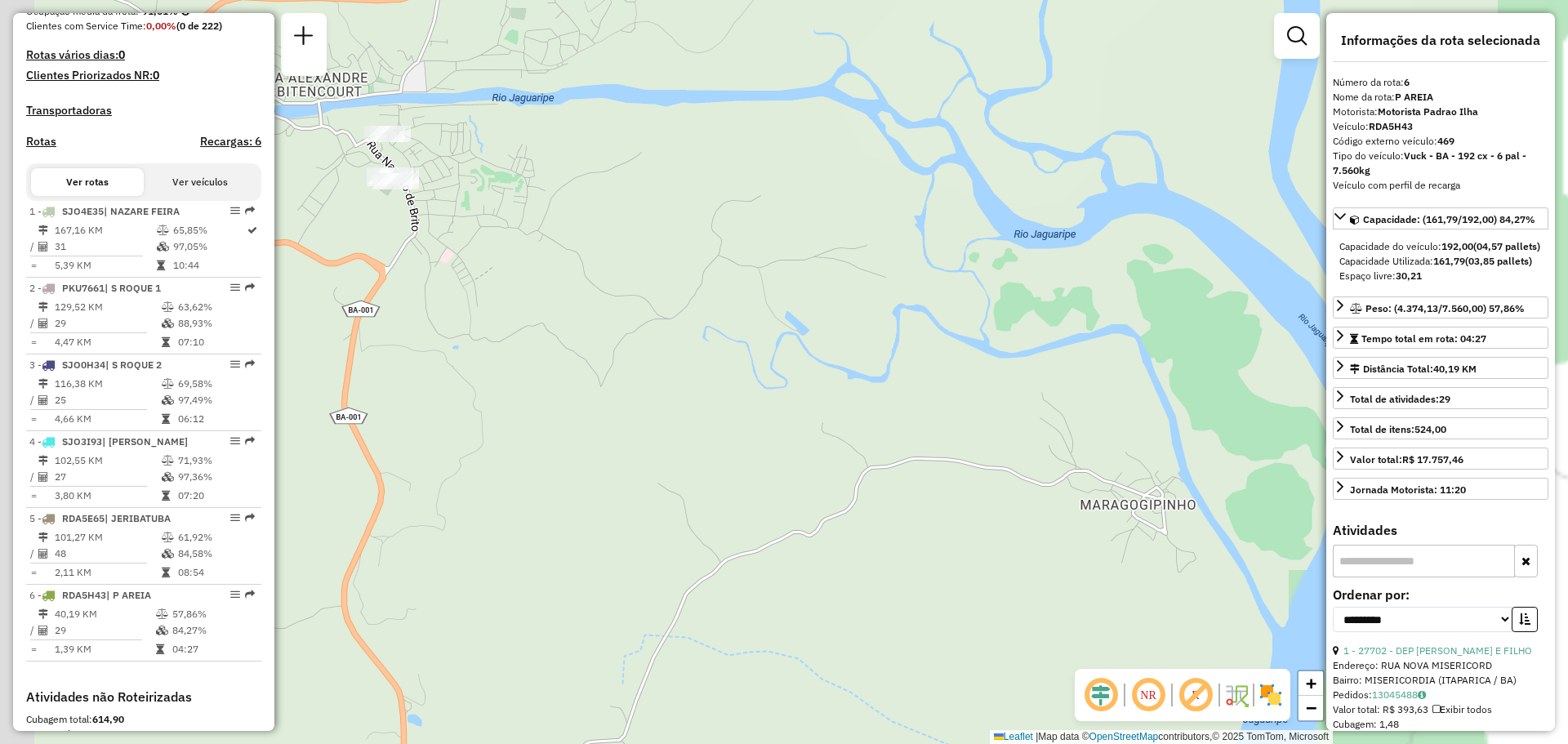
drag, startPoint x: 712, startPoint y: 392, endPoint x: 908, endPoint y: 396, distance: 196.0
click at [908, 396] on div "Janela de atendimento Grade de atendimento Capacidade Transportadoras Veículos …" at bounding box center [784, 372] width 1568 height 744
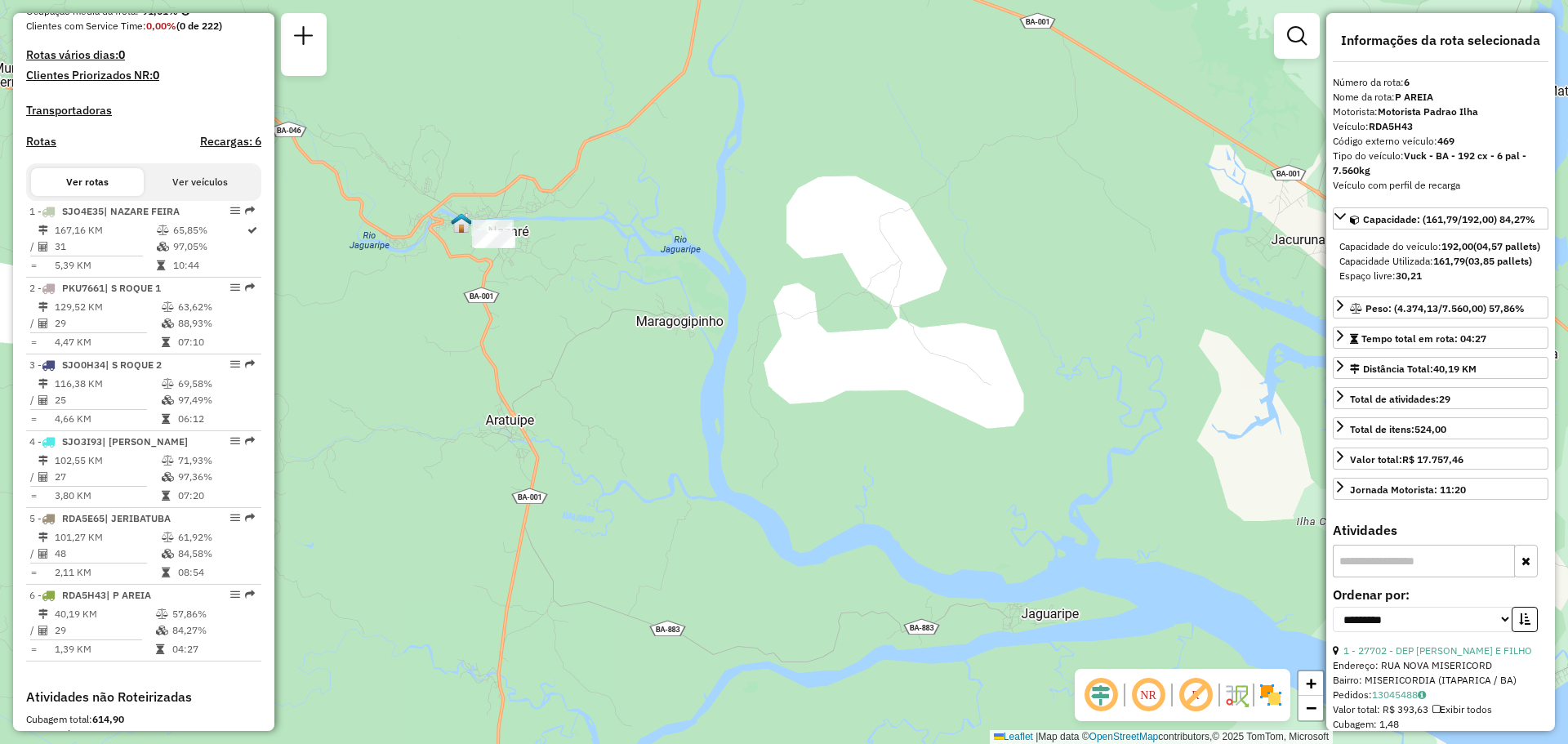
drag, startPoint x: 961, startPoint y: 268, endPoint x: 937, endPoint y: 312, distance: 50.1
click at [937, 312] on div "Janela de atendimento Grade de atendimento Capacidade Transportadoras Veículos …" at bounding box center [784, 372] width 1568 height 744
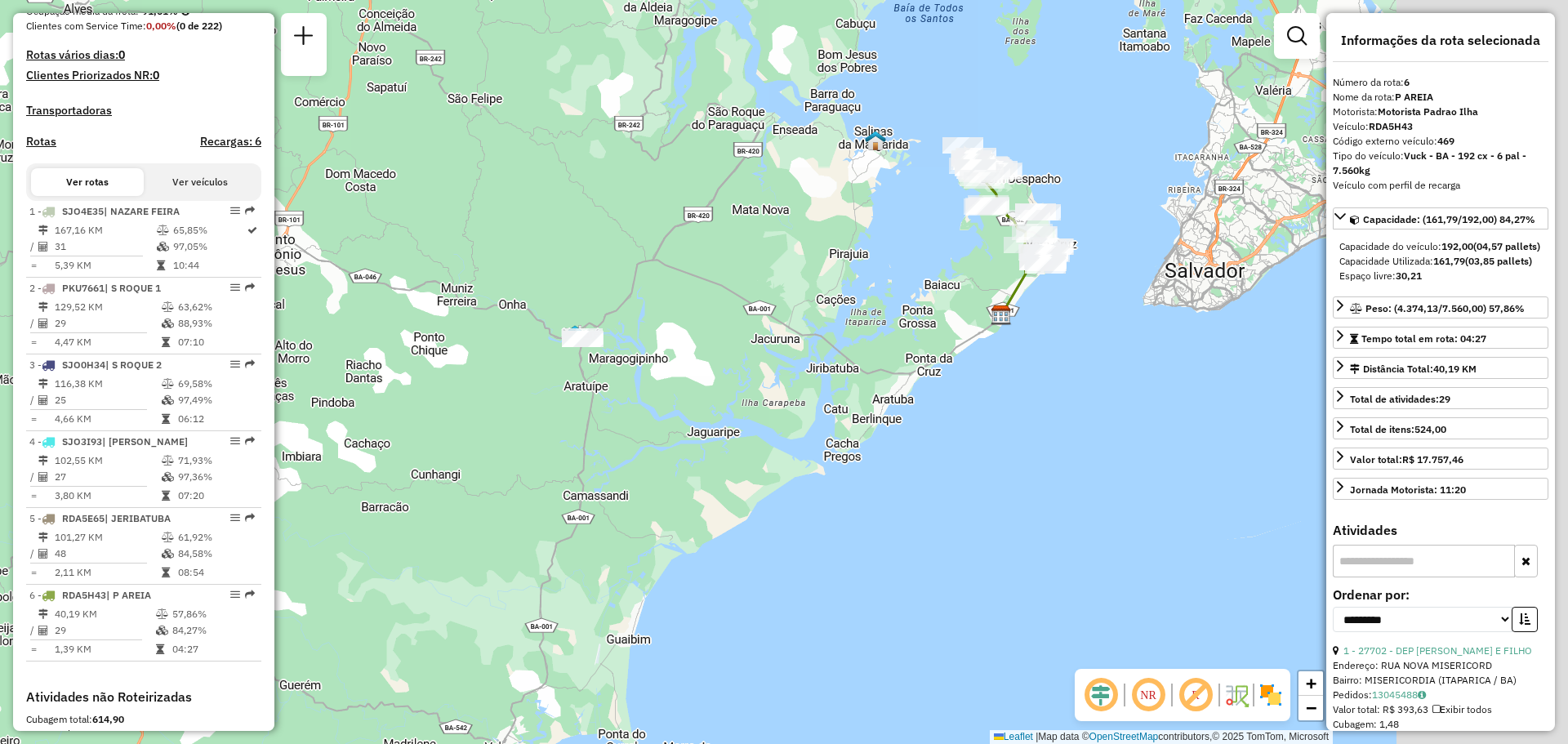
drag, startPoint x: 993, startPoint y: 308, endPoint x: 746, endPoint y: 351, distance: 250.7
click at [746, 351] on div "Janela de atendimento Grade de atendimento Capacidade Transportadoras Veículos …" at bounding box center [784, 372] width 1568 height 744
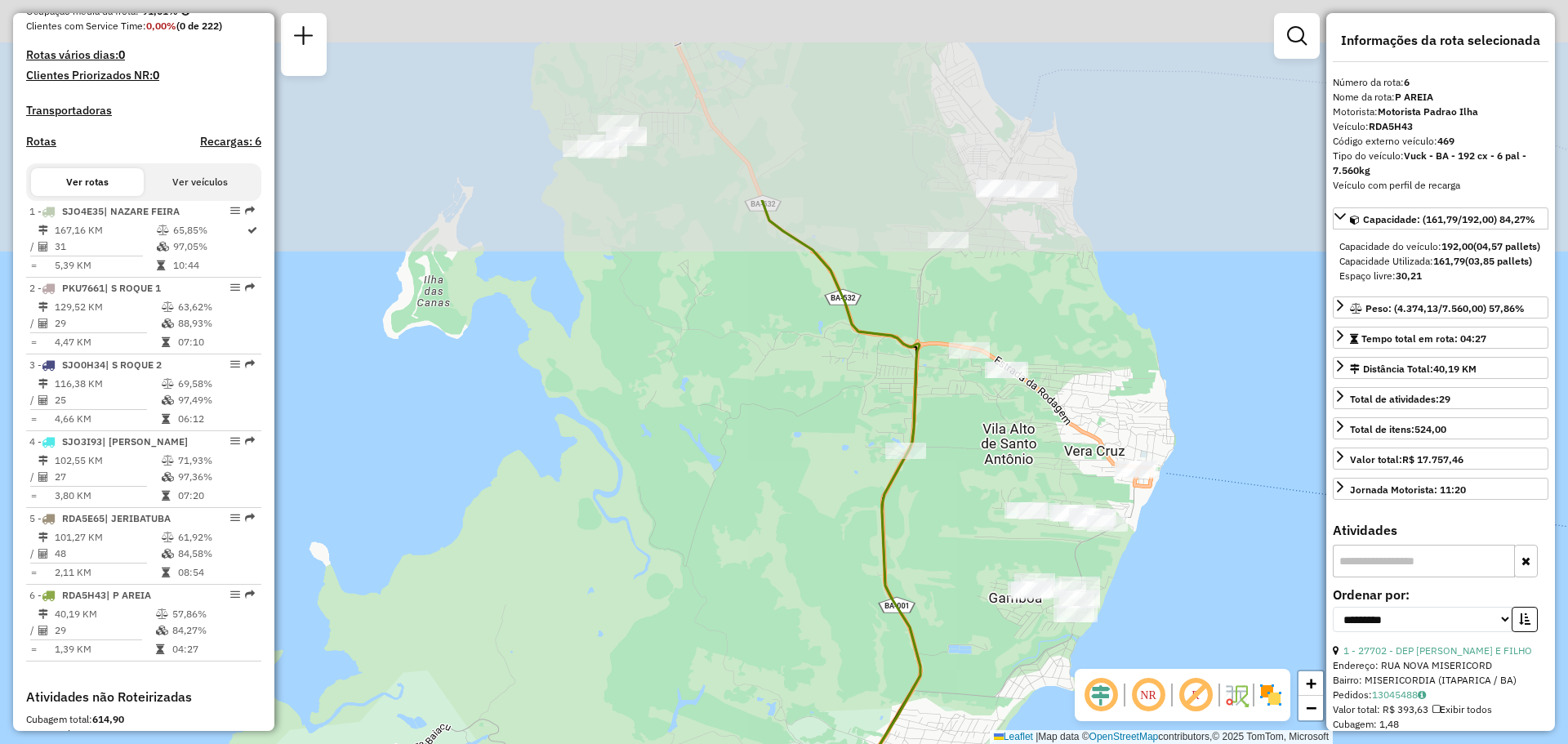
drag, startPoint x: 1078, startPoint y: 293, endPoint x: 1016, endPoint y: 521, distance: 236.3
click at [1016, 519] on div at bounding box center [1024, 510] width 41 height 16
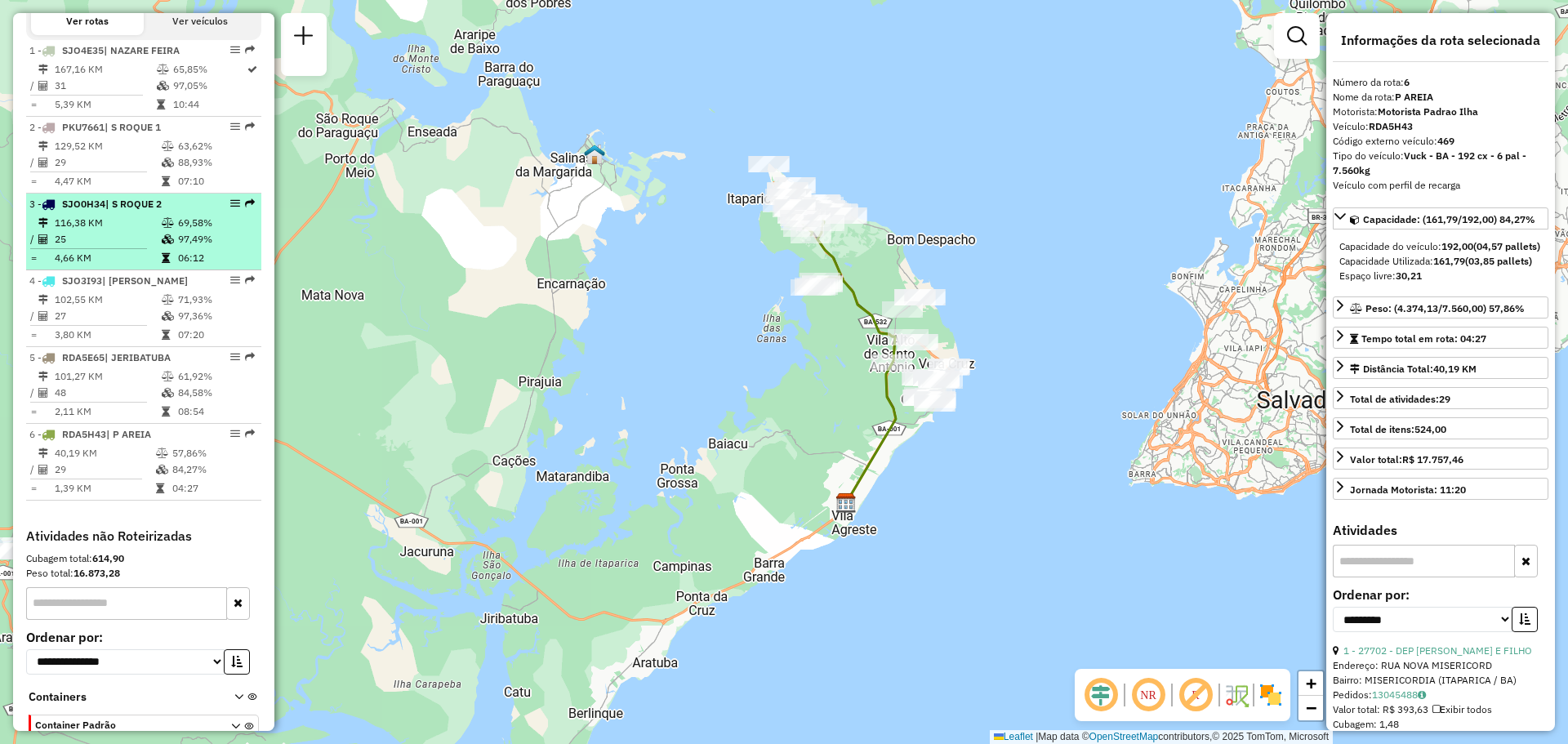
scroll to position [619, 0]
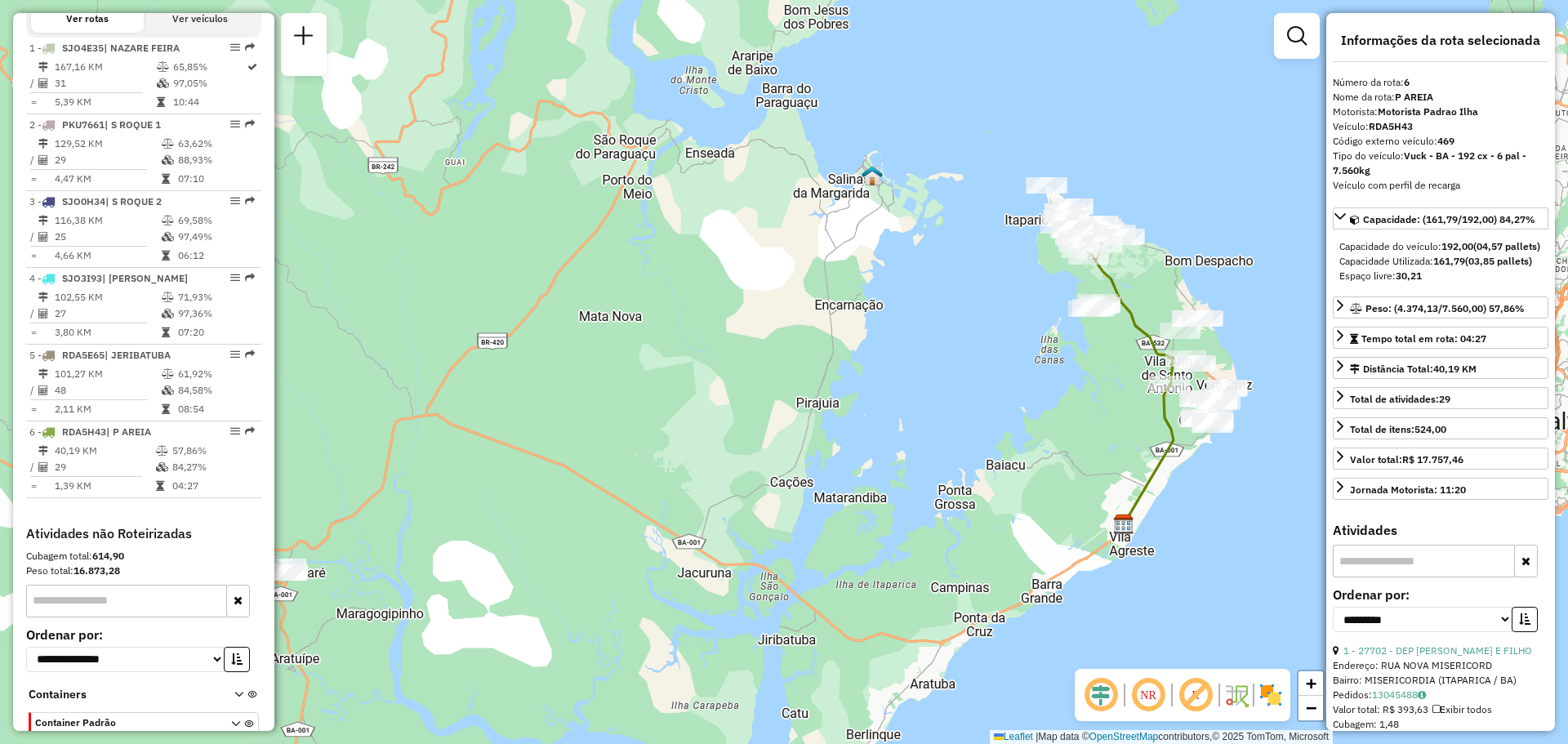
drag, startPoint x: 639, startPoint y: 250, endPoint x: 857, endPoint y: 240, distance: 218.2
click at [857, 240] on div "Janela de atendimento Grade de atendimento Capacidade Transportadoras Veículos …" at bounding box center [784, 372] width 1568 height 744
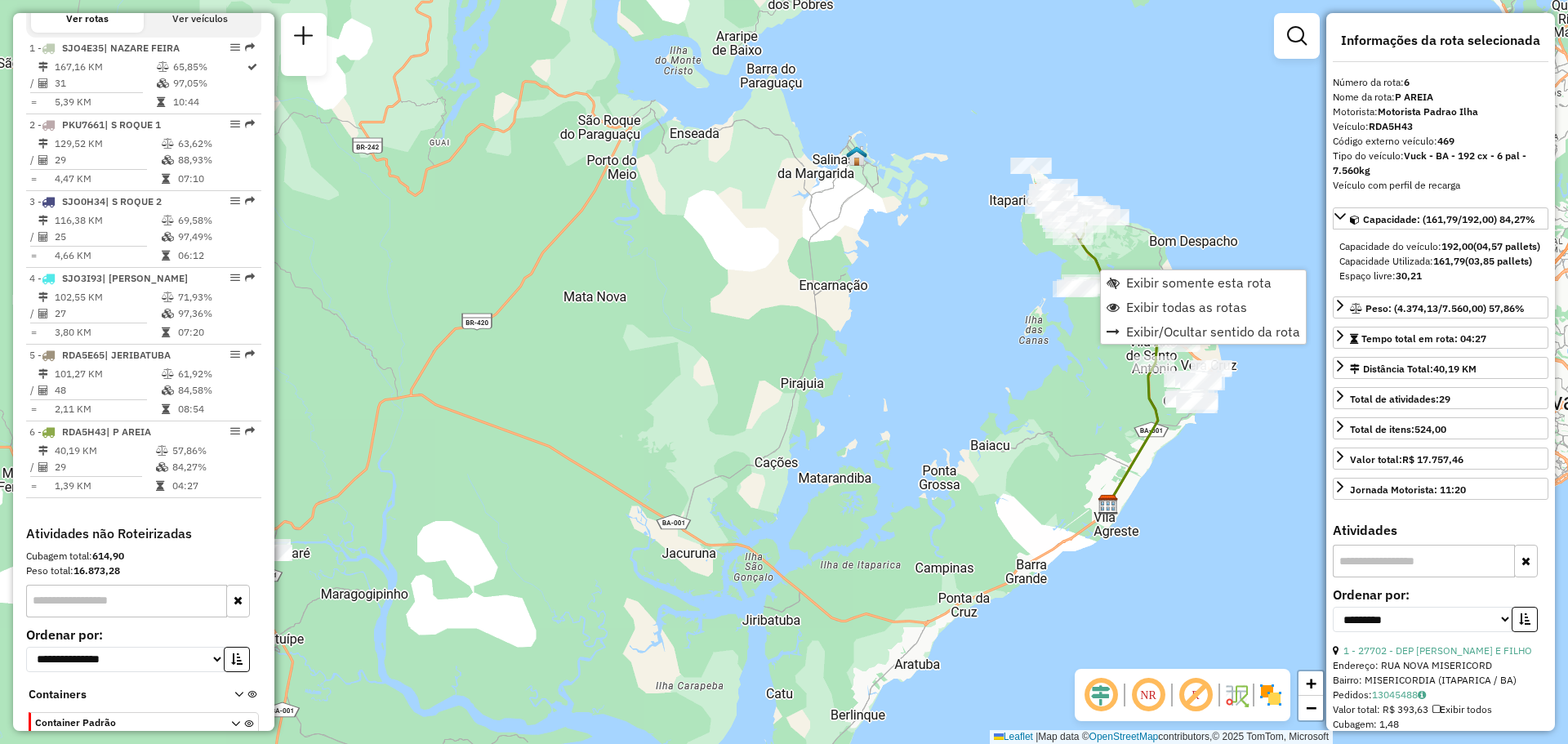
scroll to position [700, 0]
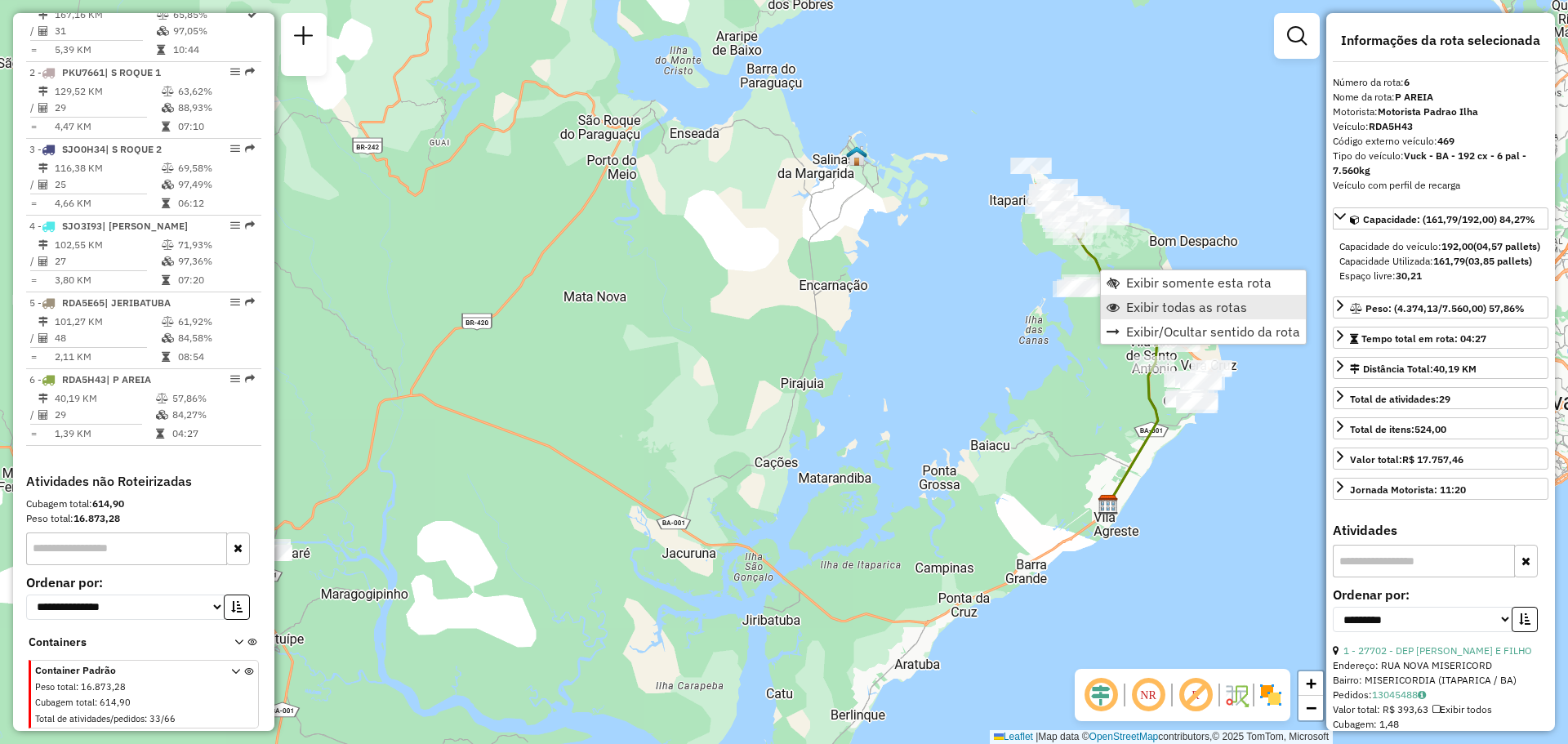
drag, startPoint x: 1162, startPoint y: 322, endPoint x: 1159, endPoint y: 306, distance: 16.3
click at [1159, 306] on ul "Exibir somente esta rota Exibir todas as rotas Exibir/Ocultar sentido da rota" at bounding box center [1203, 306] width 205 height 73
click at [1158, 304] on span "Exibir todas as rotas" at bounding box center [1186, 306] width 121 height 13
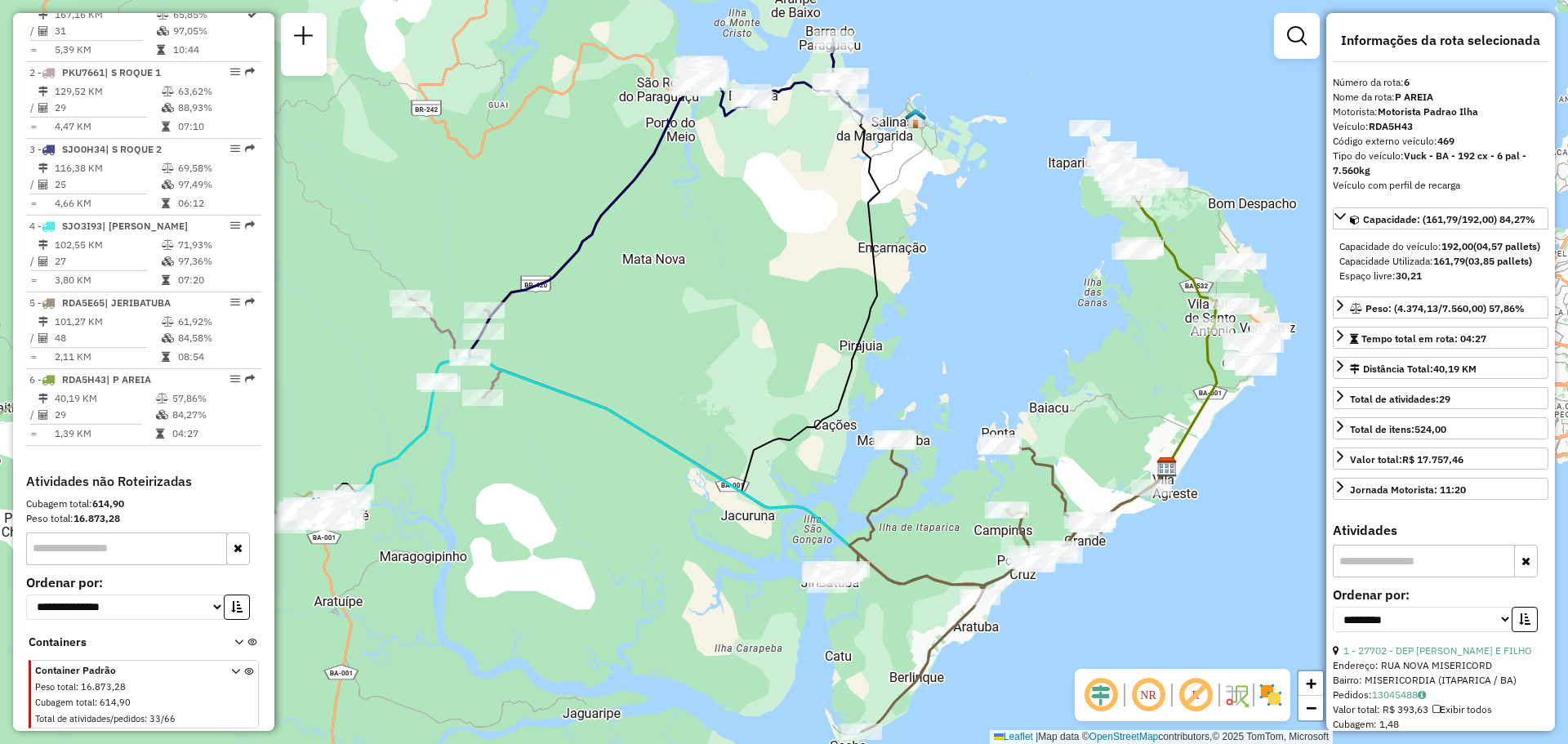
drag, startPoint x: 691, startPoint y: 399, endPoint x: 742, endPoint y: 366, distance: 60.7
click at [742, 366] on div "Janela de atendimento Grade de atendimento Capacidade Transportadoras Veículos …" at bounding box center [784, 372] width 1568 height 744
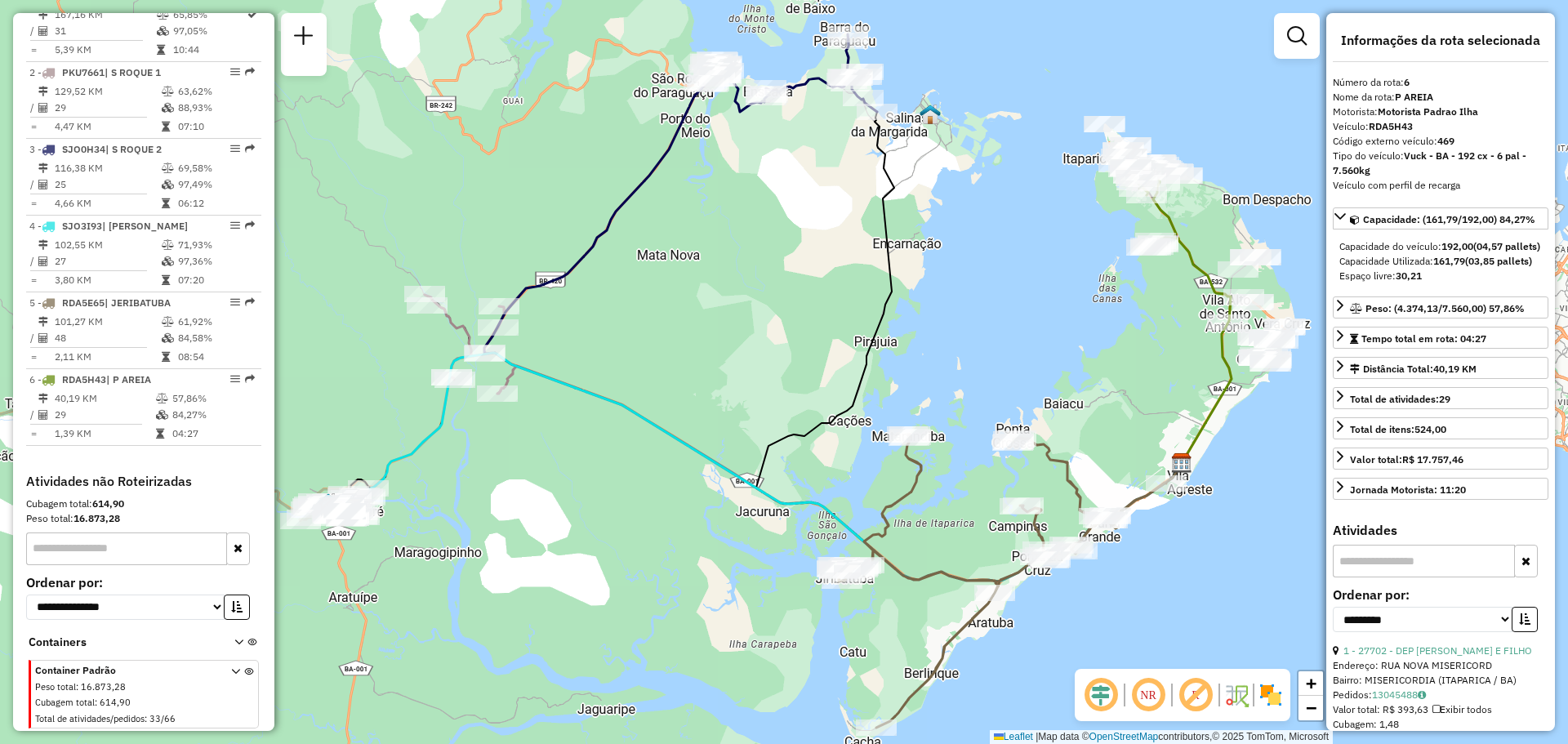
drag, startPoint x: 909, startPoint y: 579, endPoint x: 917, endPoint y: 576, distance: 8.5
click at [917, 576] on icon at bounding box center [1001, 581] width 329 height 293
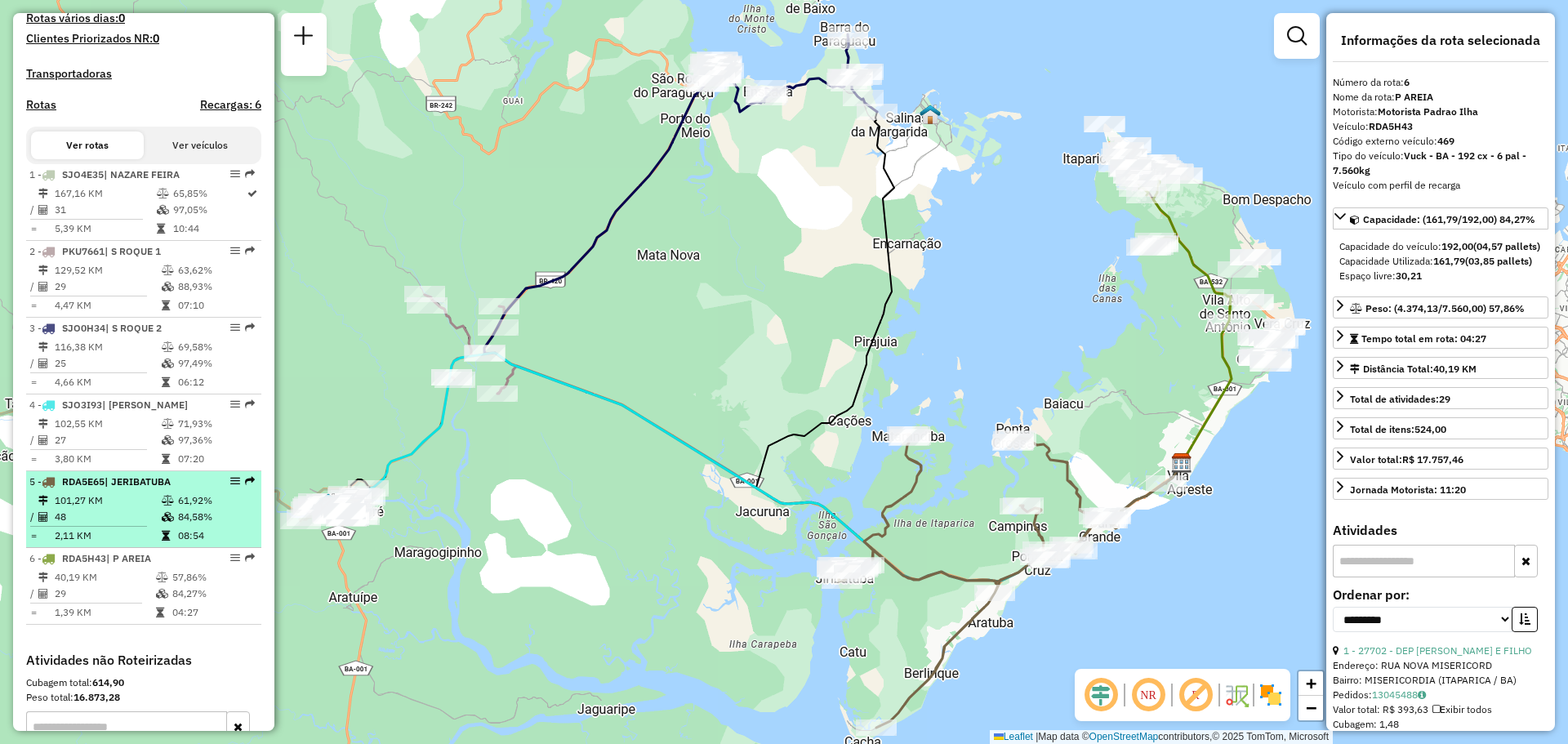
scroll to position [456, 0]
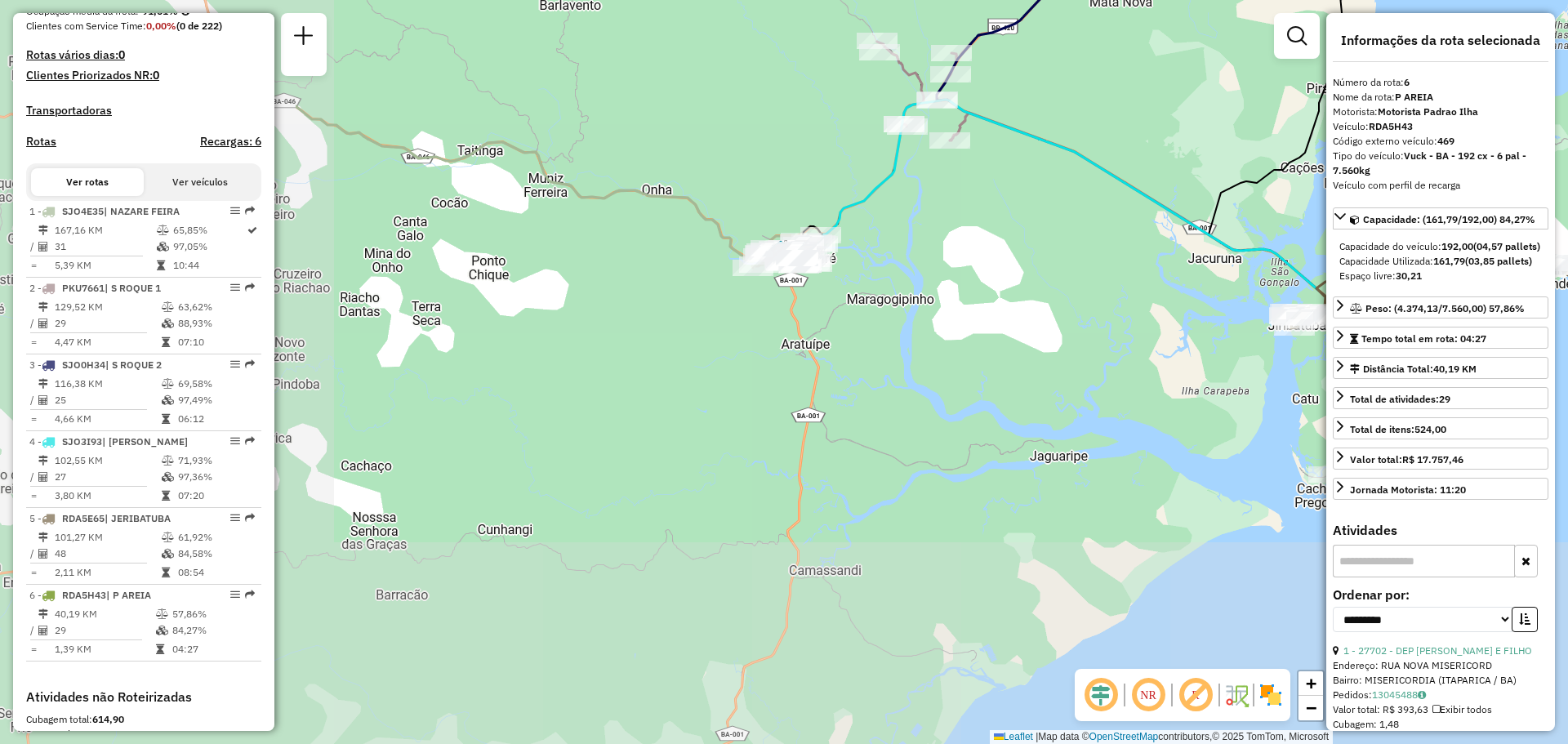
drag, startPoint x: 474, startPoint y: 458, endPoint x: 926, endPoint y: 205, distance: 518.0
click at [926, 205] on div "Janela de atendimento Grade de atendimento Capacidade Transportadoras Veículos …" at bounding box center [784, 372] width 1568 height 744
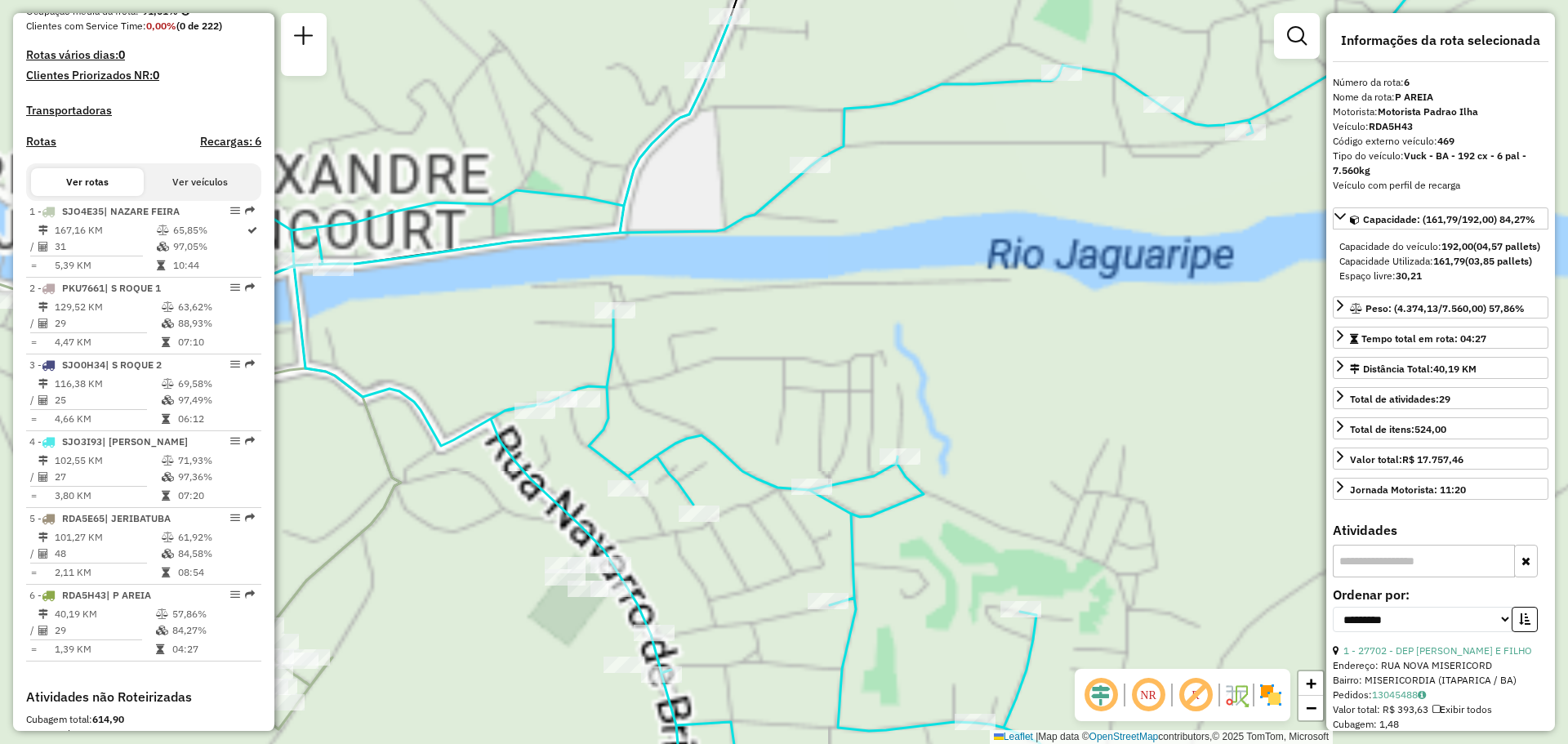
drag, startPoint x: 763, startPoint y: 326, endPoint x: 939, endPoint y: 171, distance: 234.5
click at [940, 170] on div "Janela de atendimento Grade de atendimento Capacidade Transportadoras Veículos …" at bounding box center [784, 372] width 1568 height 744
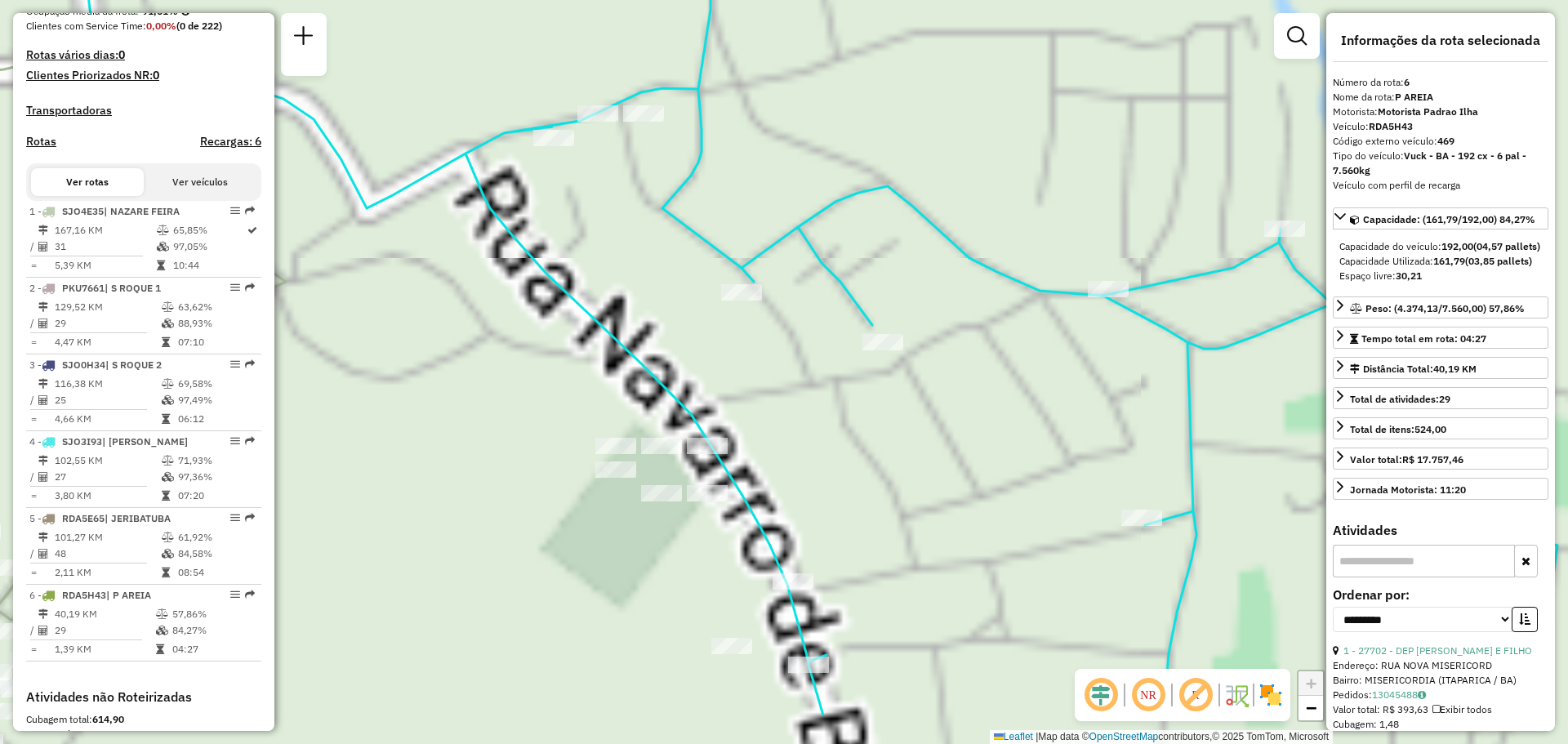
drag, startPoint x: 1019, startPoint y: 210, endPoint x: 1095, endPoint y: 148, distance: 98.1
click at [1095, 148] on div "Janela de atendimento Grade de atendimento Capacidade Transportadoras Veículos …" at bounding box center [784, 372] width 1568 height 744
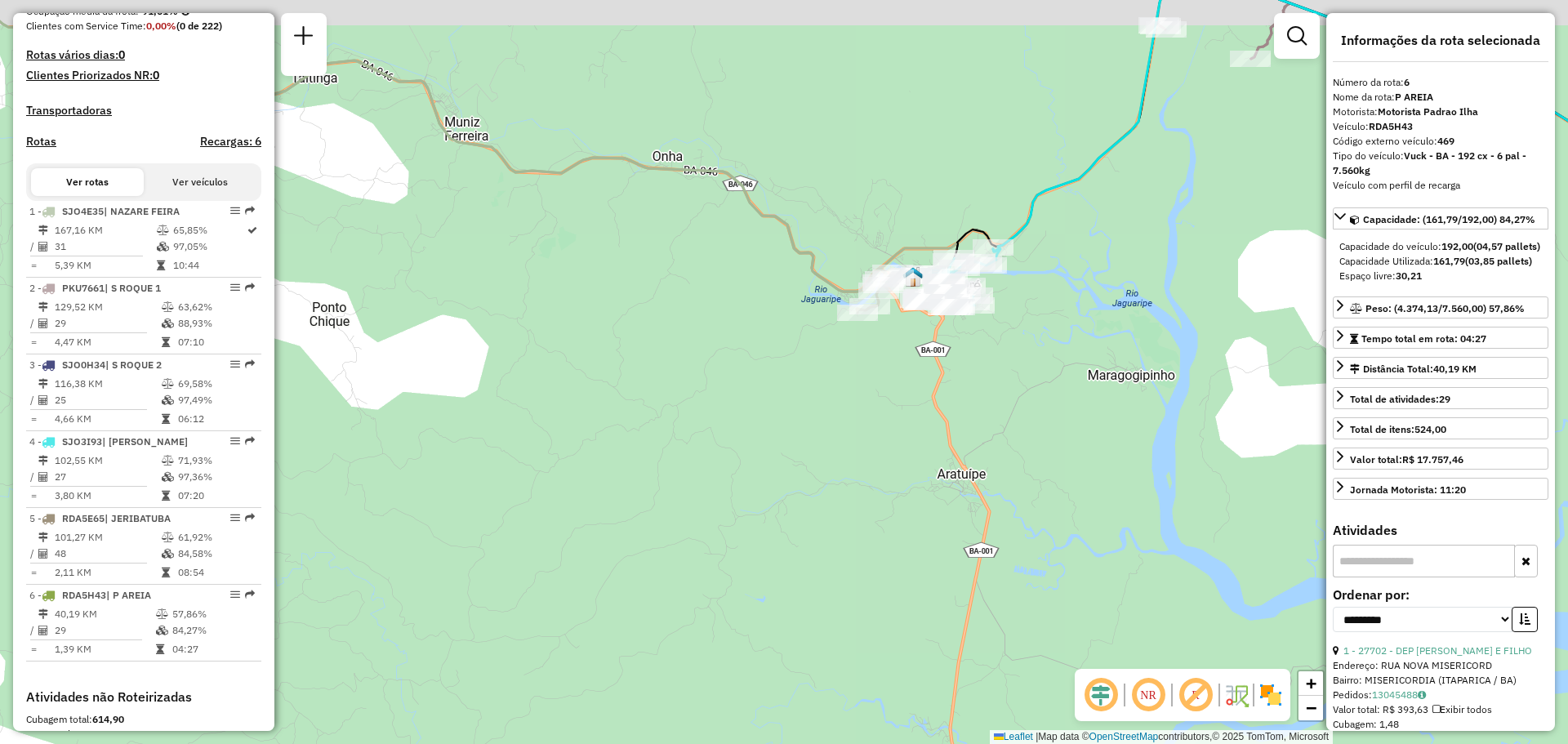
drag, startPoint x: 1097, startPoint y: 307, endPoint x: 885, endPoint y: 394, distance: 229.2
click at [888, 394] on div "Janela de atendimento Grade de atendimento Capacidade Transportadoras Veículos …" at bounding box center [784, 372] width 1568 height 744
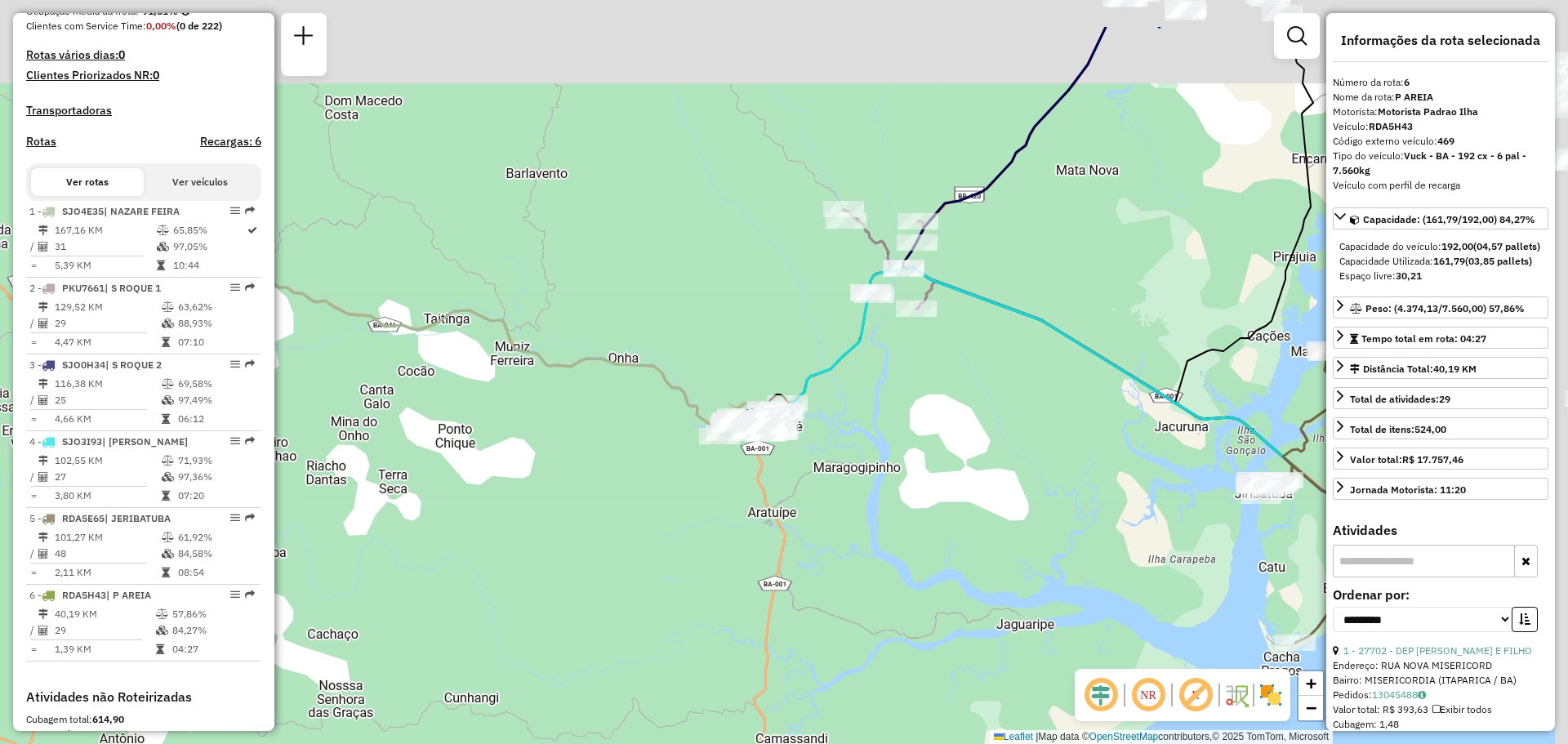
drag, startPoint x: 1125, startPoint y: 289, endPoint x: 796, endPoint y: 454, distance: 368.1
click at [798, 453] on div "Janela de atendimento Grade de atendimento Capacidade Transportadoras Veículos …" at bounding box center [784, 372] width 1568 height 744
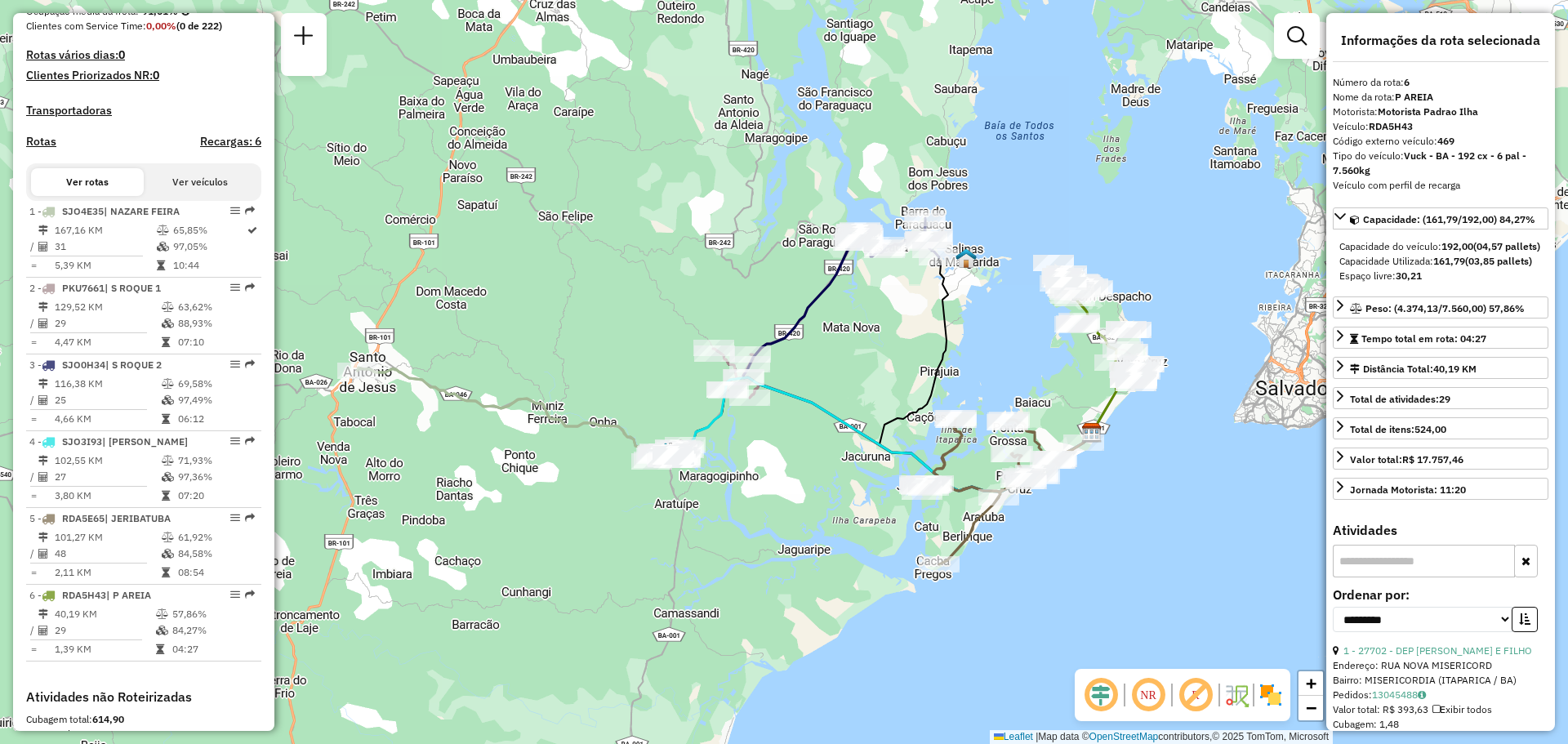
drag, startPoint x: 831, startPoint y: 457, endPoint x: 725, endPoint y: 386, distance: 127.6
click at [746, 400] on div "Janela de atendimento Grade de atendimento Capacidade Transportadoras Veículos …" at bounding box center [784, 372] width 1568 height 744
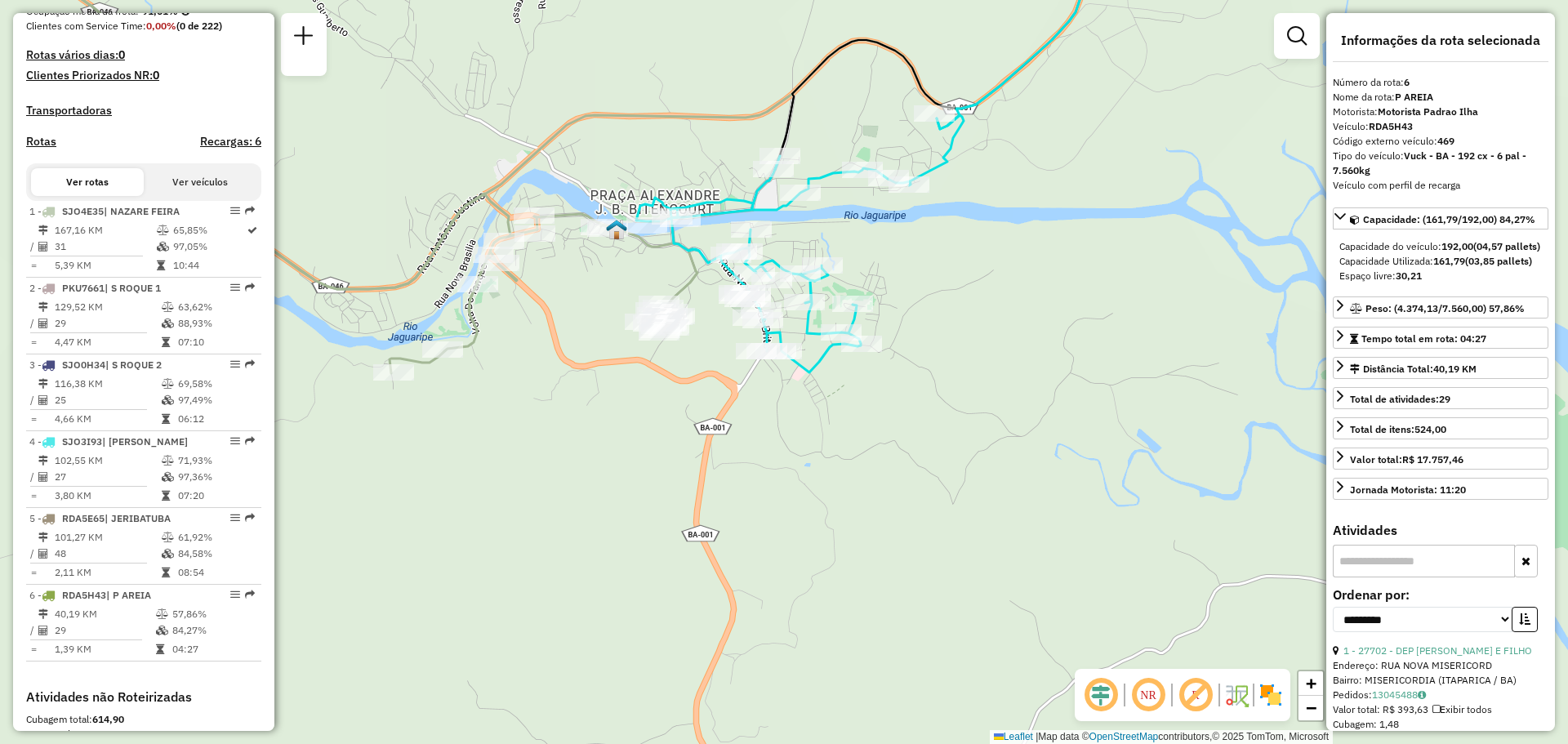
drag, startPoint x: 710, startPoint y: 375, endPoint x: 733, endPoint y: 408, distance: 40.2
click at [733, 408] on div "Janela de atendimento Grade de atendimento Capacidade Transportadoras Veículos …" at bounding box center [784, 372] width 1568 height 744
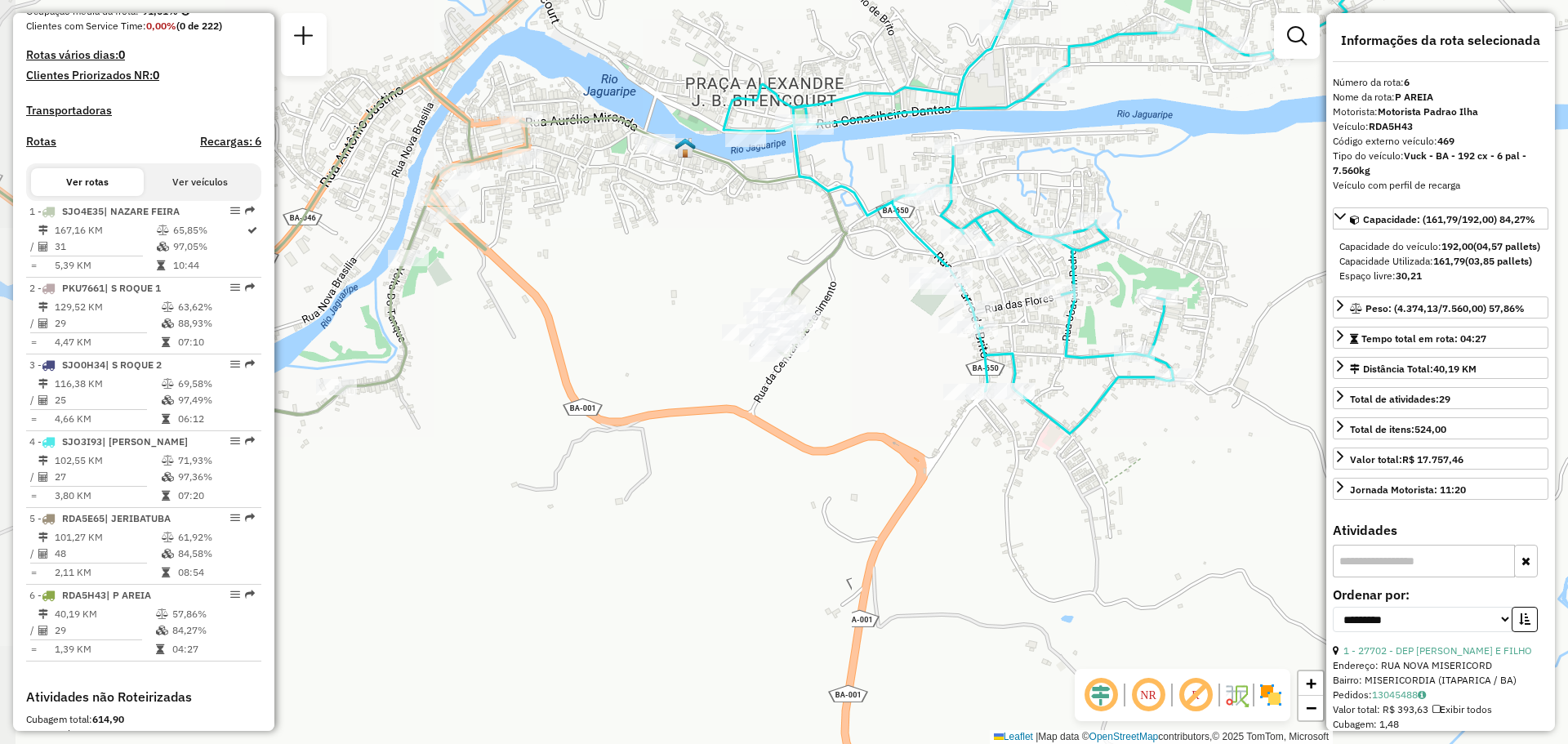
drag, startPoint x: 1021, startPoint y: 148, endPoint x: 622, endPoint y: 653, distance: 643.6
click at [632, 651] on div "Janela de atendimento Grade de atendimento Capacidade Transportadoras Veículos …" at bounding box center [784, 372] width 1568 height 744
